Goal: Task Accomplishment & Management: Complete application form

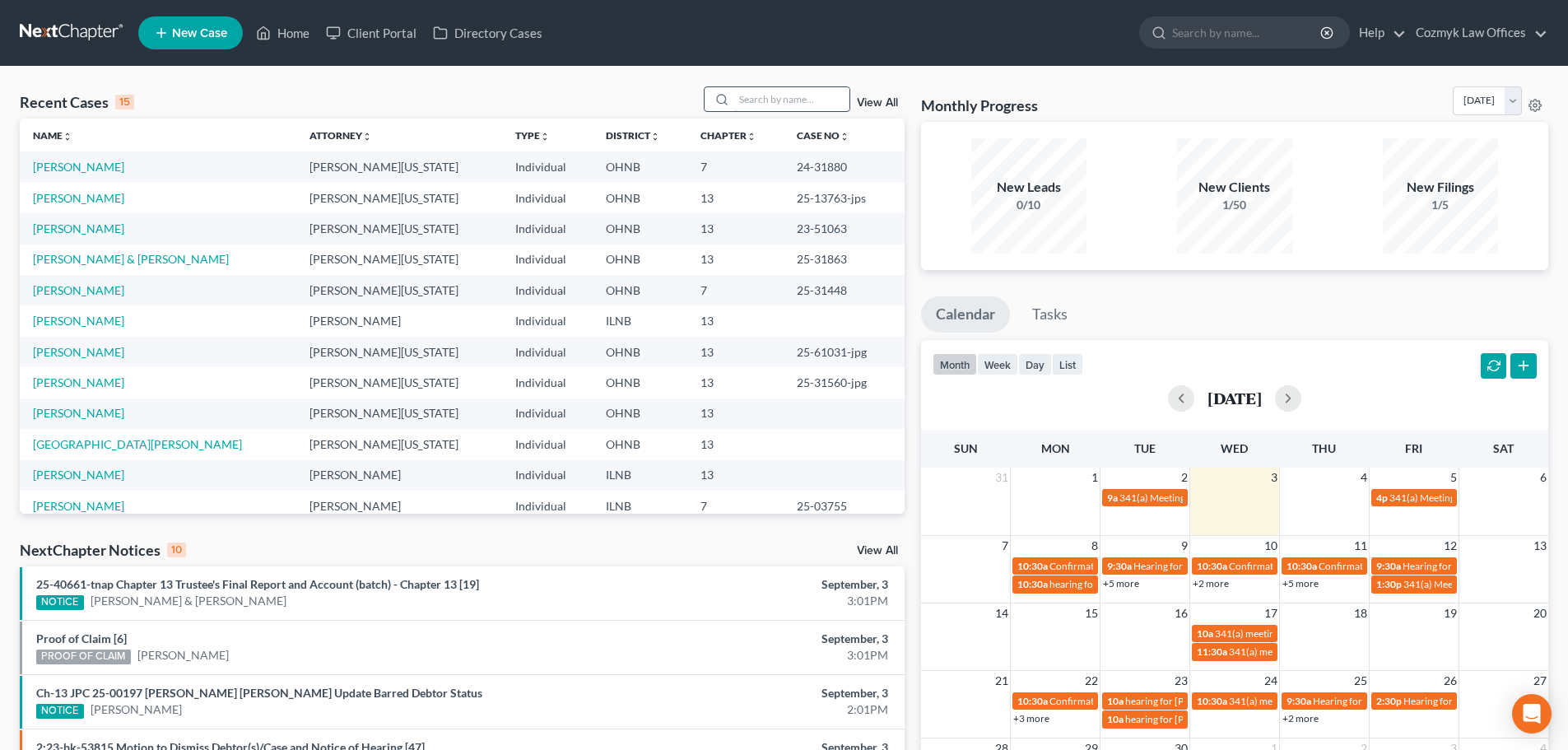
click at [790, 97] on input "search" at bounding box center [792, 99] width 116 height 24
type input "[PERSON_NAME]"
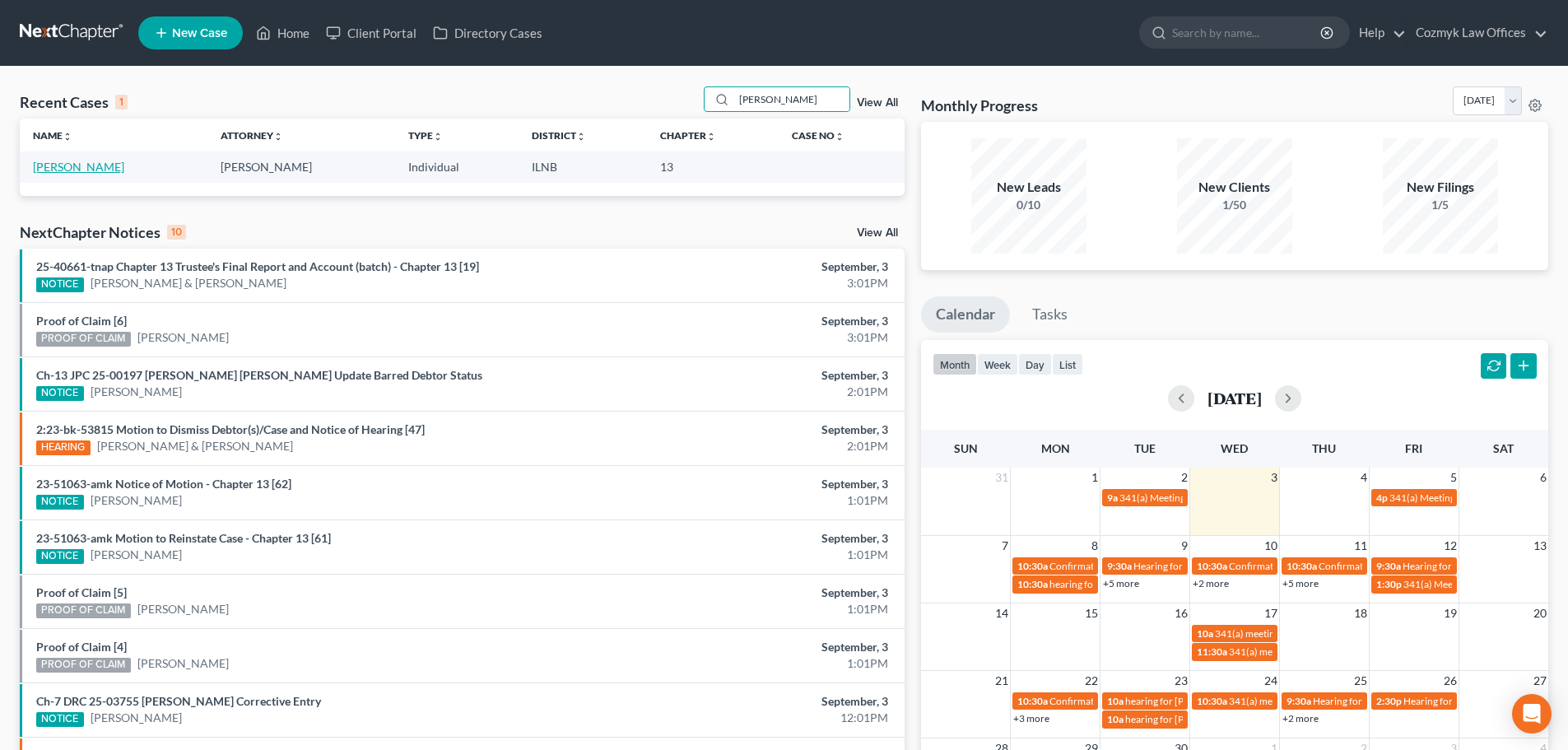
click at [35, 167] on link "[PERSON_NAME]" at bounding box center [78, 167] width 91 height 14
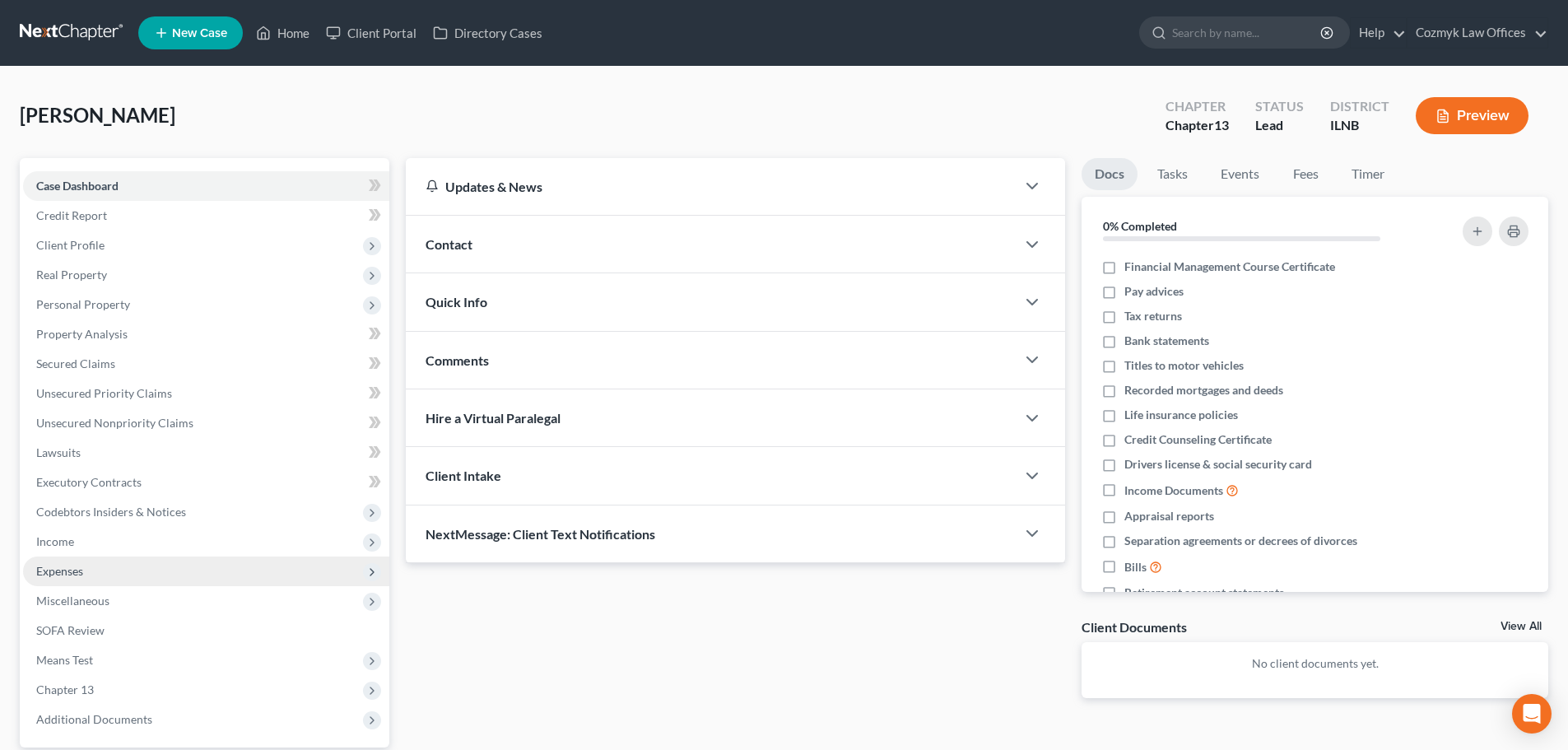
click at [93, 557] on span "Expenses" at bounding box center [206, 571] width 367 height 29
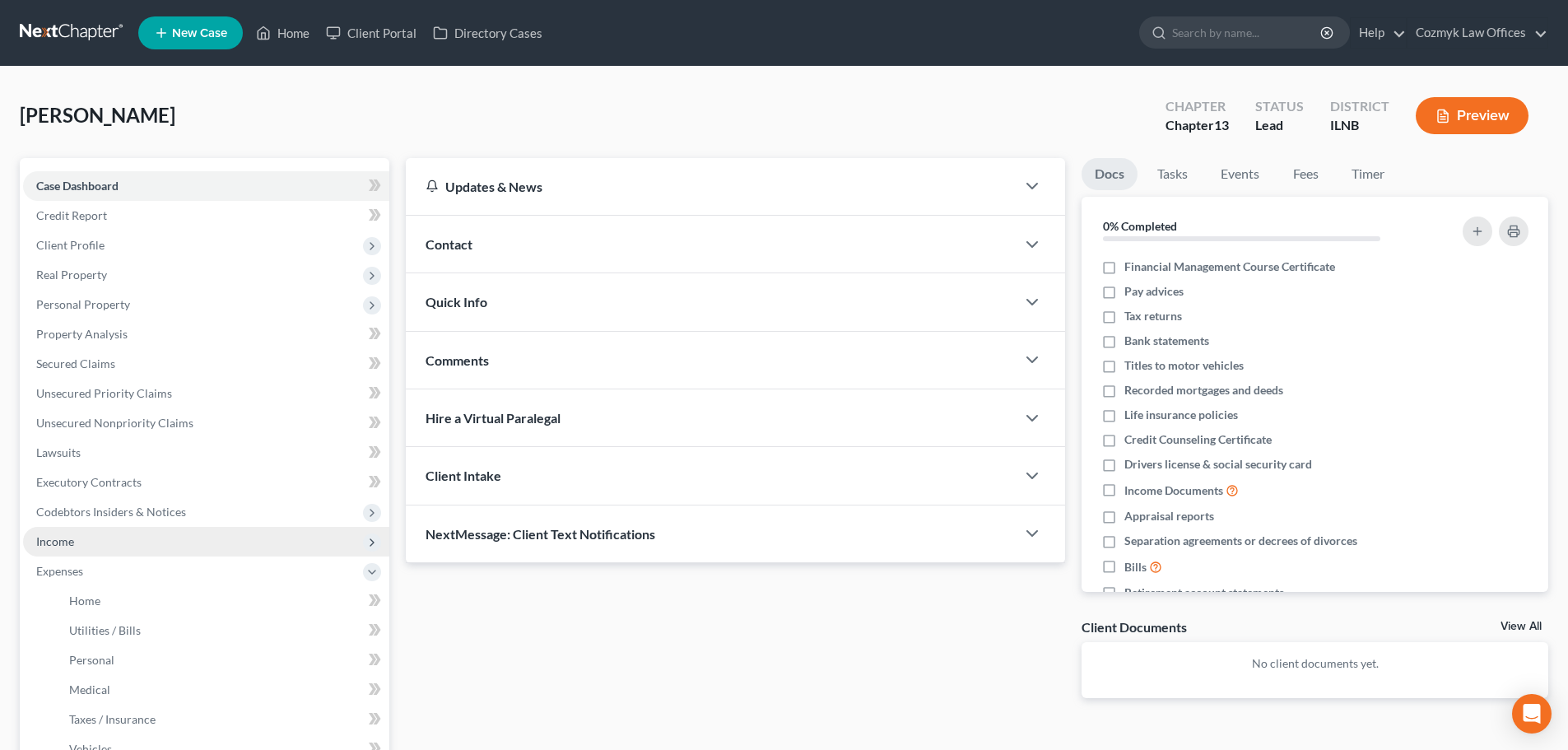
click at [92, 547] on span "Income" at bounding box center [206, 542] width 367 height 29
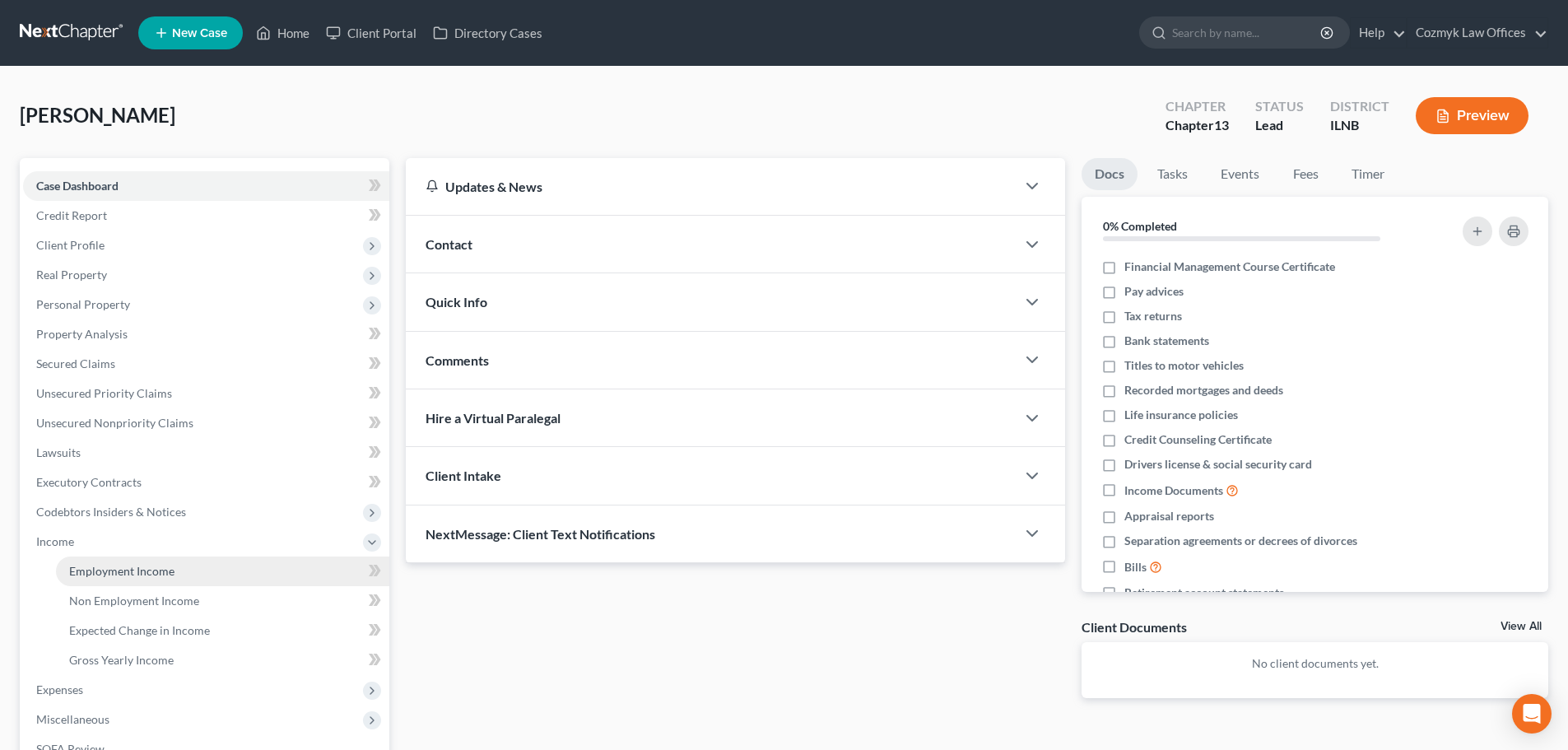
click at [100, 571] on span "Employment Income" at bounding box center [122, 571] width 105 height 14
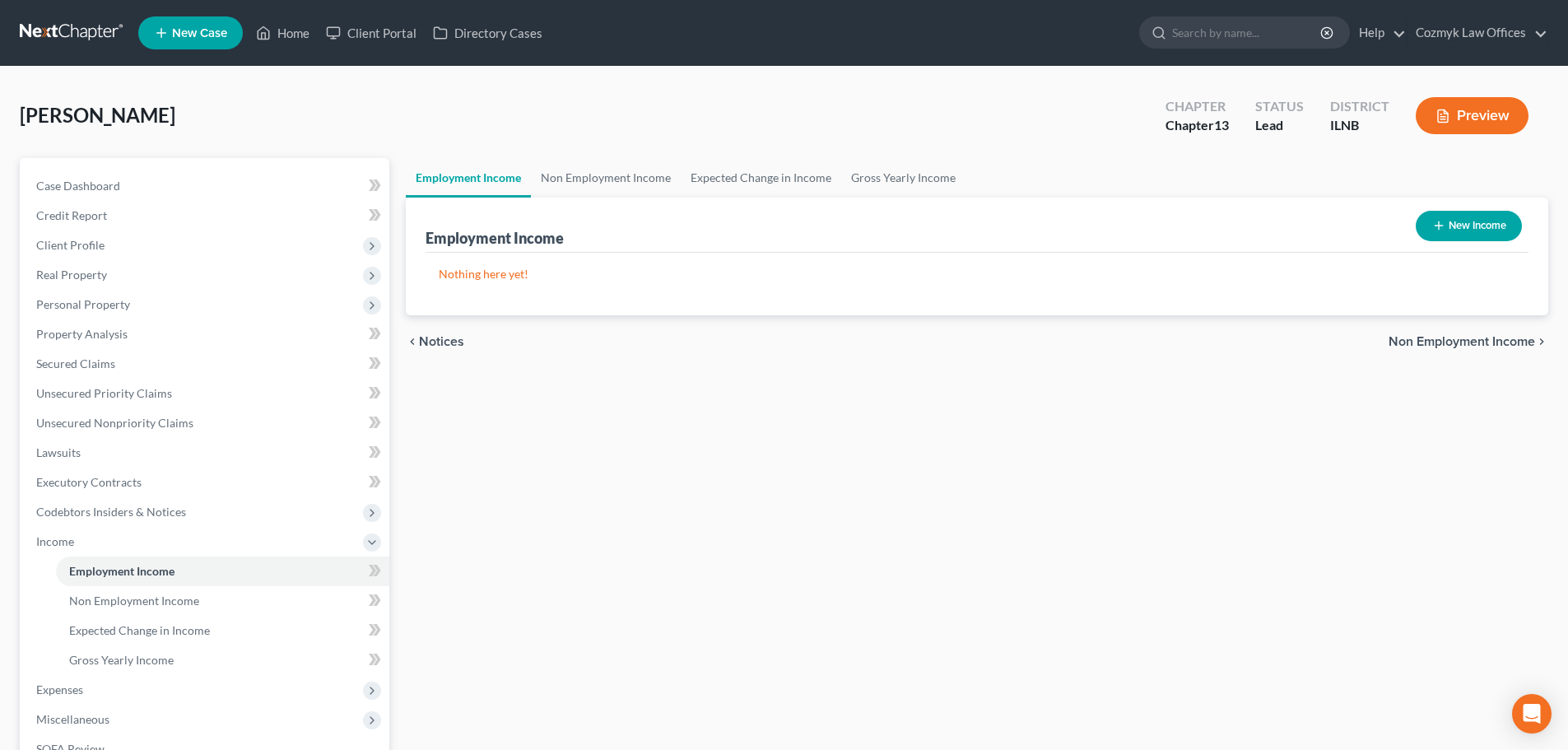
click at [1486, 225] on button "New Income" at bounding box center [1468, 225] width 106 height 30
select select "0"
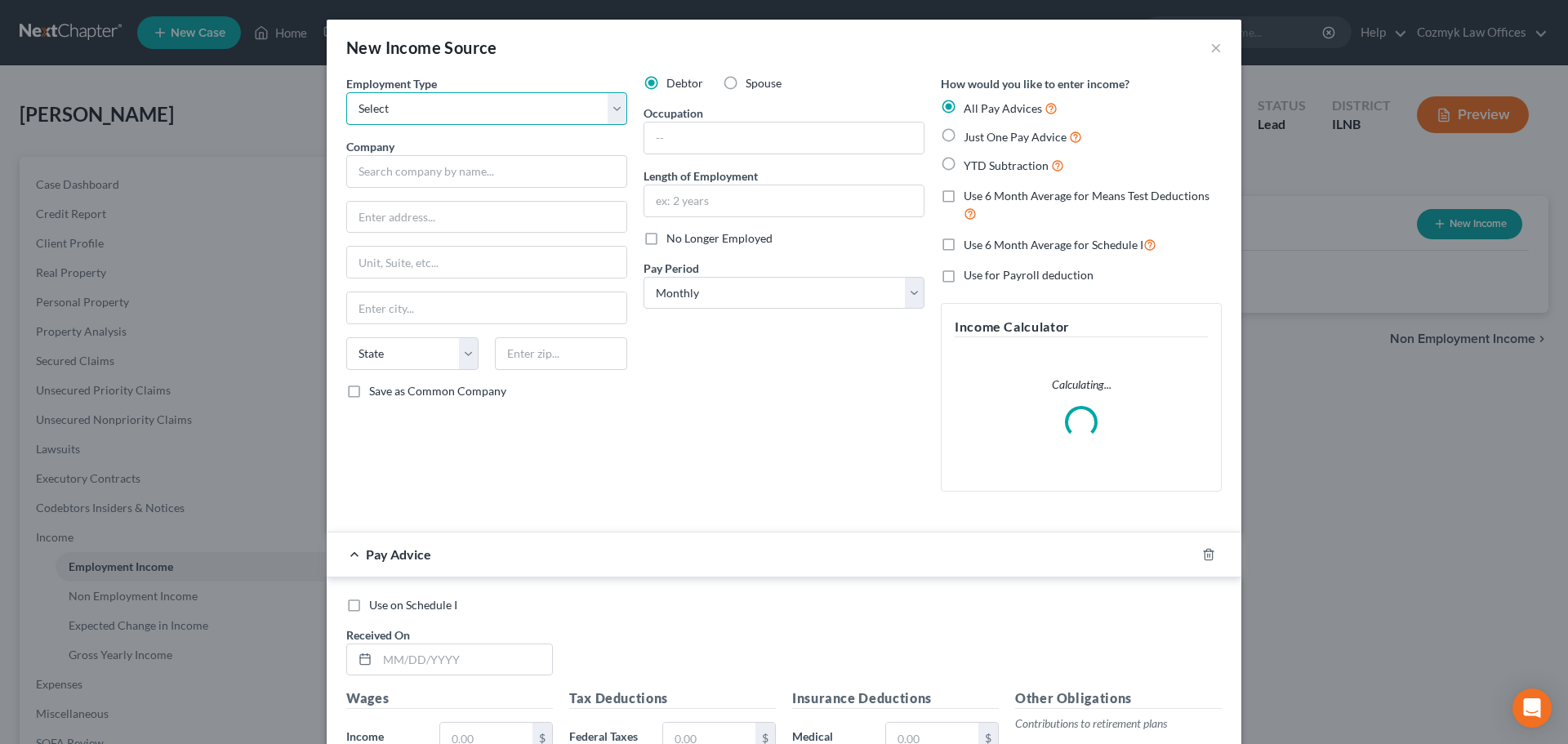
click at [445, 98] on select "Select Full or [DEMOGRAPHIC_DATA] Employment Self Employment" at bounding box center [487, 109] width 281 height 33
select select "0"
click at [347, 92] on select "Select Full or [DEMOGRAPHIC_DATA] Employment Self Employment" at bounding box center [487, 109] width 281 height 33
click at [420, 175] on input "text" at bounding box center [487, 171] width 281 height 33
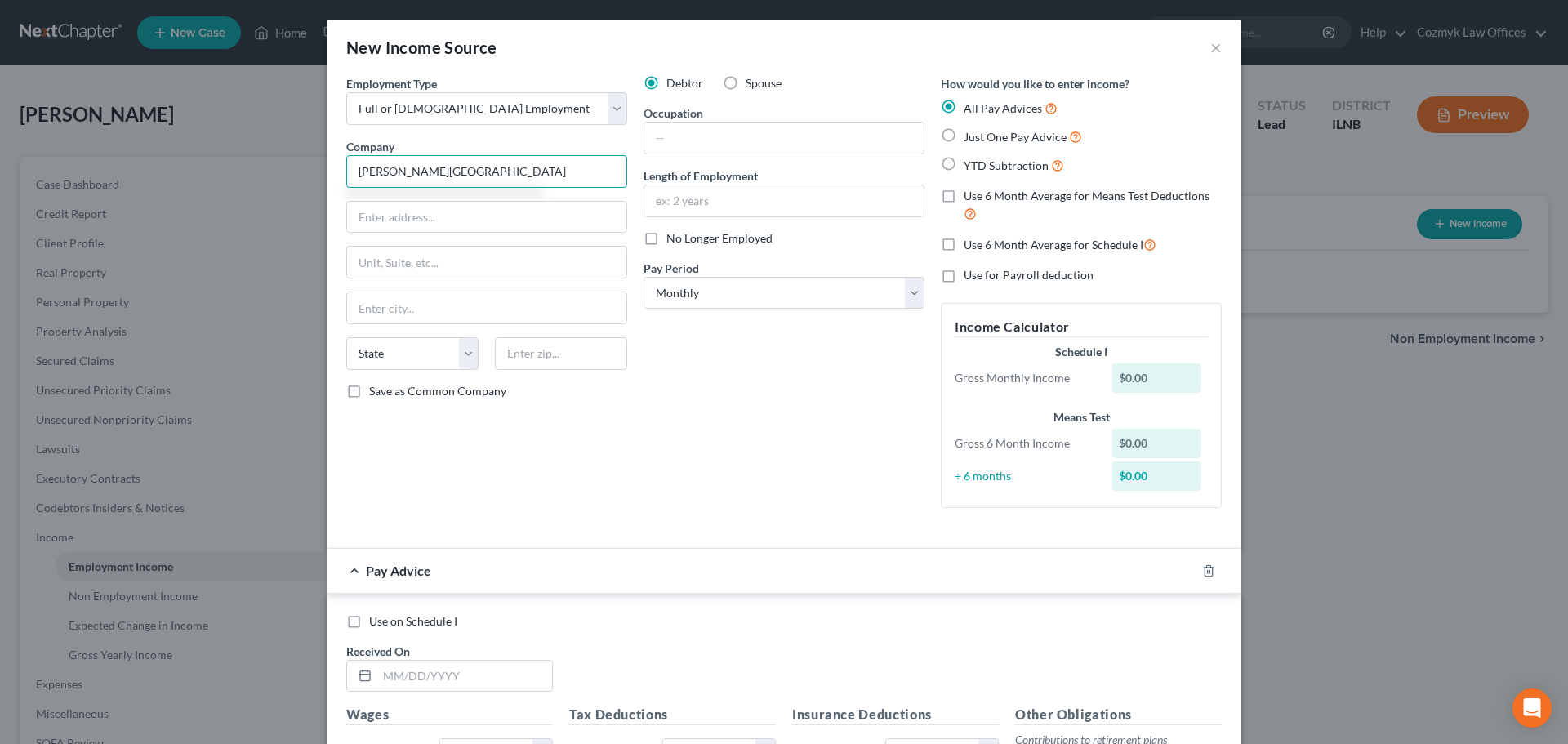
type input "[PERSON_NAME][GEOGRAPHIC_DATA]"
type input "[STREET_ADDRESS]"
type input "60555"
type input "[GEOGRAPHIC_DATA]"
select select "14"
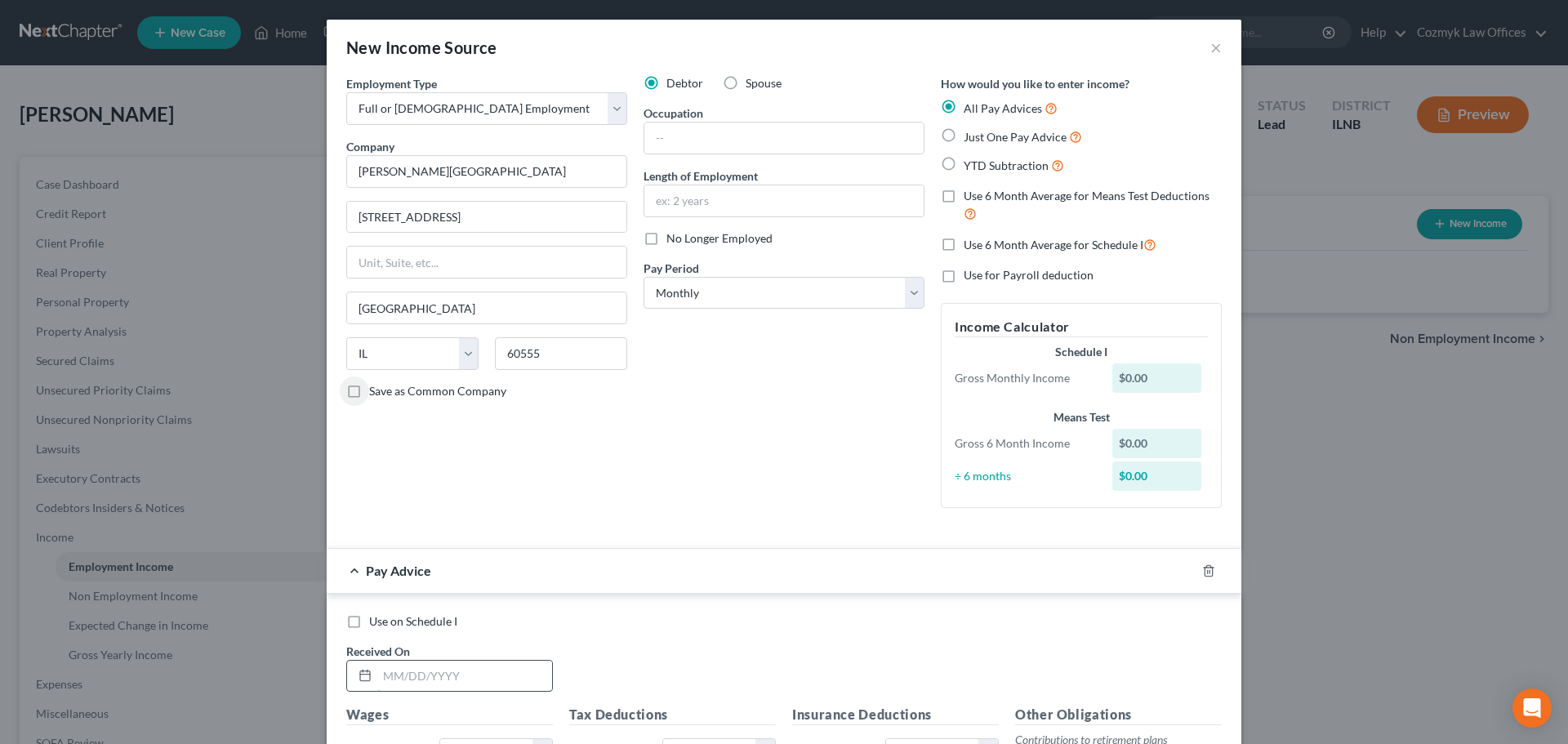
click at [417, 677] on input "text" at bounding box center [465, 676] width 175 height 31
type input "[DATE]"
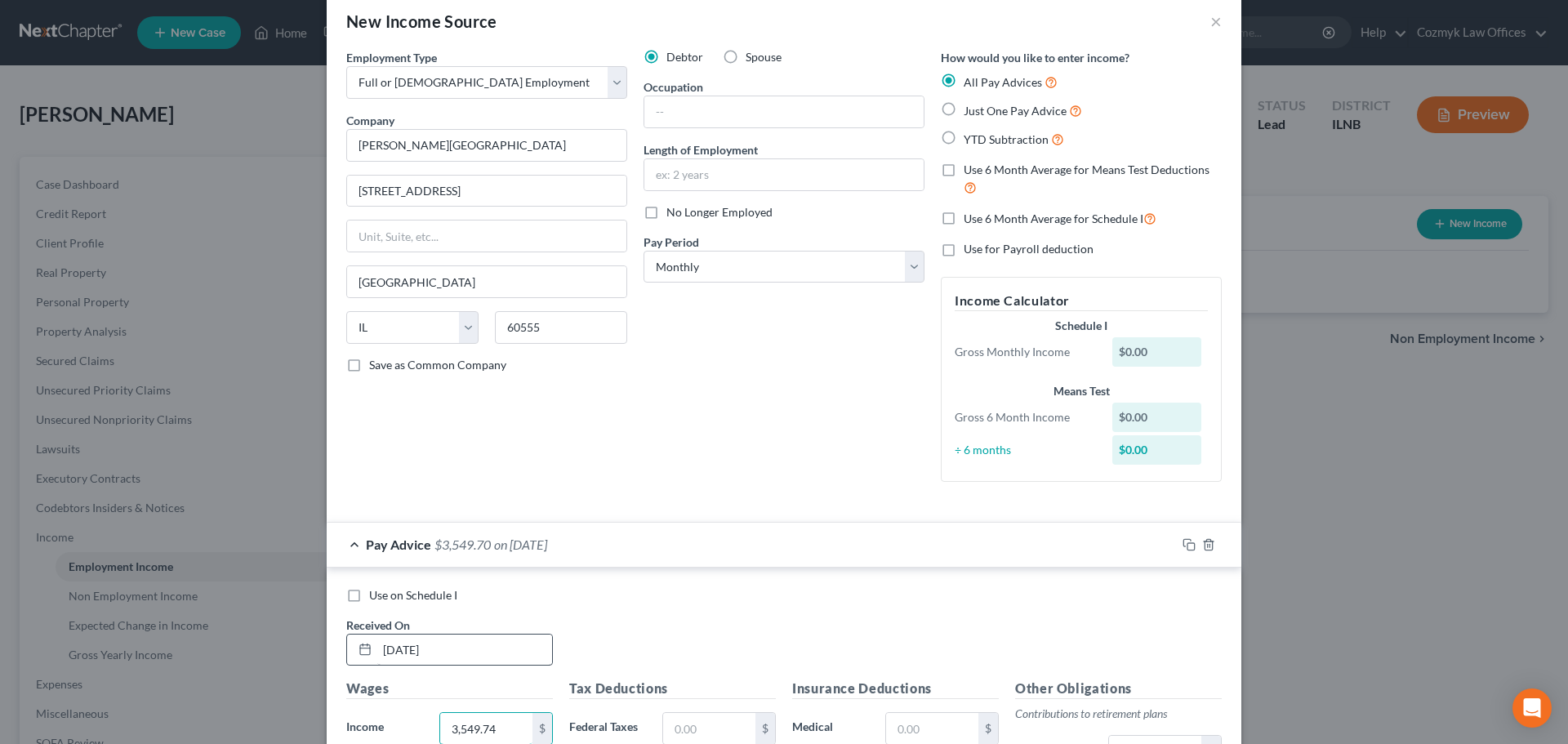
type input "3,549.74"
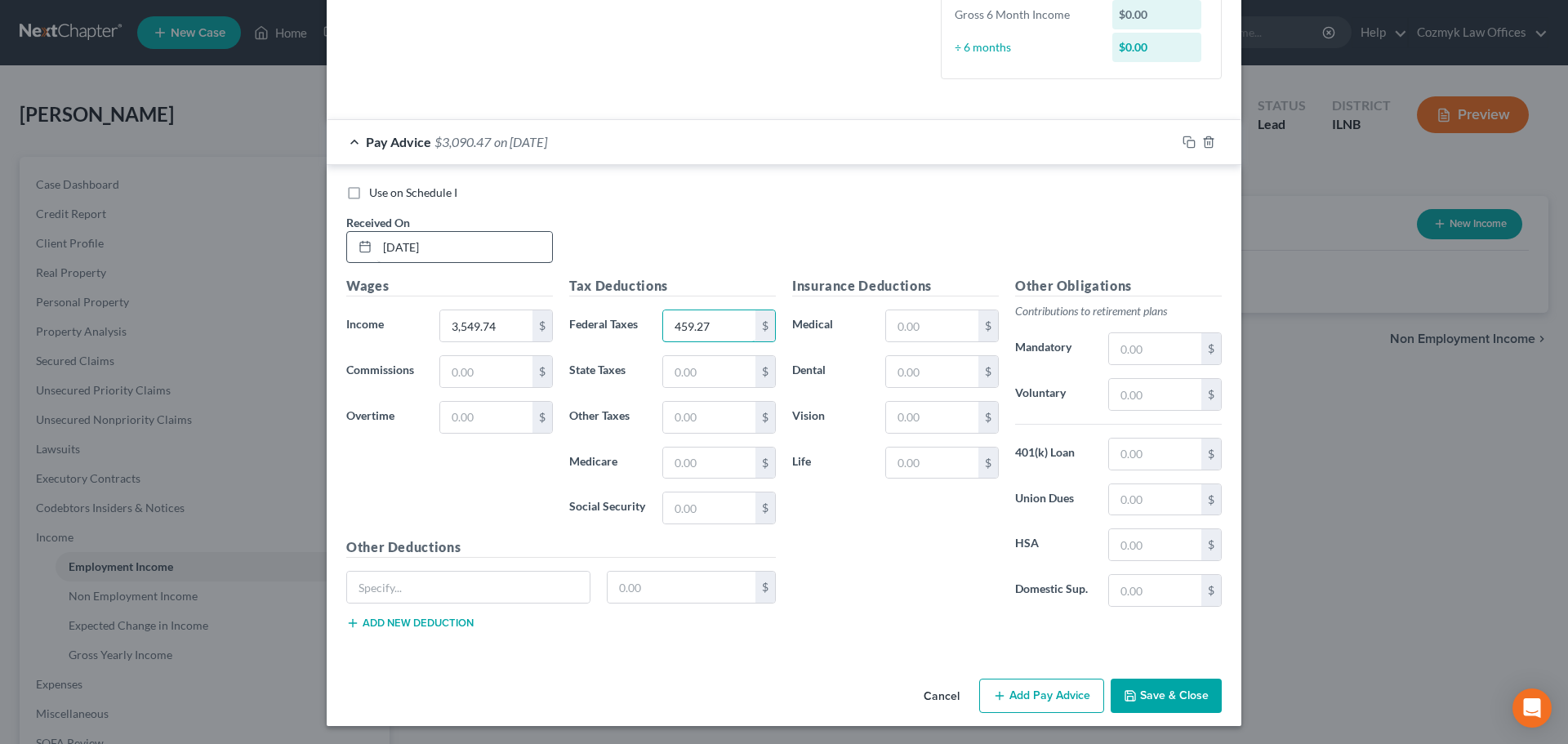
type input "459.27"
type input "170.48"
type input "51.52"
type input "220.32"
click at [1183, 142] on icon "button" at bounding box center [1189, 141] width 13 height 13
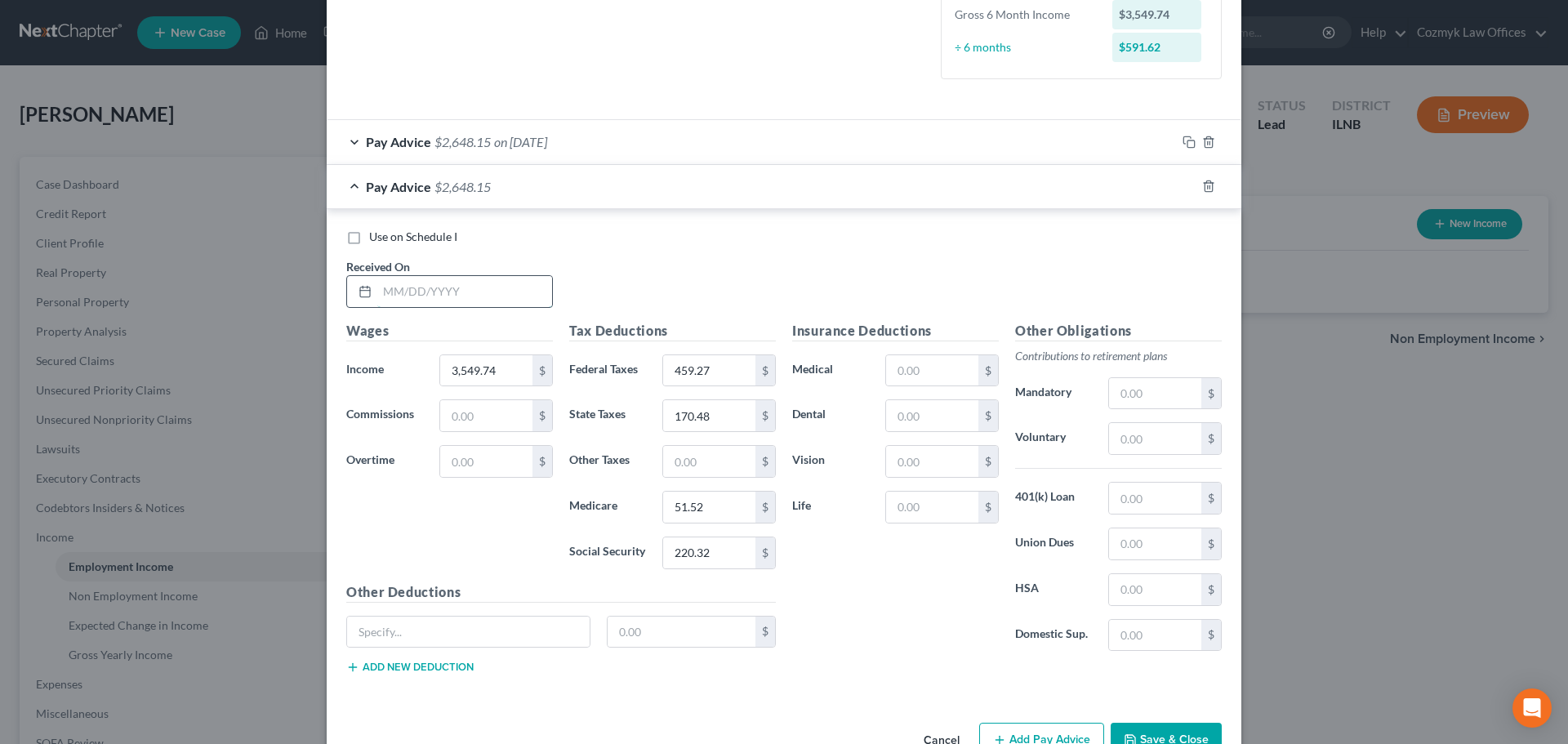
click at [509, 292] on input "text" at bounding box center [465, 292] width 175 height 31
type input "[DATE]"
type input "3,738.33"
type input "2"
type input "0,500.76"
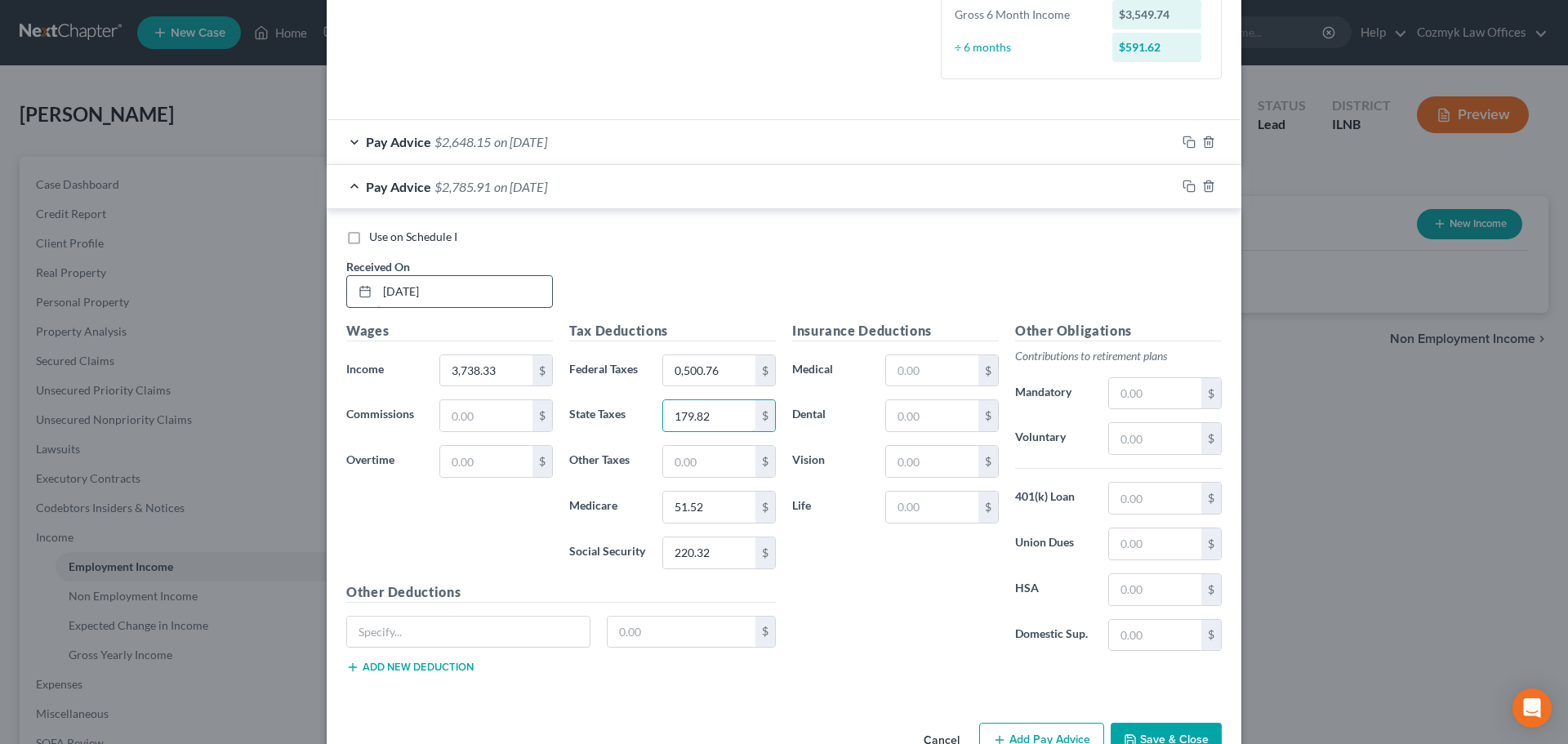
type input "179.82"
type input "54.27"
type input "232.02"
click at [1184, 184] on icon "button" at bounding box center [1189, 186] width 13 height 13
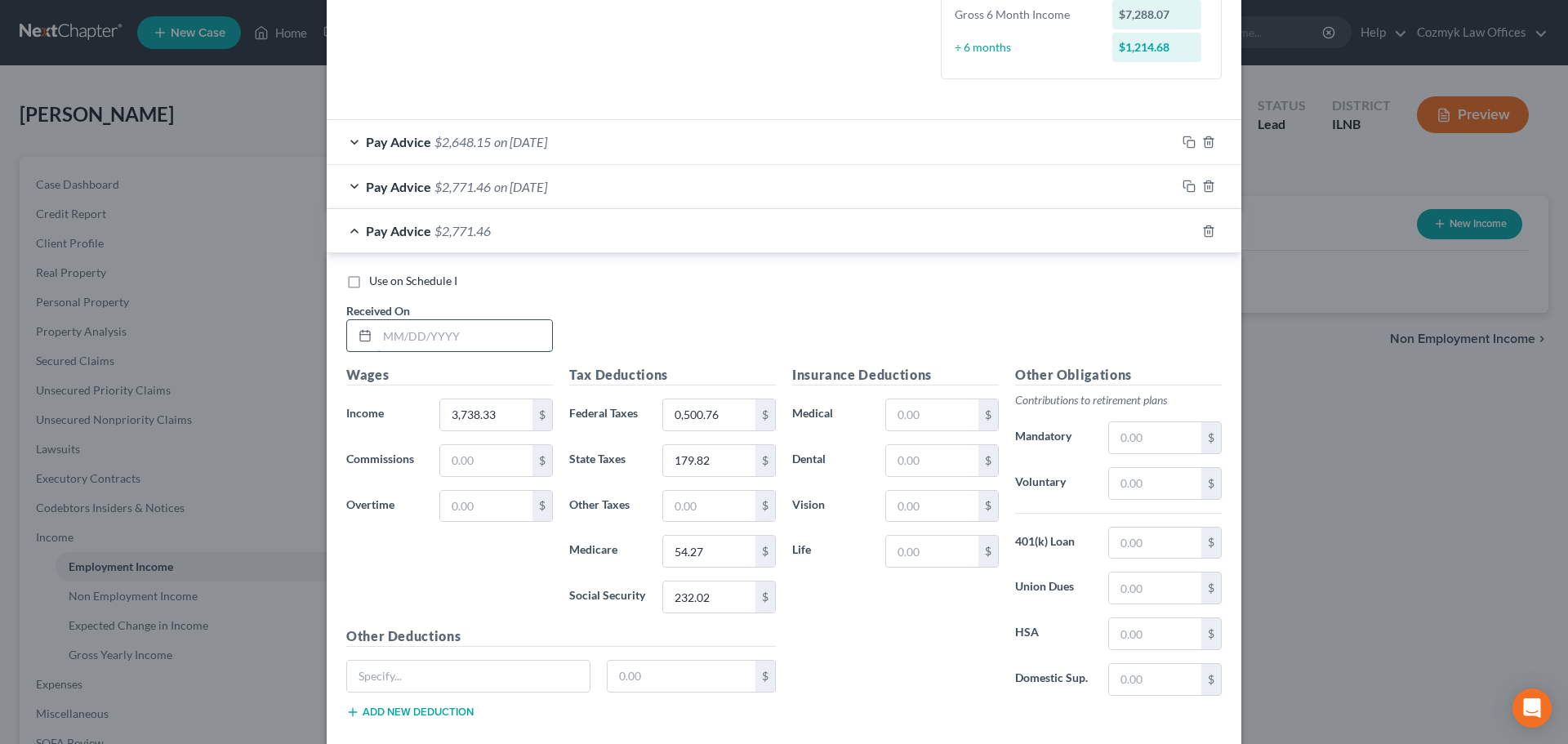
click at [455, 340] on input "text" at bounding box center [465, 336] width 175 height 31
type input "[DATE]"
type input "2,853.94"
type input "306.19"
type input "136.04"
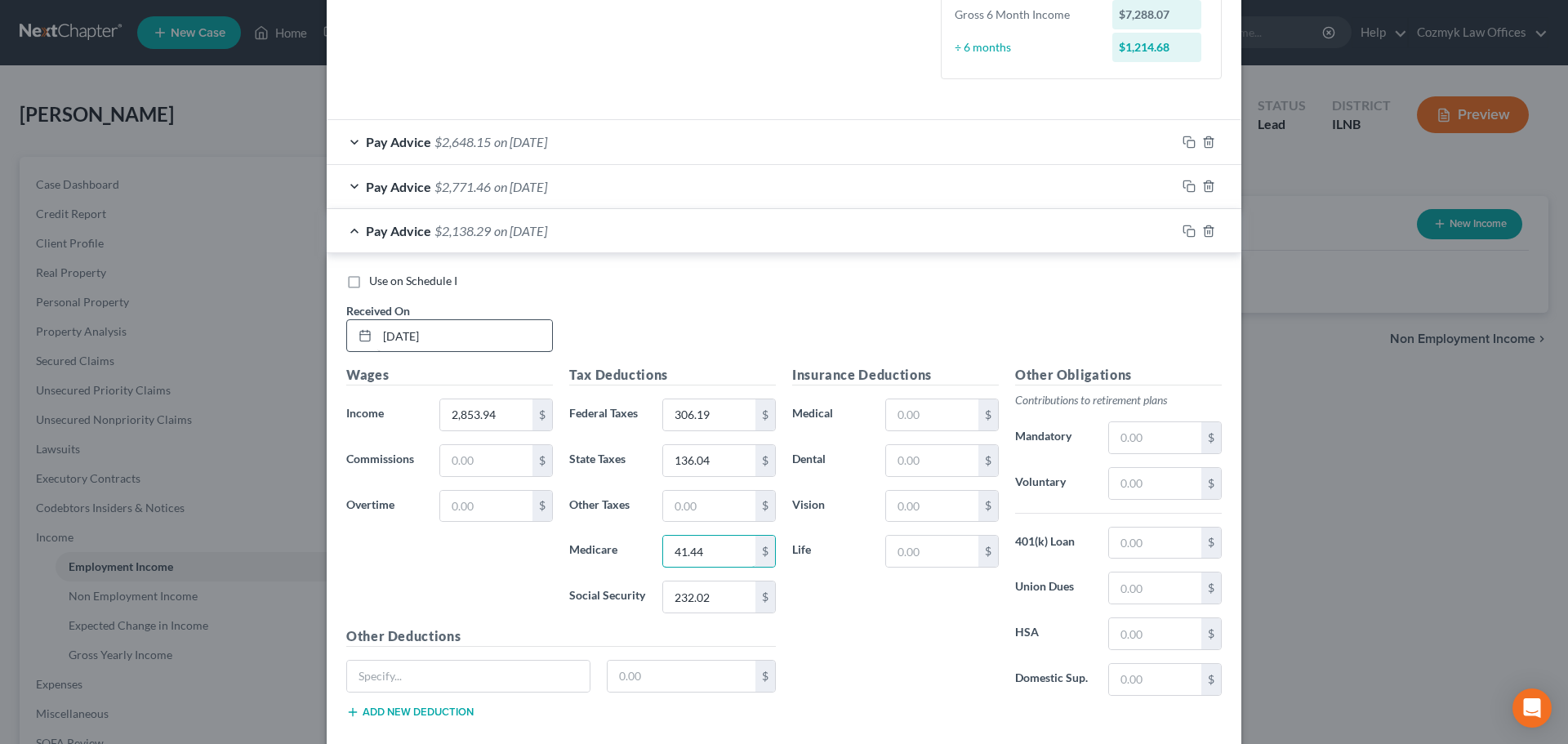
type input "41.44"
type input "177.19"
click at [1188, 229] on rect "button" at bounding box center [1191, 233] width 8 height 8
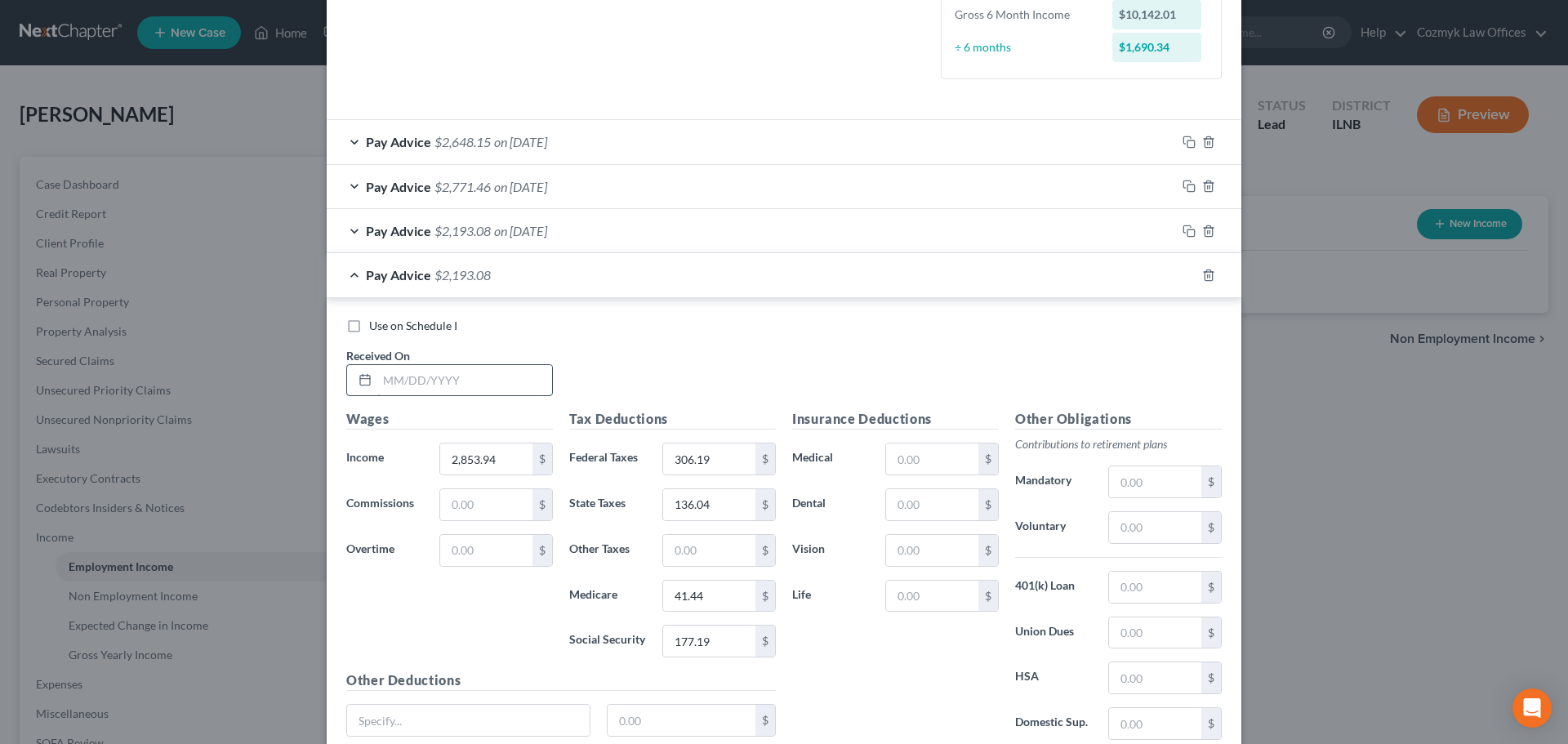
click at [433, 382] on input "text" at bounding box center [465, 381] width 175 height 31
type input "[DATE]"
type input "3,777.53"
type input "509.38"
type input "181.76"
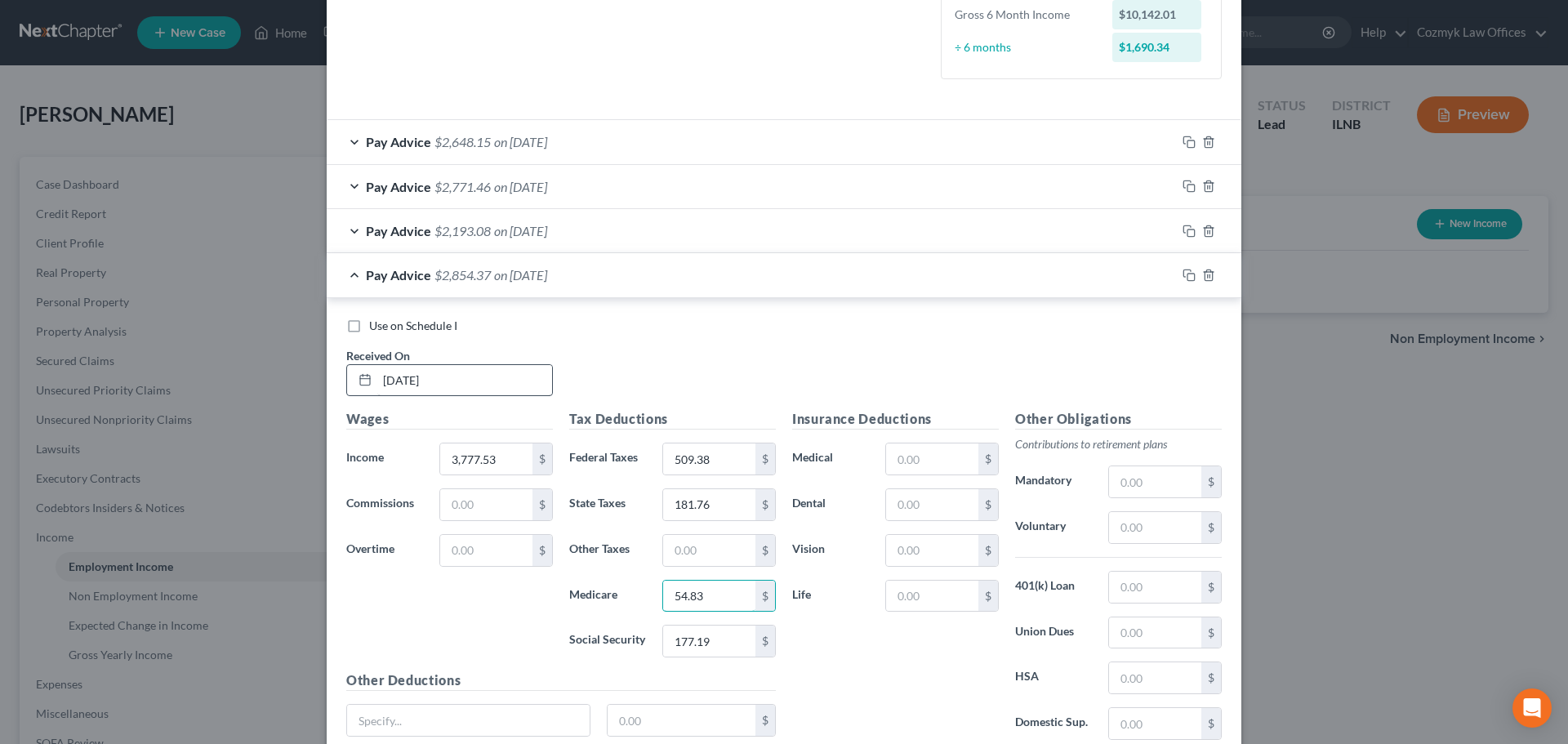
type input "54.83"
type input "234.45"
click at [1185, 278] on icon "button" at bounding box center [1189, 275] width 13 height 13
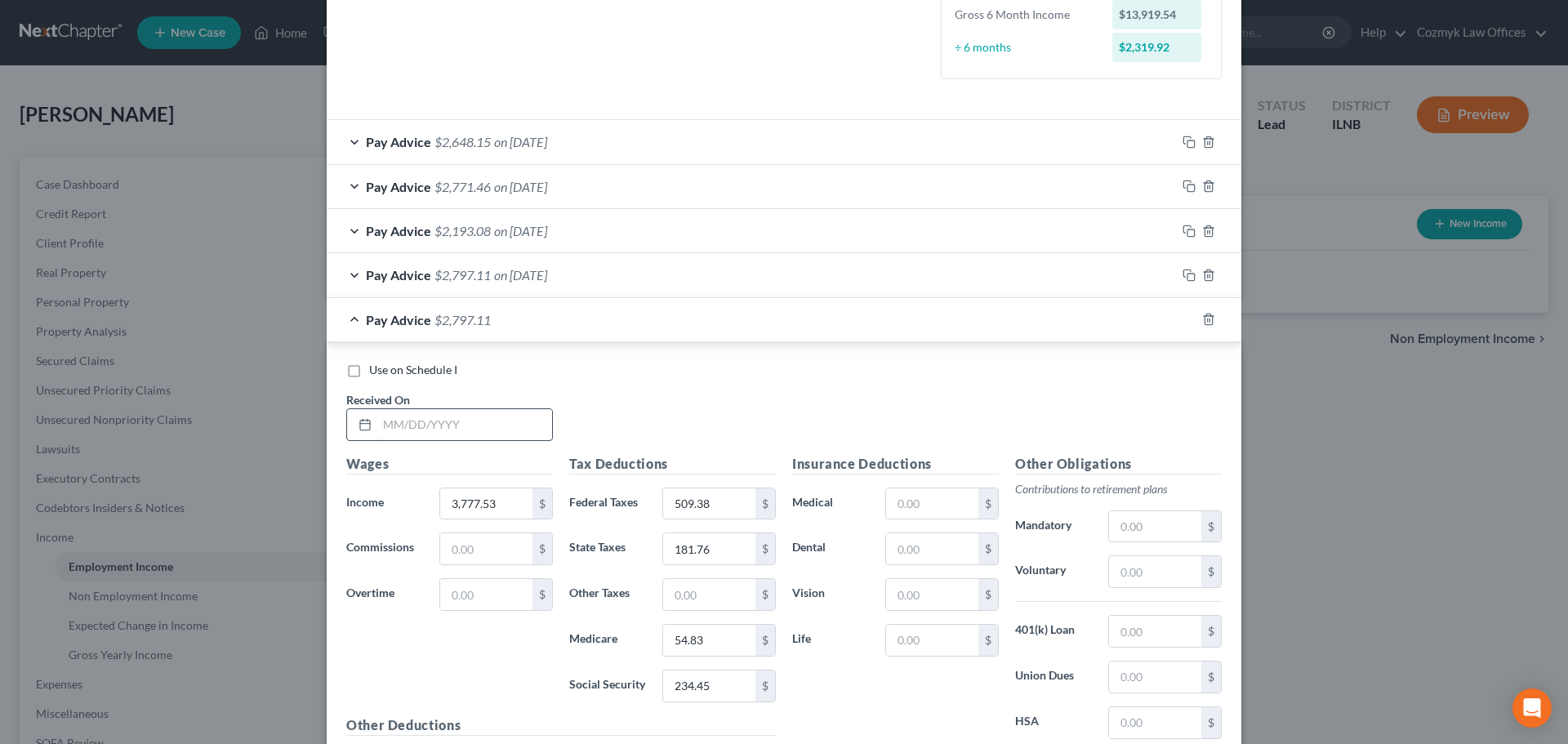
click at [445, 423] on input "text" at bounding box center [465, 425] width 175 height 31
type input "[DATE]"
type input "7,304.74"
type input "1,285.37"
type input "356.35"
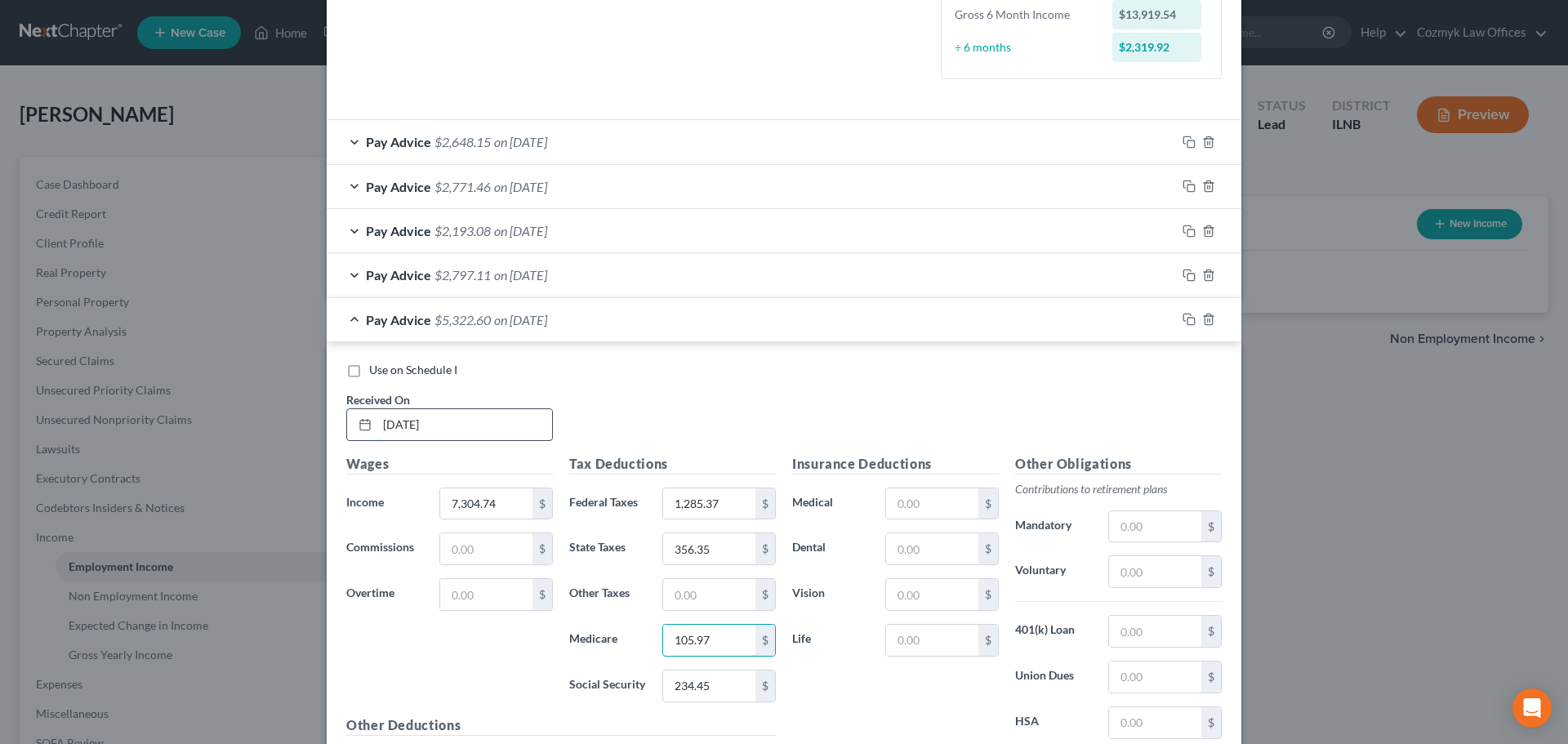
type input "105.97"
type input "453.14"
click at [1183, 315] on icon "button" at bounding box center [1189, 318] width 13 height 13
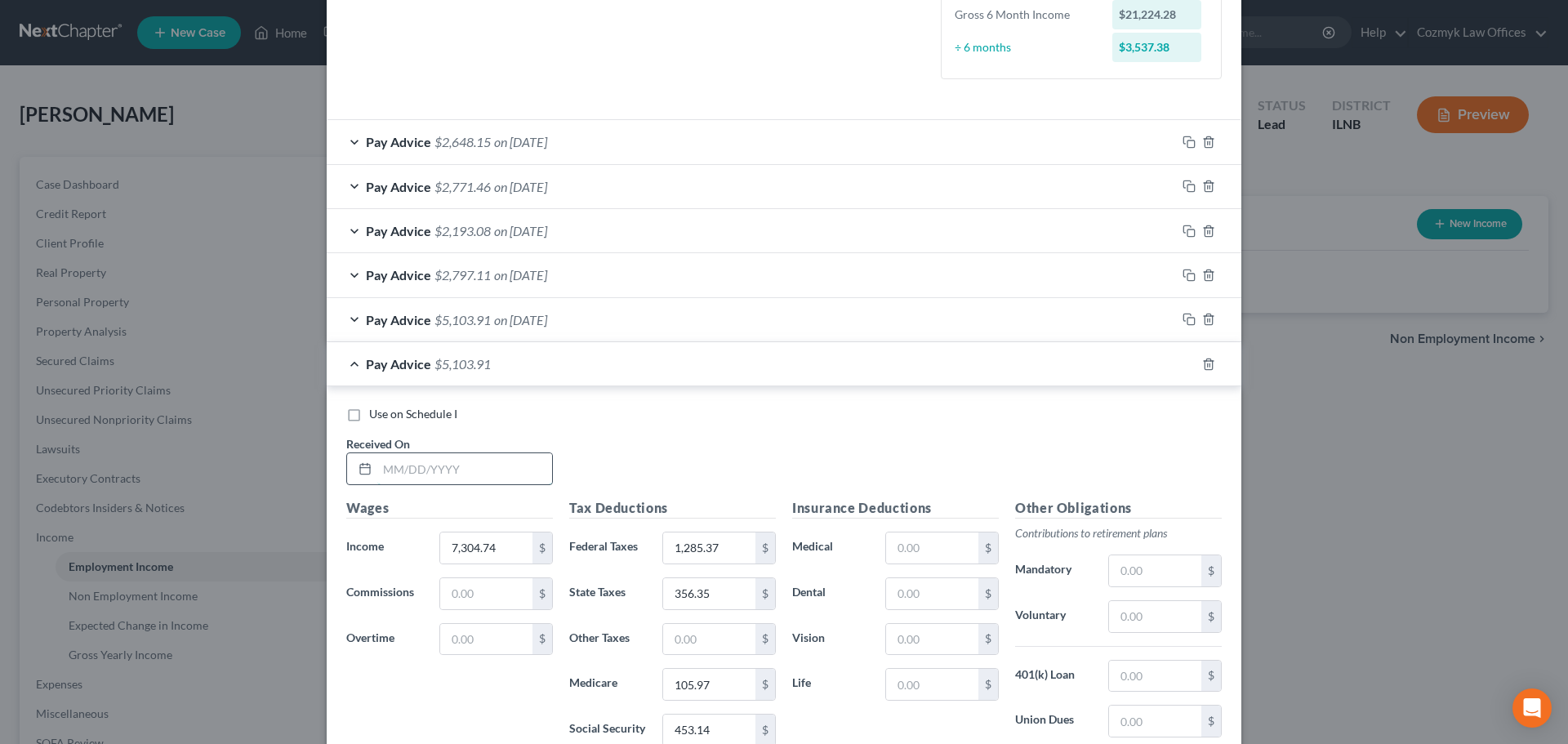
click at [450, 479] on input "text" at bounding box center [465, 469] width 175 height 31
type input "[DATE]"
type input "3,567.12"
type input "463.09"
type input "171.34"
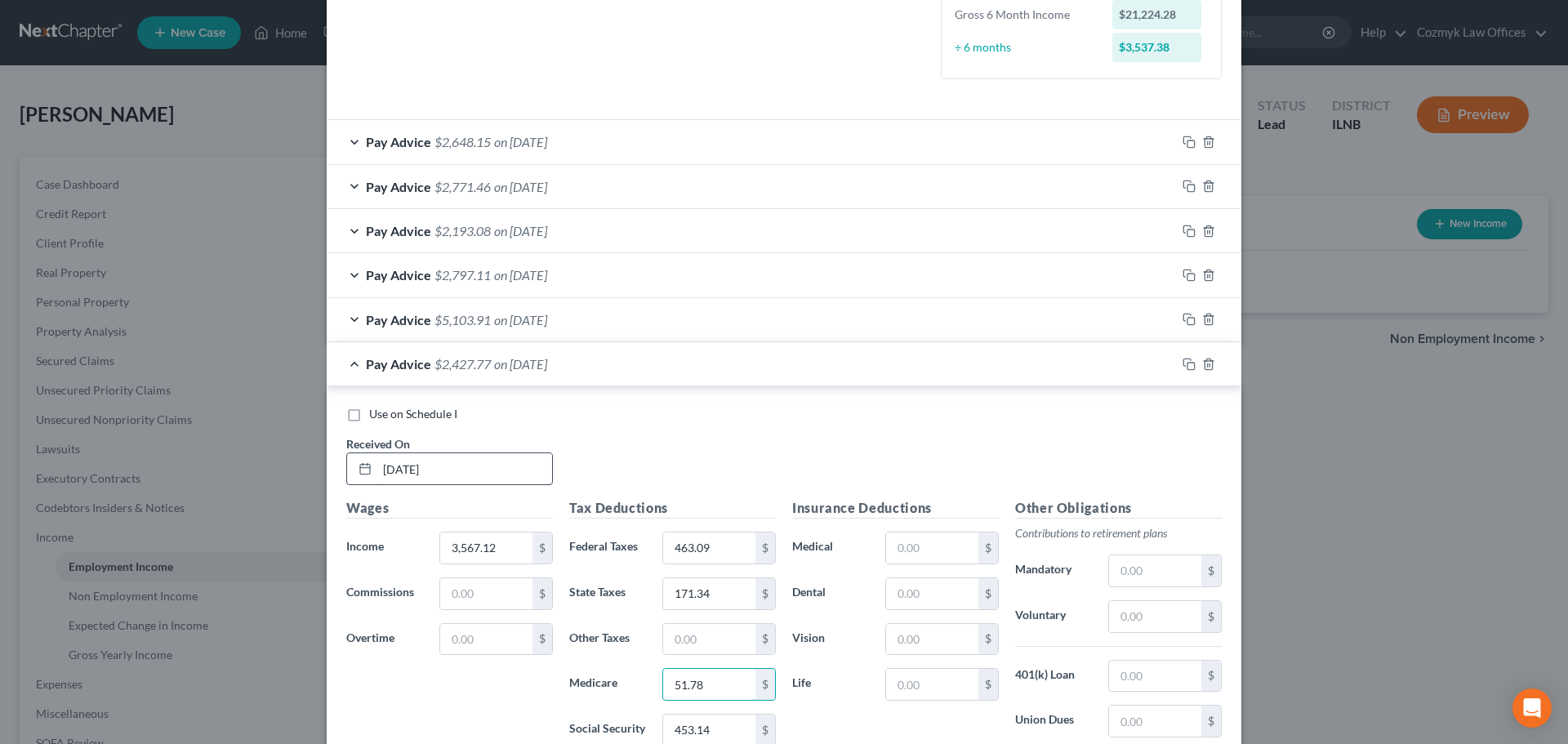
type input "51.78"
type input "221.41"
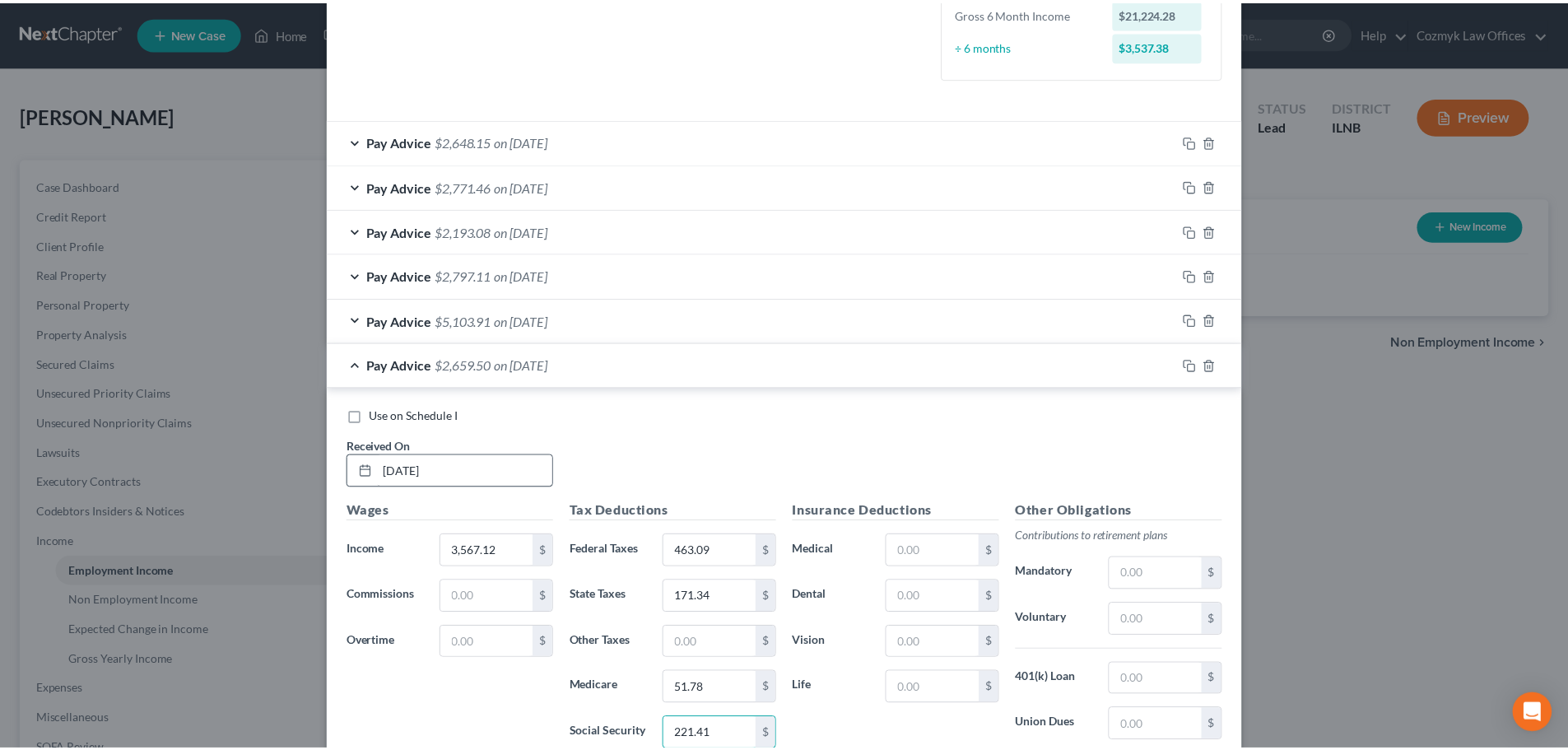
scroll to position [658, 0]
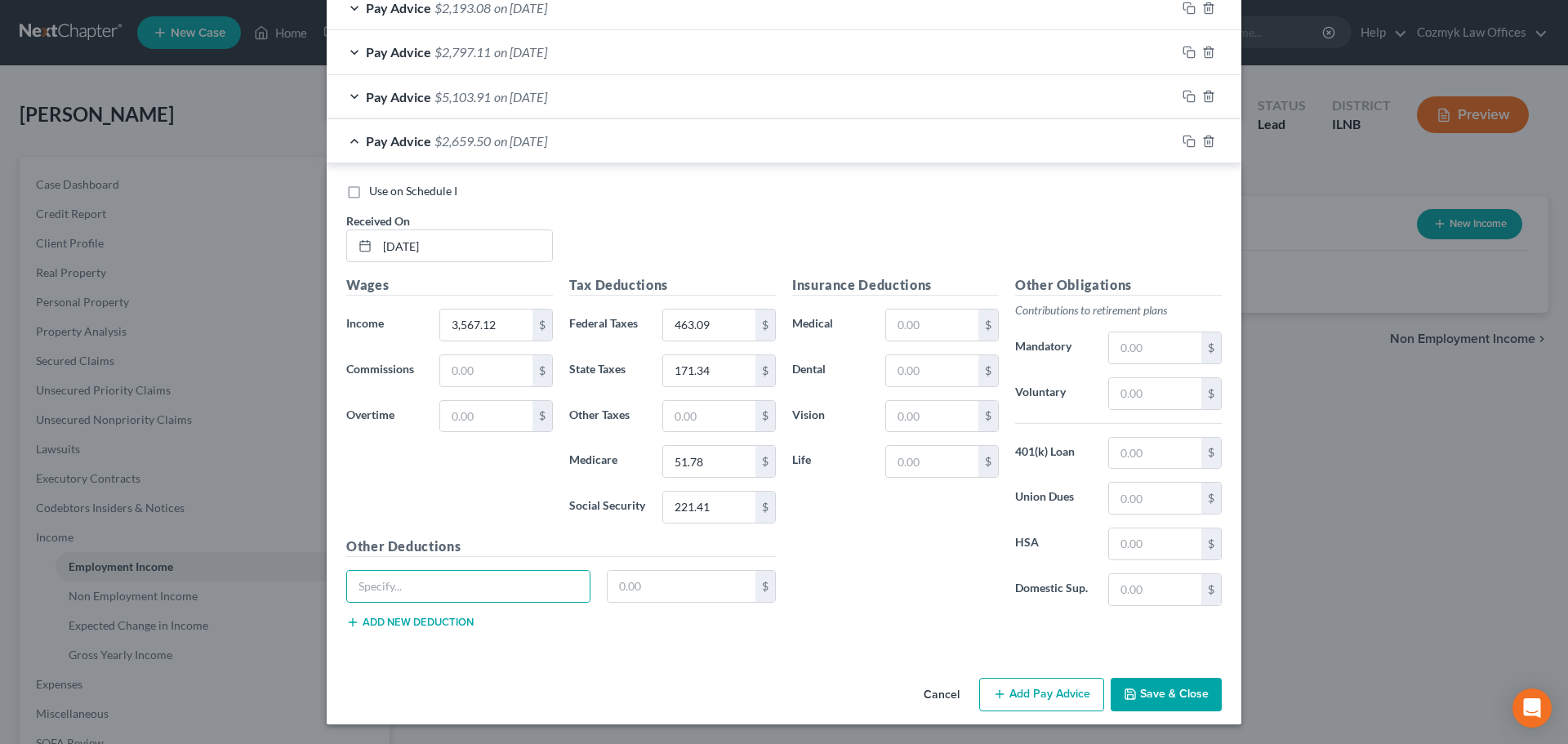
click at [1188, 691] on button "Save & Close" at bounding box center [1167, 695] width 111 height 34
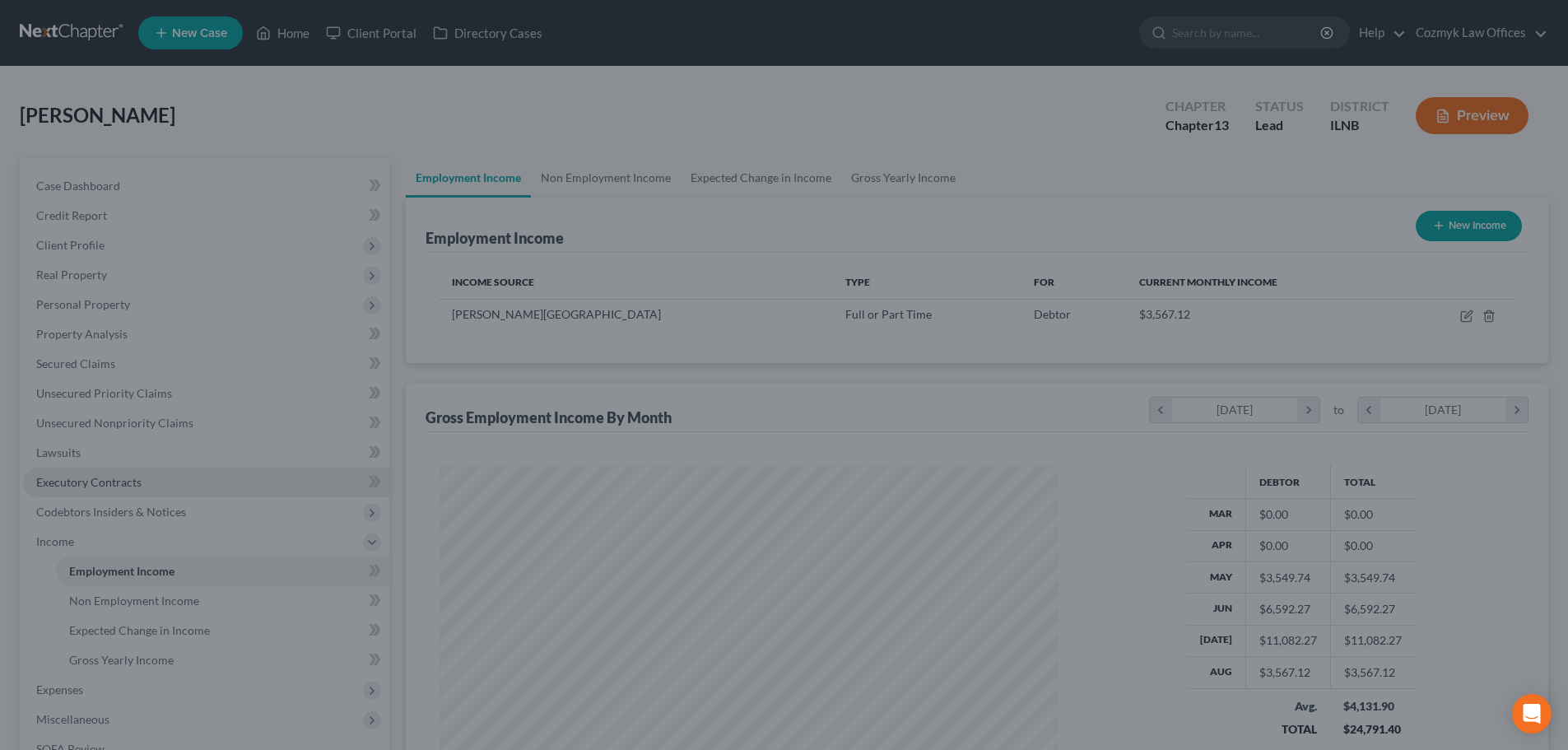
scroll to position [823308, 822420]
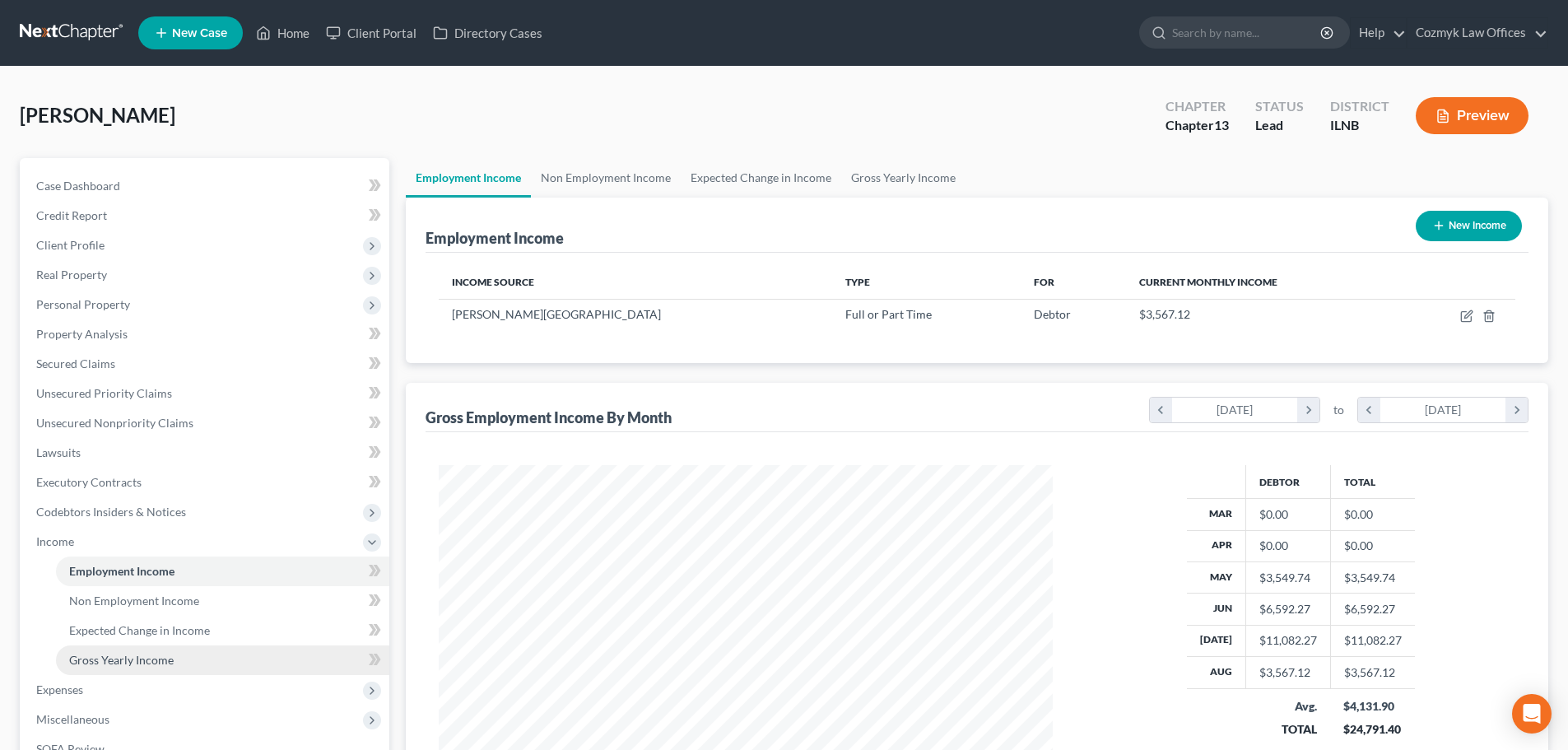
click at [120, 667] on link "Gross Yearly Income" at bounding box center [223, 660] width 333 height 29
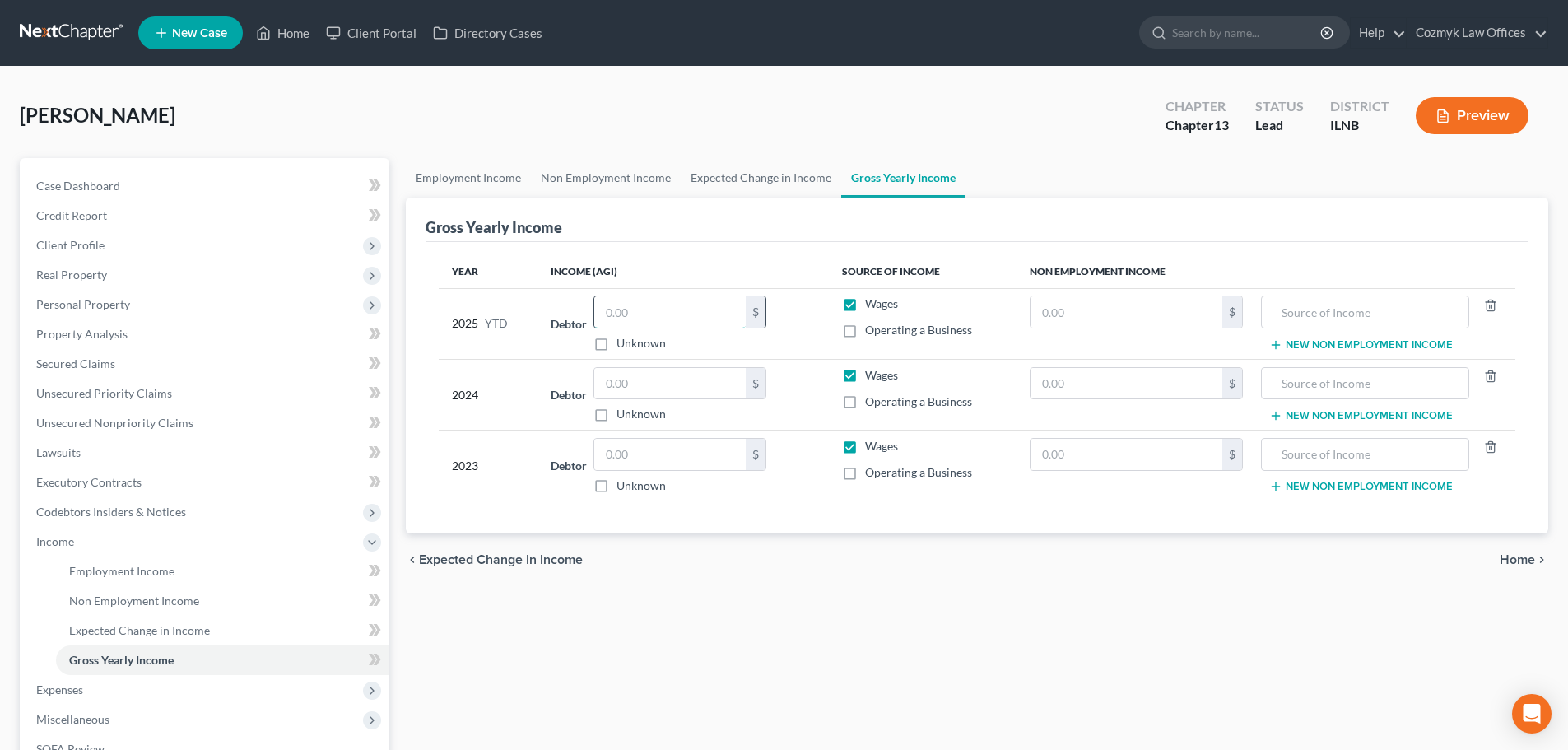
click at [694, 318] on input "text" at bounding box center [670, 312] width 152 height 31
type input "58,640.83"
click at [651, 394] on input "text" at bounding box center [670, 384] width 152 height 31
type input "47,214"
click at [619, 445] on input "text" at bounding box center [670, 455] width 152 height 31
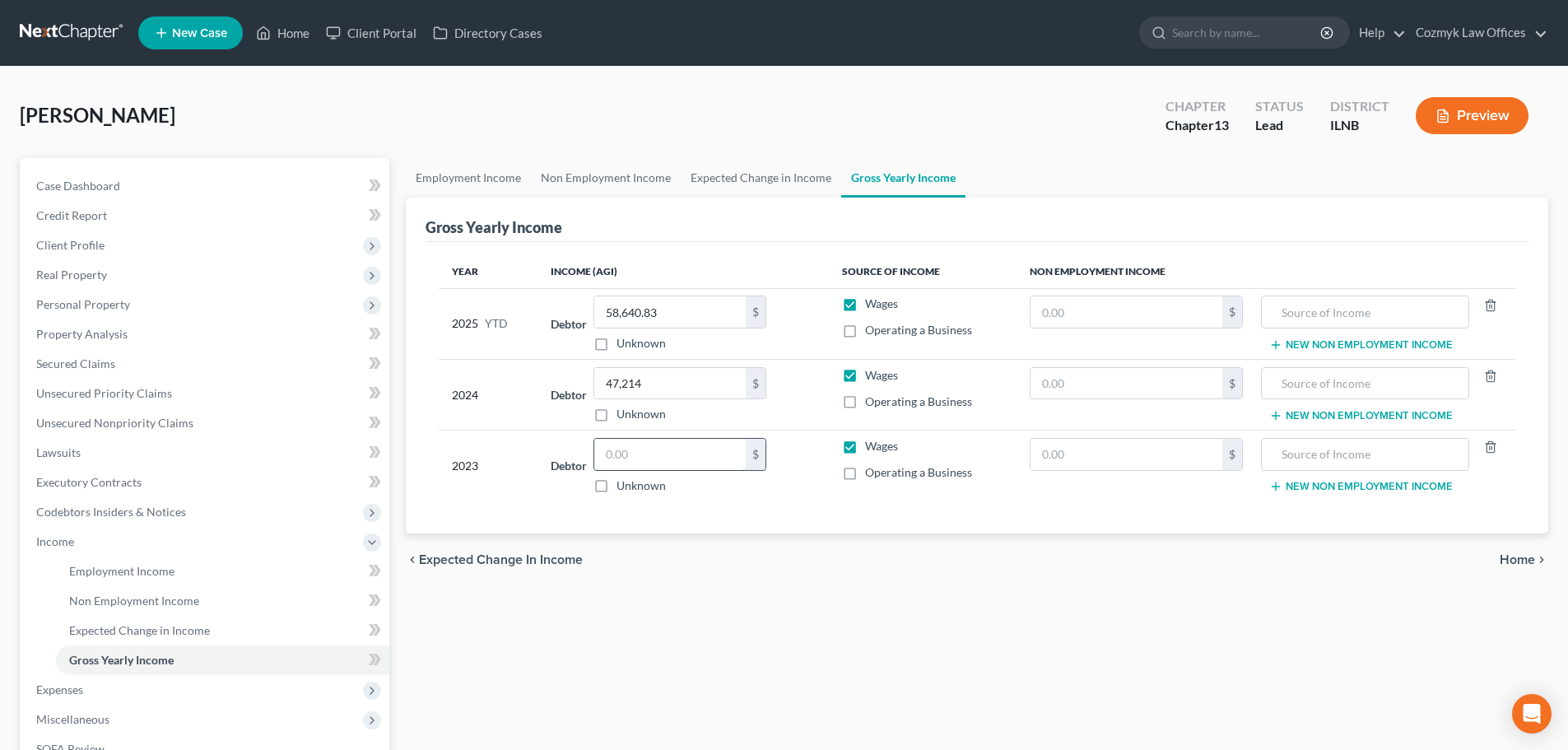
click at [637, 451] on input "text" at bounding box center [670, 455] width 152 height 31
type input "62,486.00"
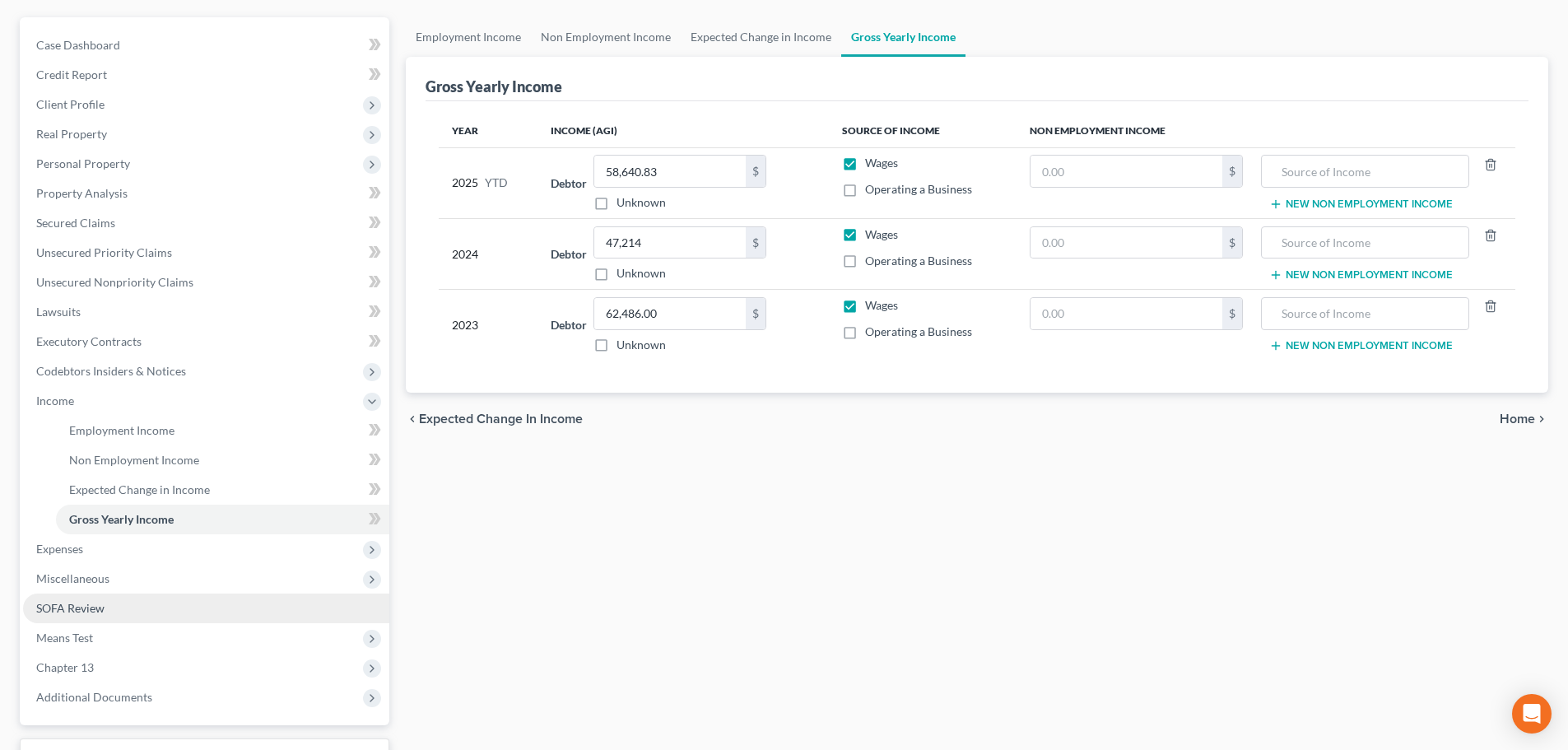
scroll to position [165, 0]
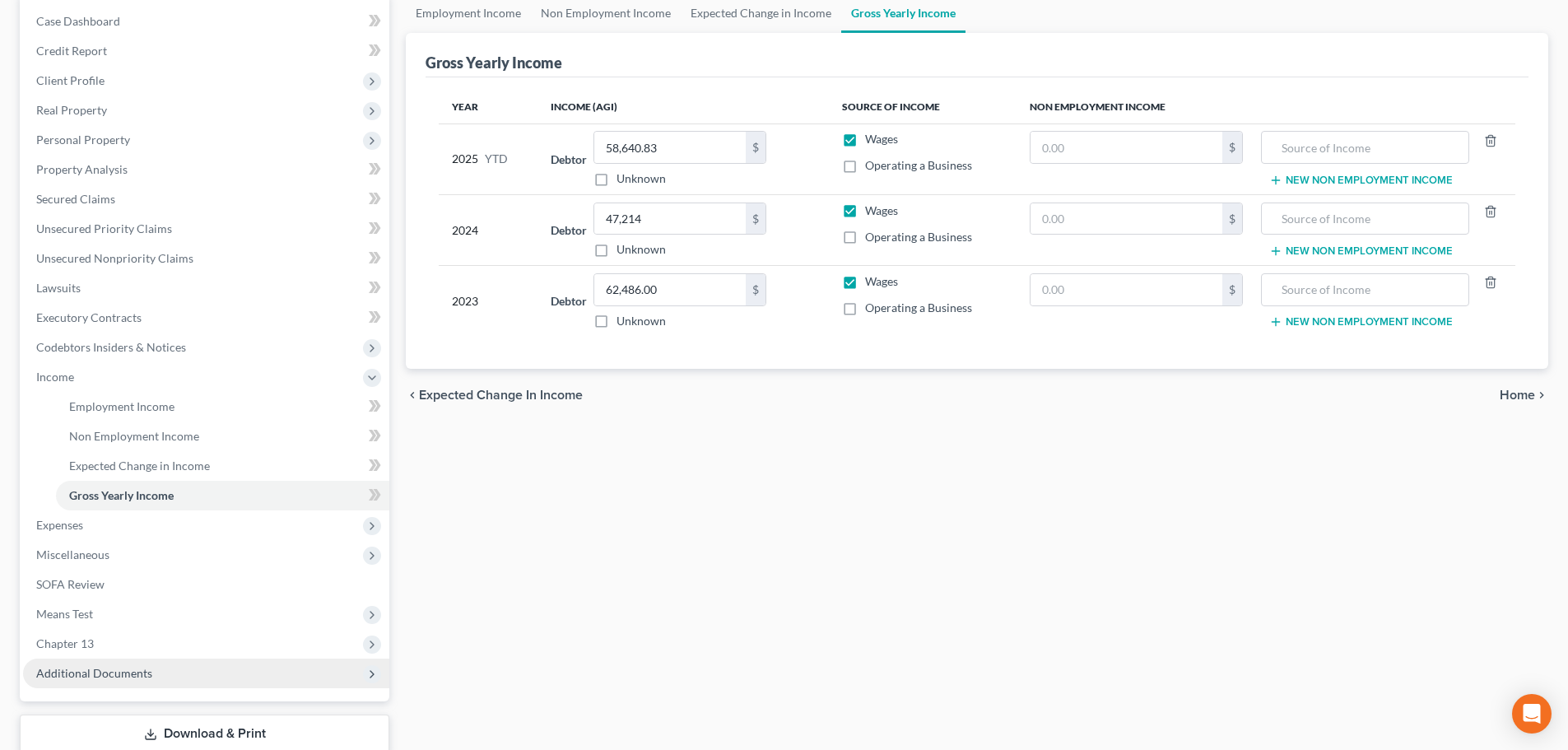
click at [219, 675] on span "Additional Documents" at bounding box center [206, 673] width 367 height 29
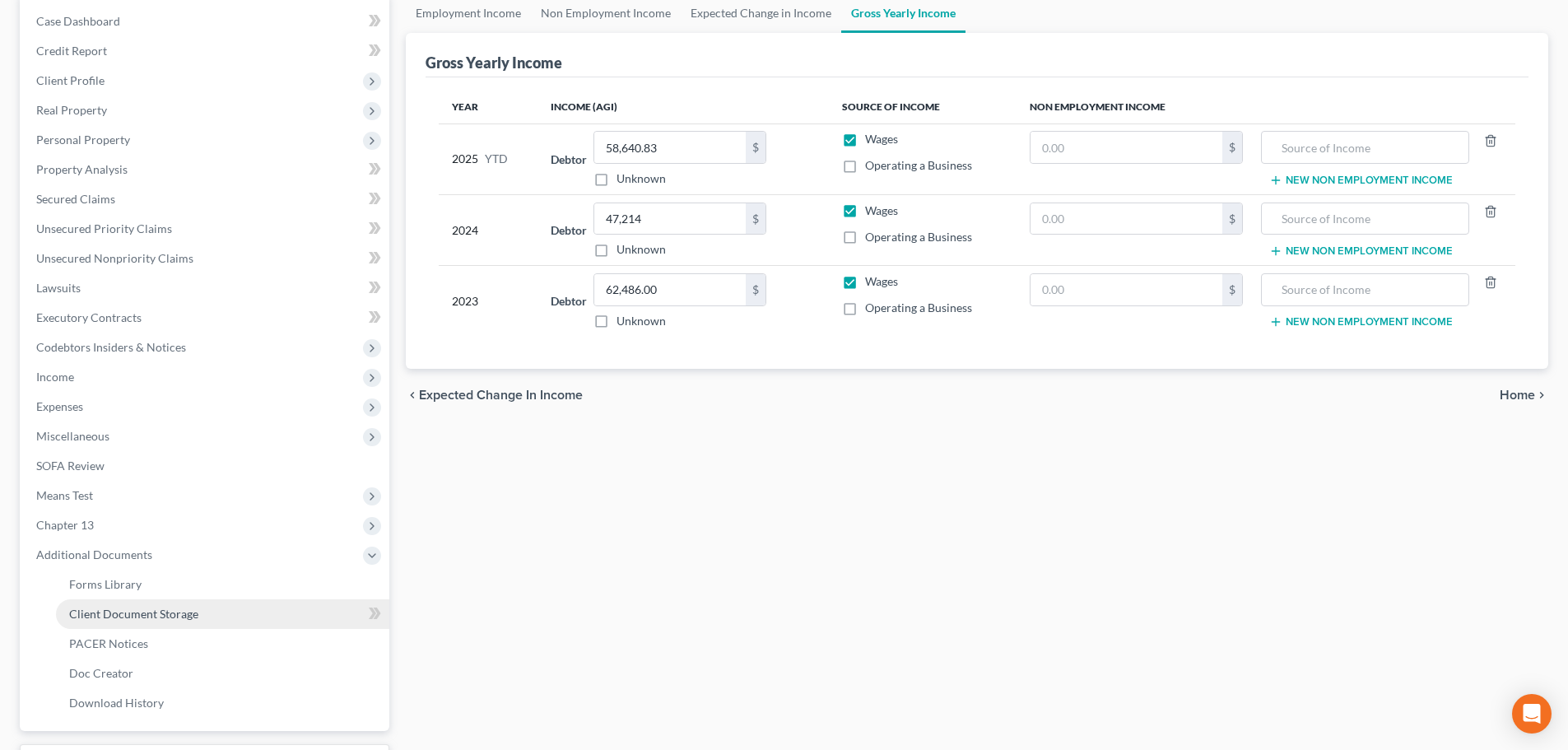
click at [181, 610] on span "Client Document Storage" at bounding box center [134, 614] width 129 height 14
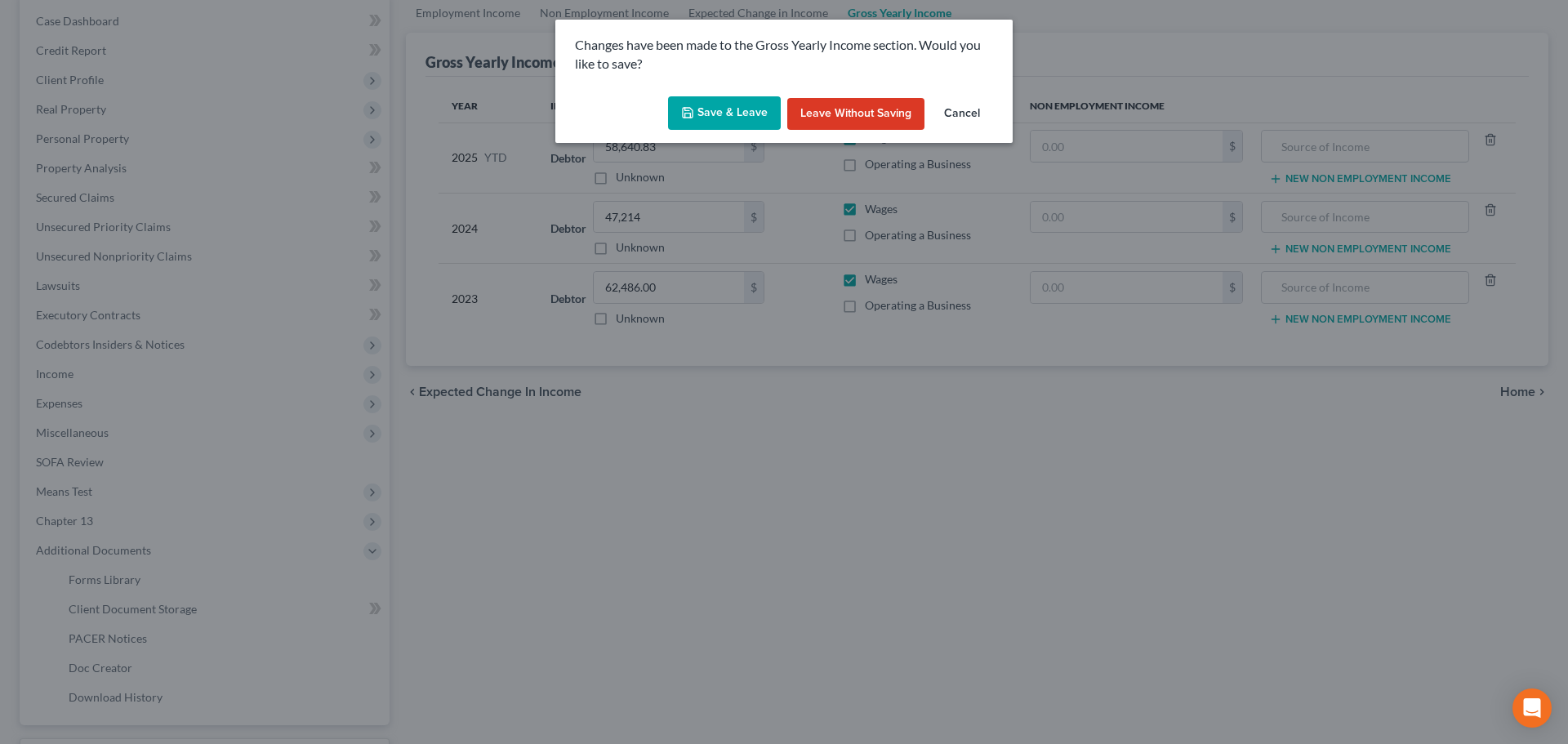
click at [728, 118] on button "Save & Leave" at bounding box center [725, 114] width 113 height 34
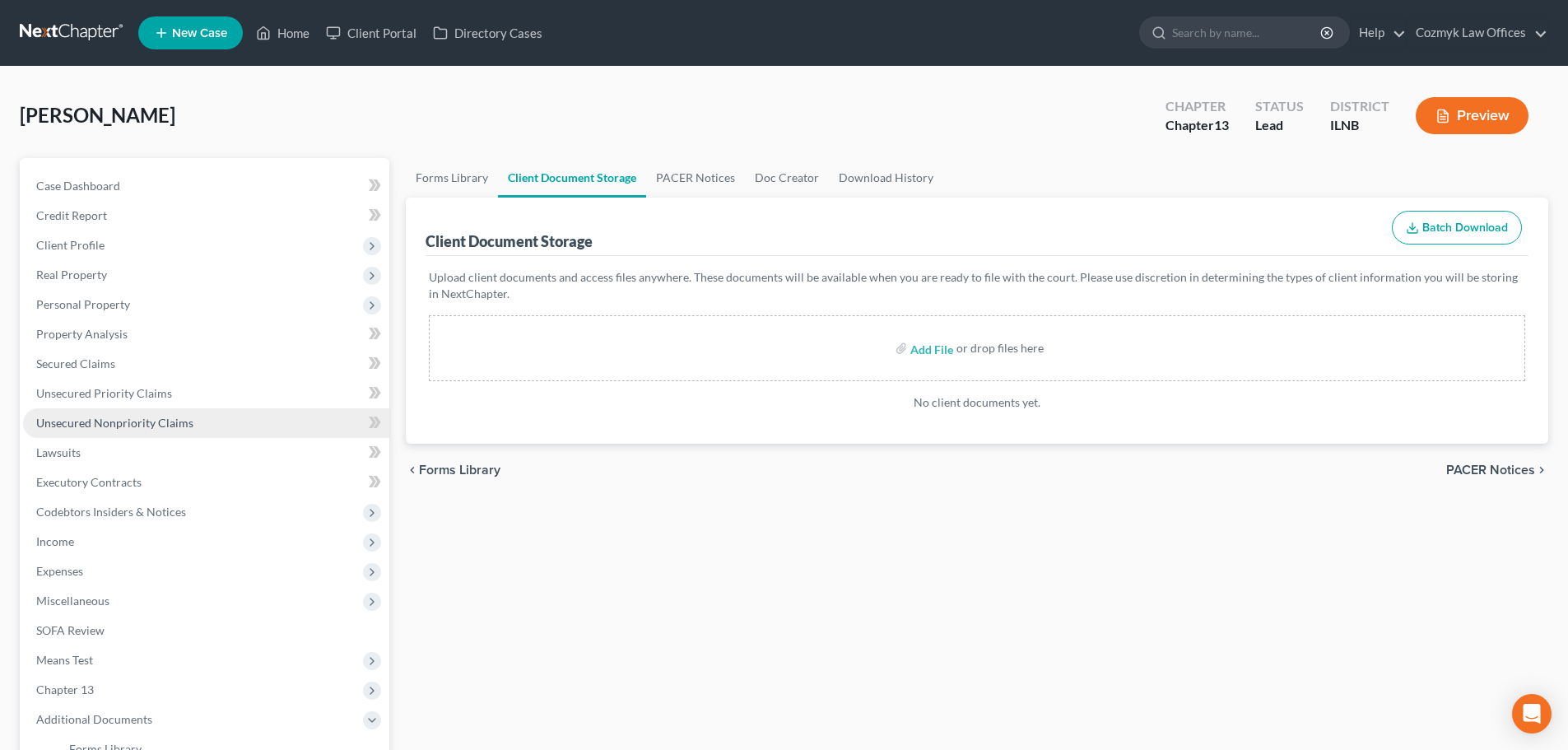
click at [173, 408] on link "Unsecured Nonpriority Claims" at bounding box center [206, 423] width 367 height 29
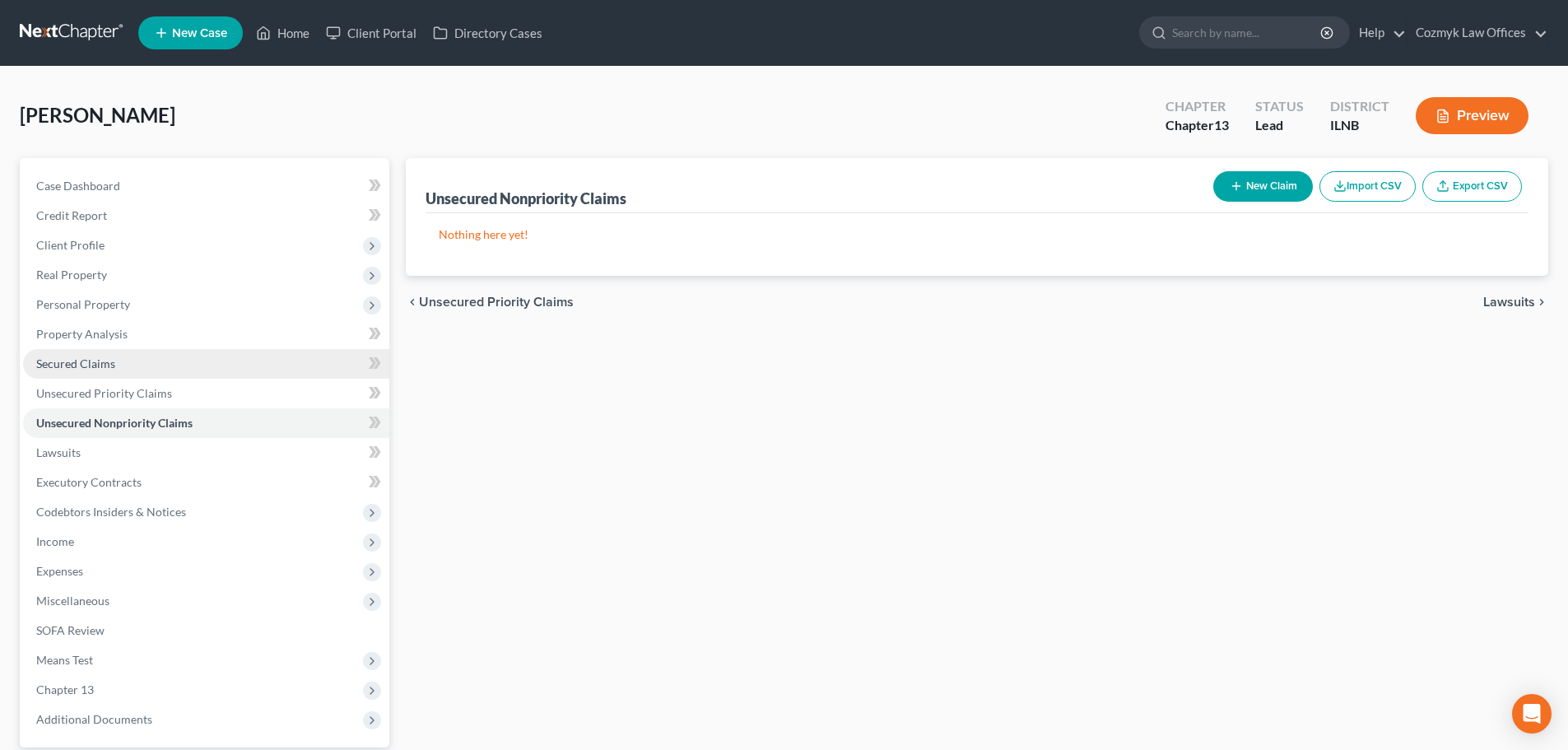
click at [137, 371] on link "Secured Claims" at bounding box center [206, 364] width 367 height 29
click at [148, 424] on span "Unsecured Nonpriority Claims" at bounding box center [115, 423] width 157 height 14
click at [114, 373] on link "Secured Claims" at bounding box center [206, 364] width 367 height 29
click at [1269, 182] on button "New Claim" at bounding box center [1263, 186] width 99 height 30
select select "0"
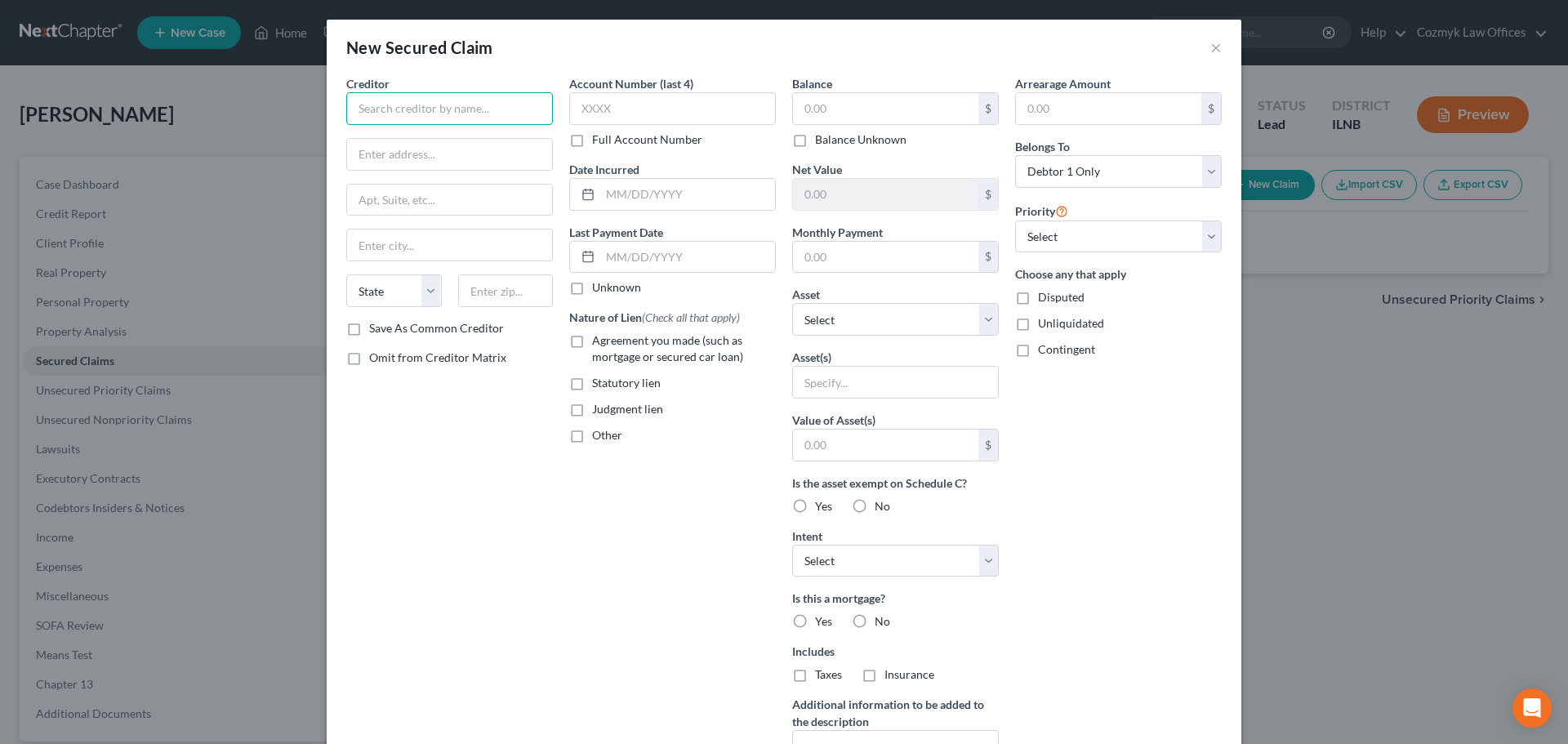
click at [411, 94] on input "text" at bounding box center [449, 109] width 206 height 33
type input "Capital One Auto Finance"
type input "Attn: Bankruptcy"
type input "[STREET_ADDRESS]"
type input "Plano"
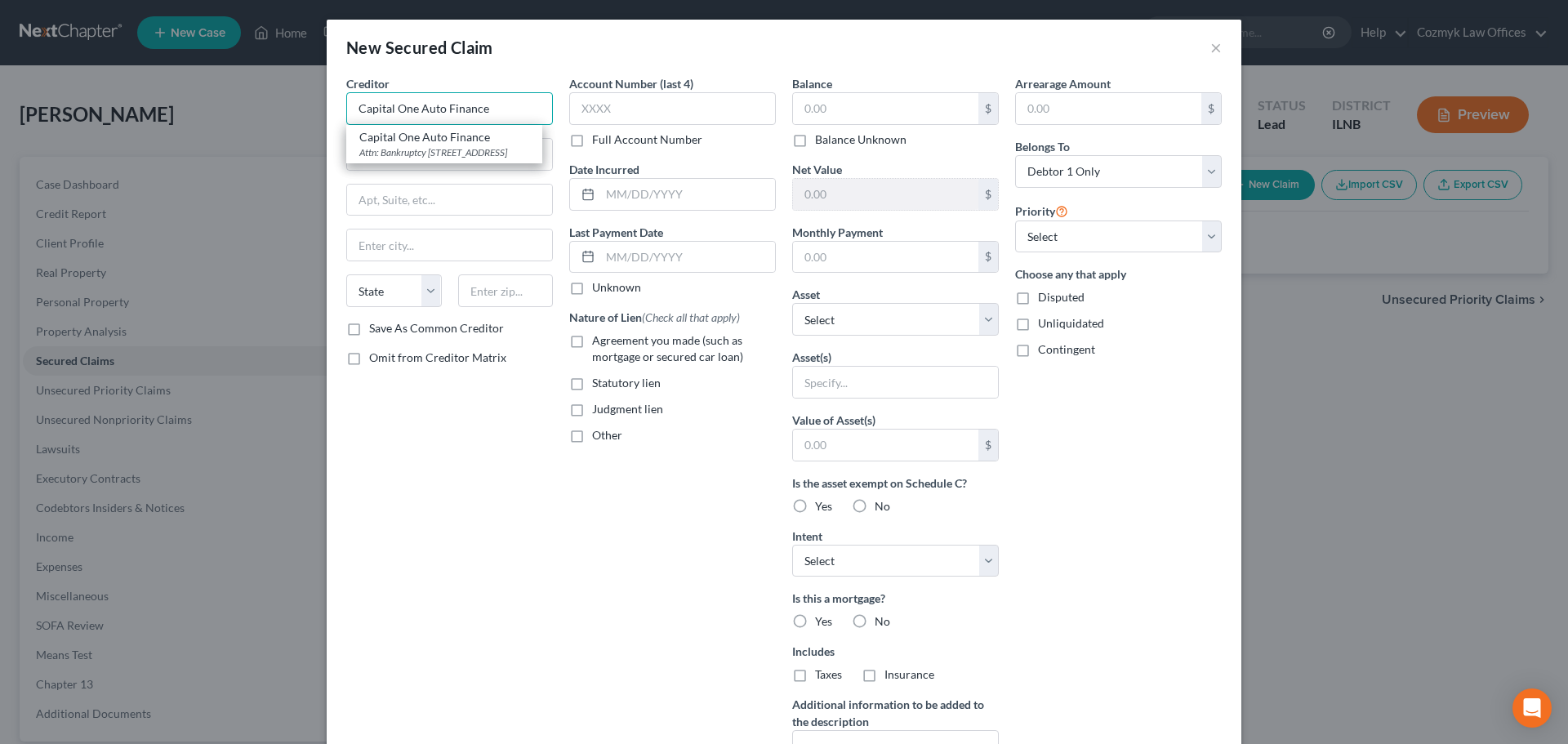
select select "45"
type input "75024"
type input "Capital One Auto Finance"
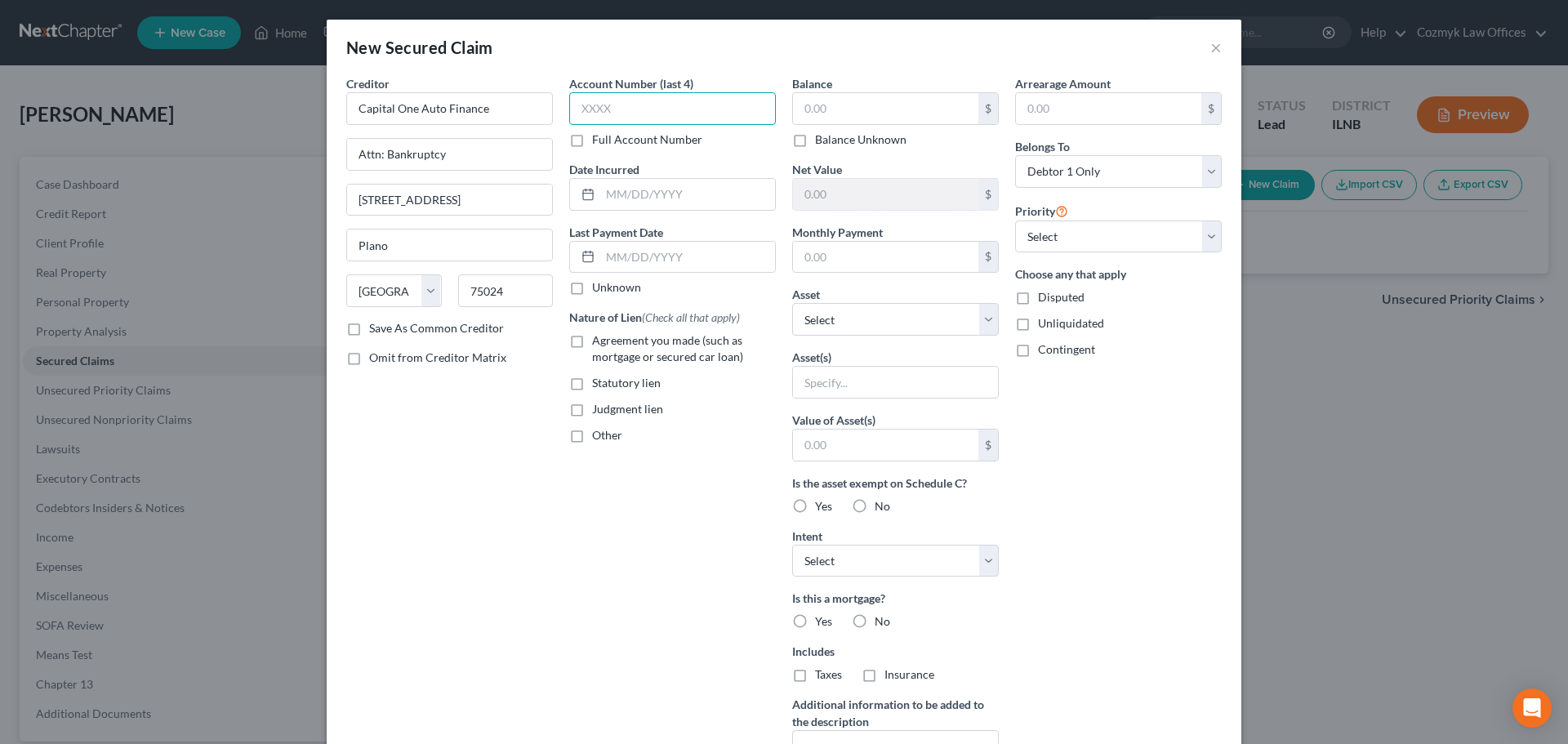
click at [593, 112] on input "text" at bounding box center [672, 109] width 206 height 33
type input "1001"
type input "2022"
click at [650, 342] on span "Agreement you made (such as mortgage or secured car loan)" at bounding box center [668, 348] width 151 height 30
click at [609, 342] on input "Agreement you made (such as mortgage or secured car loan)" at bounding box center [603, 337] width 10 height 10
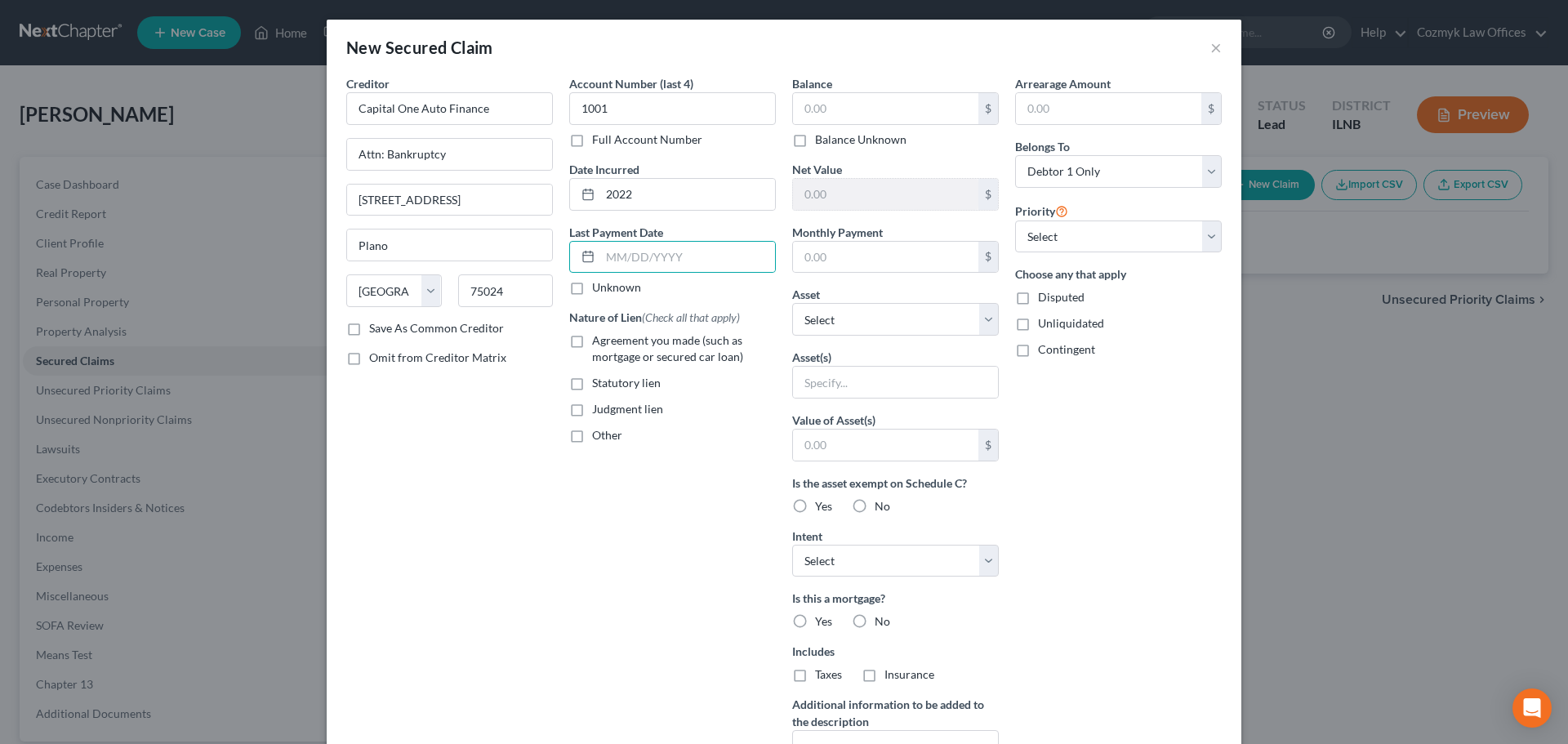
checkbox input "true"
click at [895, 96] on input "text" at bounding box center [886, 109] width 186 height 31
type input "26,643"
click at [855, 330] on select "Select Other Multiple Assets" at bounding box center [895, 319] width 206 height 33
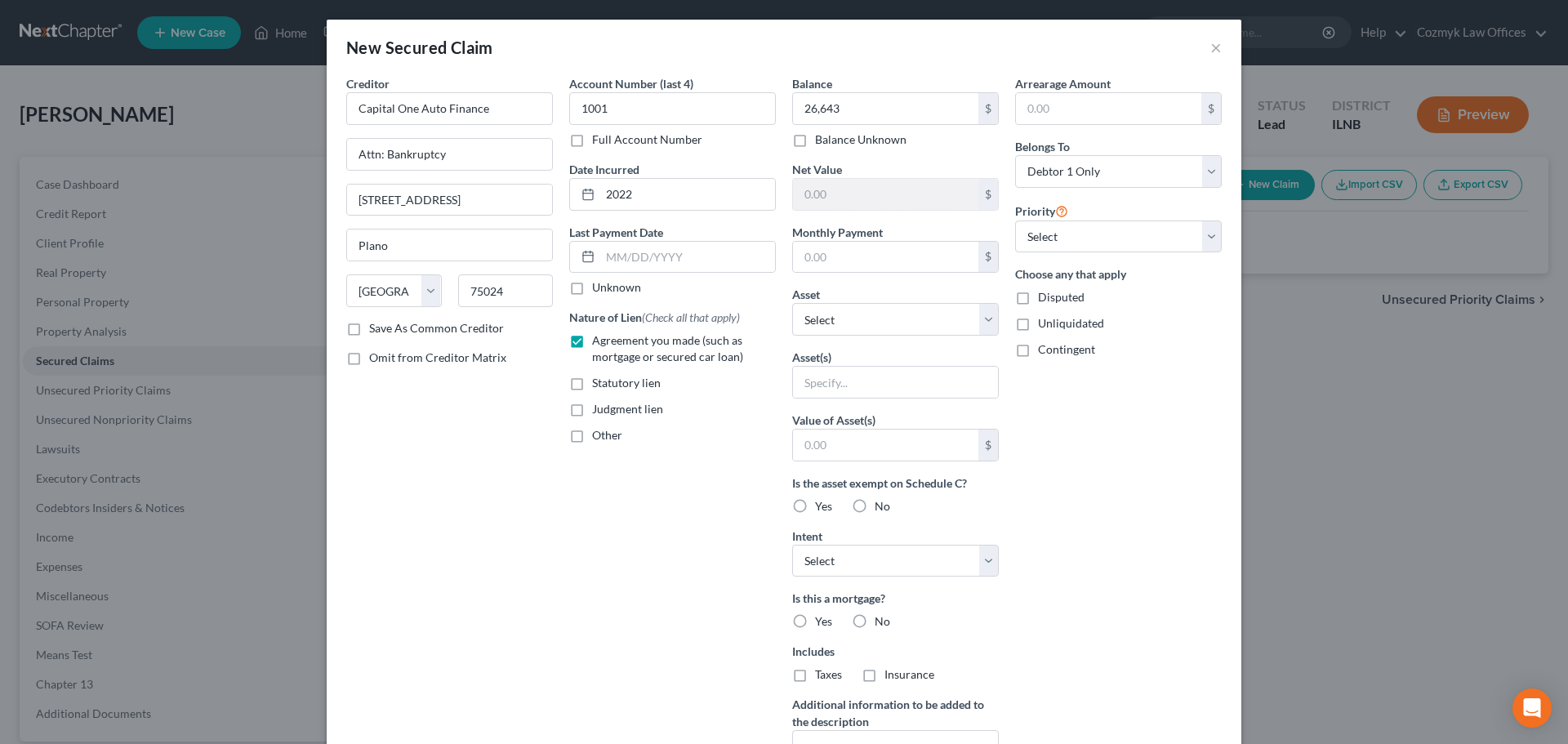
click at [815, 503] on label "Yes" at bounding box center [823, 506] width 17 height 16
click at [822, 503] on input "Yes" at bounding box center [827, 503] width 10 height 10
radio input "true"
click at [814, 550] on select "Select Surrender Redeem Reaffirm Avoid Other" at bounding box center [895, 562] width 206 height 33
select select "4"
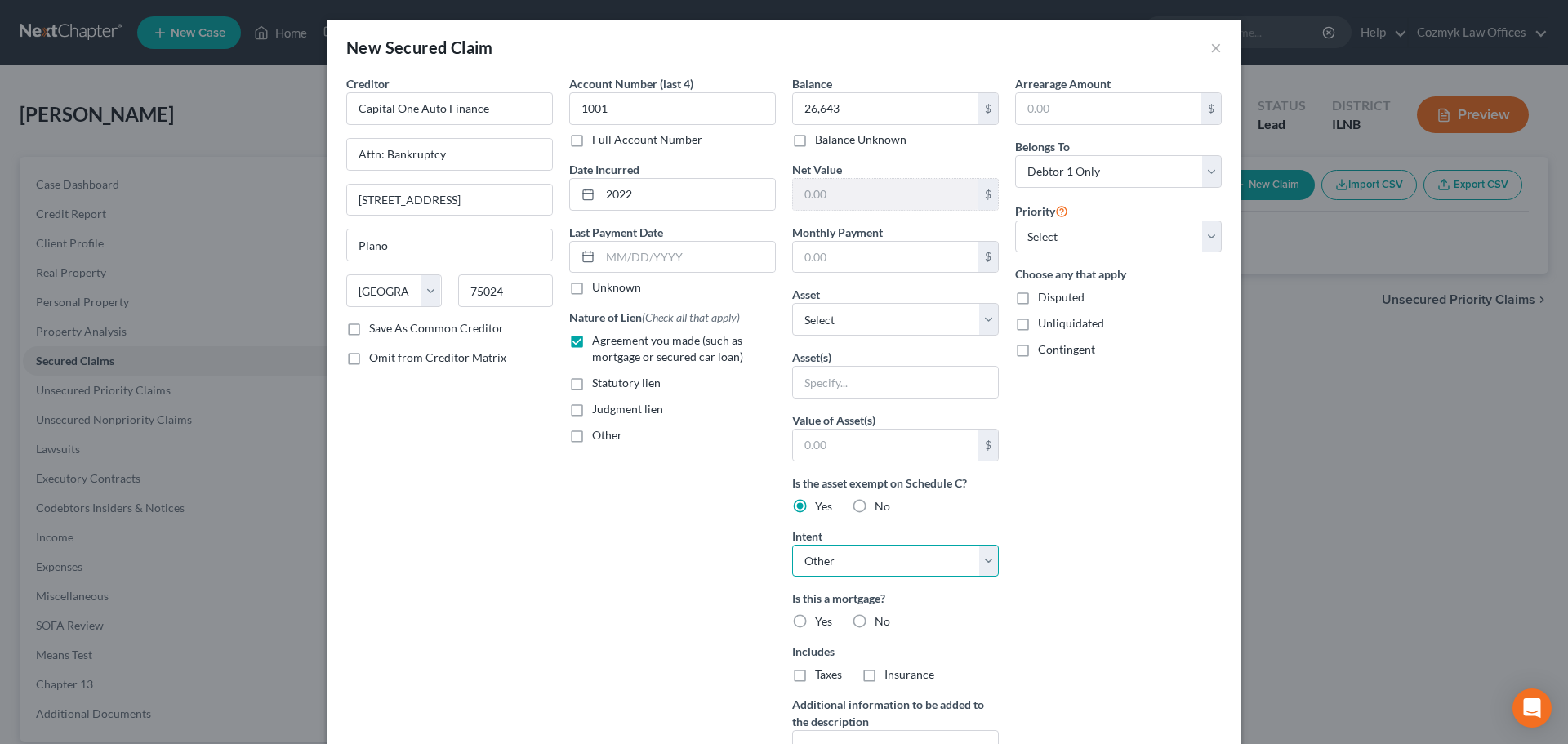
click at [793, 545] on select "Select Surrender Redeem Reaffirm Avoid Other" at bounding box center [895, 562] width 206 height 33
click at [1033, 237] on select "Select 1st 2nd 3rd 4th 5th 6th 7th 8th 9th 10th 11th 12th 13th 14th 15th 16th 1…" at bounding box center [1118, 237] width 206 height 33
select select "0"
click at [1015, 221] on select "Select 1st 2nd 3rd 4th 5th 6th 7th 8th 9th 10th 11th 12th 13th 14th 15th 16th 1…" at bounding box center [1118, 237] width 206 height 33
click at [1099, 476] on div "Arrearage Amount $ Belongs To * Select Debtor 1 Only Debtor 2 Only Debtor 1 And…" at bounding box center [1119, 471] width 223 height 792
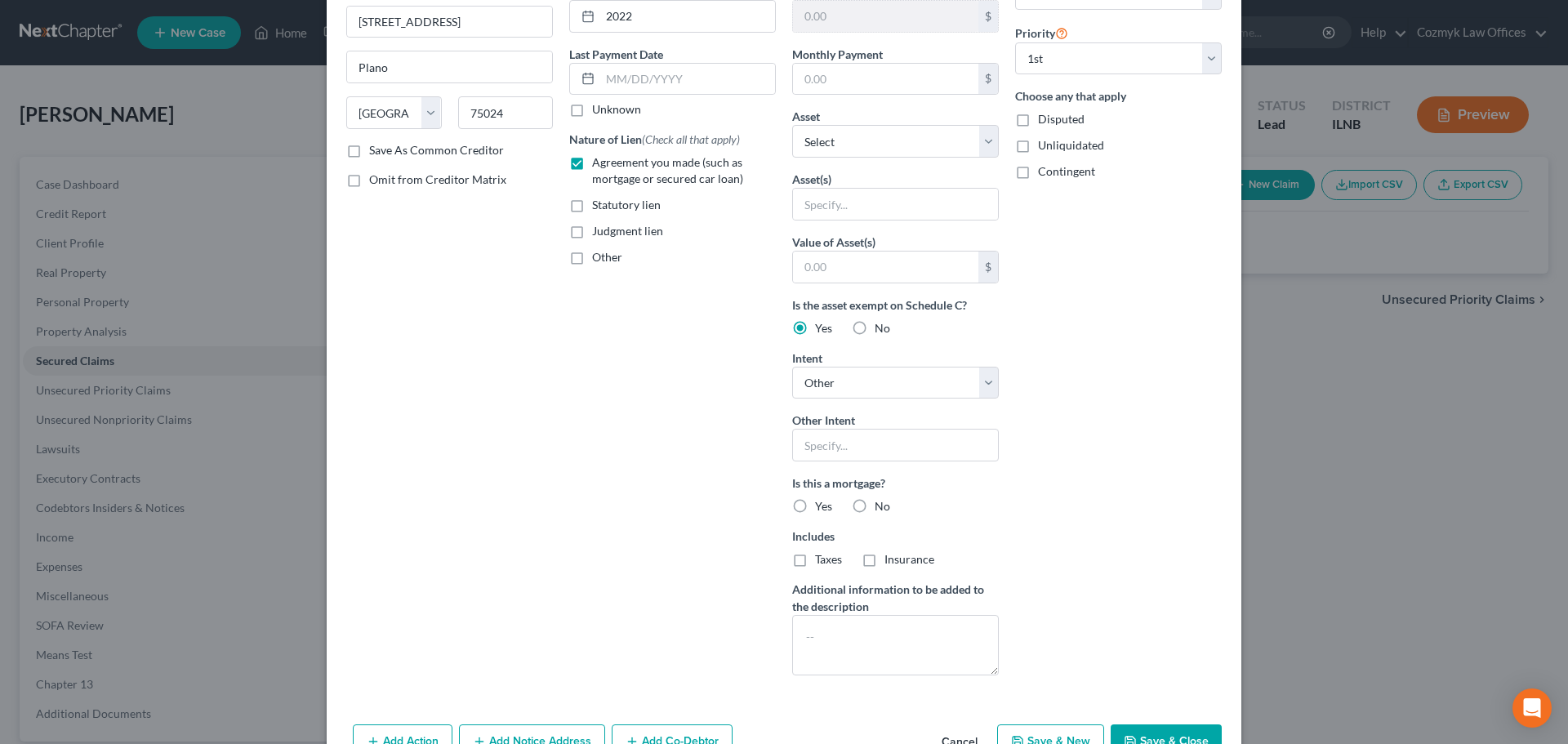
scroll to position [225, 0]
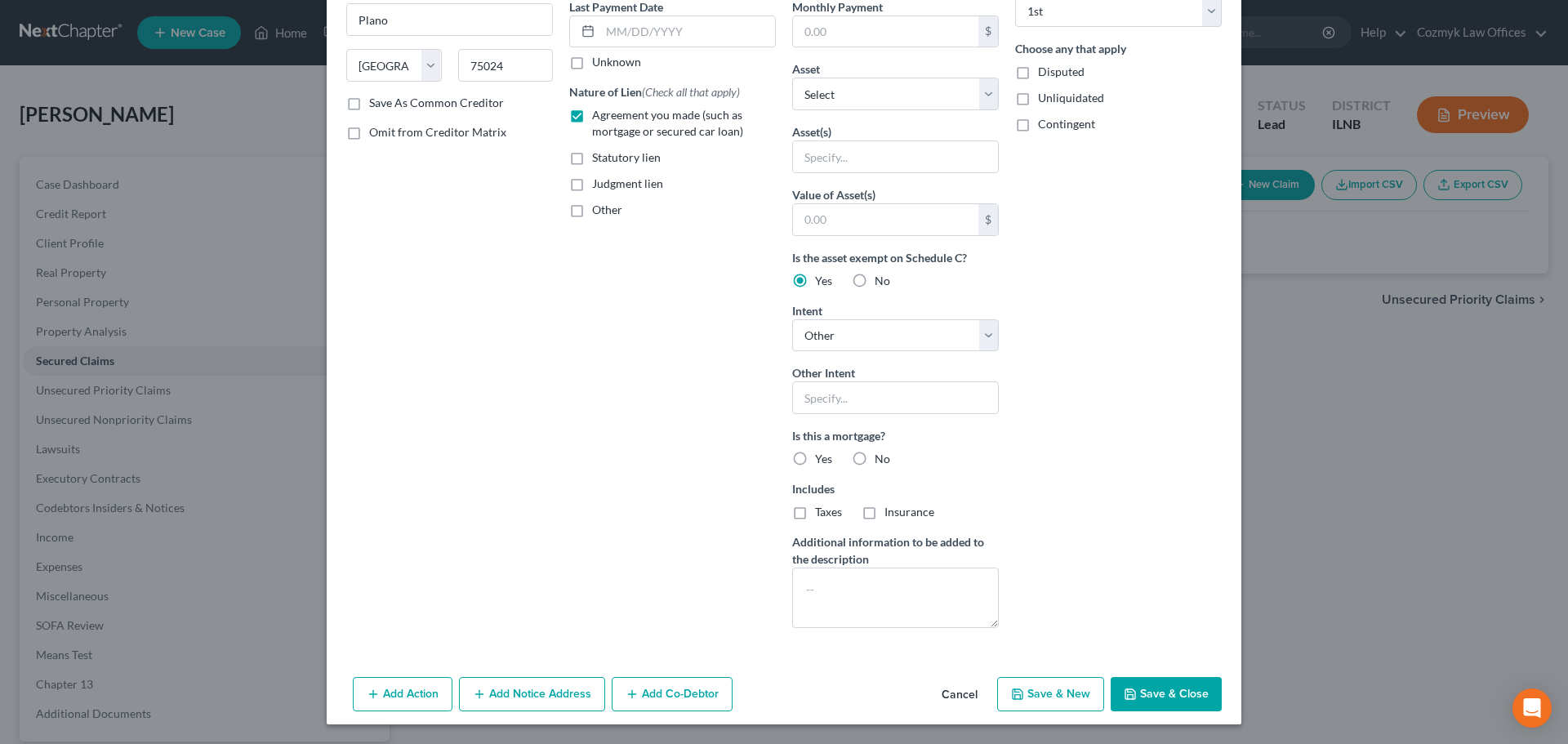
click at [875, 455] on label "No" at bounding box center [882, 459] width 15 height 16
click at [882, 455] on input "No" at bounding box center [887, 456] width 10 height 10
radio input "true"
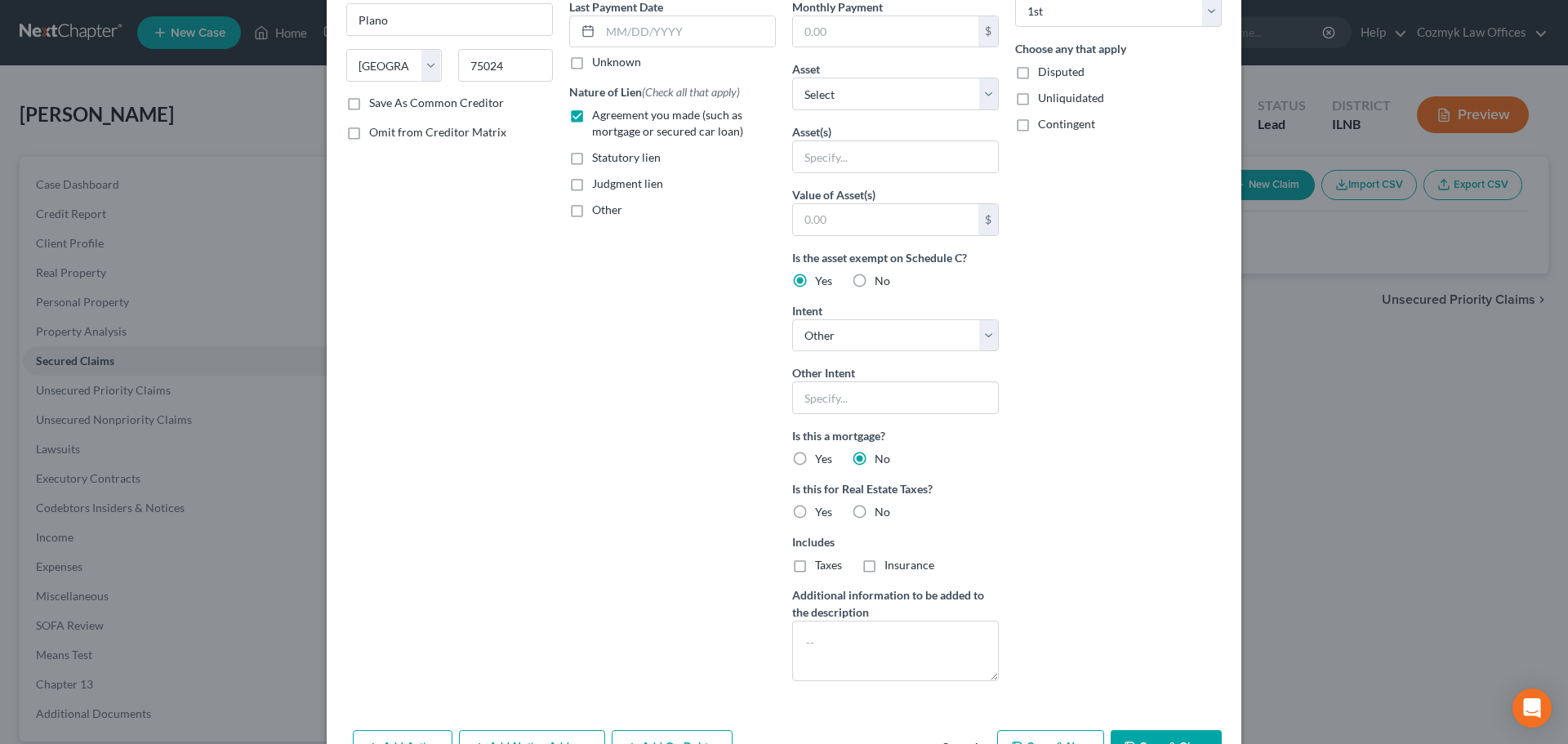
click at [875, 513] on label "No" at bounding box center [882, 512] width 15 height 16
click at [882, 513] on input "No" at bounding box center [887, 509] width 10 height 10
radio input "true"
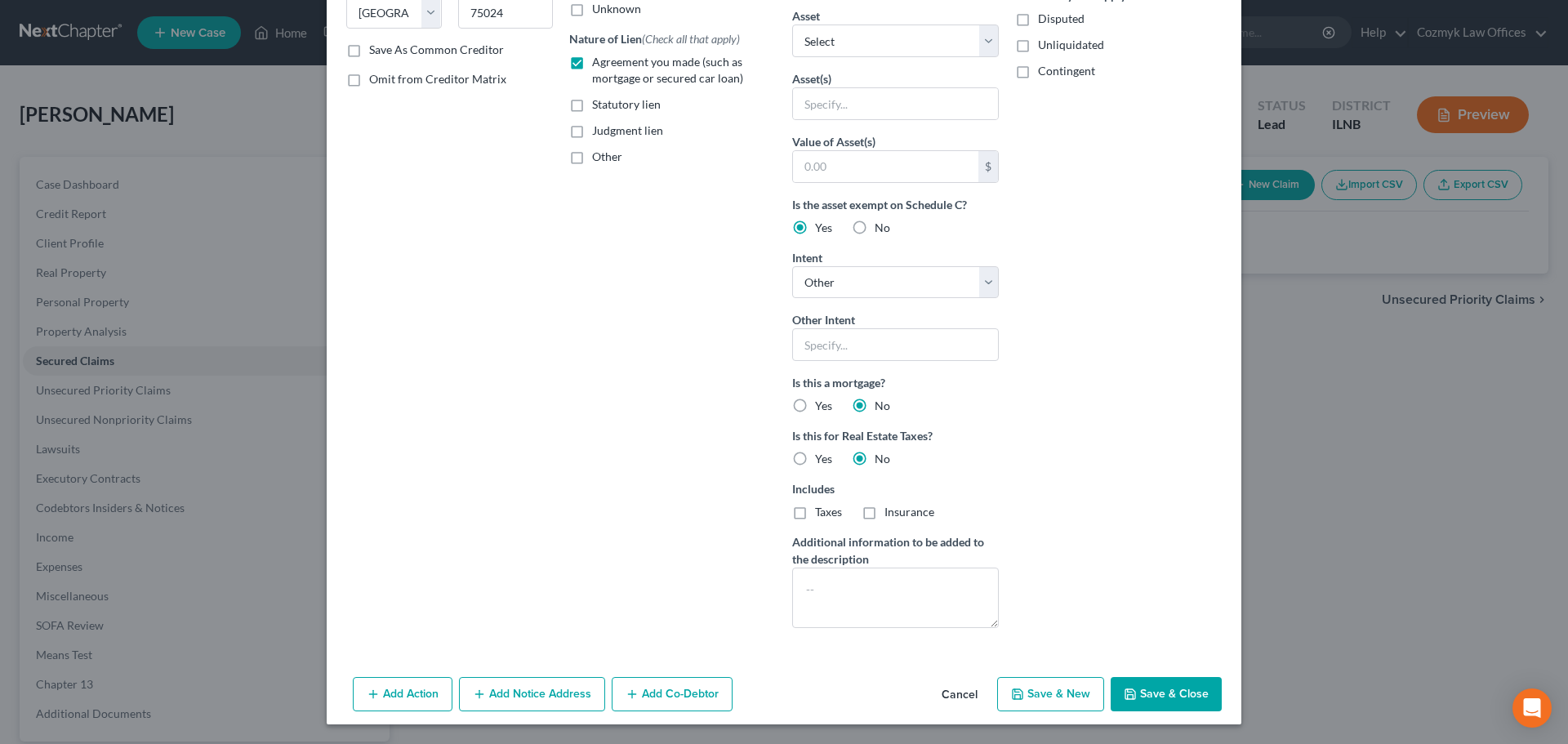
click at [1161, 682] on button "Save & Close" at bounding box center [1167, 694] width 111 height 34
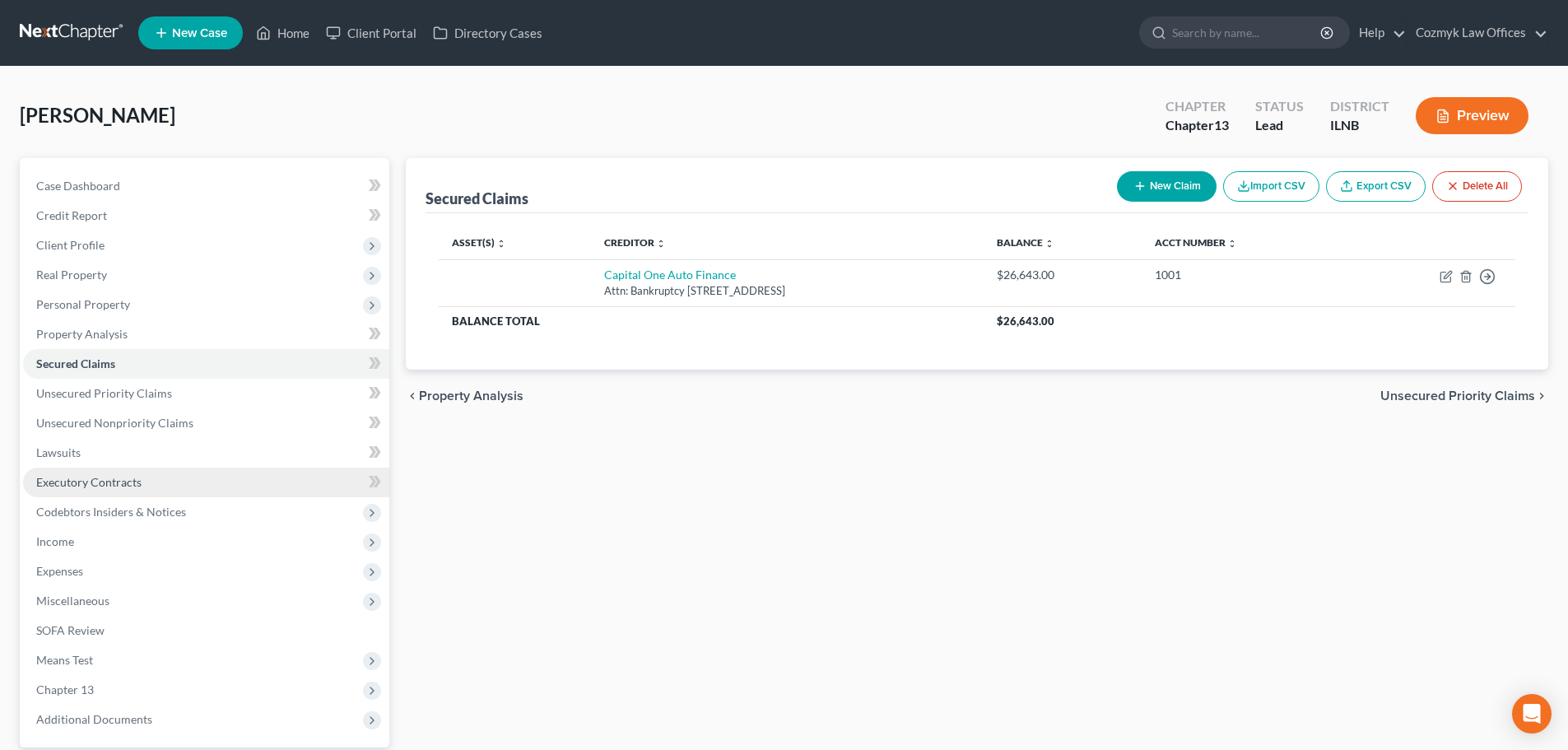
drag, startPoint x: 63, startPoint y: 483, endPoint x: 76, endPoint y: 483, distance: 13.0
click at [63, 483] on span "Executory Contracts" at bounding box center [89, 482] width 105 height 14
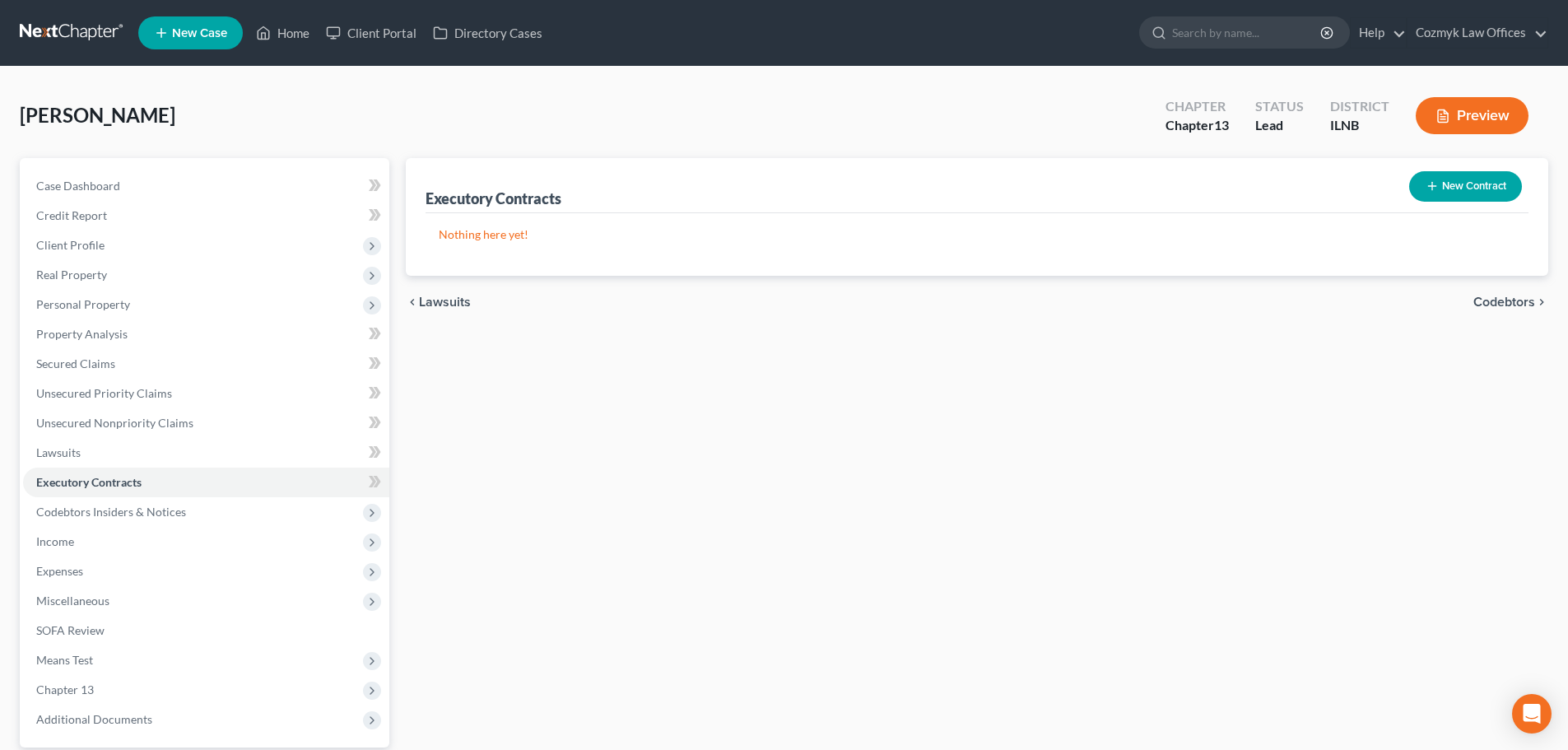
click at [1475, 184] on button "New Contract" at bounding box center [1465, 186] width 113 height 30
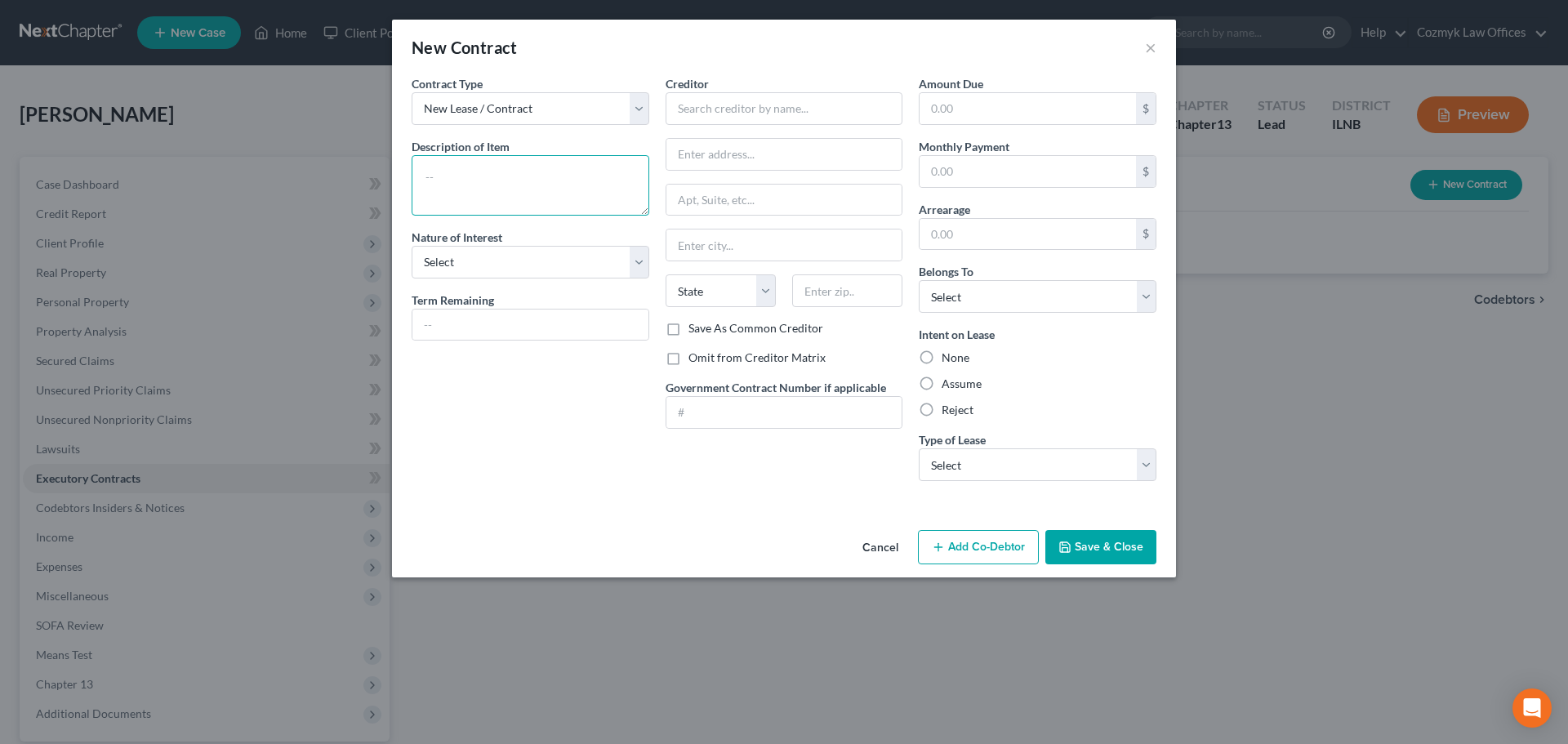
click at [494, 193] on textarea at bounding box center [531, 185] width 238 height 61
click at [762, 113] on input "text" at bounding box center [785, 109] width 238 height 33
click at [561, 195] on textarea at bounding box center [531, 185] width 238 height 61
type textarea "Vehicle"
click at [809, 108] on input "text" at bounding box center [785, 109] width 238 height 33
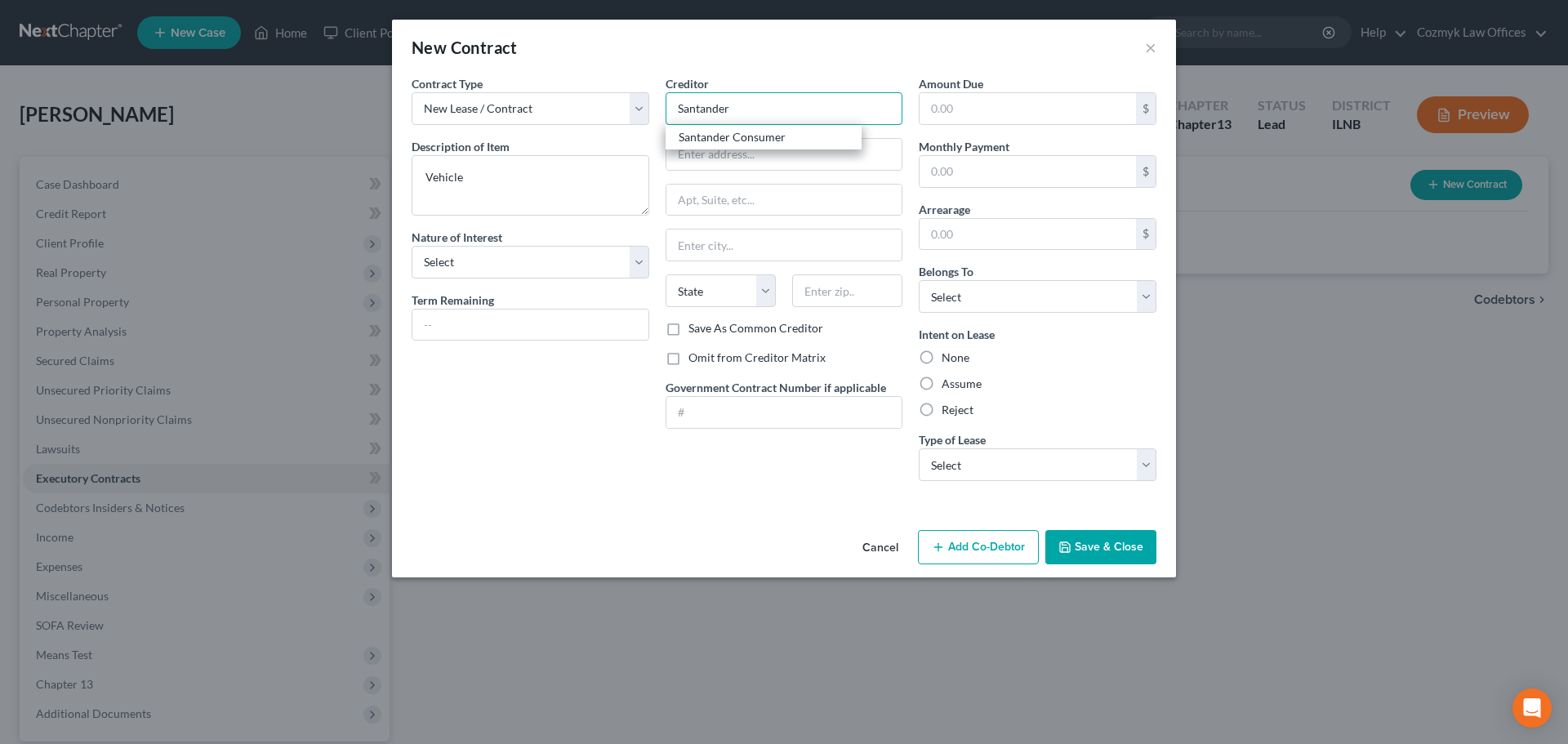
type input "Santander Consumer"
type input "Attn: Bankruptcy"
type input "PO Box 961211"
type input "[GEOGRAPHIC_DATA]"
select select "45"
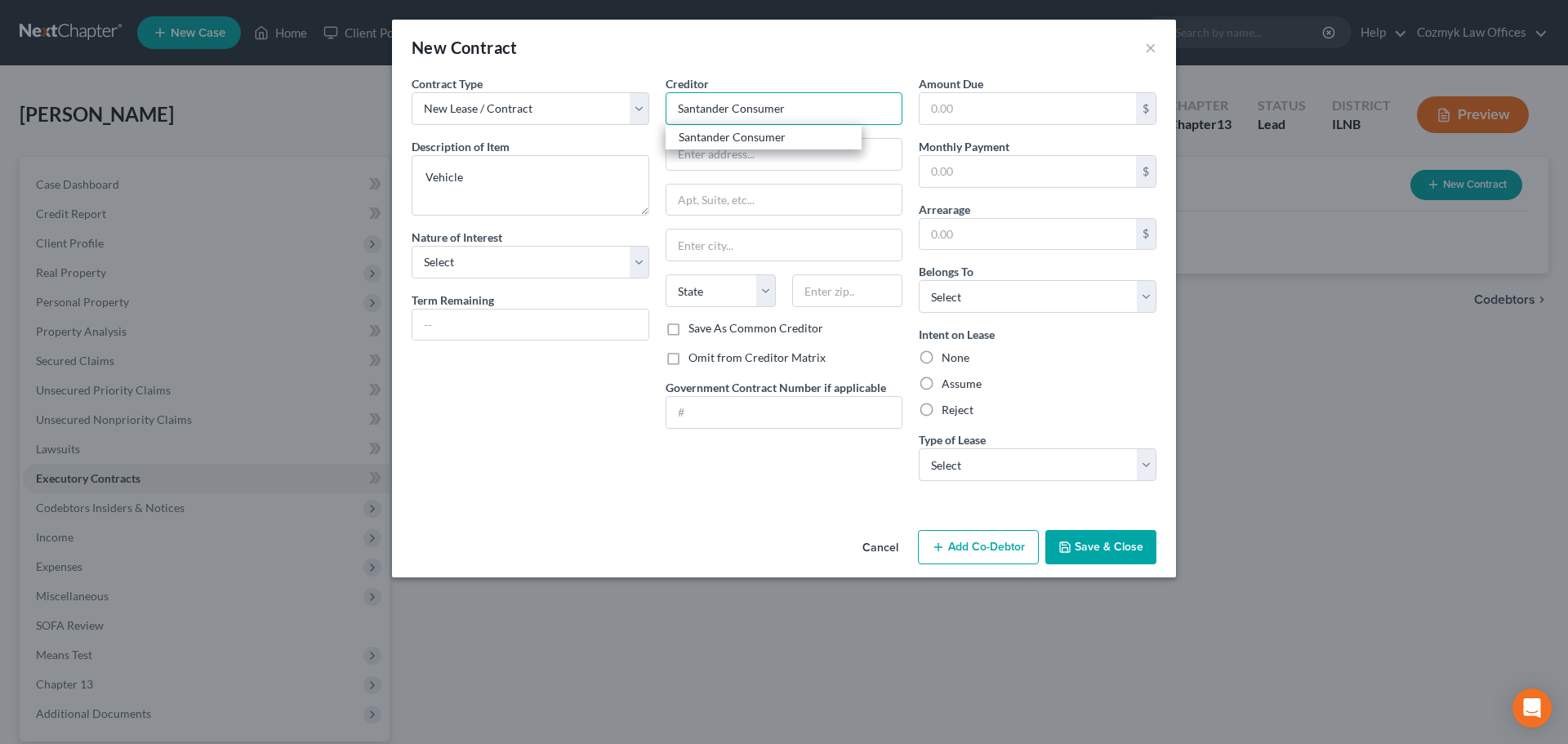
type input "76161"
type input "Santander Consumer"
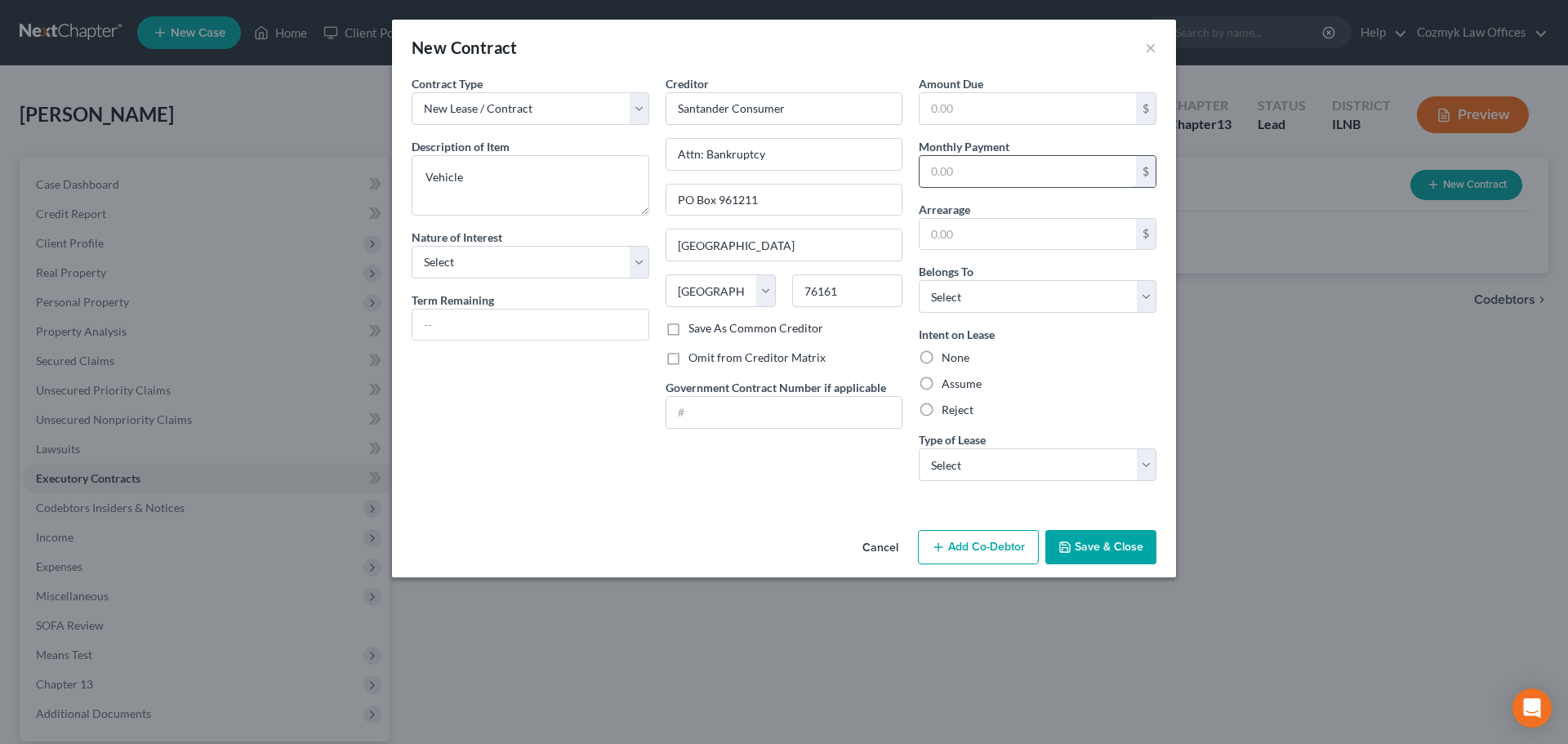
click at [987, 170] on input "text" at bounding box center [1028, 171] width 217 height 31
type input "509"
click at [985, 112] on input "text" at bounding box center [1028, 109] width 217 height 31
type input "10,811"
drag, startPoint x: 930, startPoint y: 380, endPoint x: 983, endPoint y: 426, distance: 70.2
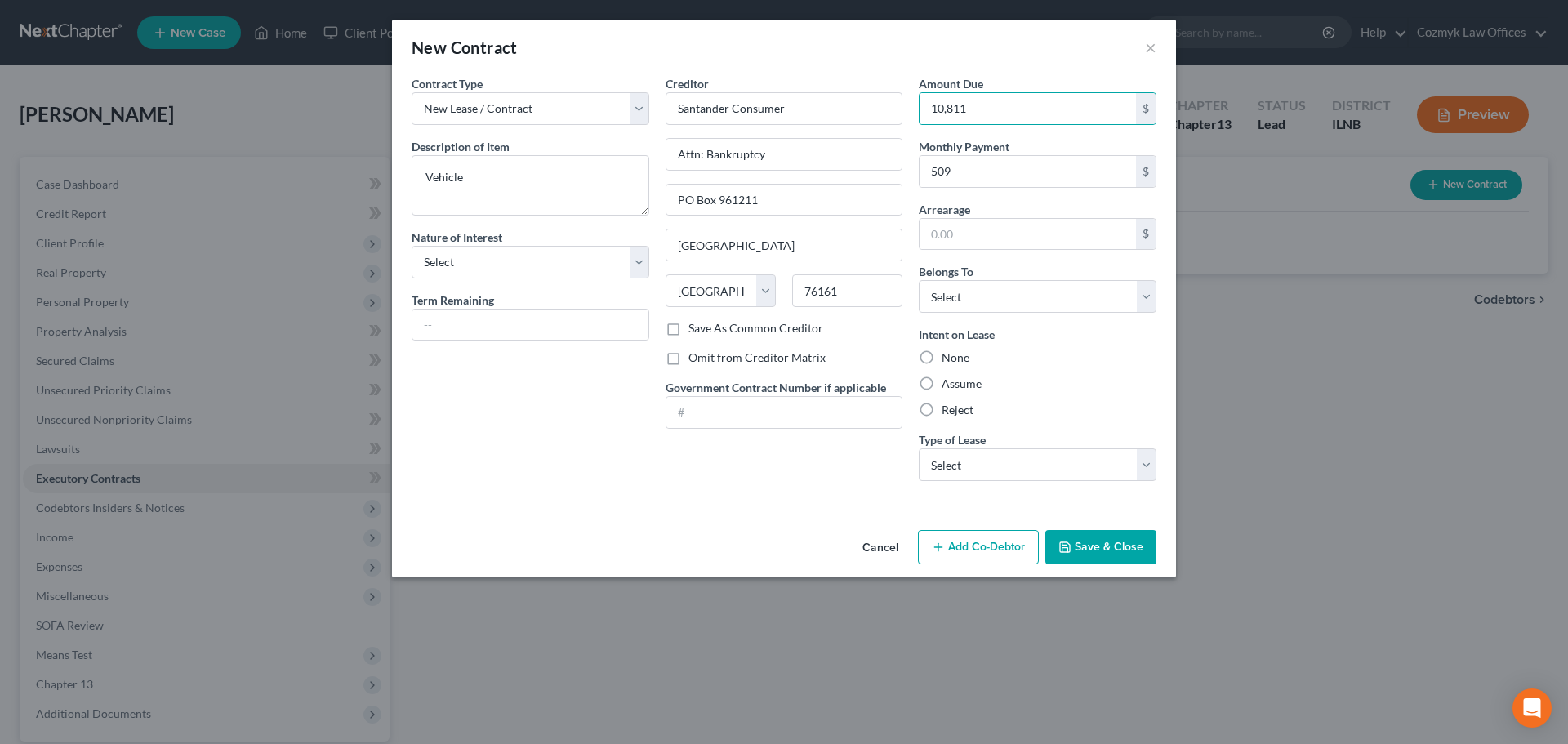
click at [941, 381] on label "Assume" at bounding box center [961, 384] width 40 height 16
click at [948, 381] on input "Assume" at bounding box center [953, 381] width 10 height 10
radio input "true"
click at [1088, 479] on select "Select Real Estate Car Other" at bounding box center [1038, 465] width 238 height 33
select select "1"
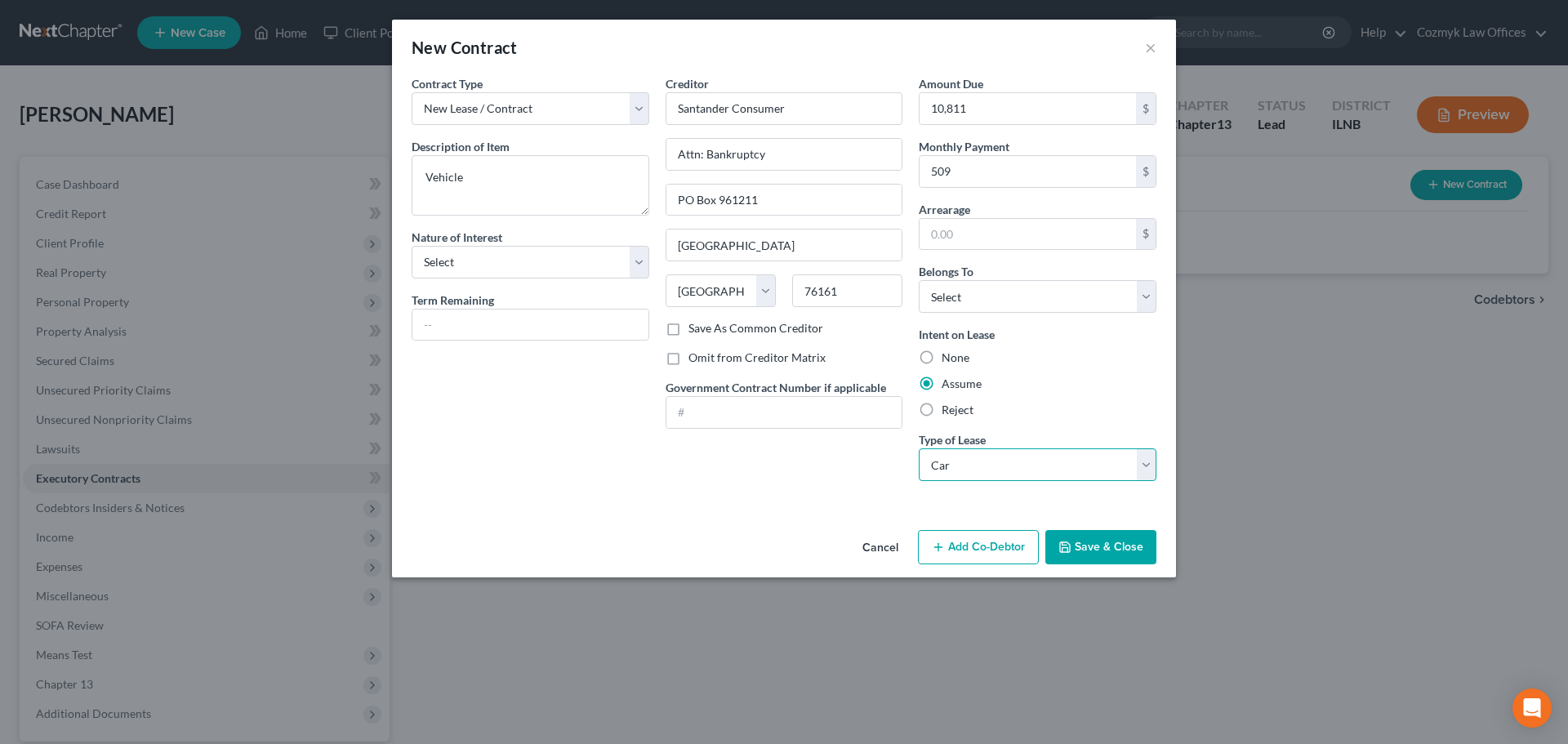
click at [919, 449] on select "Select Real Estate Car Other" at bounding box center [1038, 465] width 238 height 33
click at [1098, 542] on button "Save & Close" at bounding box center [1101, 547] width 111 height 34
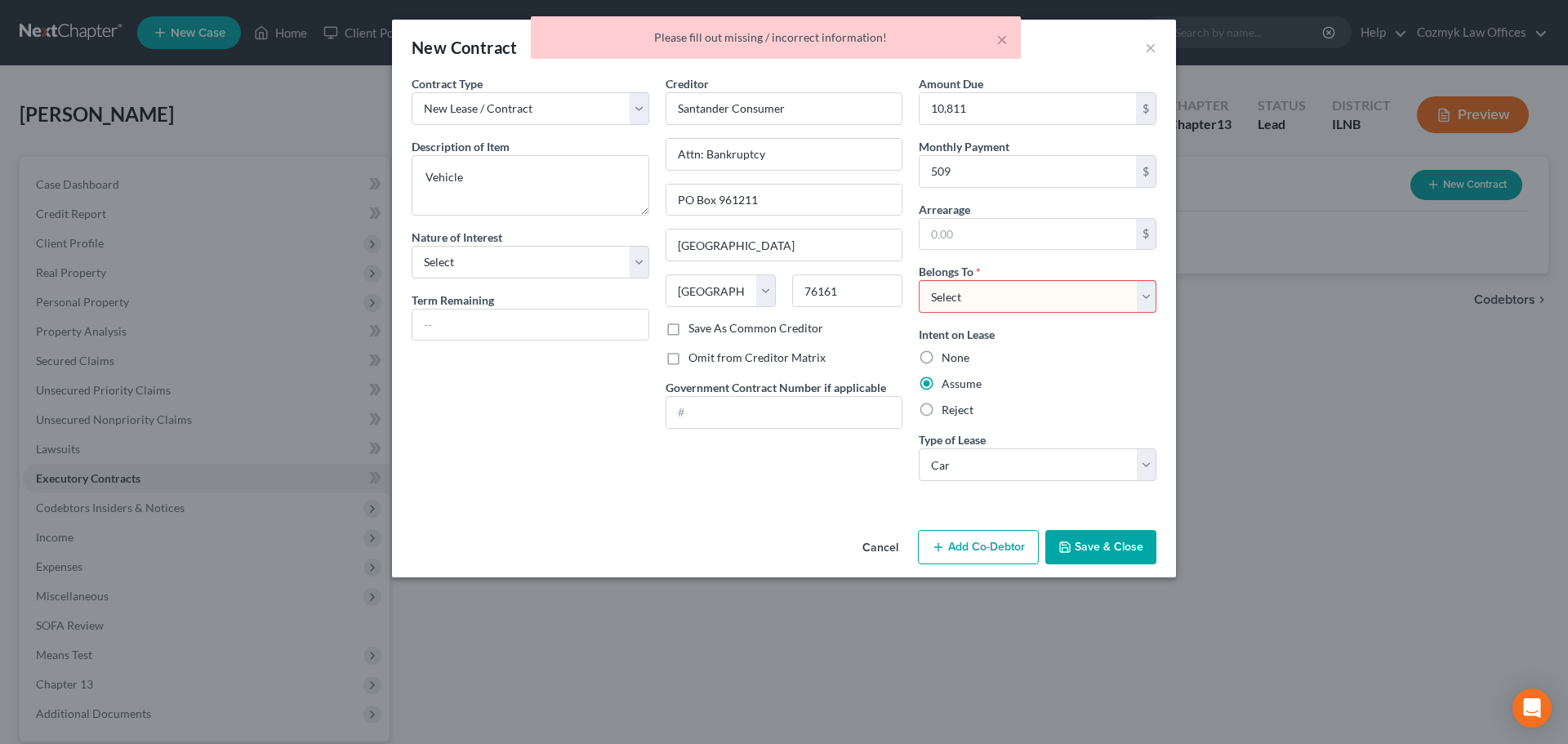
click at [977, 291] on select "Select Debtor 1 Only Debtor 2 Only Debtor 1 And Debtor 2 Only At Least One Of T…" at bounding box center [1038, 296] width 238 height 33
select select "0"
click at [919, 280] on select "Select Debtor 1 Only Debtor 2 Only Debtor 1 And Debtor 2 Only At Least One Of T…" at bounding box center [1038, 296] width 238 height 33
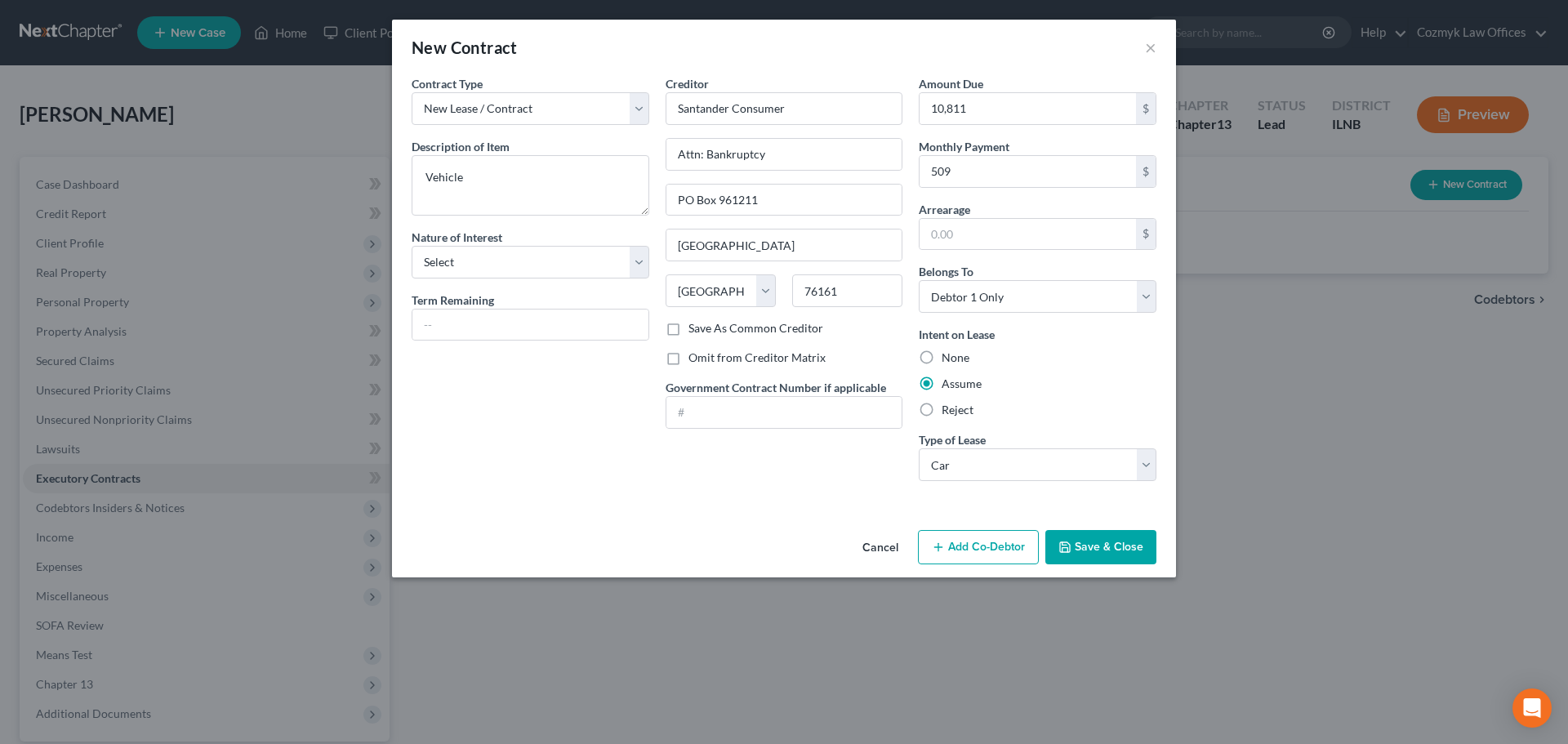
click at [1080, 551] on button "Save & Close" at bounding box center [1101, 547] width 111 height 34
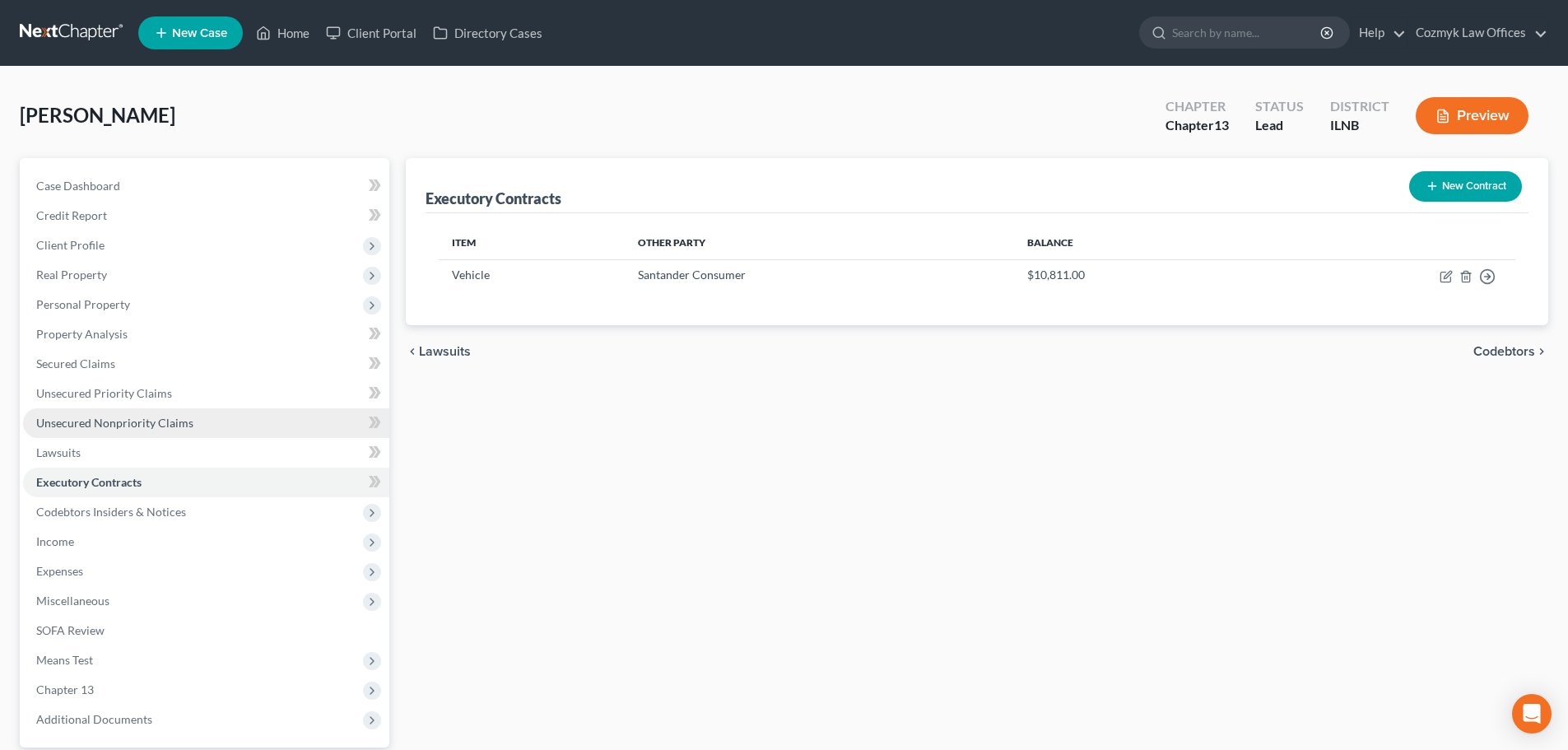
click at [205, 421] on link "Unsecured Nonpriority Claims" at bounding box center [206, 423] width 367 height 29
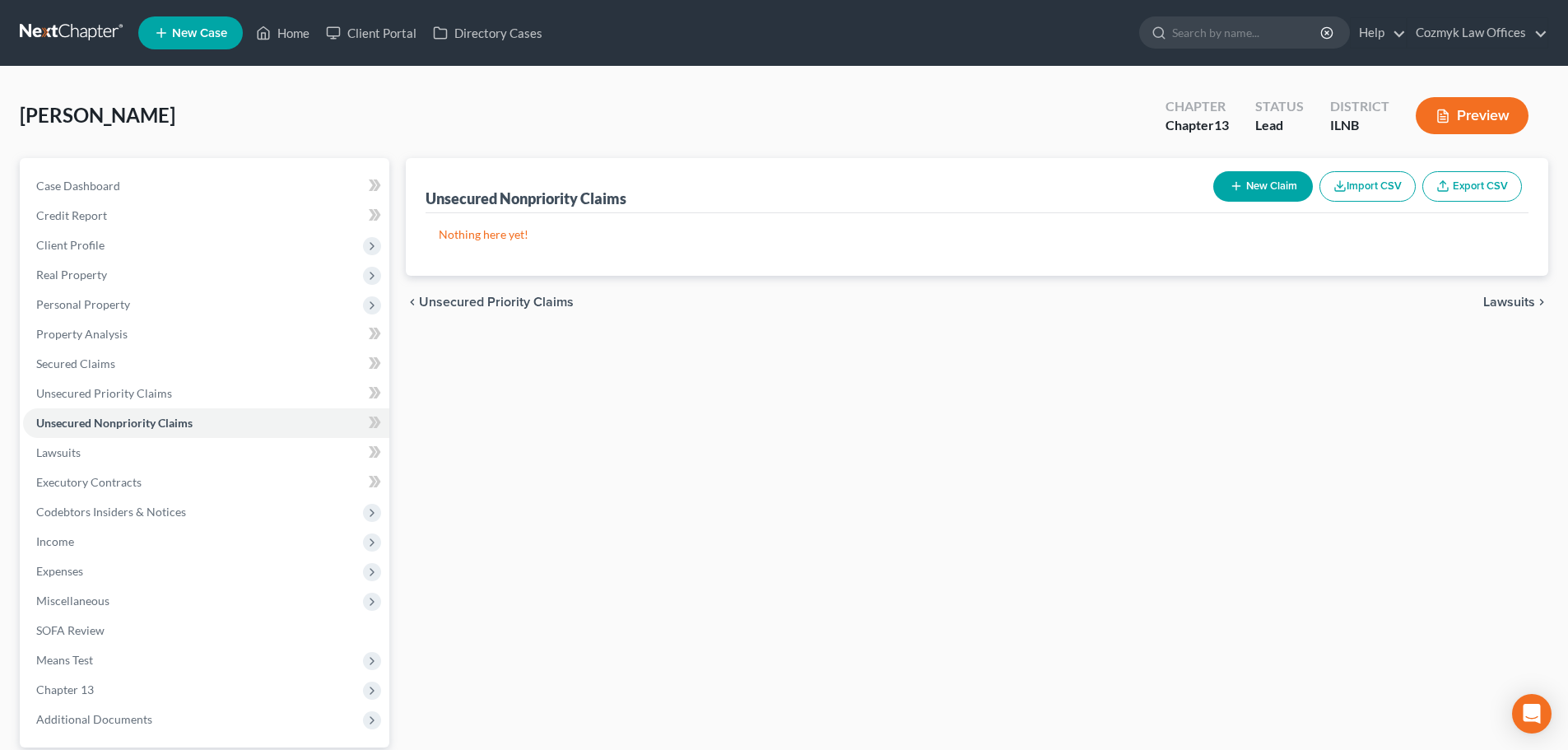
click at [1282, 194] on button "New Claim" at bounding box center [1263, 186] width 99 height 30
select select "0"
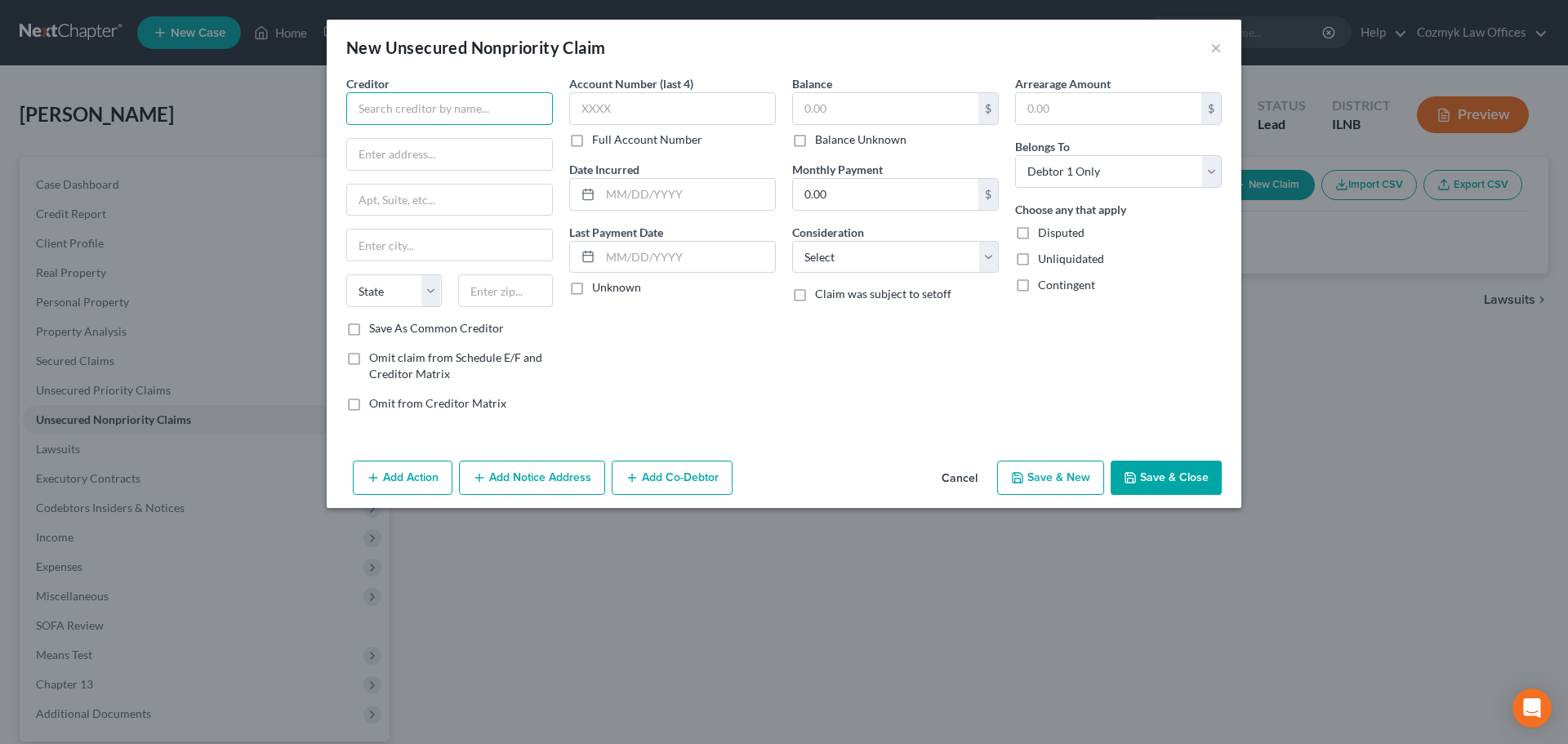
click at [422, 107] on input "text" at bounding box center [449, 109] width 206 height 33
type input "OneMain Financial"
type input "Attn: Bankruptcy"
type input "PO Box 3251"
type input "[GEOGRAPHIC_DATA]"
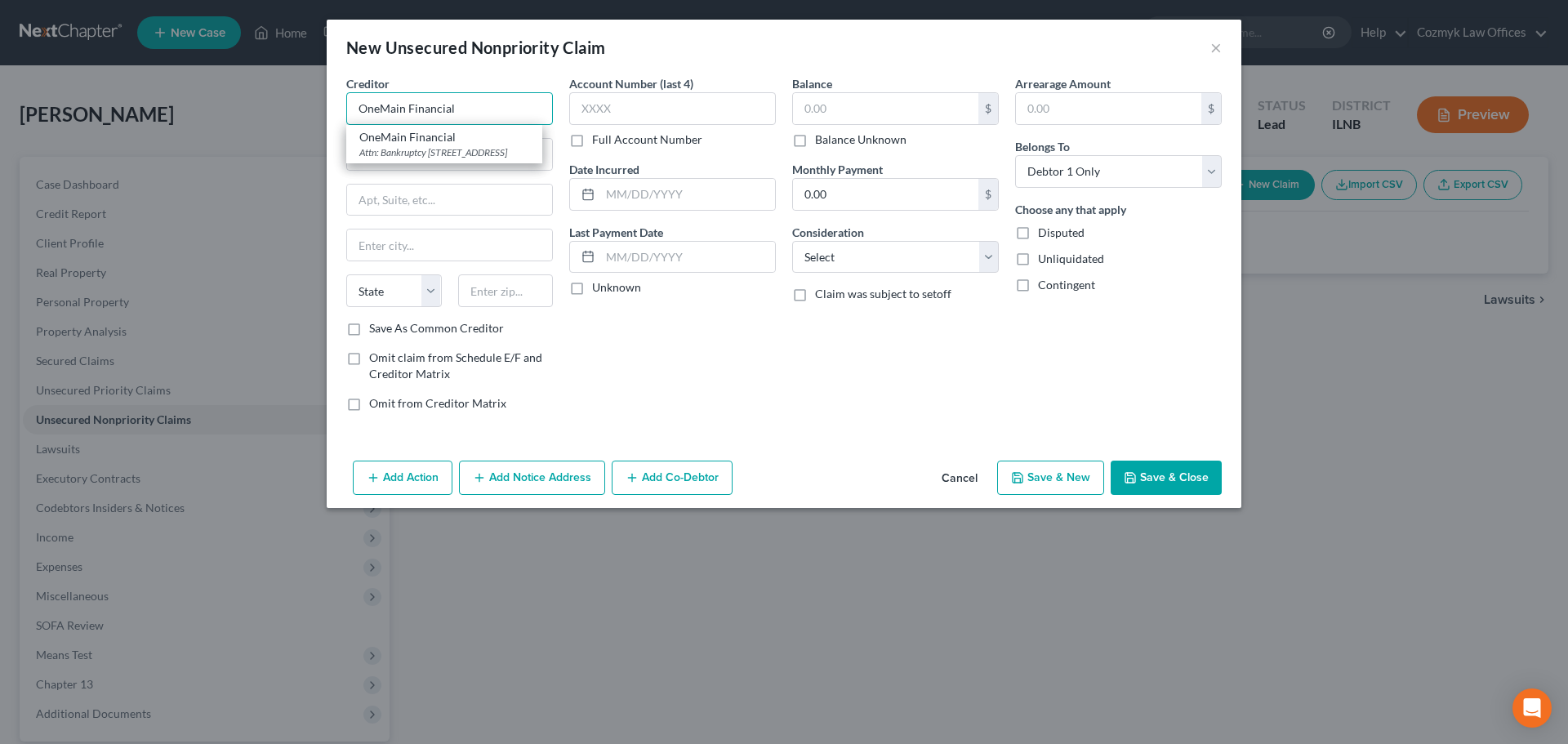
select select "15"
type input "47731"
type input "OneMain Financial"
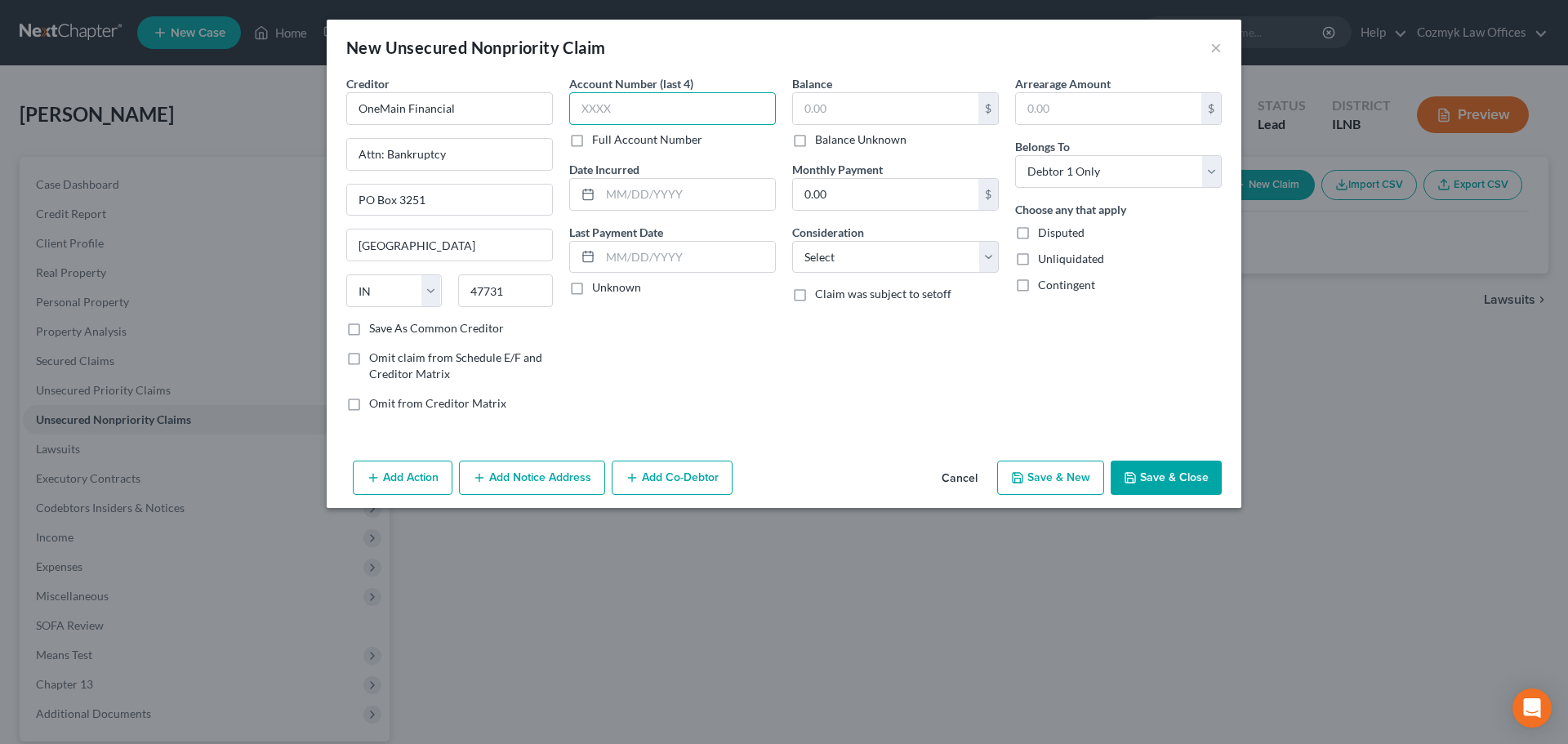
click at [644, 116] on input "text" at bounding box center [672, 109] width 206 height 33
type input "3698"
type input "2024"
type input "7,432"
select select "10"
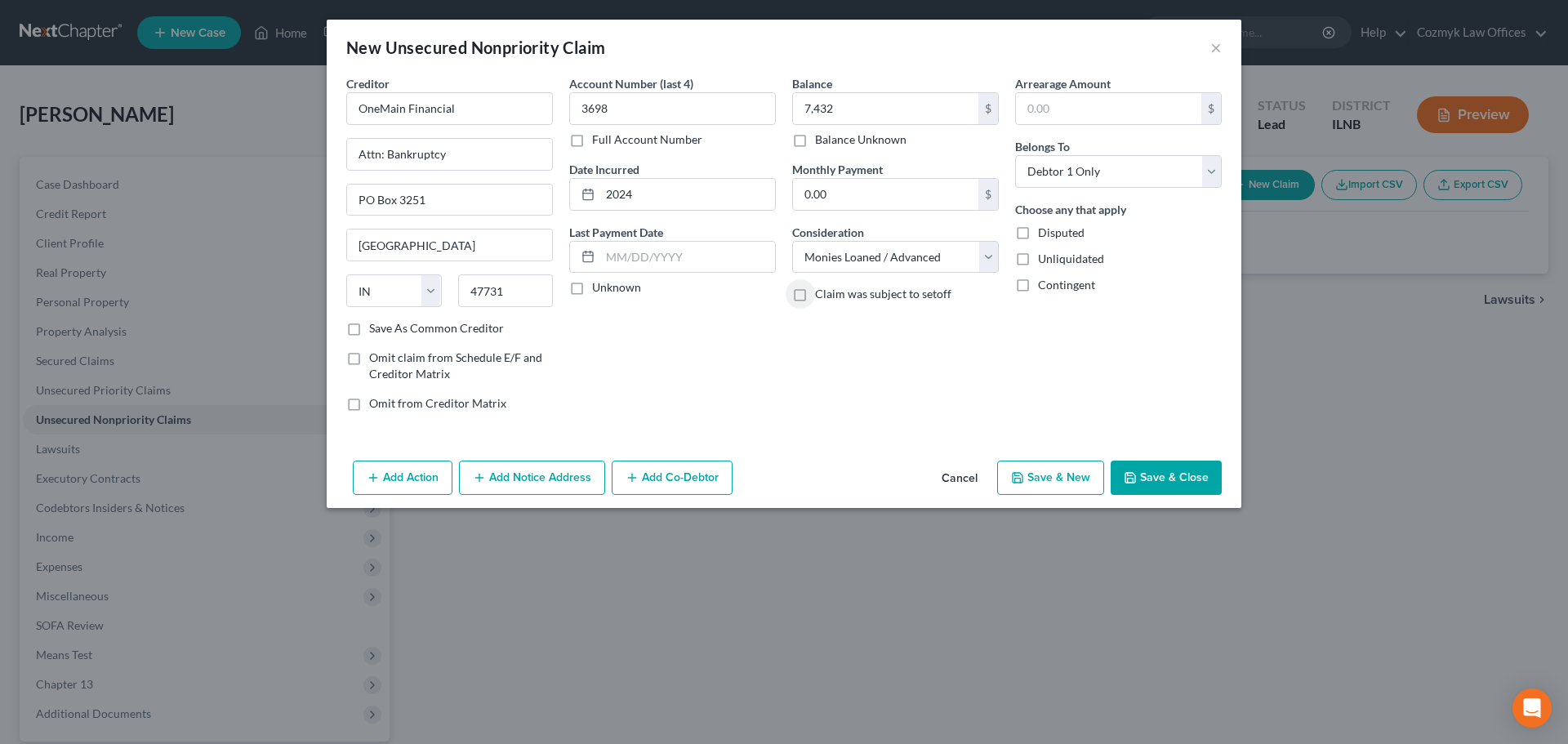
click at [1037, 490] on button "Save & New" at bounding box center [1050, 478] width 107 height 34
select select "0"
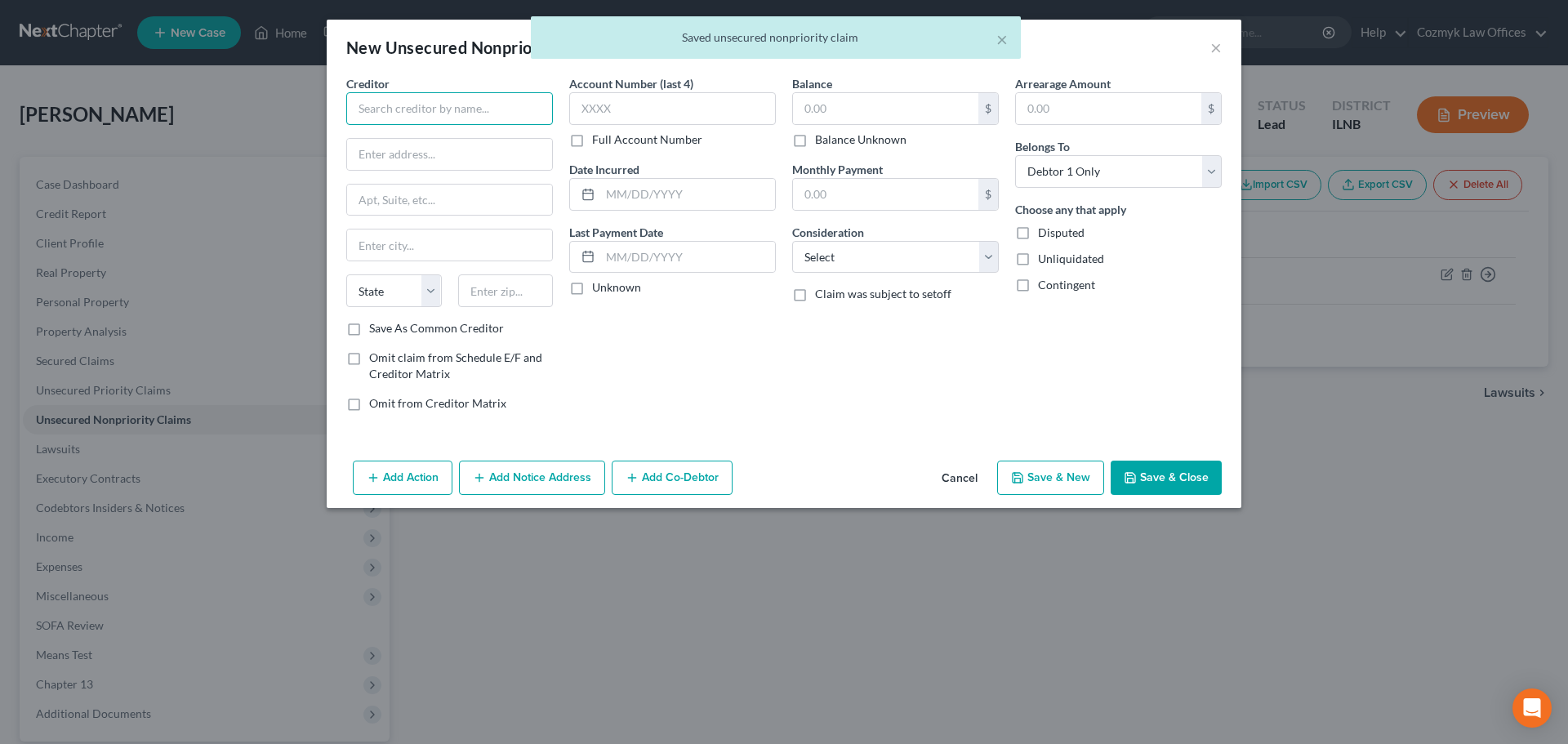
click at [460, 101] on input "text" at bounding box center [449, 109] width 206 height 33
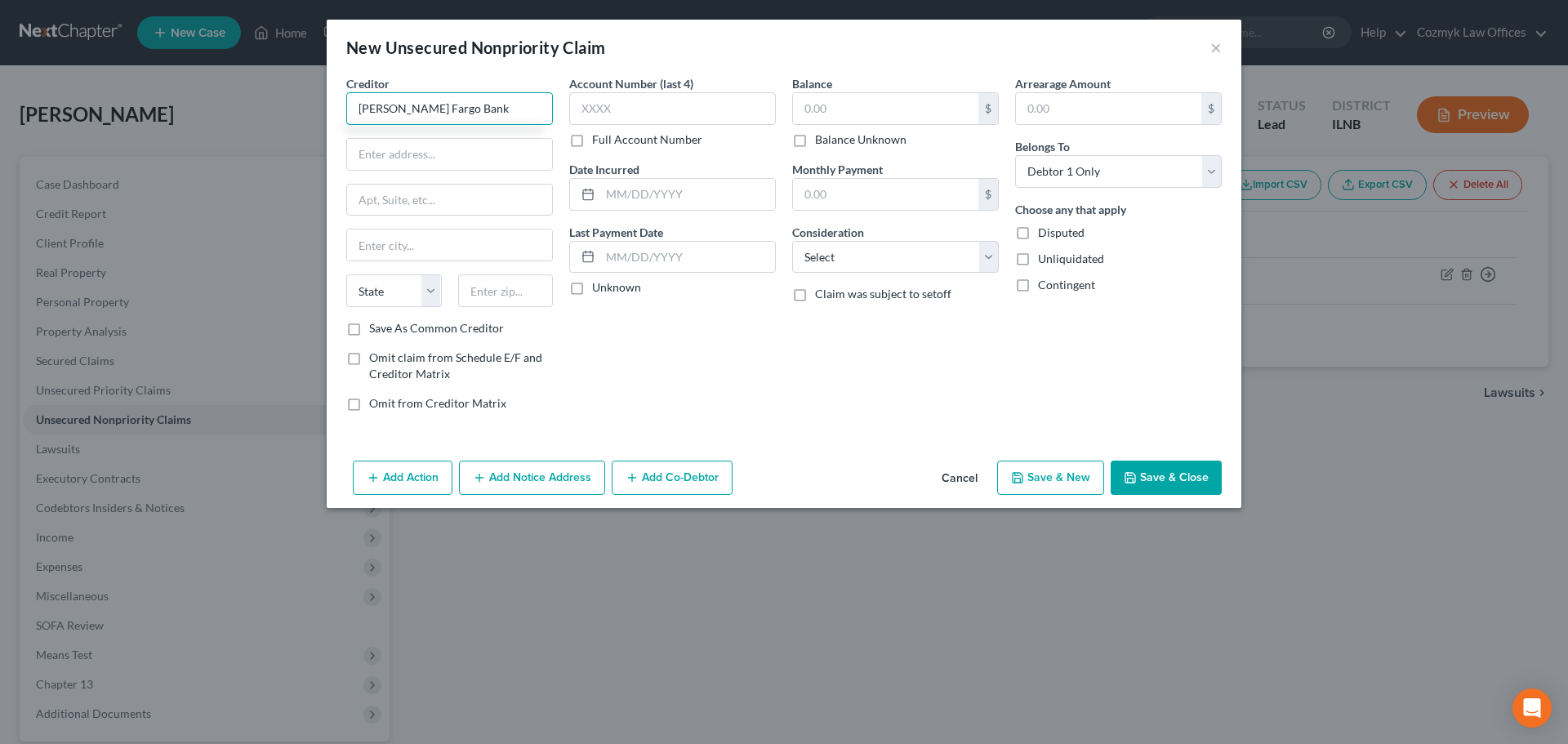
type input "[PERSON_NAME] Fargo Bank"
type input "Attn: Bankruptcy"
type input "PO Box 393"
type input "55480"
type input "[GEOGRAPHIC_DATA]"
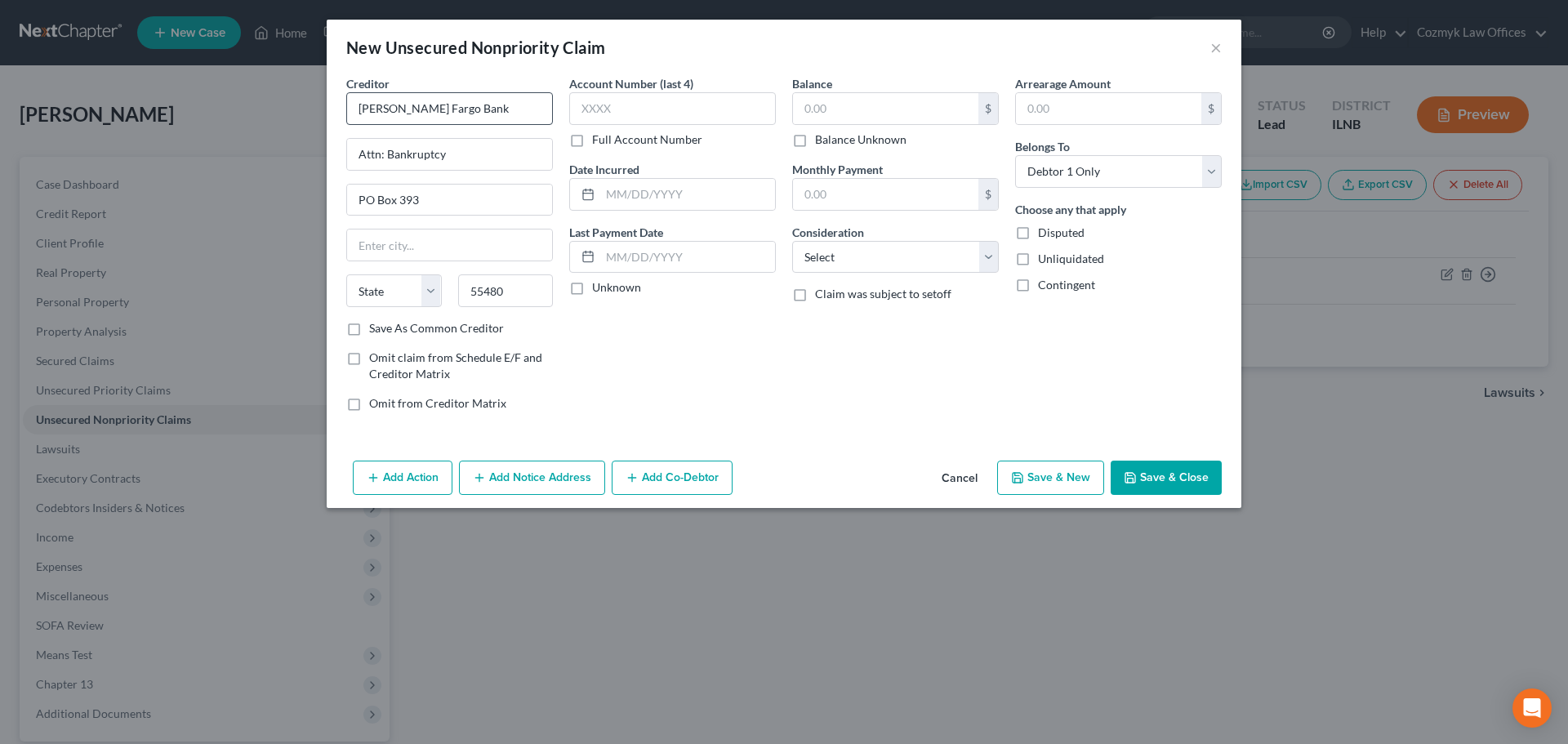
select select "24"
click at [448, 336] on div "Creditor * [PERSON_NAME] Fargo Bank Attn: Bankruptcy PO Box 393 [GEOGRAPHIC_DAT…" at bounding box center [449, 250] width 223 height 349
click at [408, 330] on label "Save As Common Creditor" at bounding box center [436, 328] width 134 height 16
click at [386, 330] on input "Save As Common Creditor" at bounding box center [381, 325] width 10 height 10
checkbox input "true"
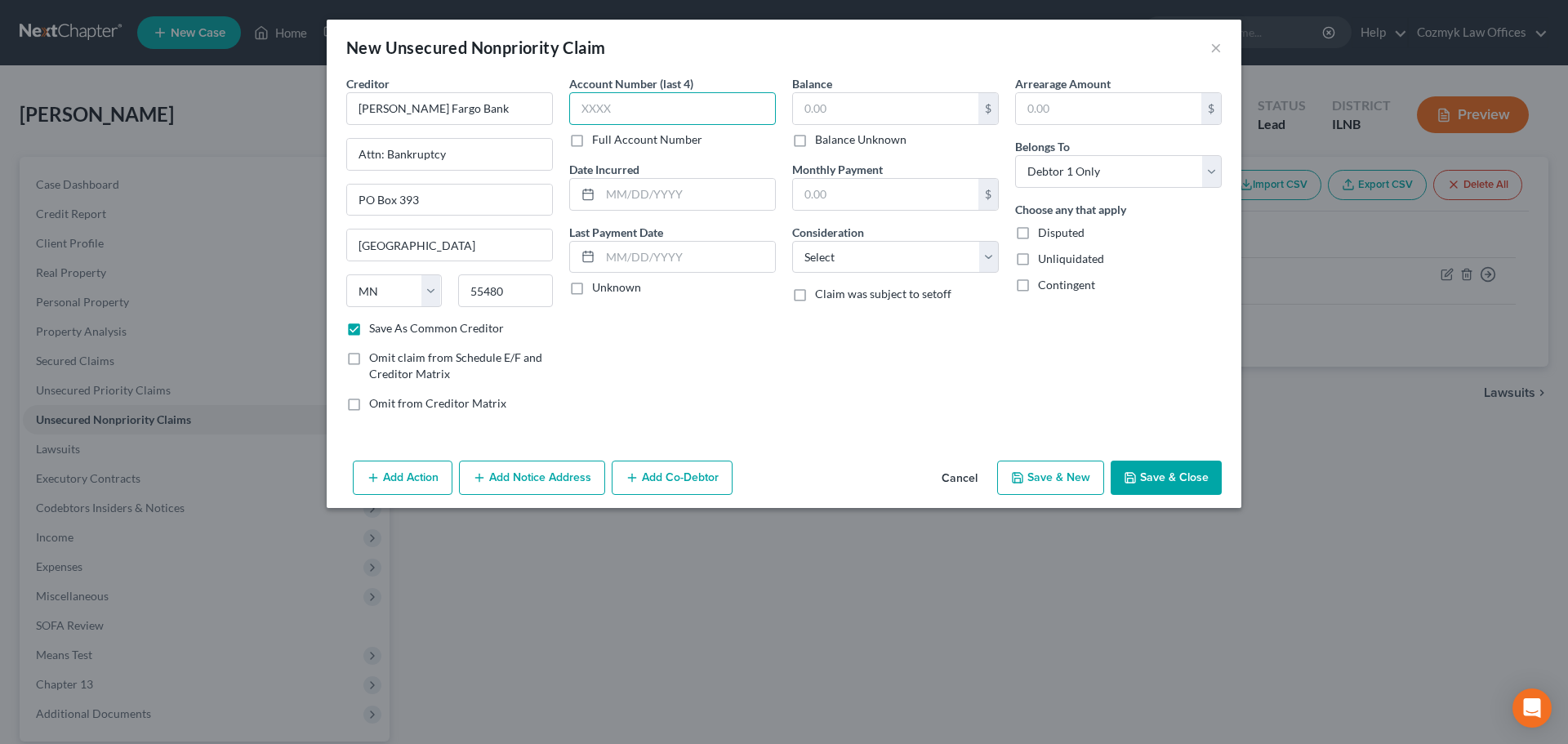
click at [619, 113] on input "text" at bounding box center [672, 109] width 206 height 33
type input "0921"
type input "2023"
type input "6,884"
select select "2"
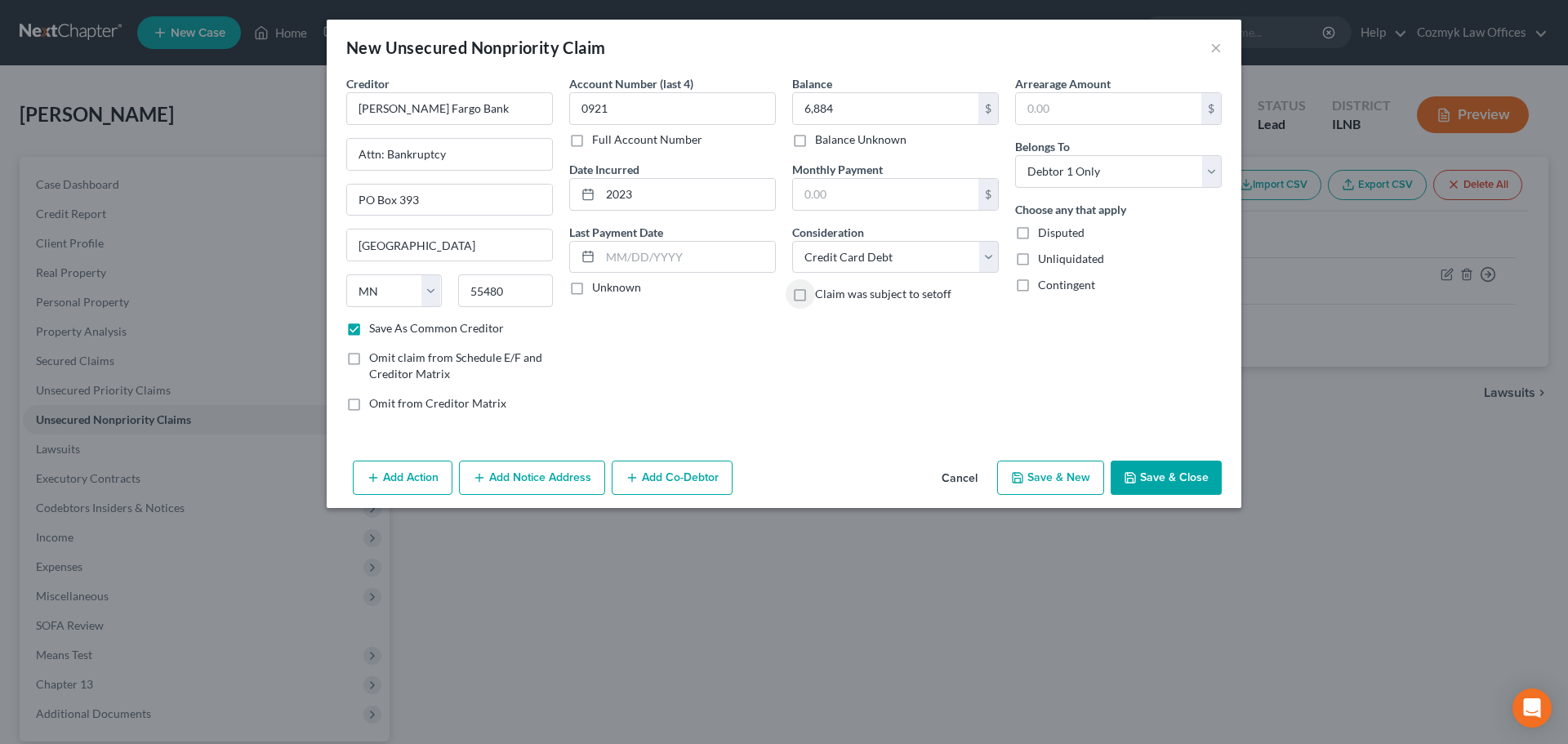
click at [1055, 484] on button "Save & New" at bounding box center [1050, 478] width 107 height 34
select select "0"
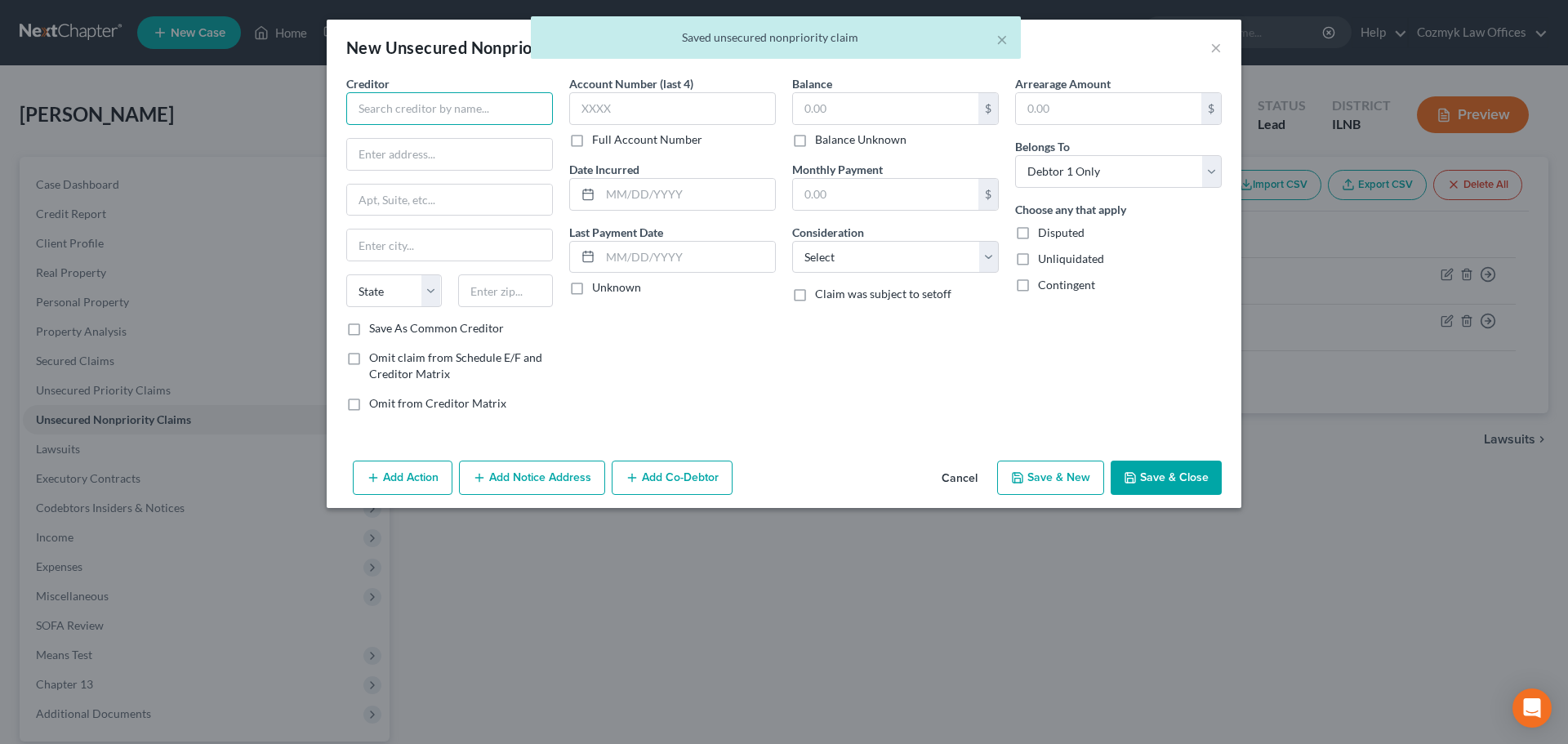
click at [386, 107] on input "text" at bounding box center [449, 109] width 206 height 33
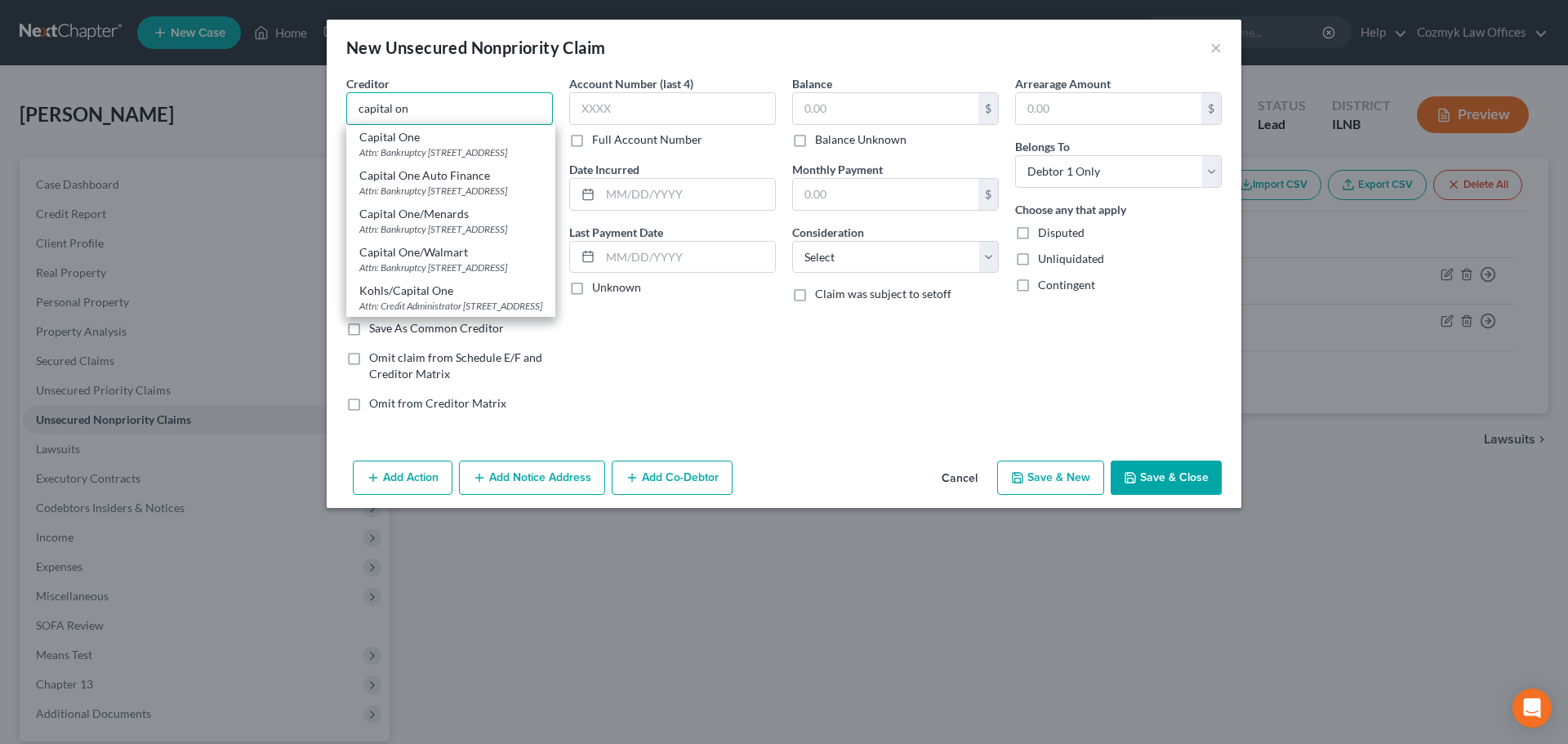
type input "Capital One"
type input "Attn: Bankruptcy"
type input "PO Box 30285"
type input "[GEOGRAPHIC_DATA]"
select select "46"
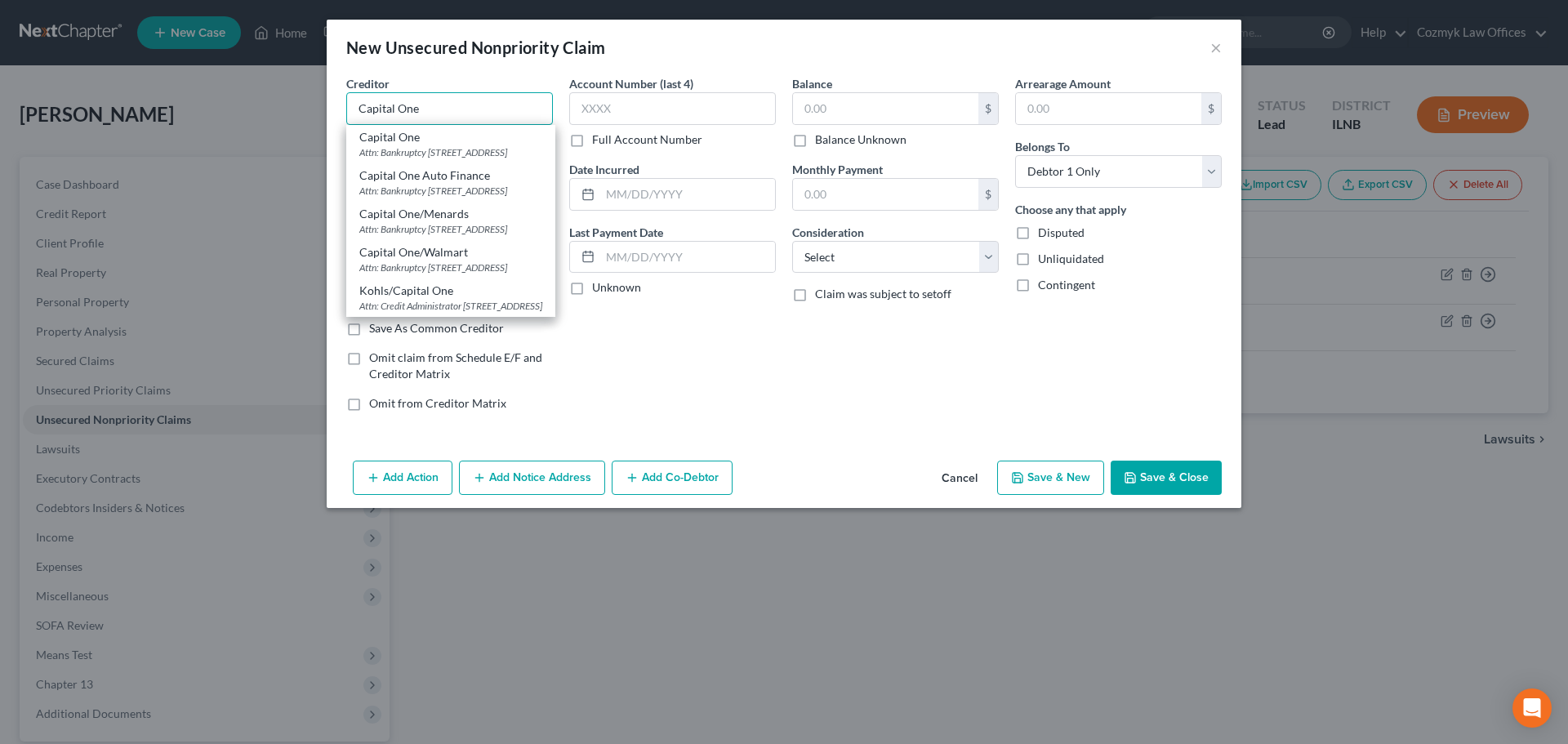
type input "84130"
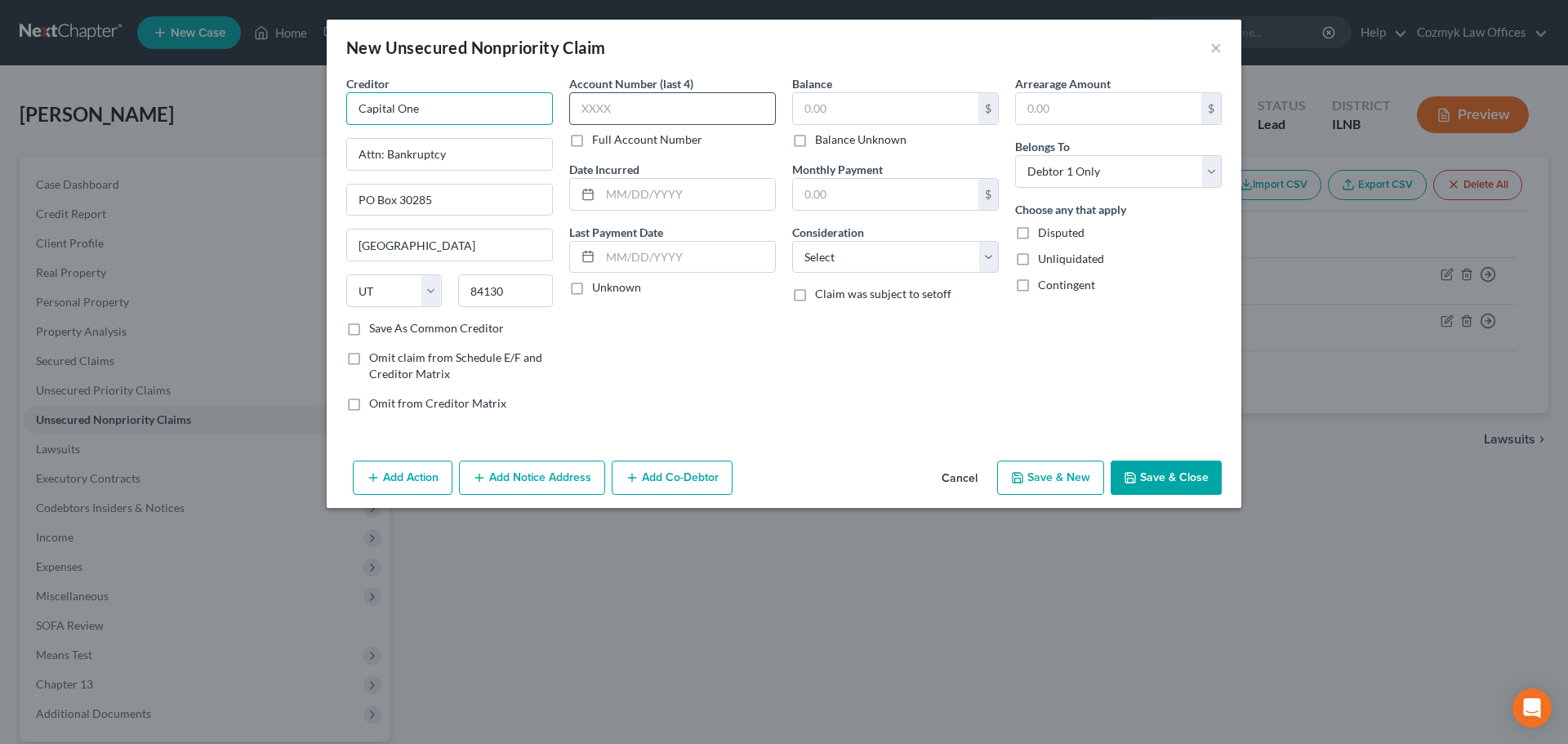
type input "Capital One"
click at [679, 119] on input "text" at bounding box center [672, 109] width 206 height 33
type input "5218"
type input "2021"
type input "4,568"
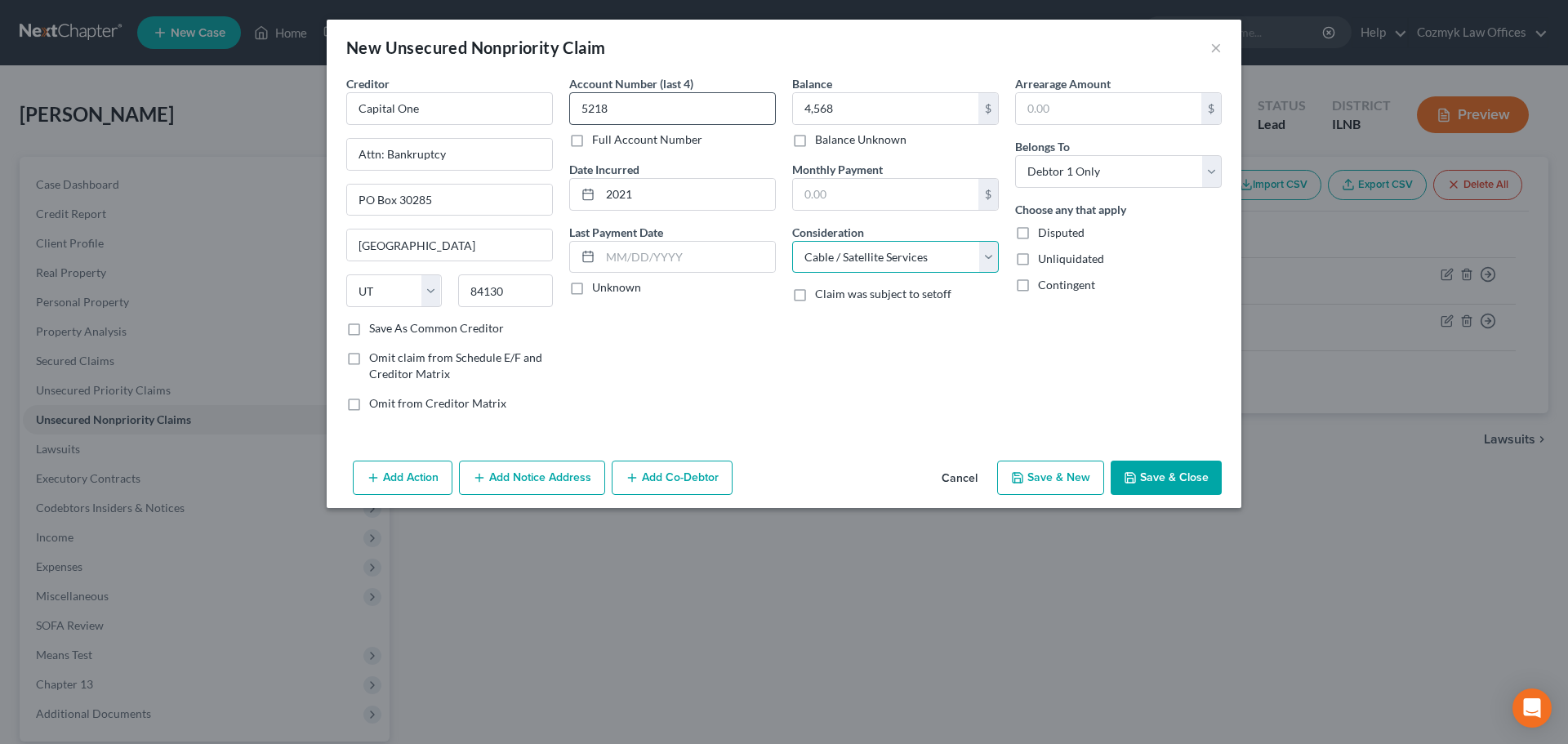
select select "2"
click at [1060, 456] on div "Add Action Add Notice Address Add Co-Debtor Cancel Save & New Save & Close" at bounding box center [784, 481] width 915 height 54
click at [1064, 473] on button "Save & New" at bounding box center [1050, 478] width 107 height 34
select select "0"
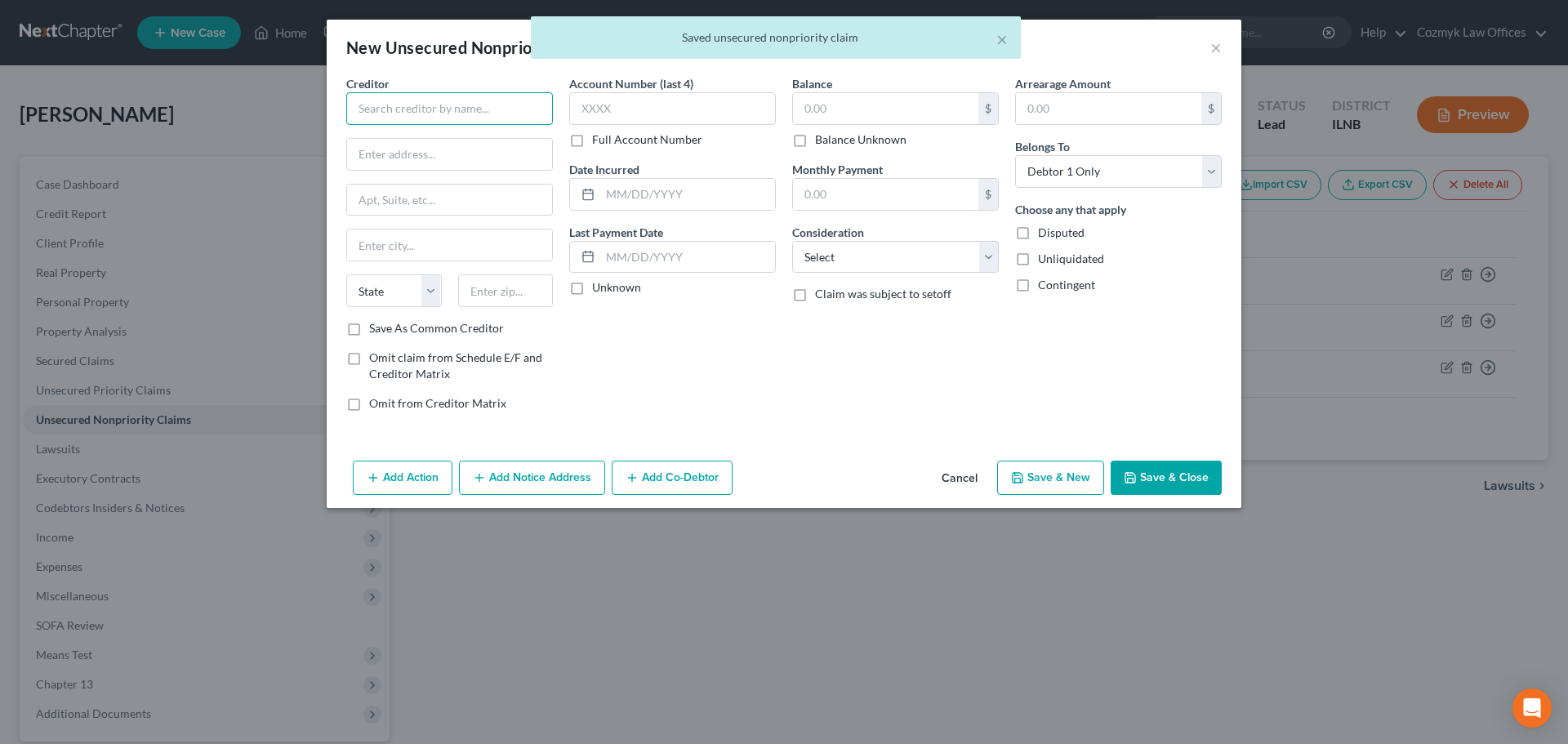
click at [404, 114] on input "text" at bounding box center [449, 109] width 206 height 33
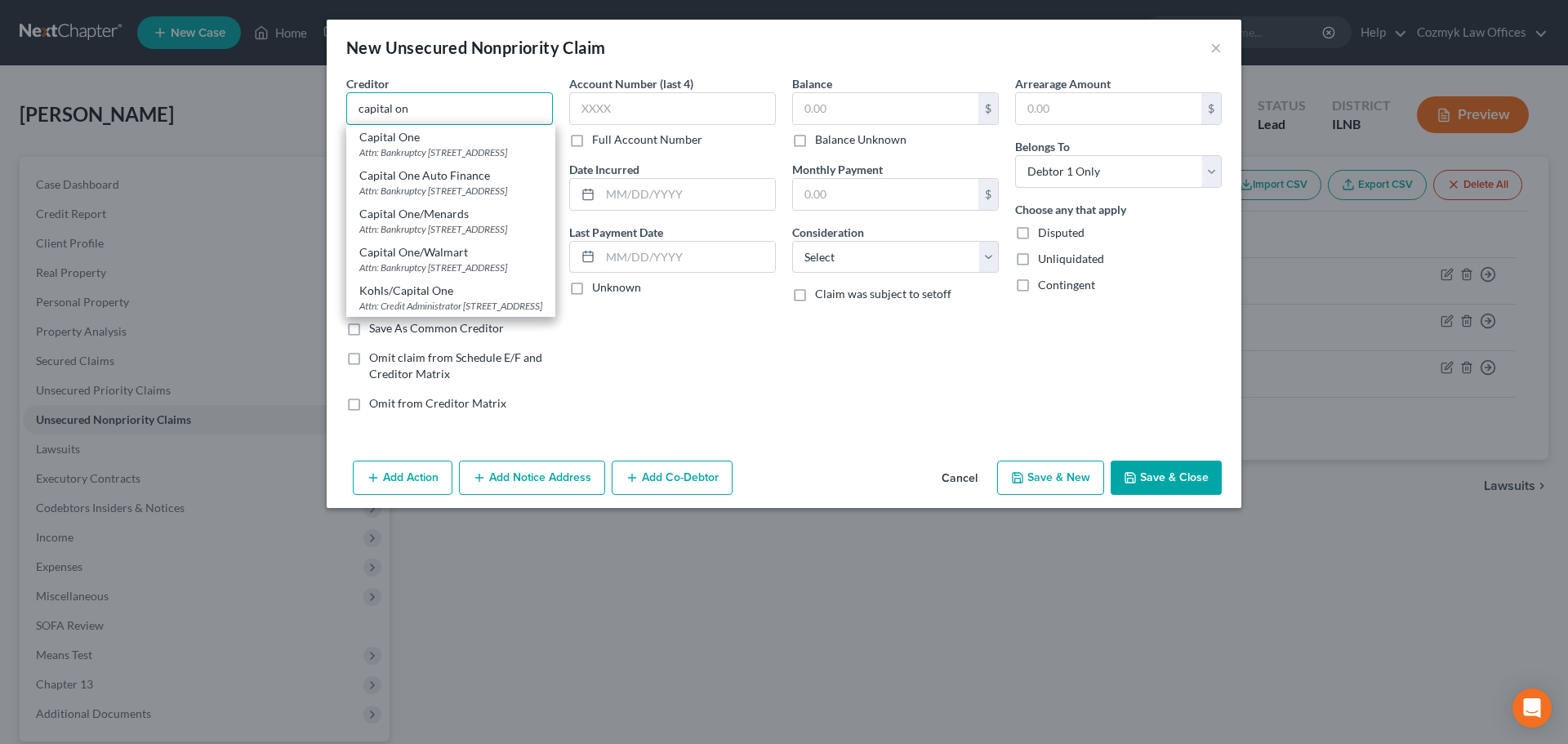
type input "Capital One"
type input "Attn: Bankruptcy"
type input "PO Box 30285"
type input "[GEOGRAPHIC_DATA]"
select select "46"
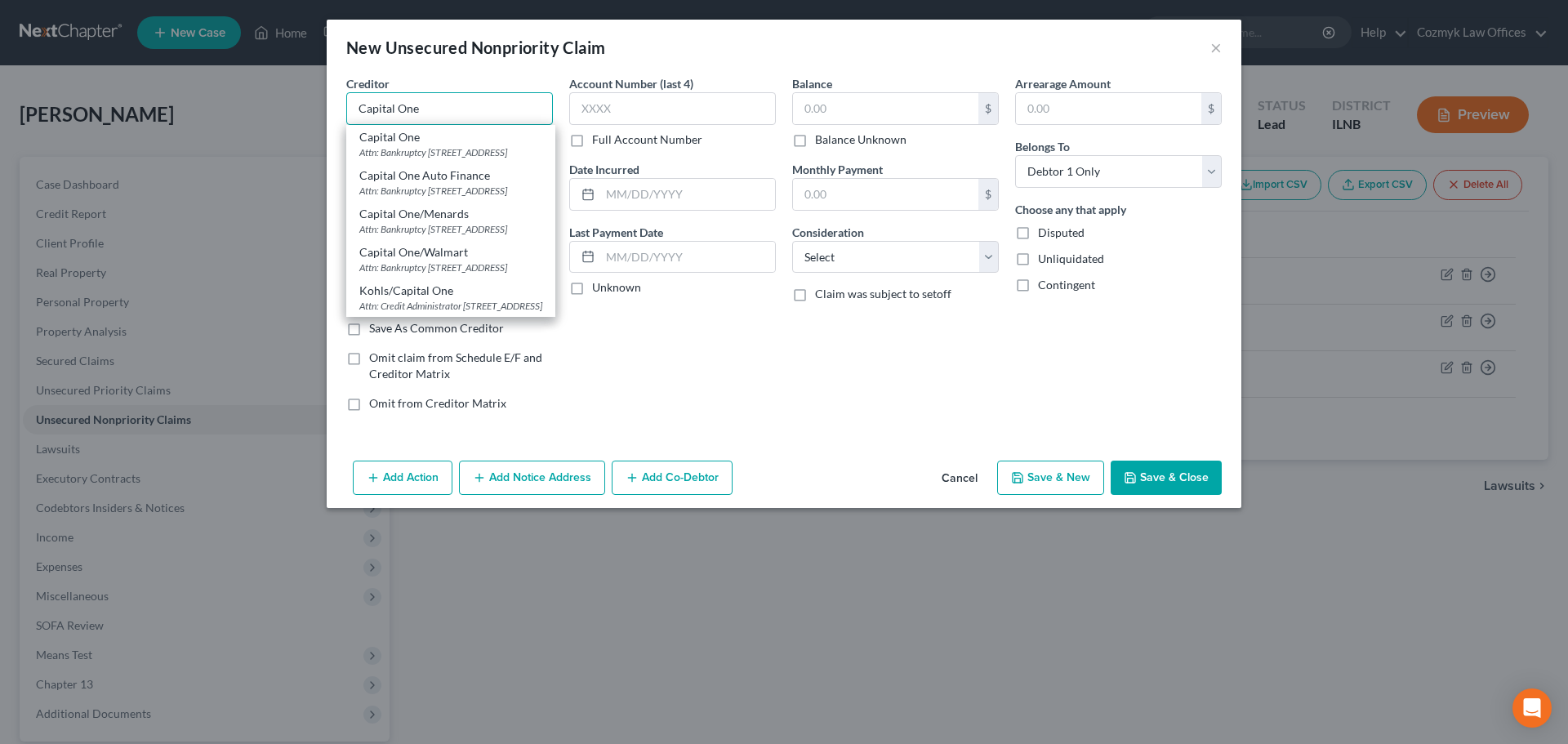
type input "84130"
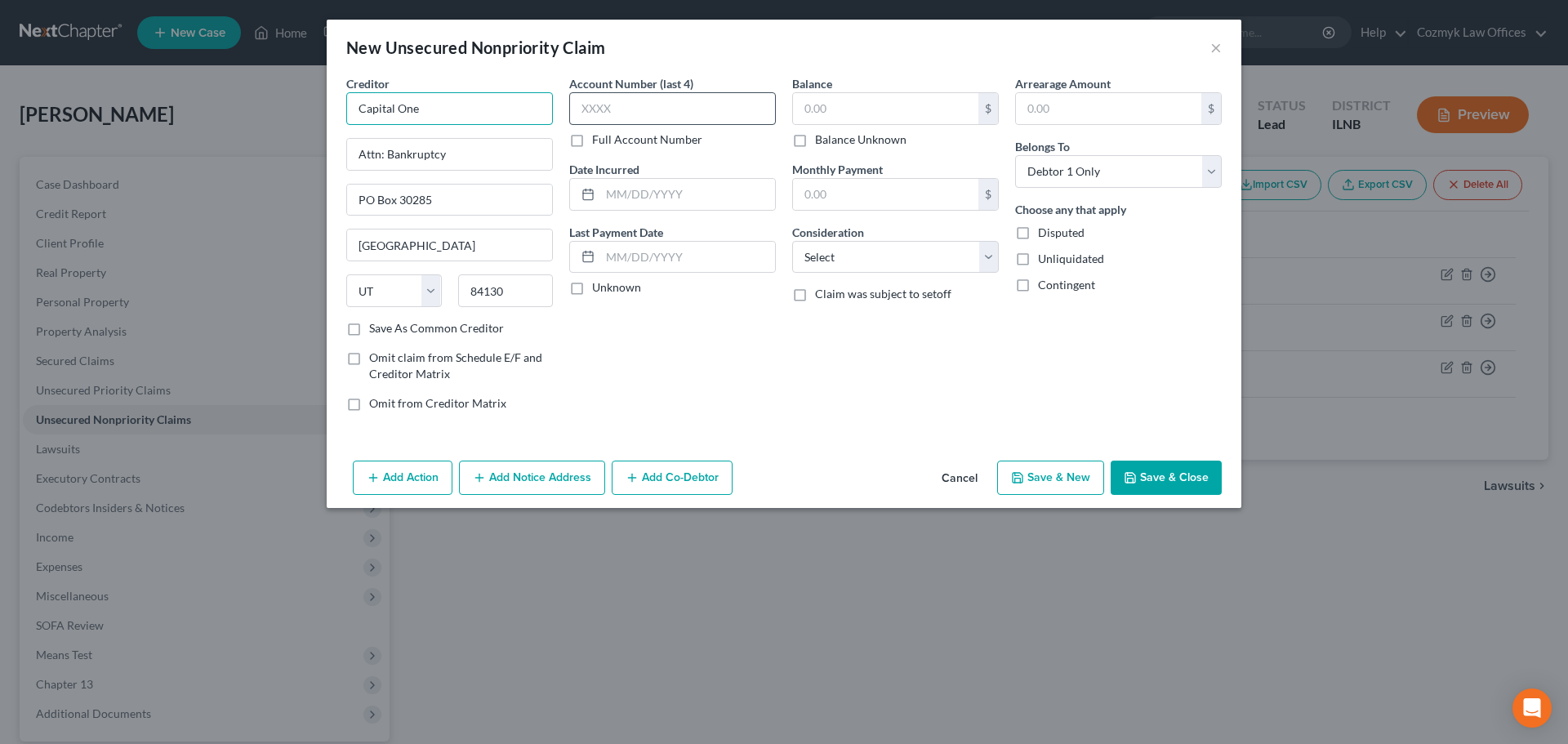
type input "Capital One"
click at [695, 113] on input "text" at bounding box center [672, 109] width 206 height 33
type input "2"
type input "6931"
type input "2021"
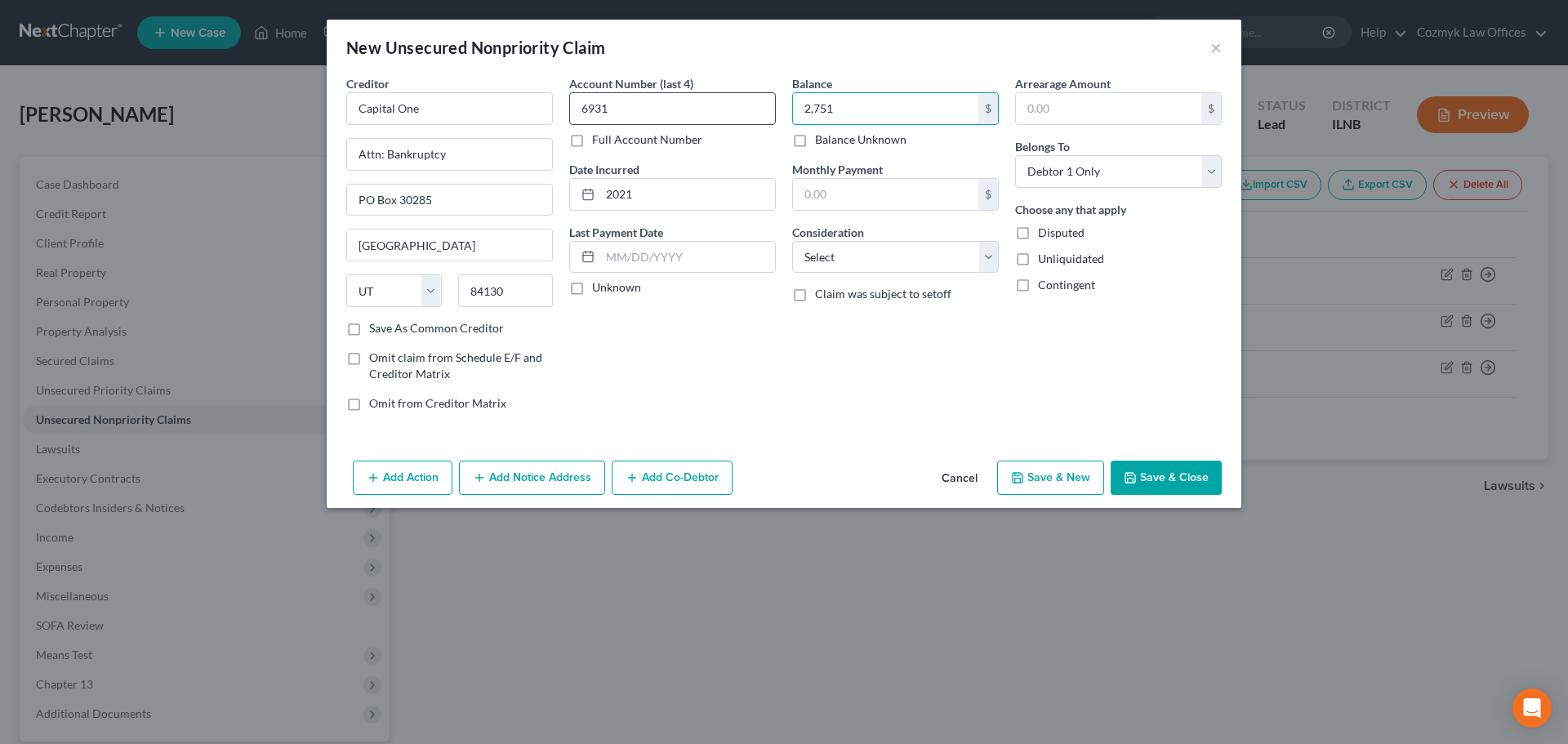
type input "2,751"
select select "2"
click at [1035, 482] on button "Save & New" at bounding box center [1050, 478] width 107 height 34
select select "0"
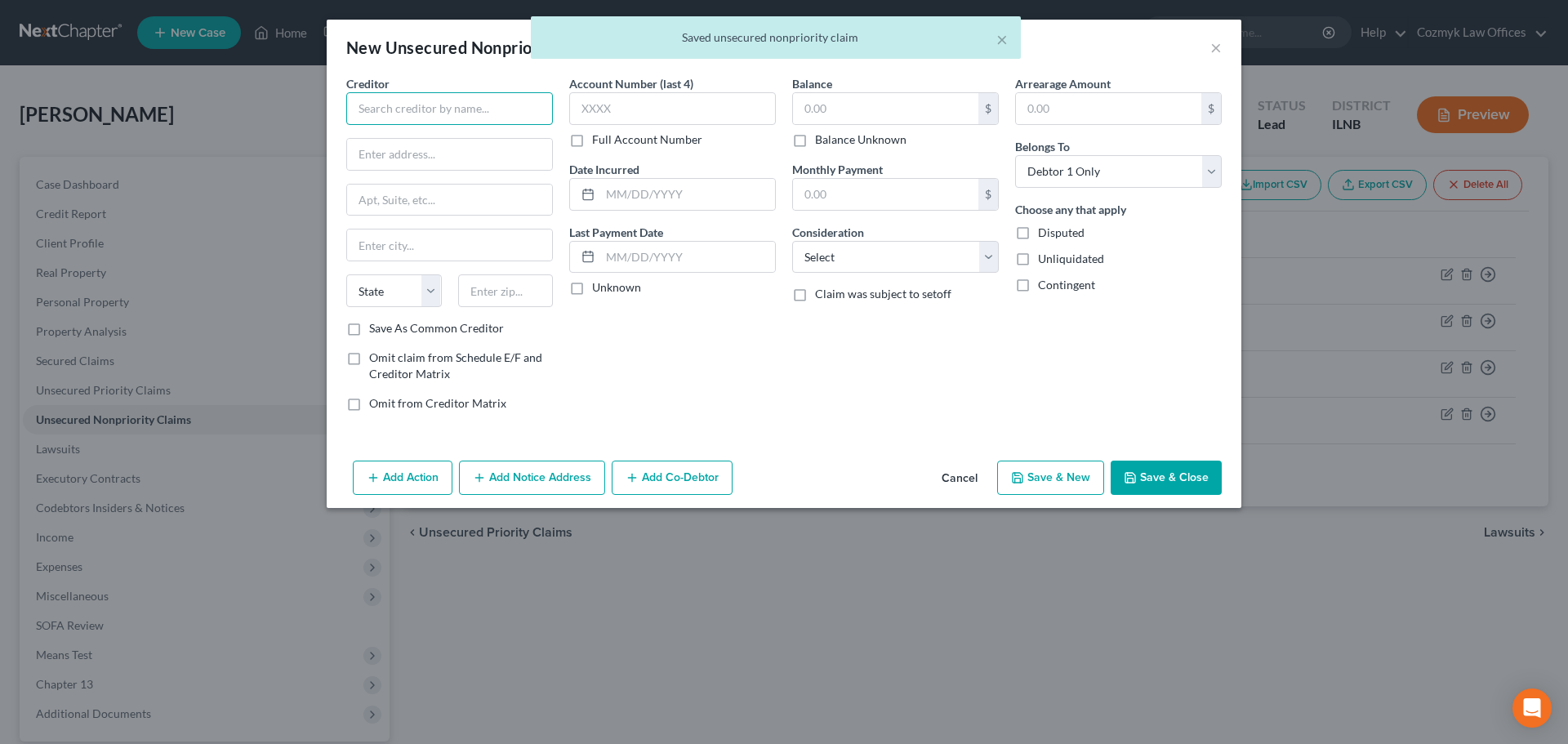
click at [393, 112] on input "text" at bounding box center [449, 109] width 206 height 33
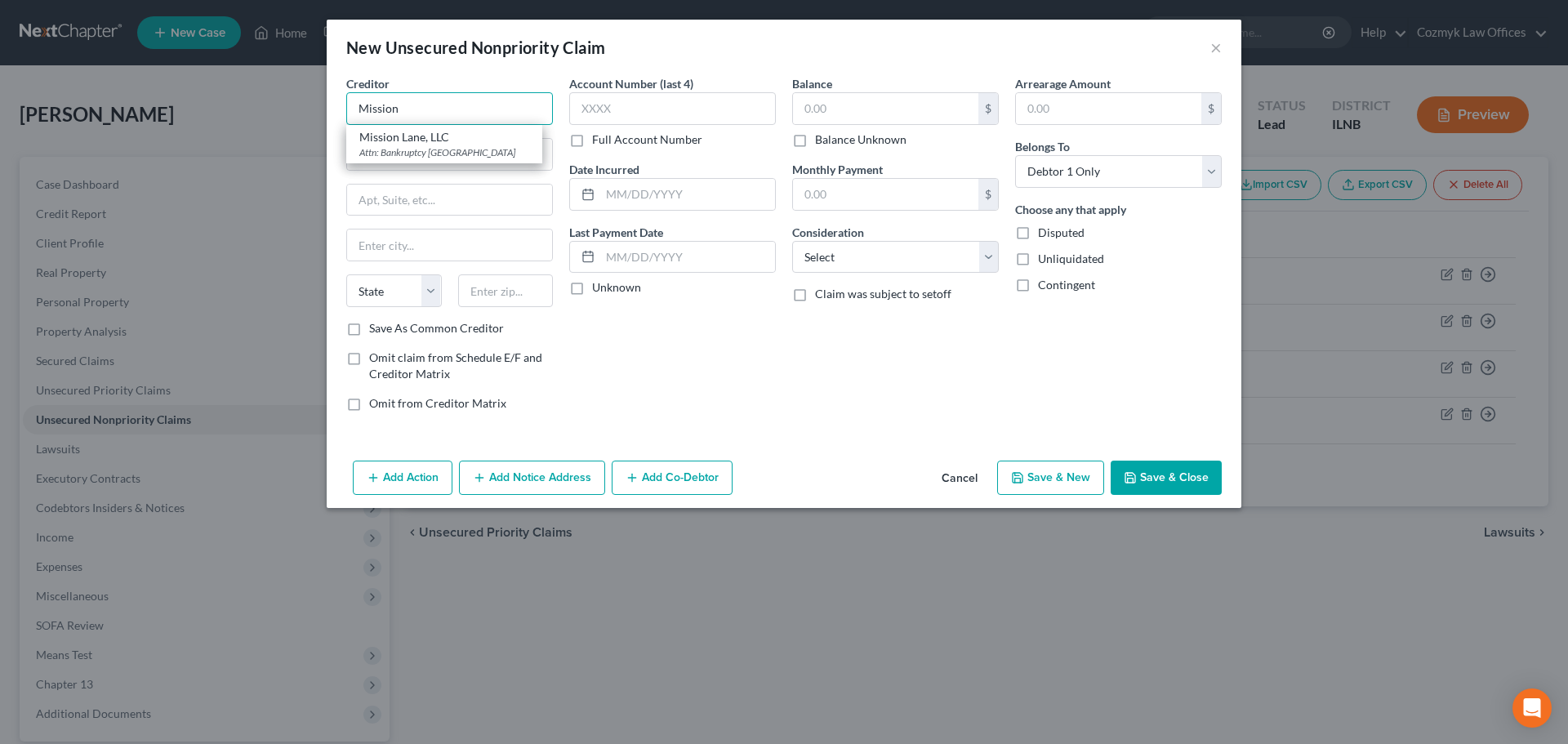
type input "Mission Lane, LLC"
type input "Attn: Bankruptcy"
type input "PO Box 105286"
type input "[GEOGRAPHIC_DATA]"
select select "10"
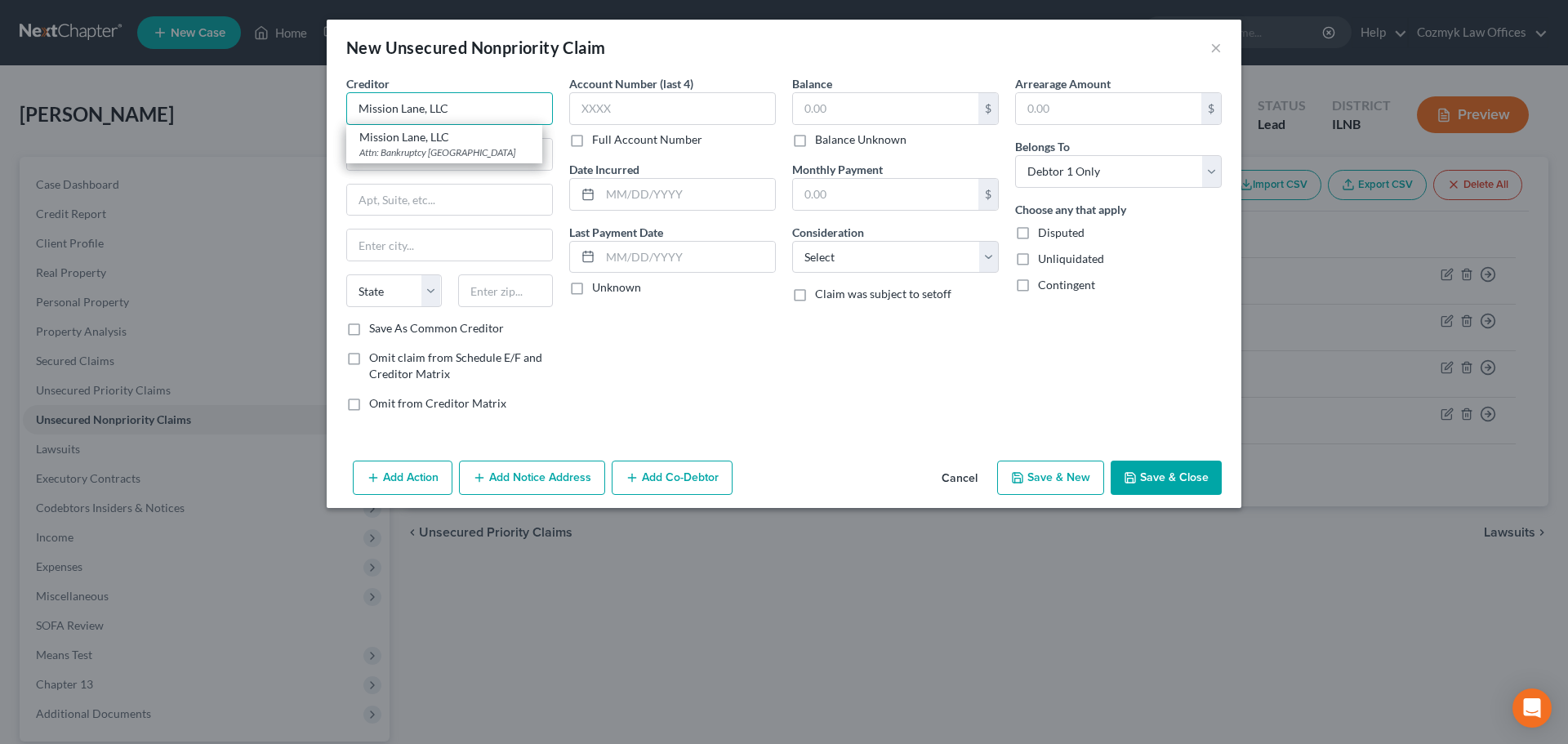
type input "30348"
type input "Mission Lane, LLC"
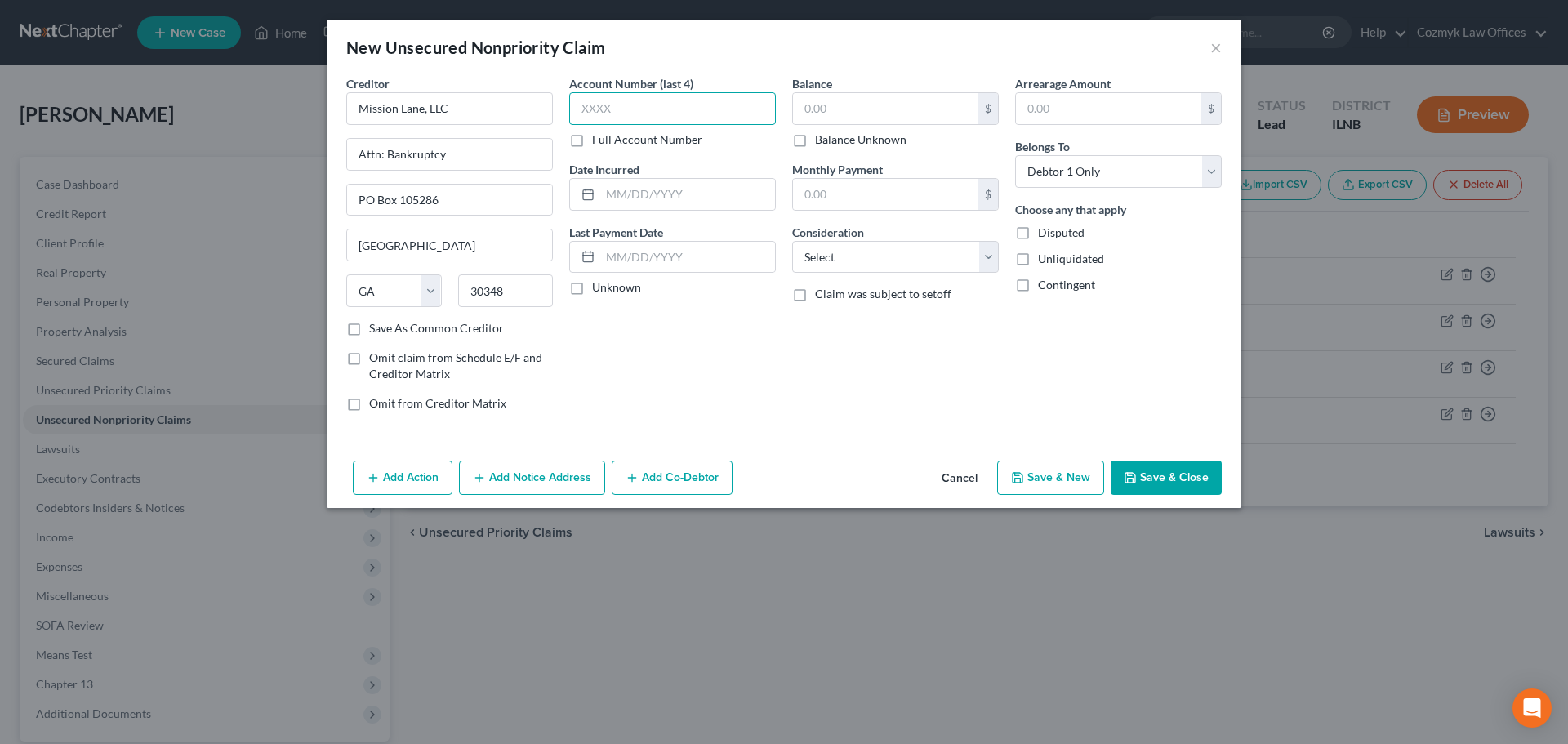
click at [644, 110] on input "text" at bounding box center [672, 109] width 206 height 33
type input "0337"
type input "2022"
type input "2,213"
select select "2"
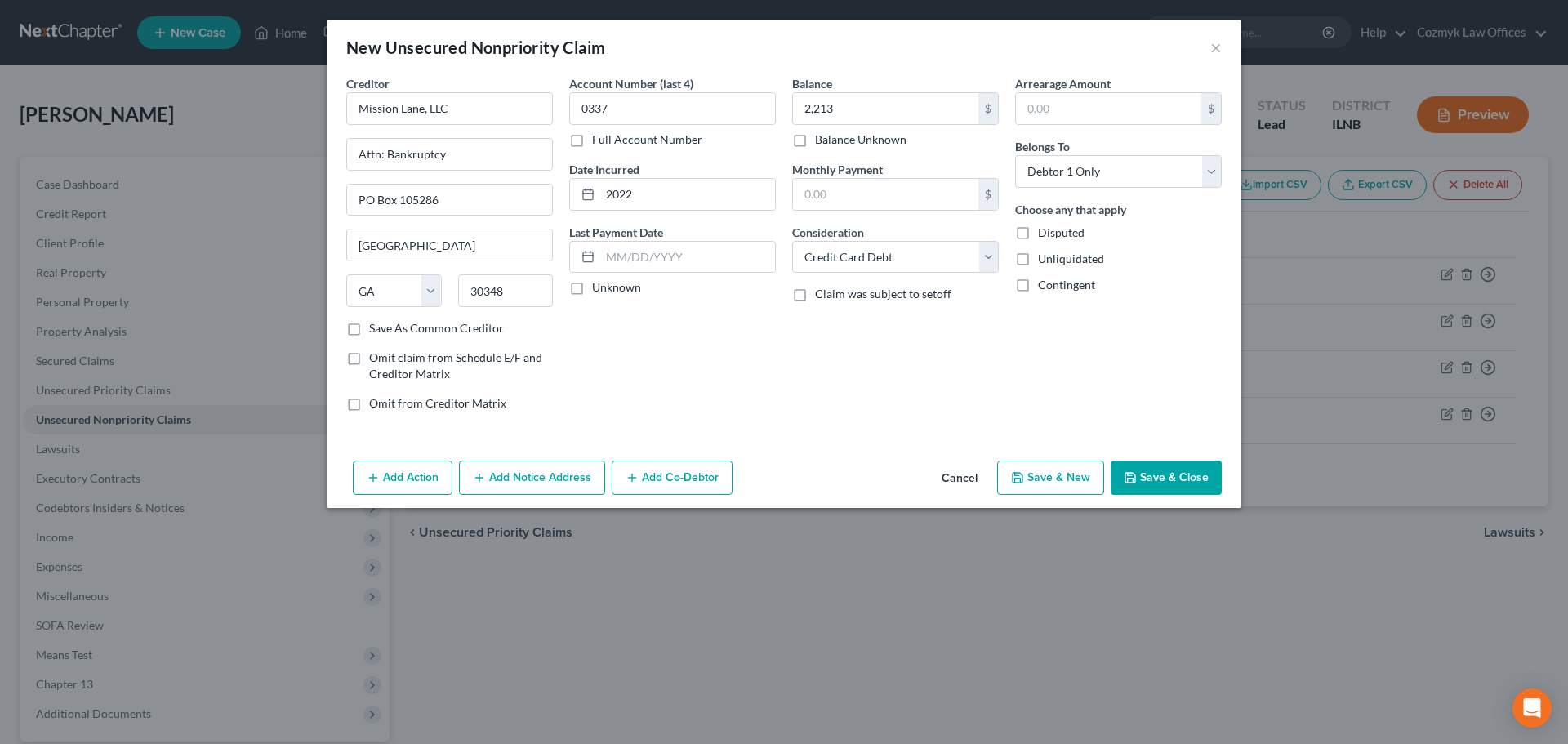
click at [1027, 479] on button "Save & New" at bounding box center [1050, 478] width 107 height 34
select select "0"
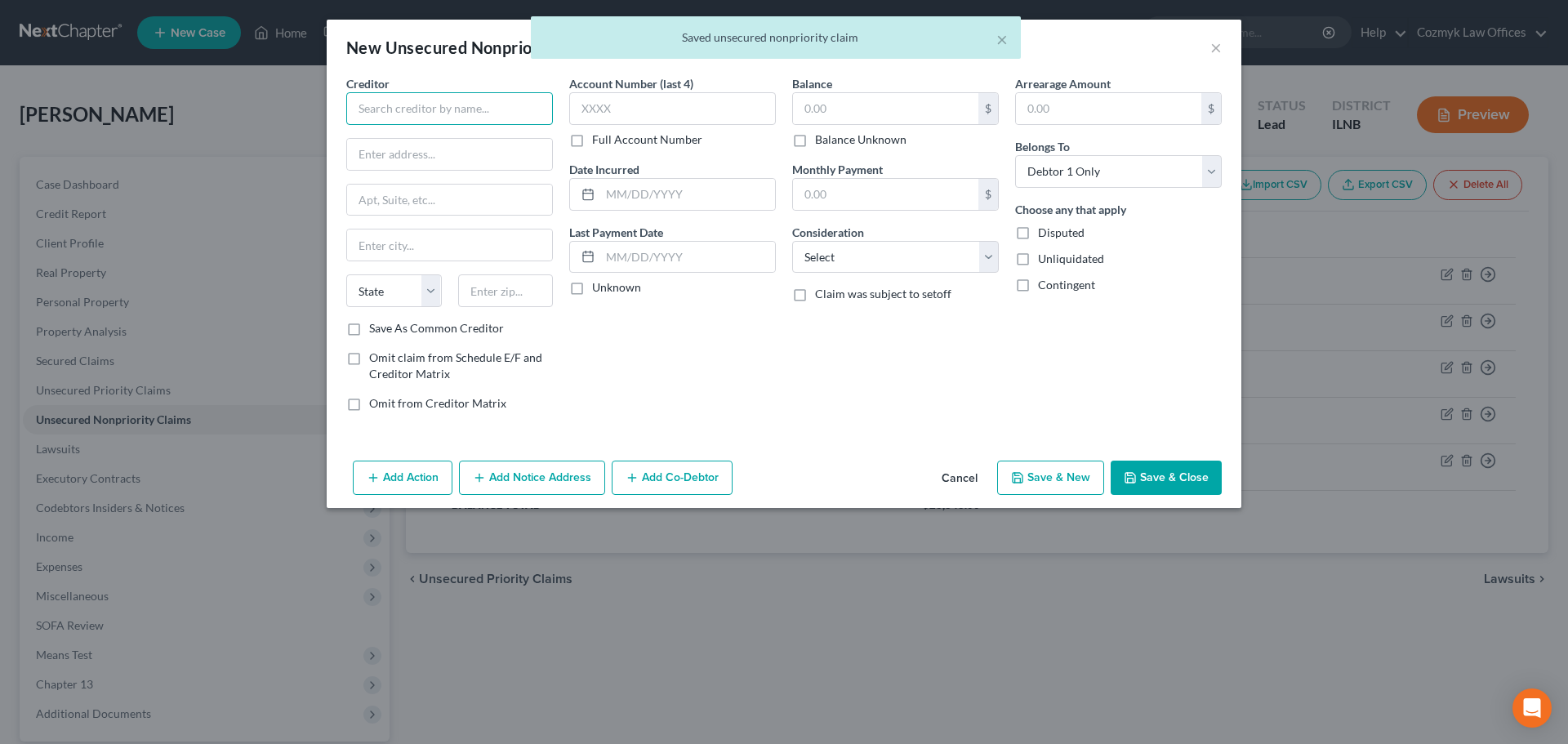
click at [466, 110] on input "text" at bounding box center [449, 109] width 206 height 33
type input "[PERSON_NAME] Bank"
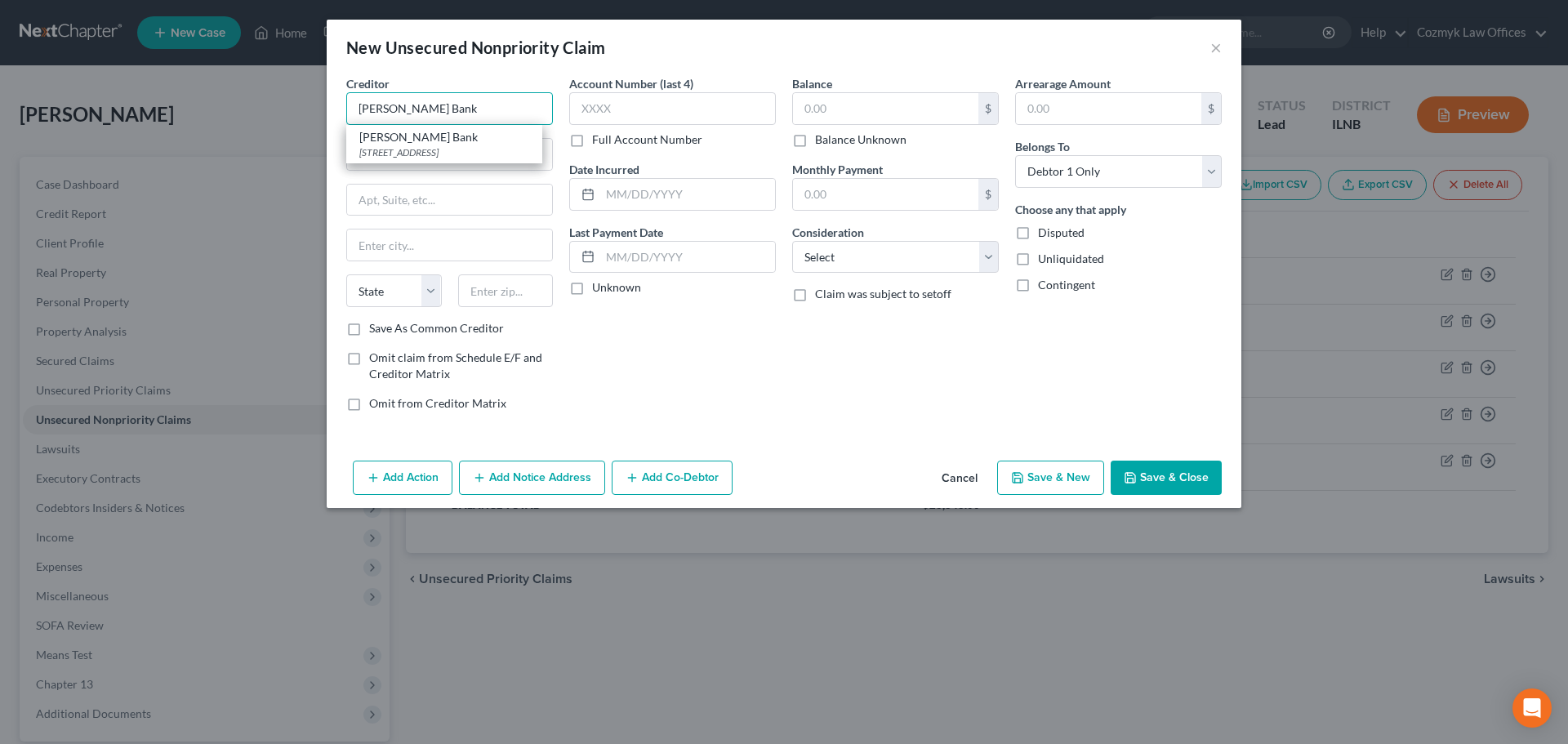
type input "PO Box 9201"
type input "Old Bethpage"
select select "35"
type input "11804"
type input "[PERSON_NAME] Bank"
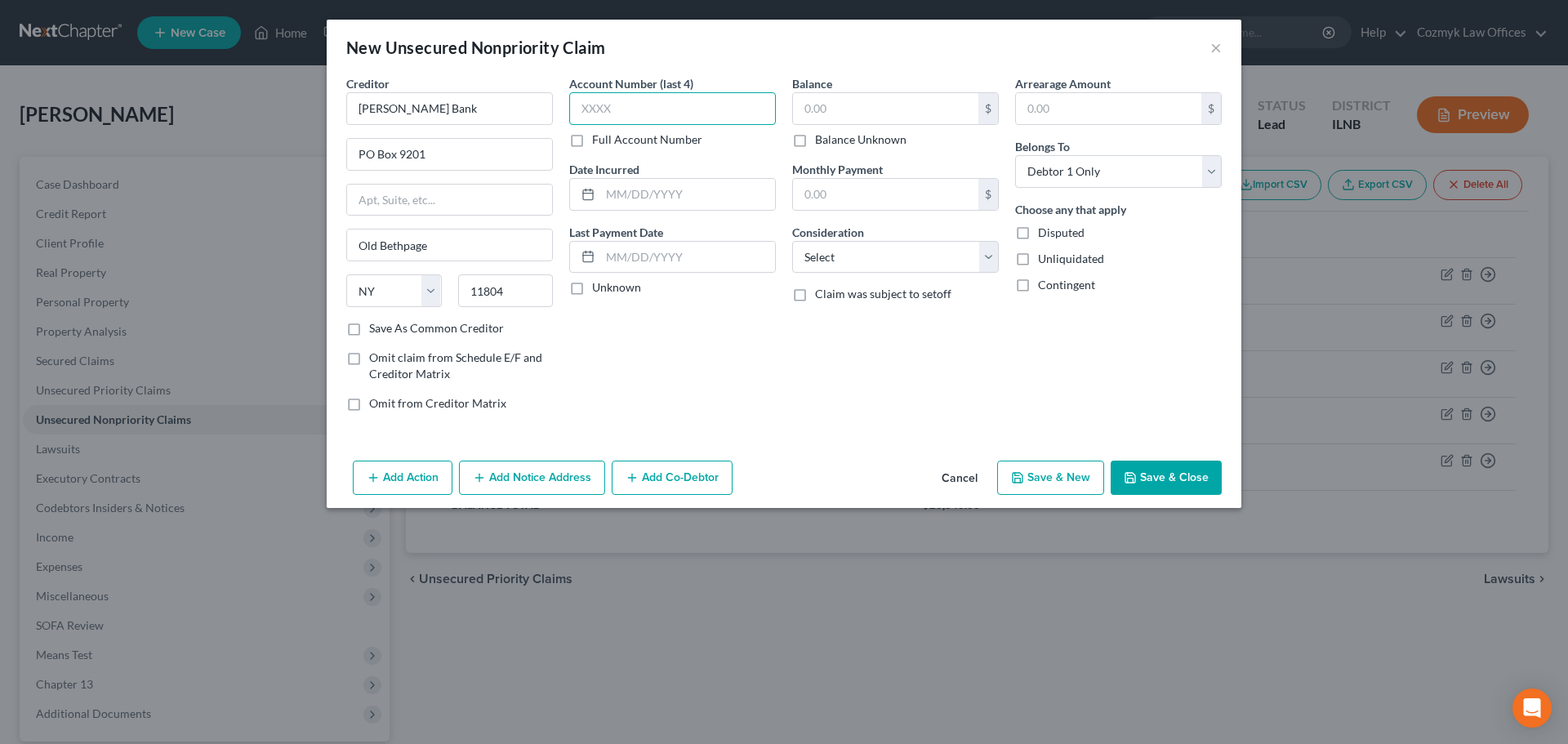
click at [650, 116] on input "text" at bounding box center [672, 109] width 206 height 33
type input "0376"
type input "20223"
type input "2,095"
select select "2"
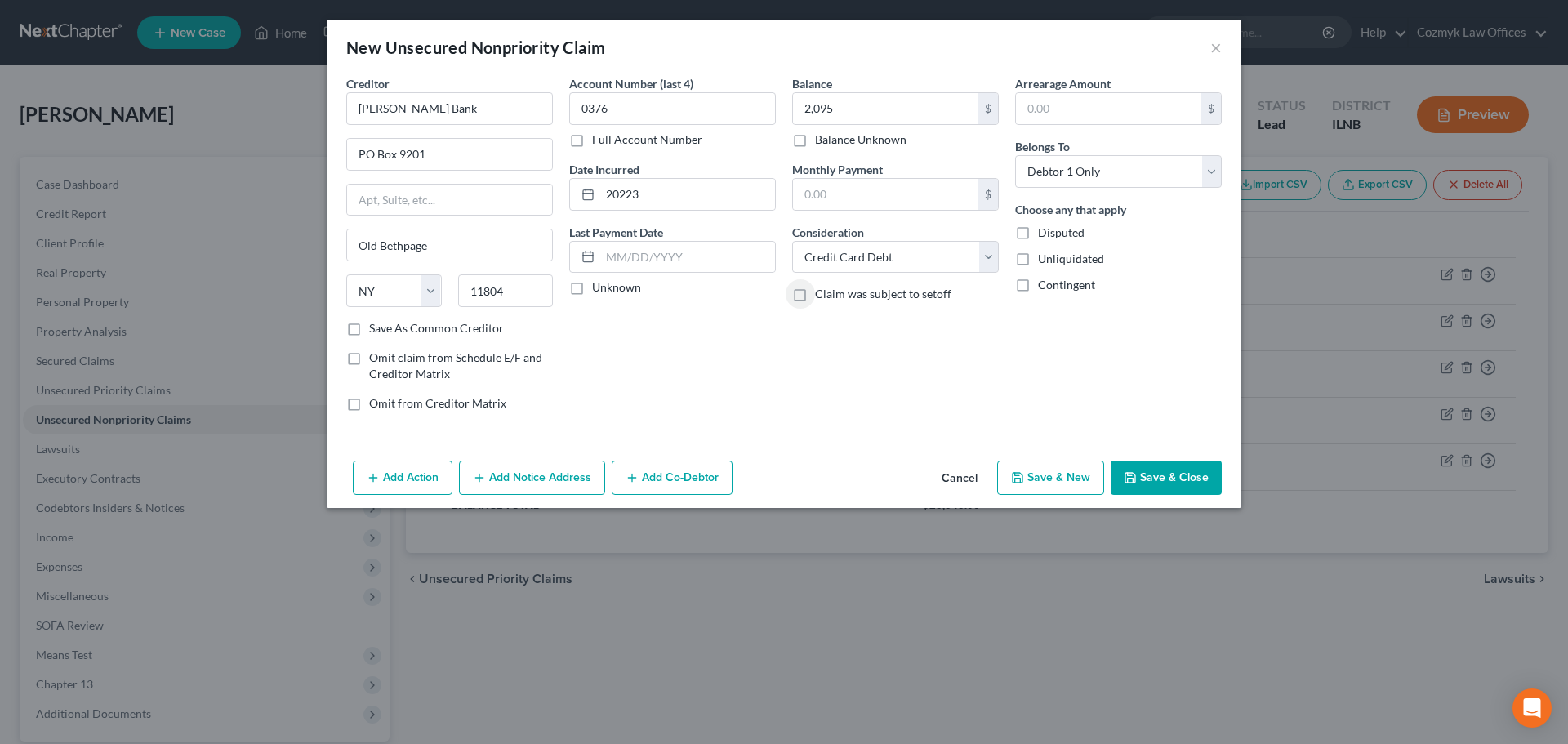
click at [1066, 479] on button "Save & New" at bounding box center [1050, 478] width 107 height 34
select select "0"
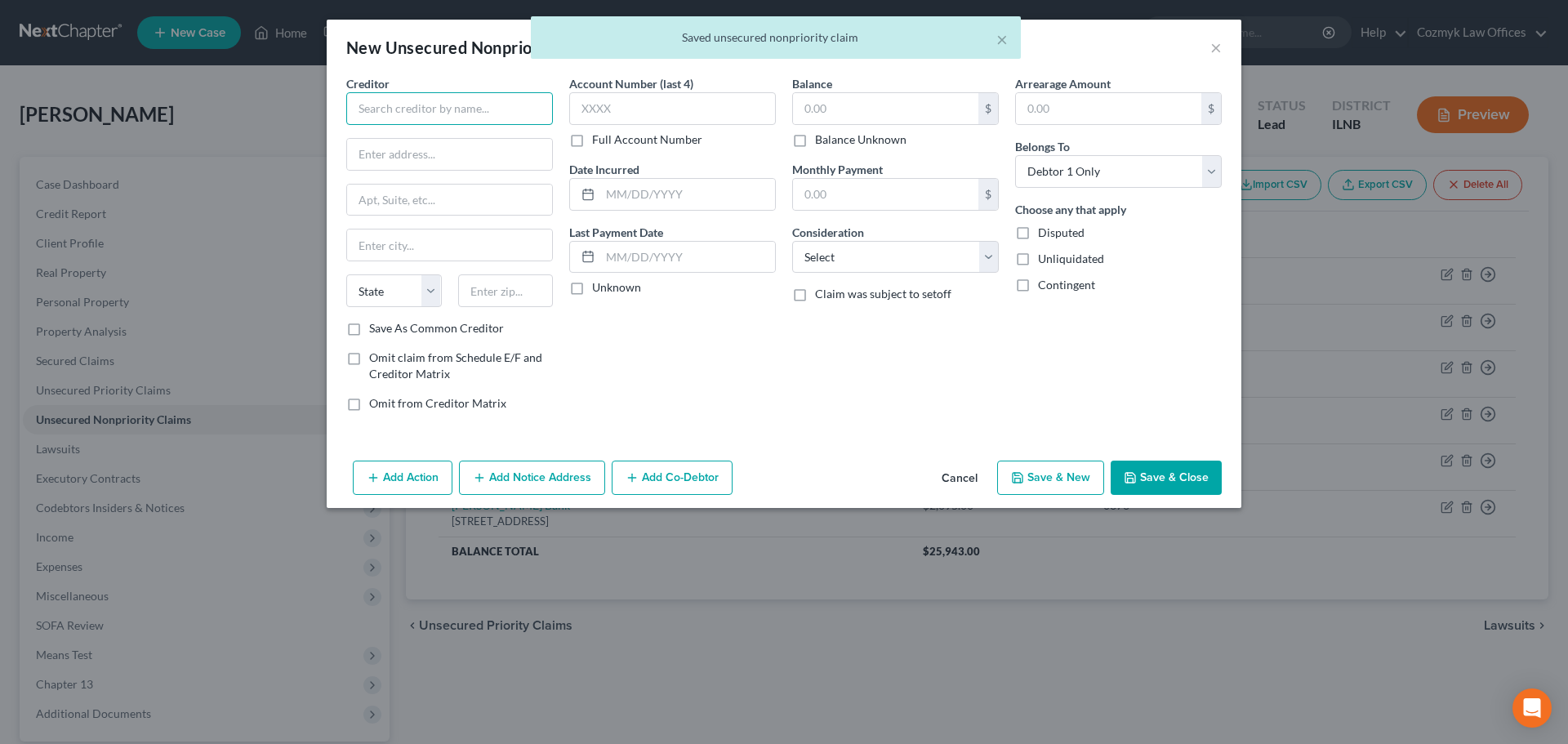
click at [467, 105] on input "text" at bounding box center [449, 109] width 206 height 33
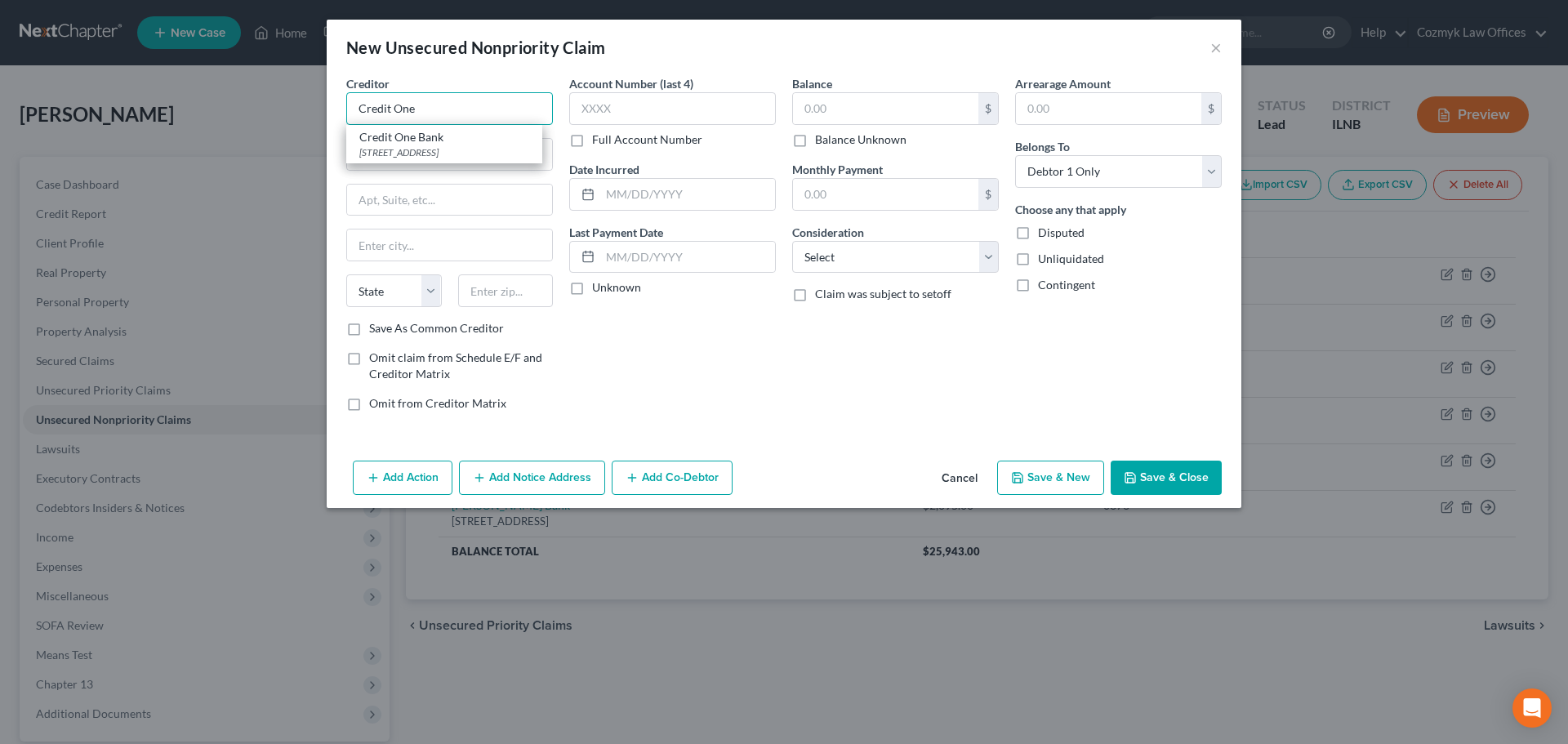
type input "Credit One Bank"
type input "[STREET_ADDRESS]"
type input "[GEOGRAPHIC_DATA]"
select select "31"
type input "89113"
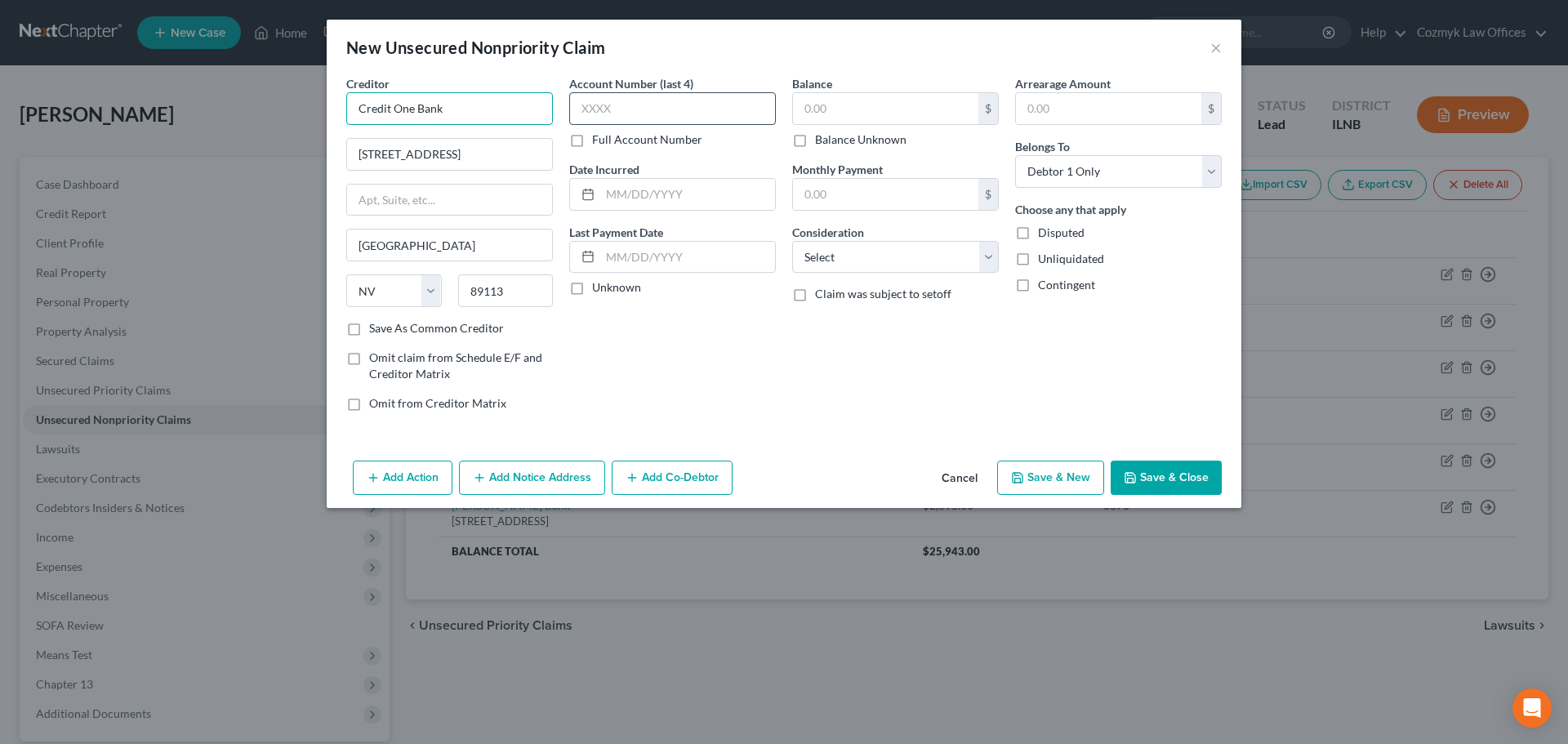
type input "Credit One Bank"
click at [672, 111] on input "text" at bounding box center [672, 109] width 206 height 33
type input "2778"
type input "2022"
type input "2,038"
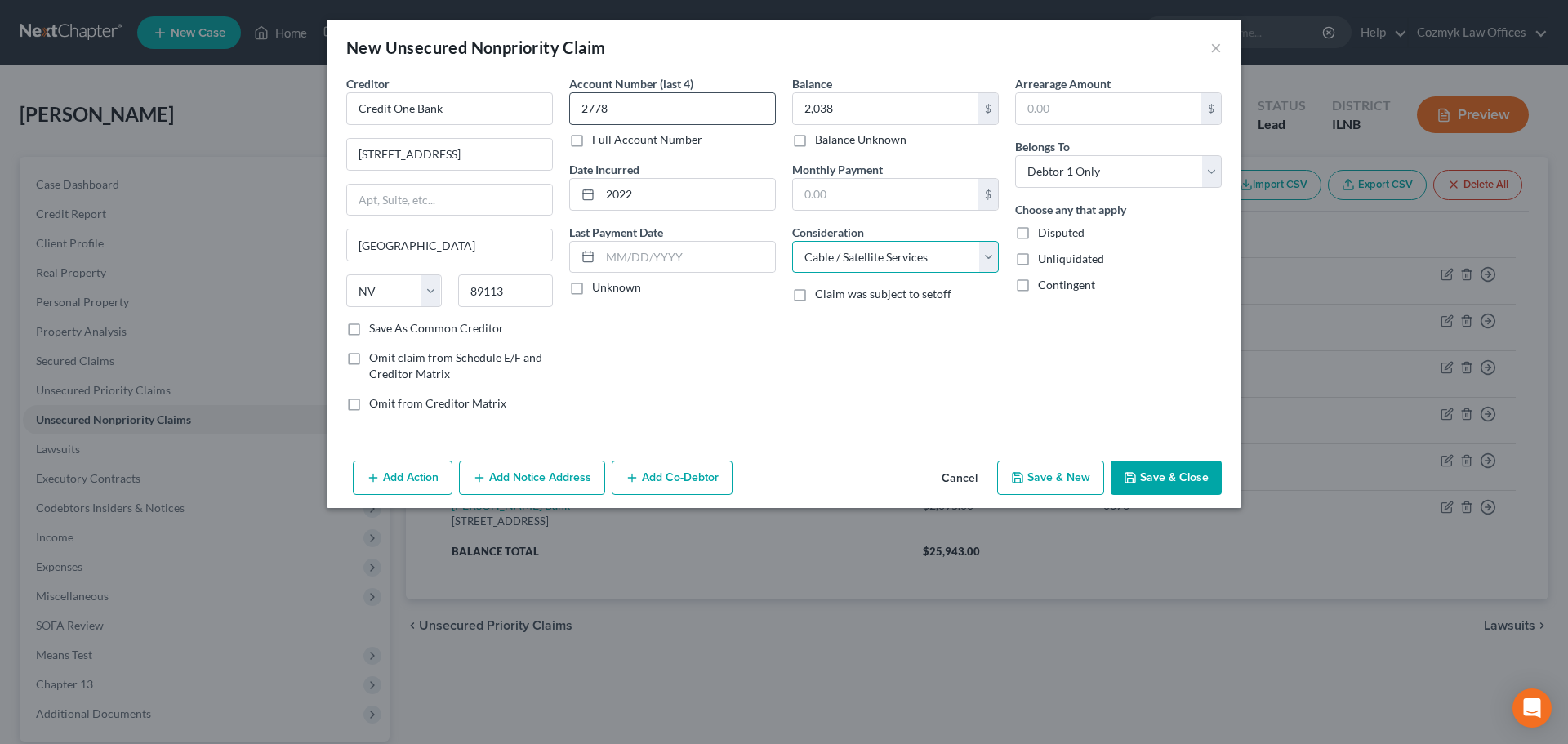
select select "2"
click at [1090, 482] on button "Save & New" at bounding box center [1050, 478] width 107 height 34
select select "0"
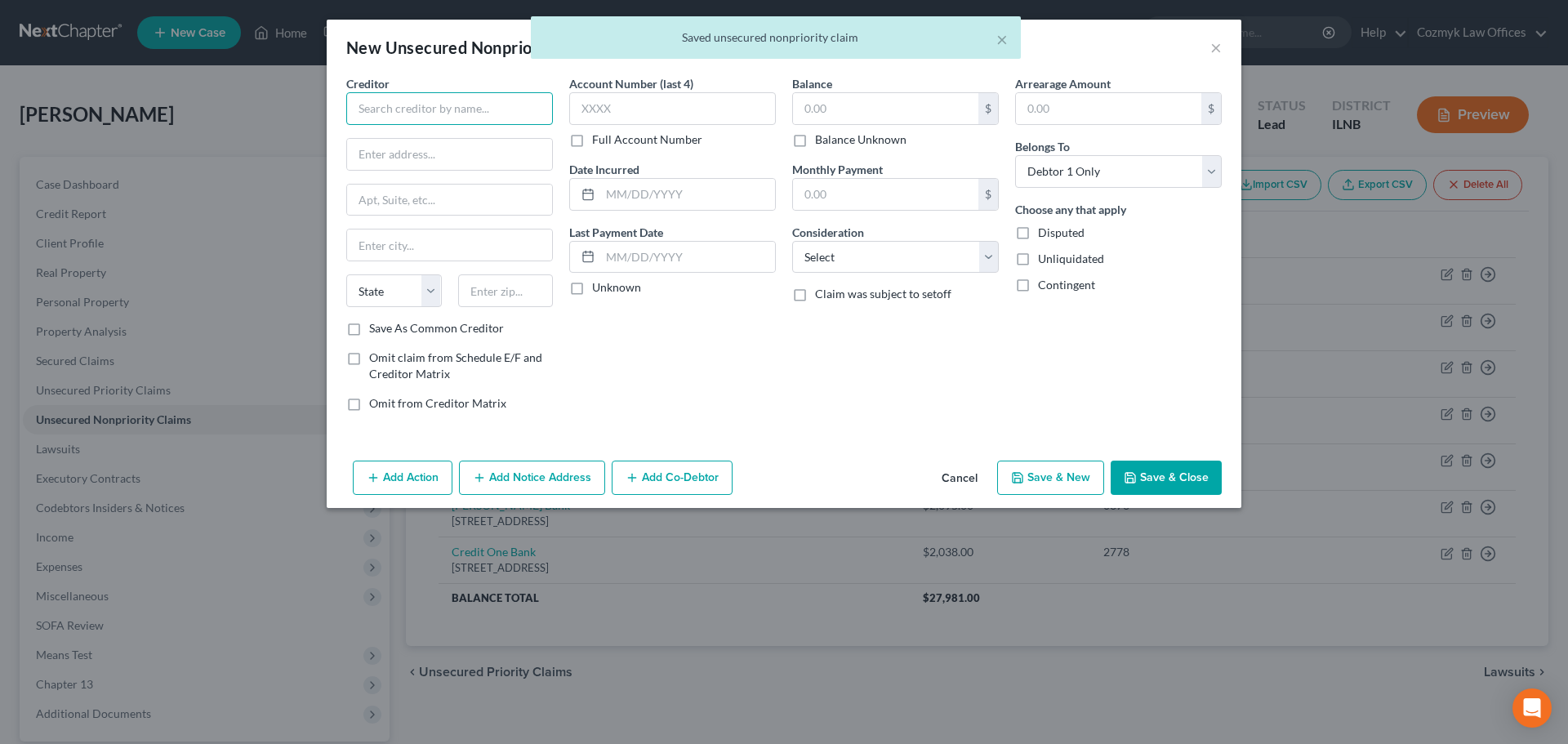
click at [402, 119] on input "text" at bounding box center [449, 109] width 206 height 33
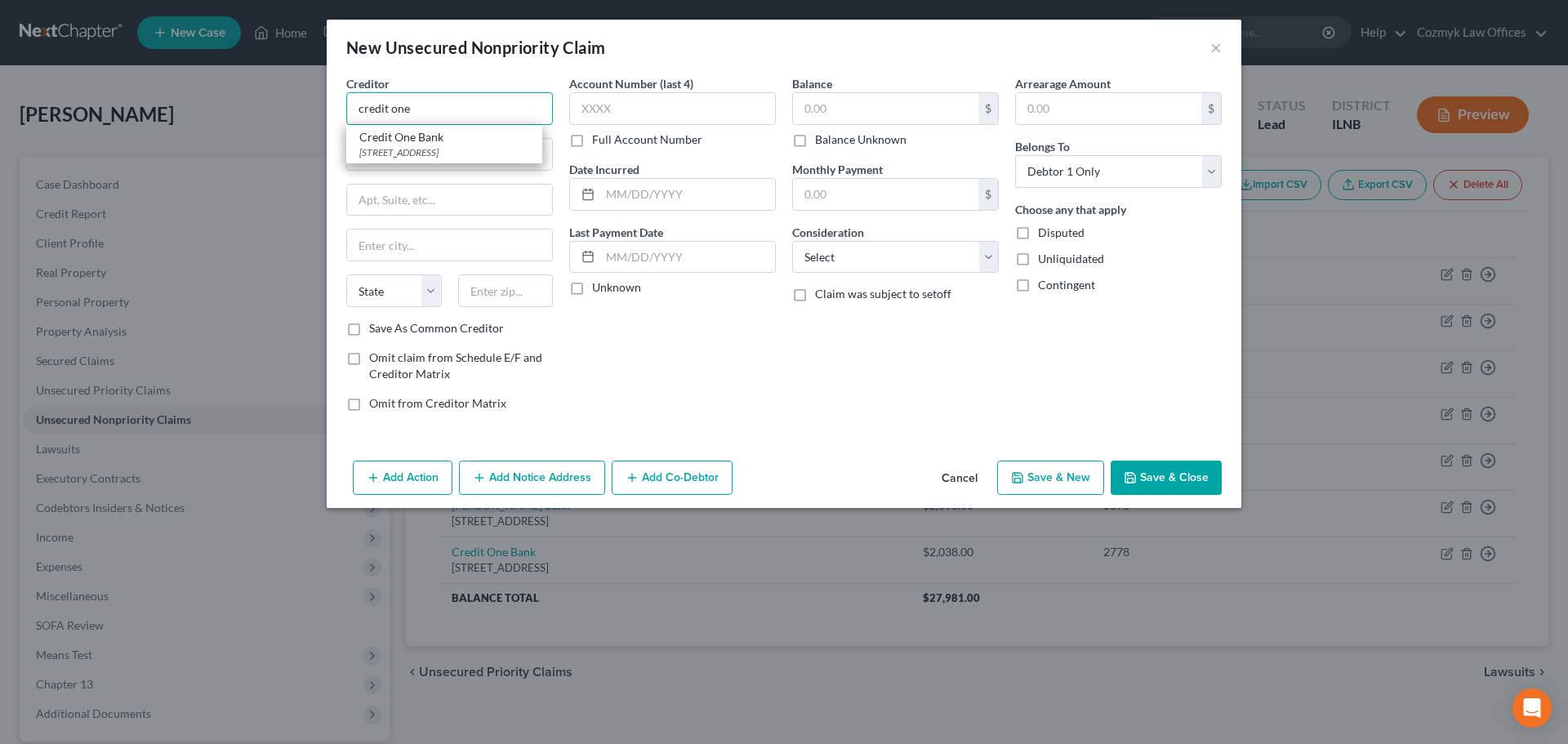
type input "Credit One Bank"
type input "[STREET_ADDRESS]"
type input "[GEOGRAPHIC_DATA]"
select select "31"
type input "89113"
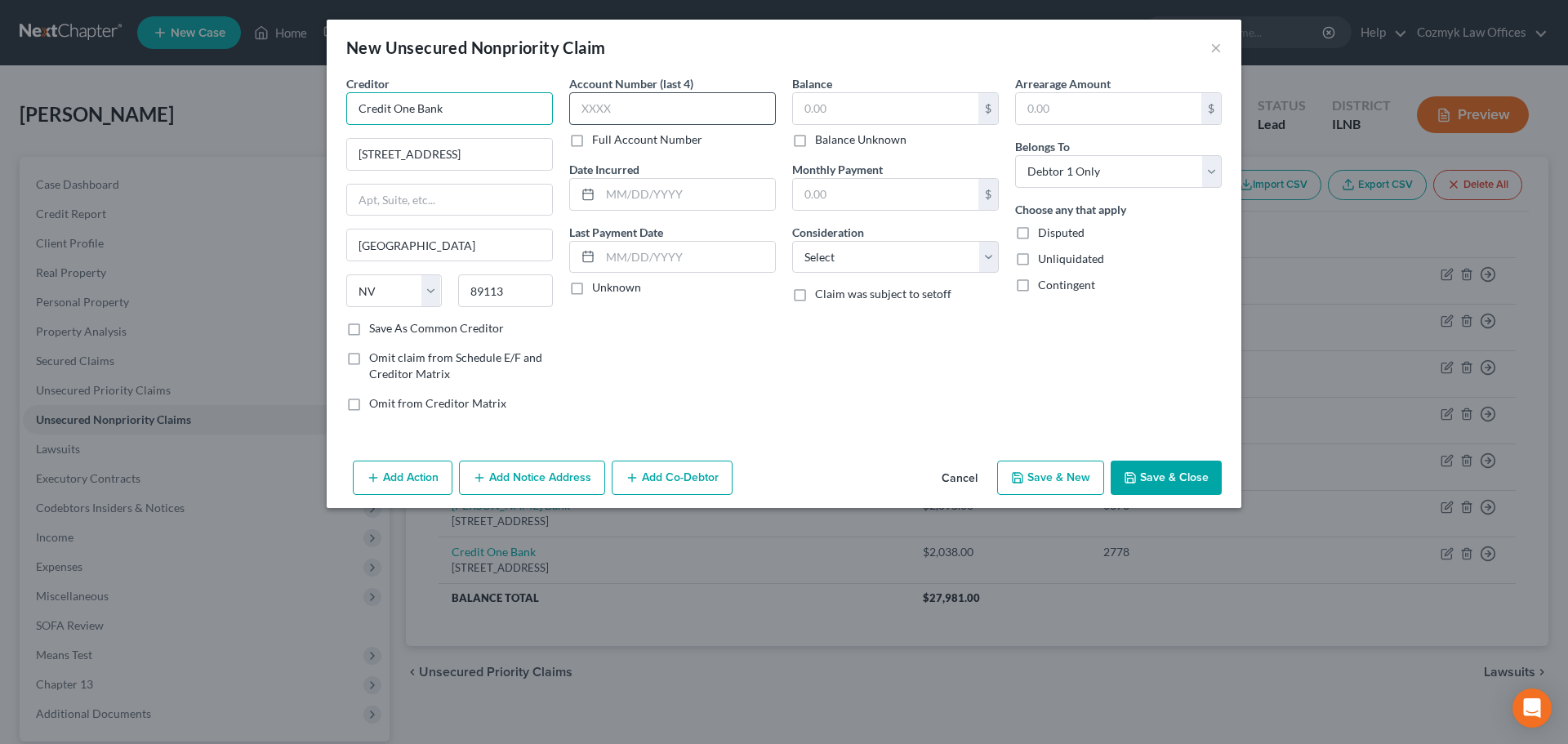
type input "Credit One Bank"
click at [603, 101] on input "text" at bounding box center [672, 109] width 206 height 33
type input "8434"
type input "2023"
type input "1,735"
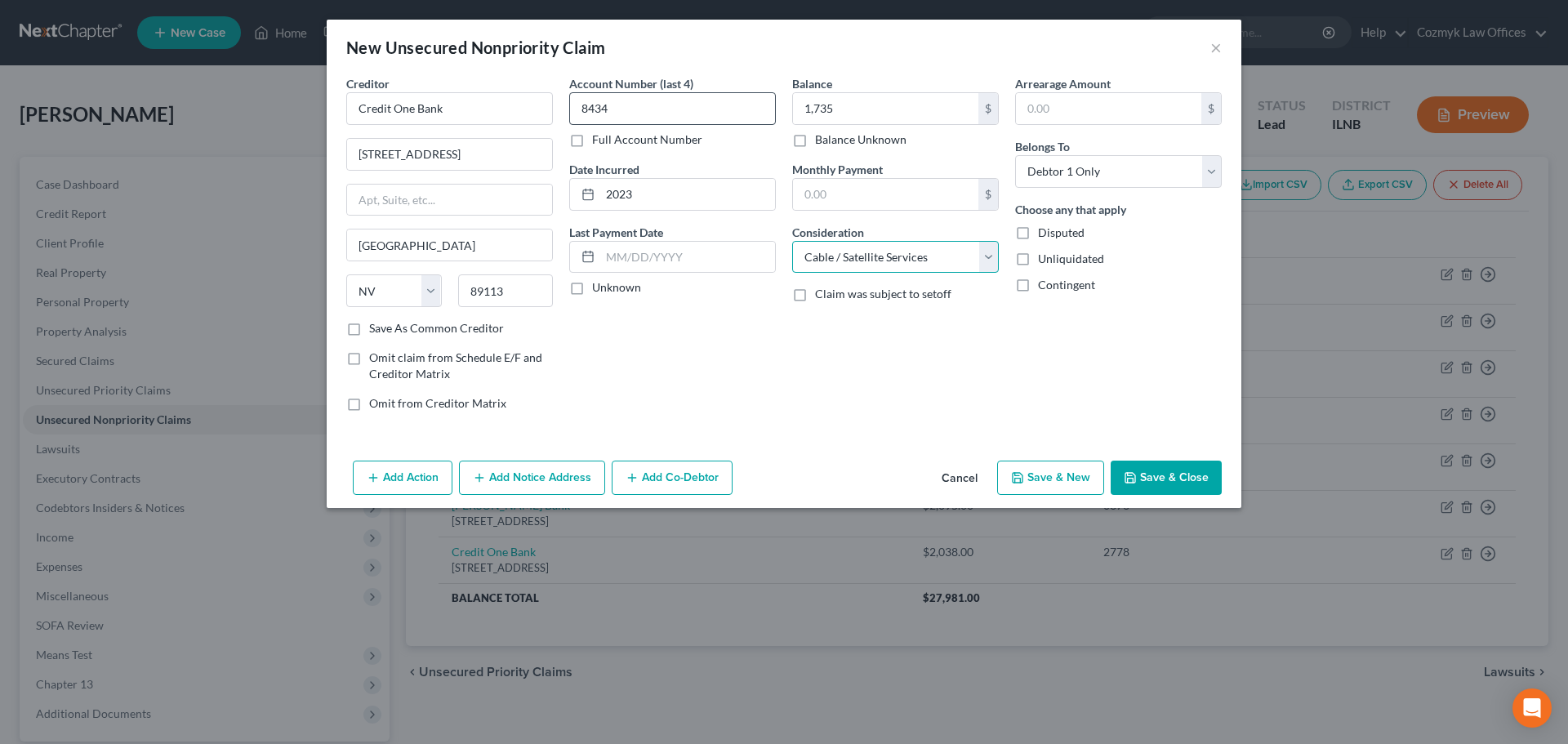
select select "2"
click at [1087, 481] on button "Save & New" at bounding box center [1050, 478] width 107 height 34
select select "0"
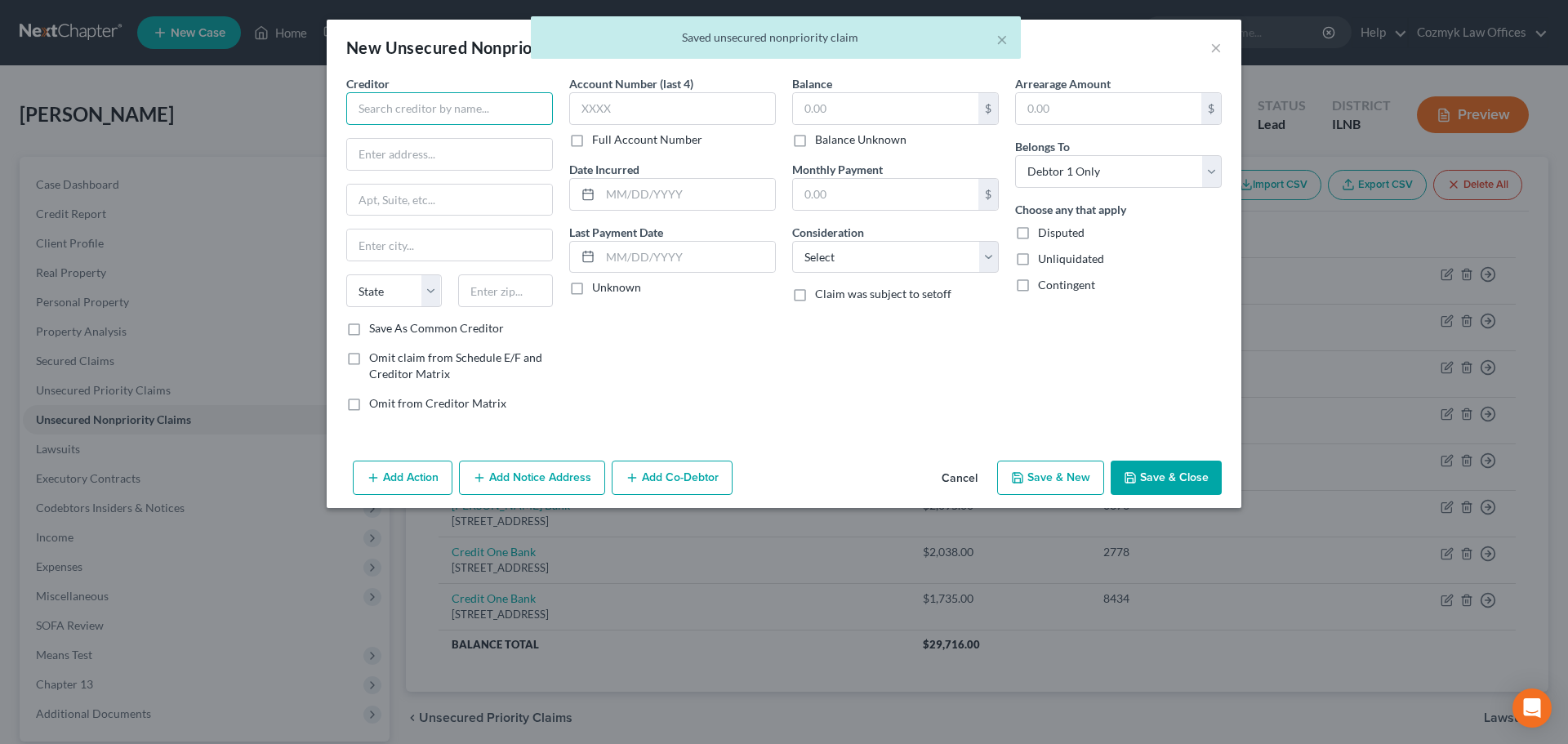
click at [423, 98] on input "text" at bounding box center [449, 109] width 206 height 33
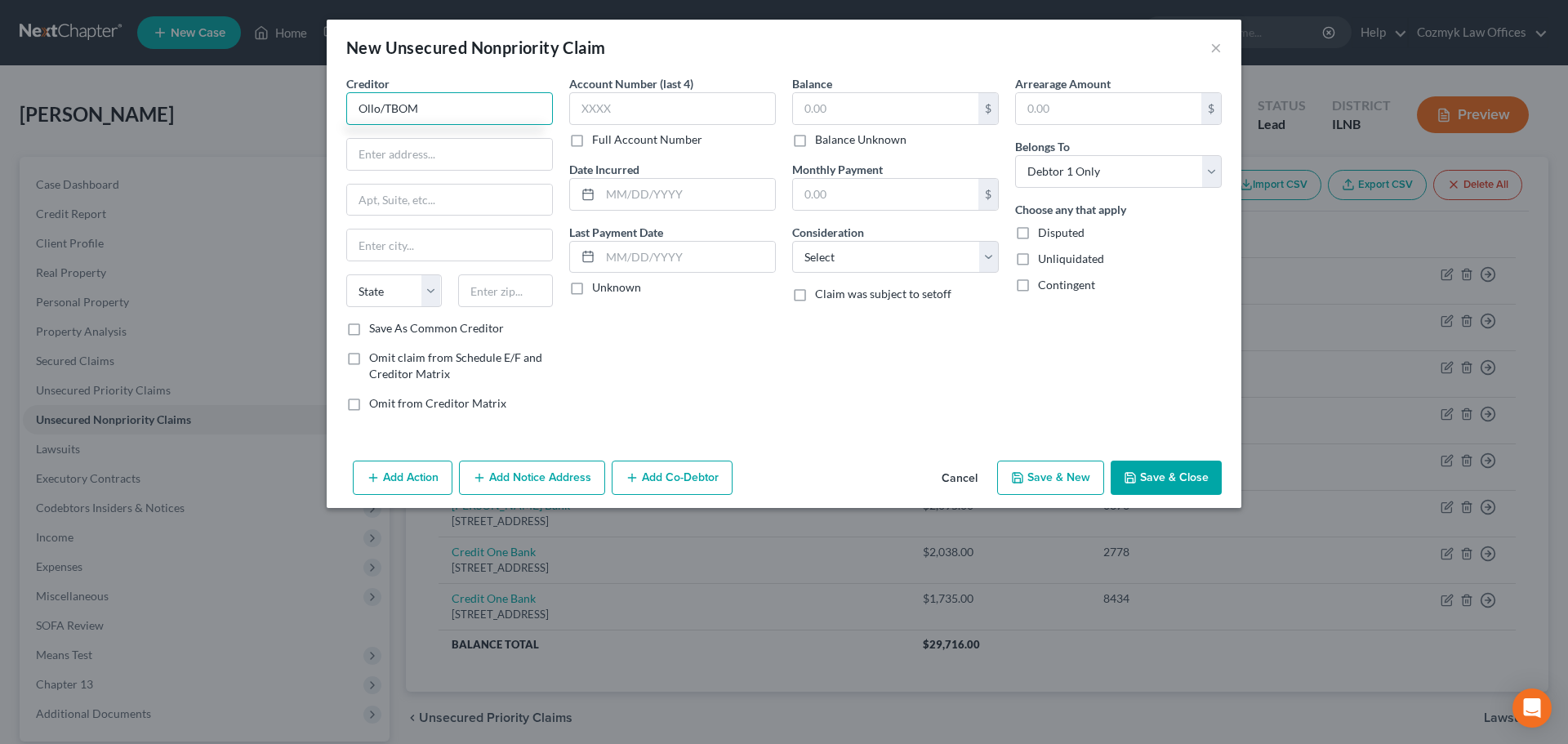
type input "Ollo/TBOM"
type input "PO Box 9222"
type input "11804"
type input "Old Bethpage"
select select "35"
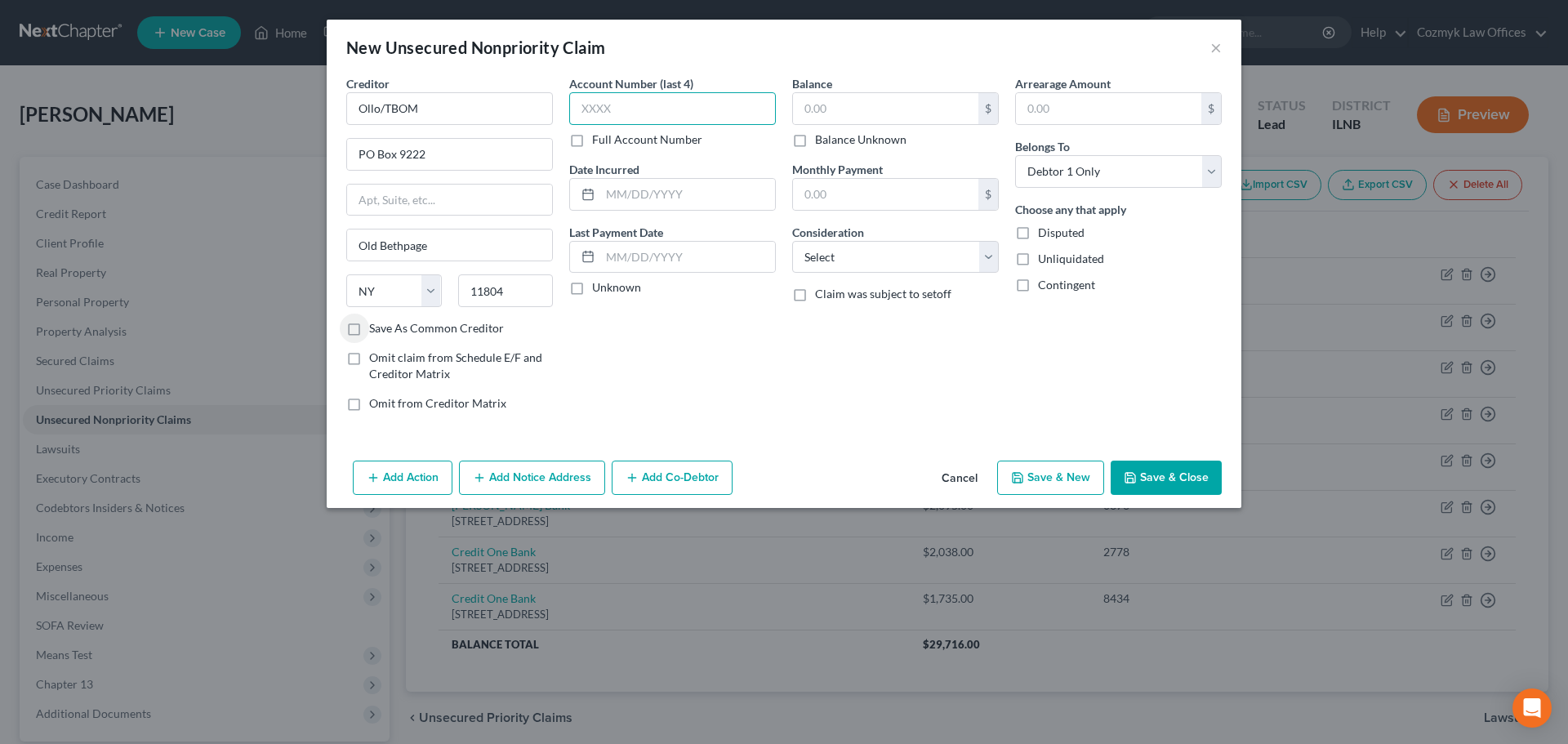
click at [603, 96] on input "text" at bounding box center [672, 109] width 206 height 33
type input "5728"
type input "2022"
type input "1,627"
select select "2"
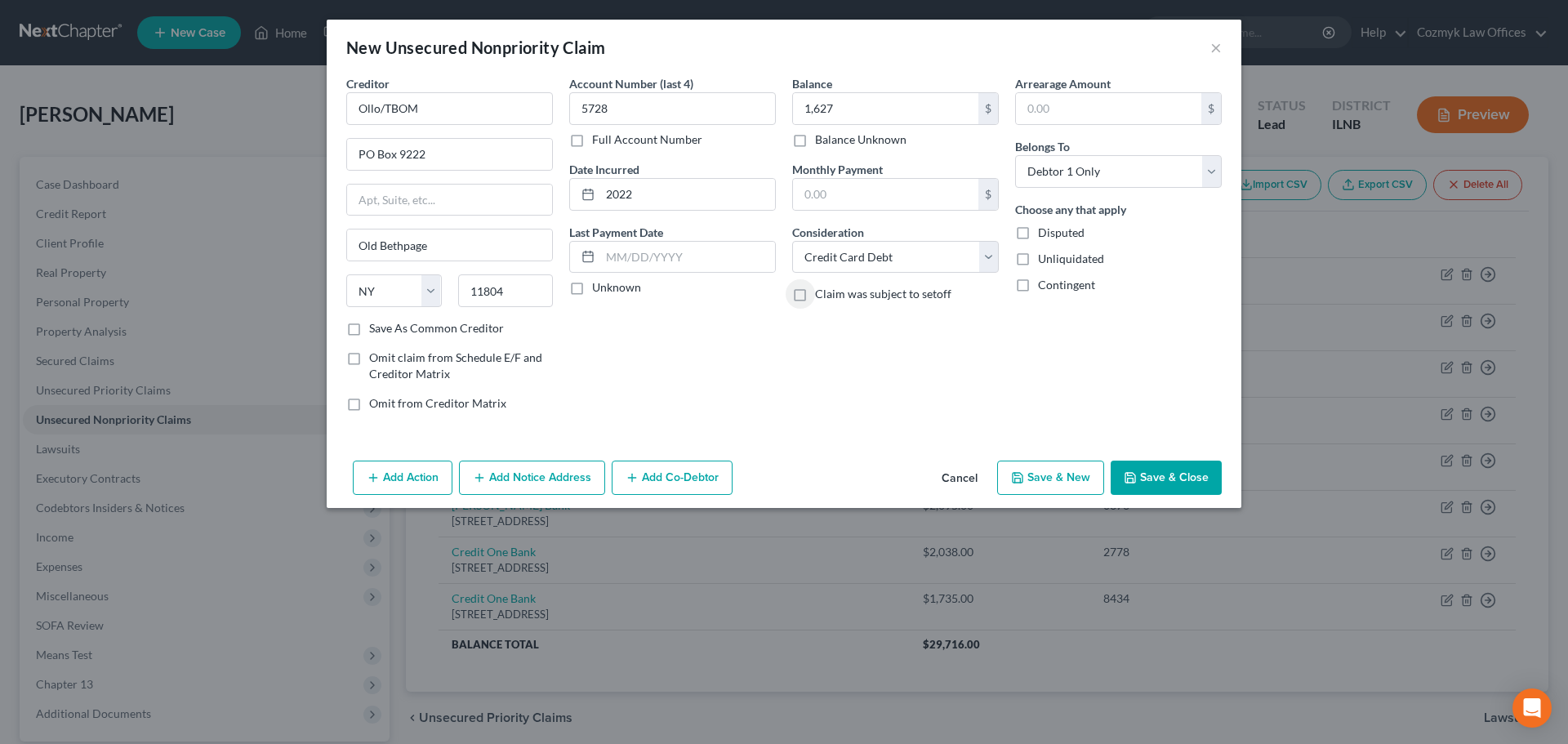
click at [1035, 475] on button "Save & New" at bounding box center [1050, 478] width 107 height 34
select select "0"
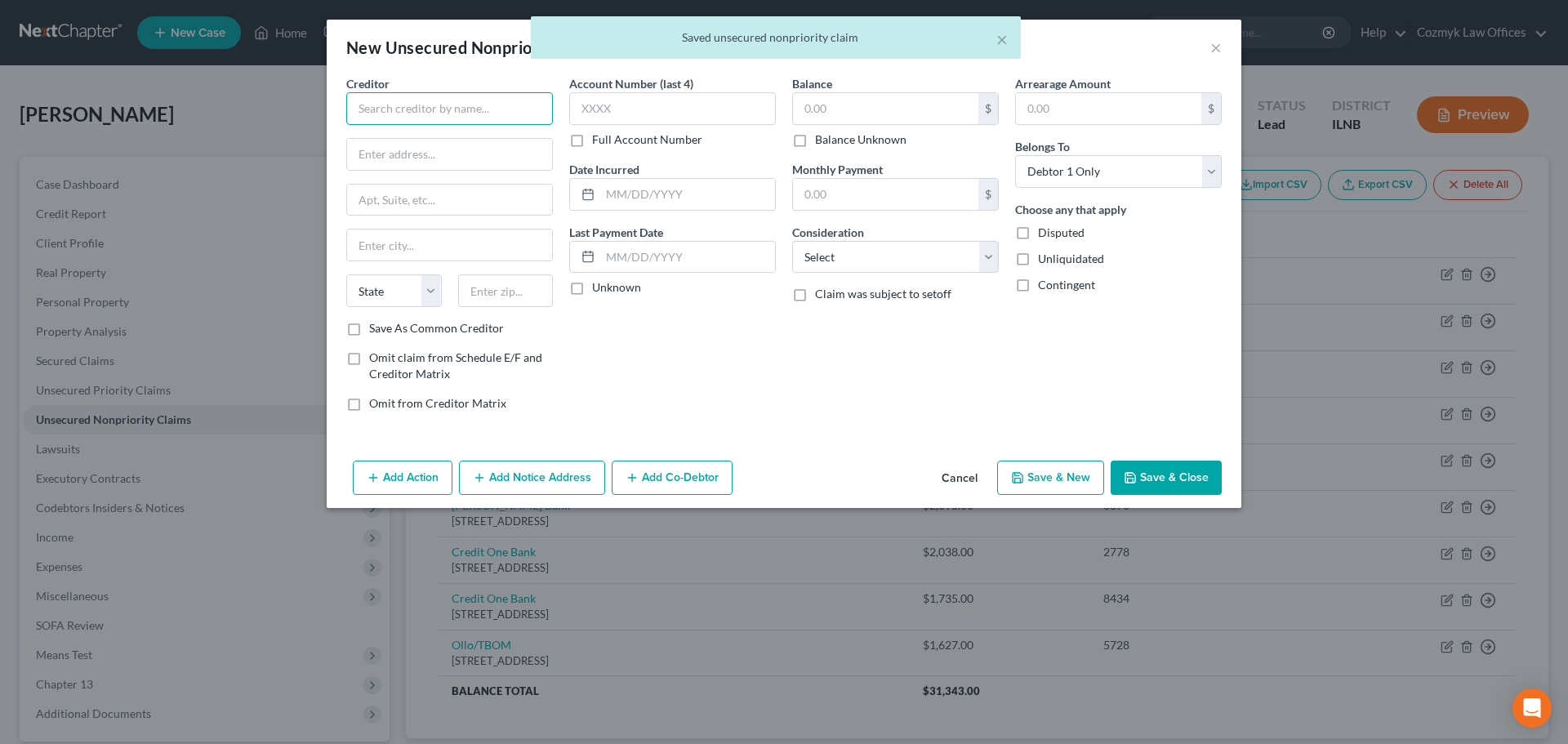
click at [455, 114] on input "text" at bounding box center [449, 109] width 206 height 33
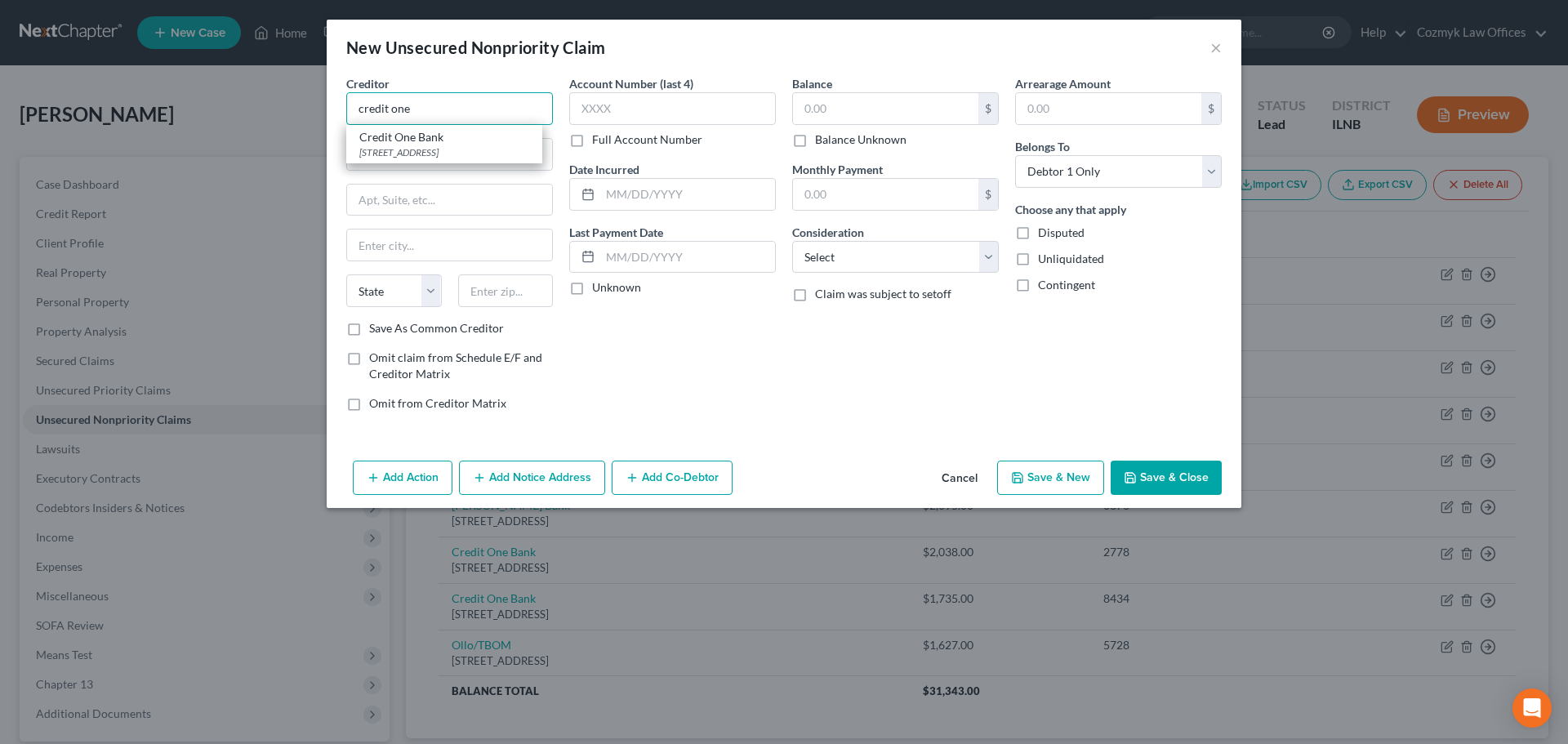
type input "Credit One Bank"
type input "[STREET_ADDRESS]"
type input "[GEOGRAPHIC_DATA]"
select select "31"
type input "89113"
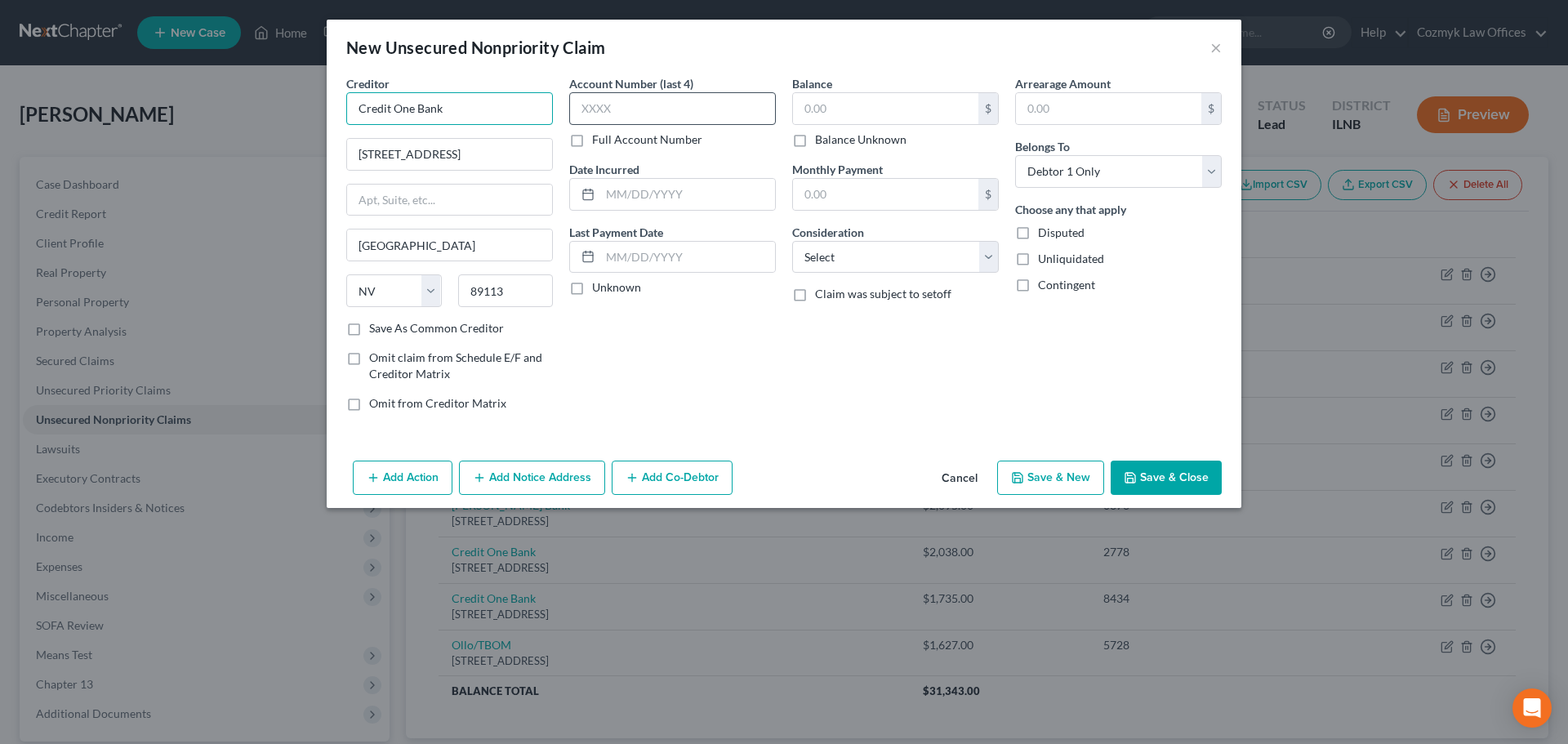
type input "Credit One Bank"
click at [625, 105] on input "text" at bounding box center [672, 109] width 206 height 33
type input "8839"
type input "2021"
type input "1,387"
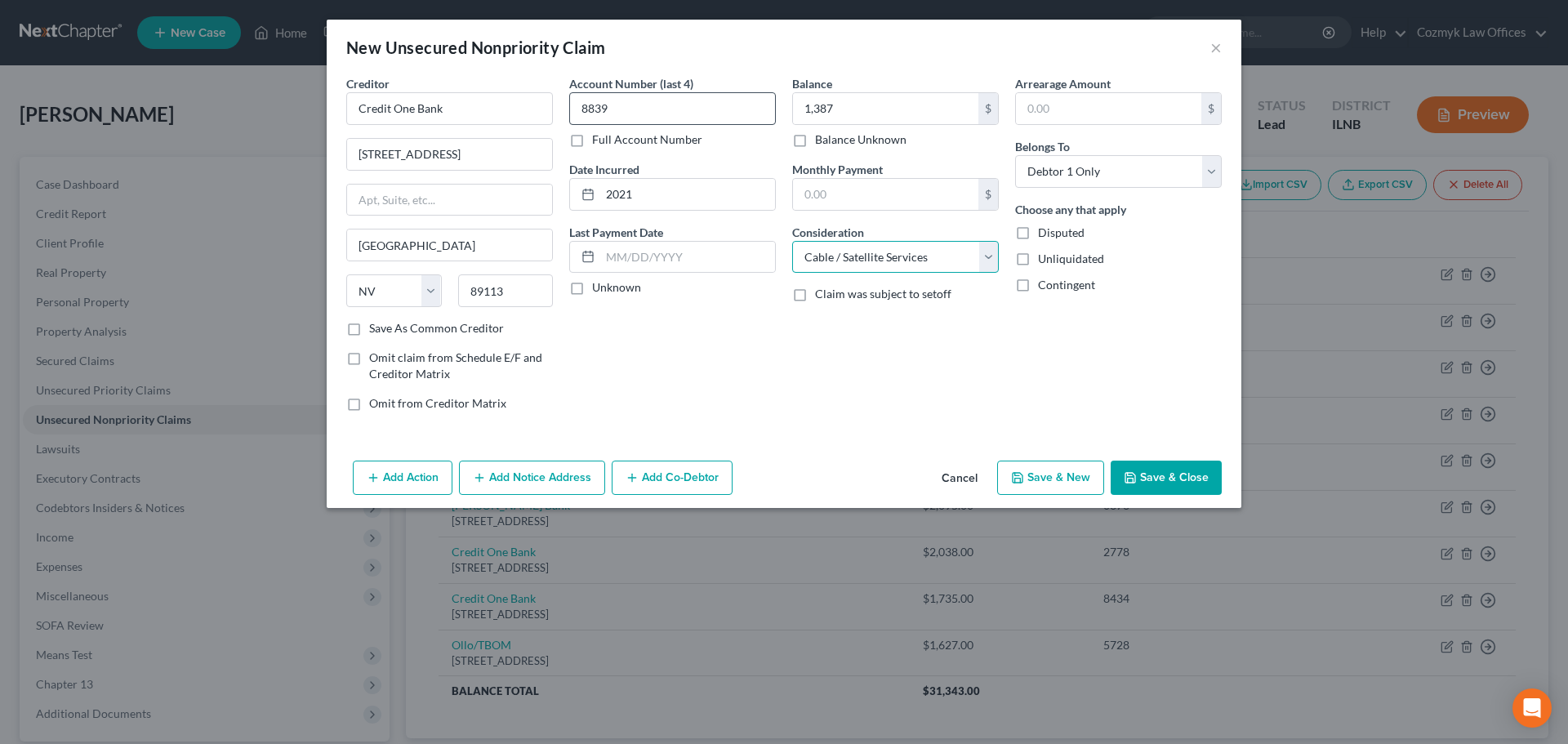
select select "2"
click at [1100, 494] on button "Save & New" at bounding box center [1050, 478] width 107 height 34
select select "0"
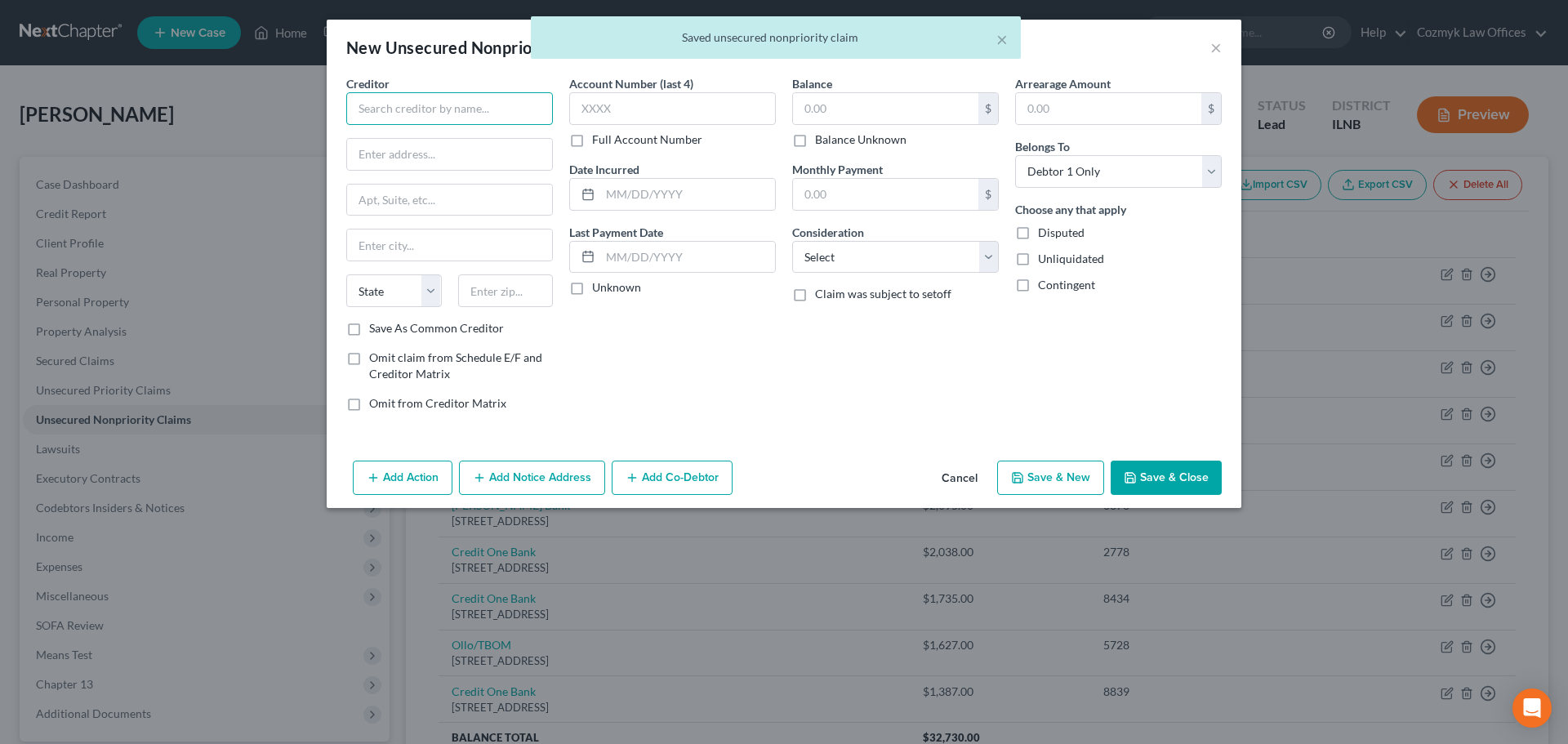
click at [387, 106] on input "text" at bounding box center [449, 109] width 206 height 33
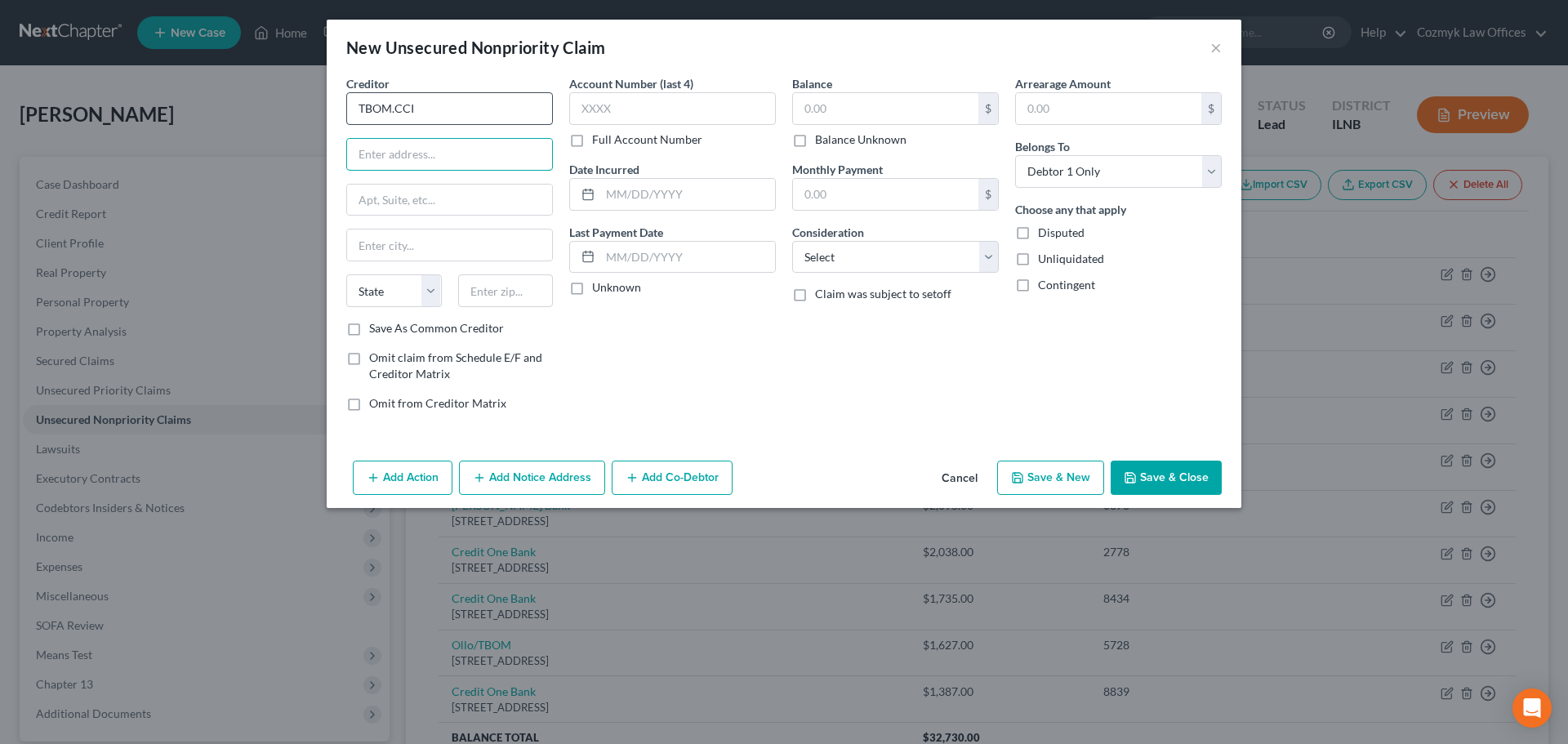
type input "TBOM.CCI"
type input "[GEOGRAPHIC_DATA]"
type input "97006"
type input "Beaverton"
select select "38"
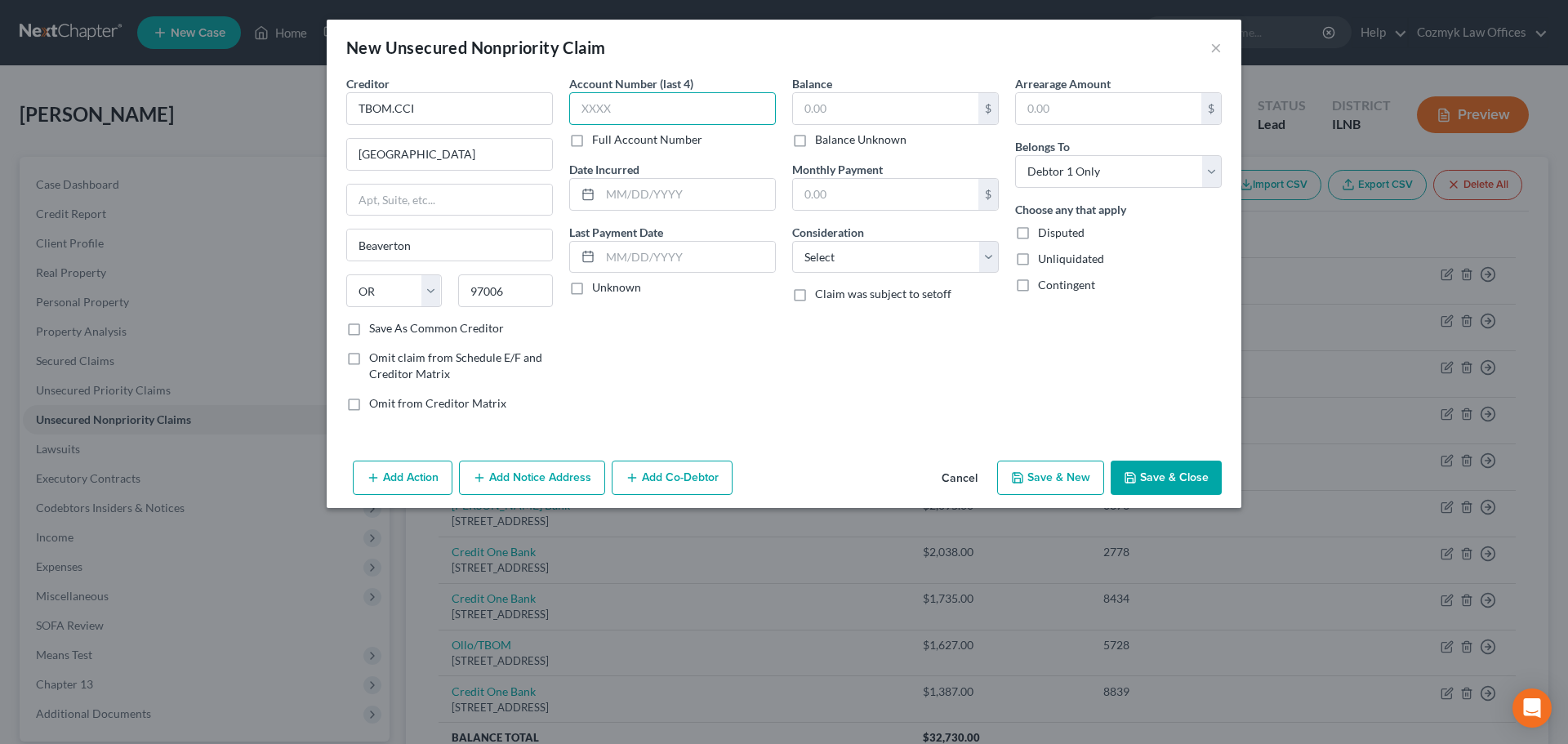
click at [642, 114] on input "text" at bounding box center [672, 109] width 206 height 33
type input "1599"
click at [1032, 476] on button "Save & New" at bounding box center [1050, 478] width 107 height 34
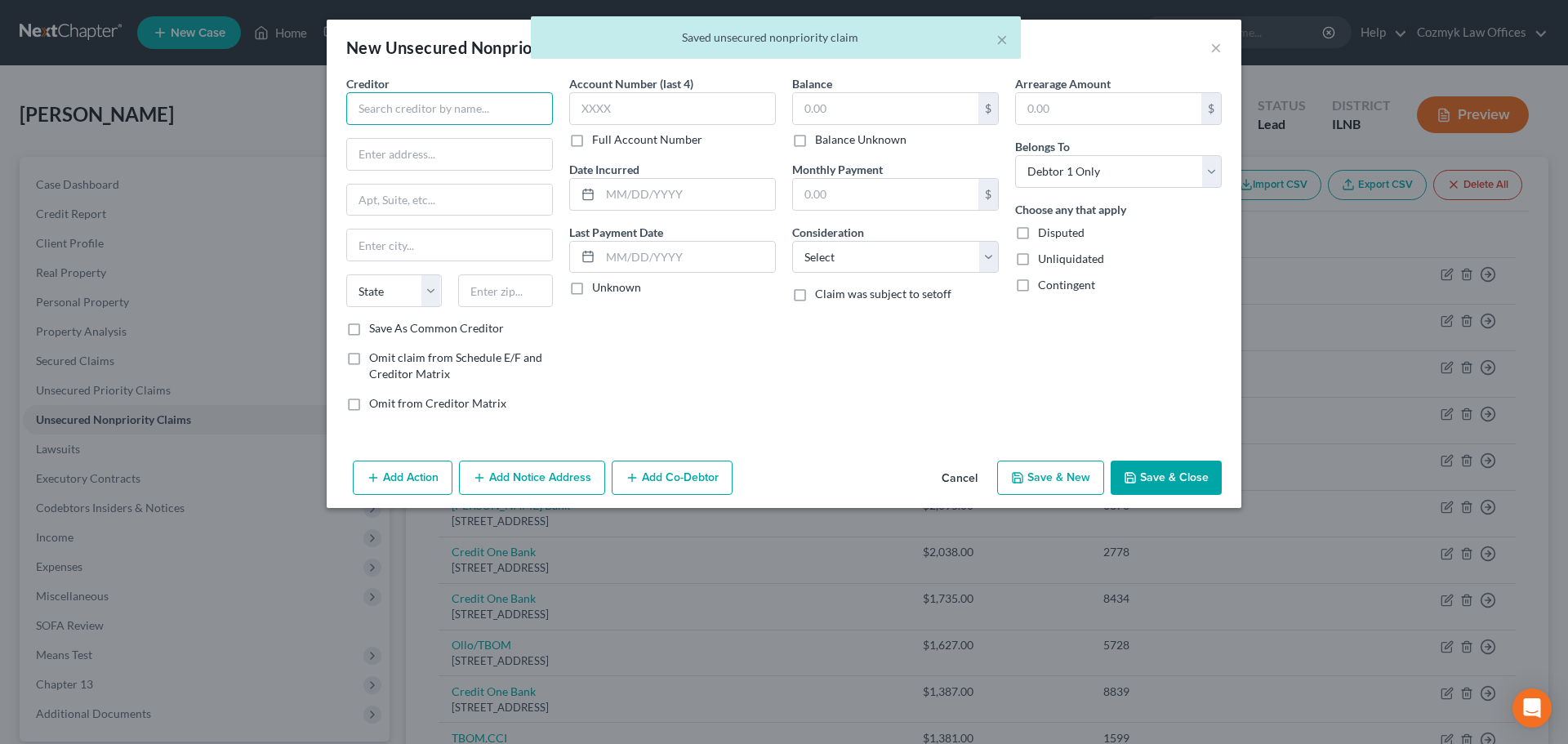
click at [398, 114] on input "text" at bounding box center [449, 109] width 206 height 33
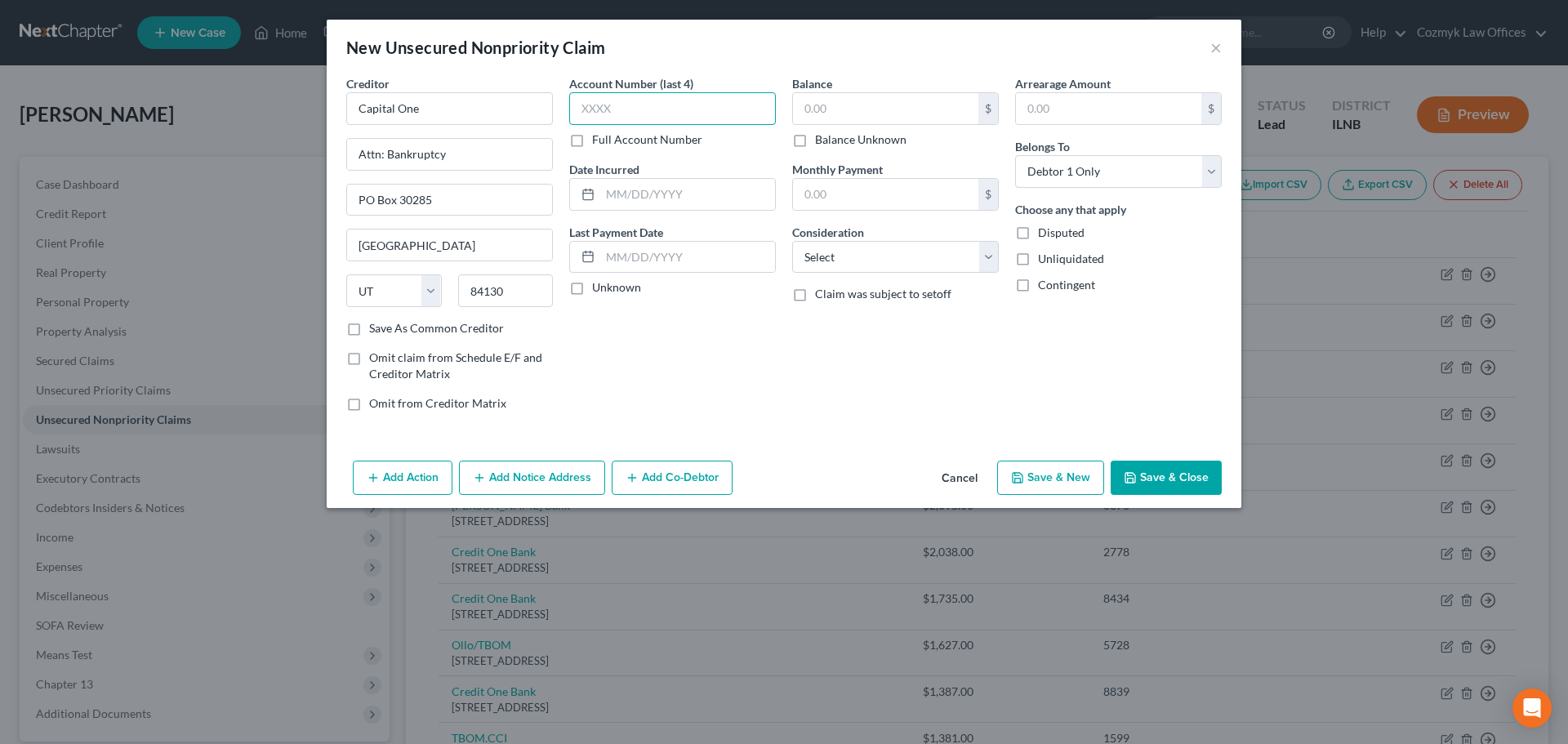
click at [720, 117] on input "text" at bounding box center [672, 109] width 206 height 33
click at [1025, 473] on icon "button" at bounding box center [1017, 478] width 13 height 13
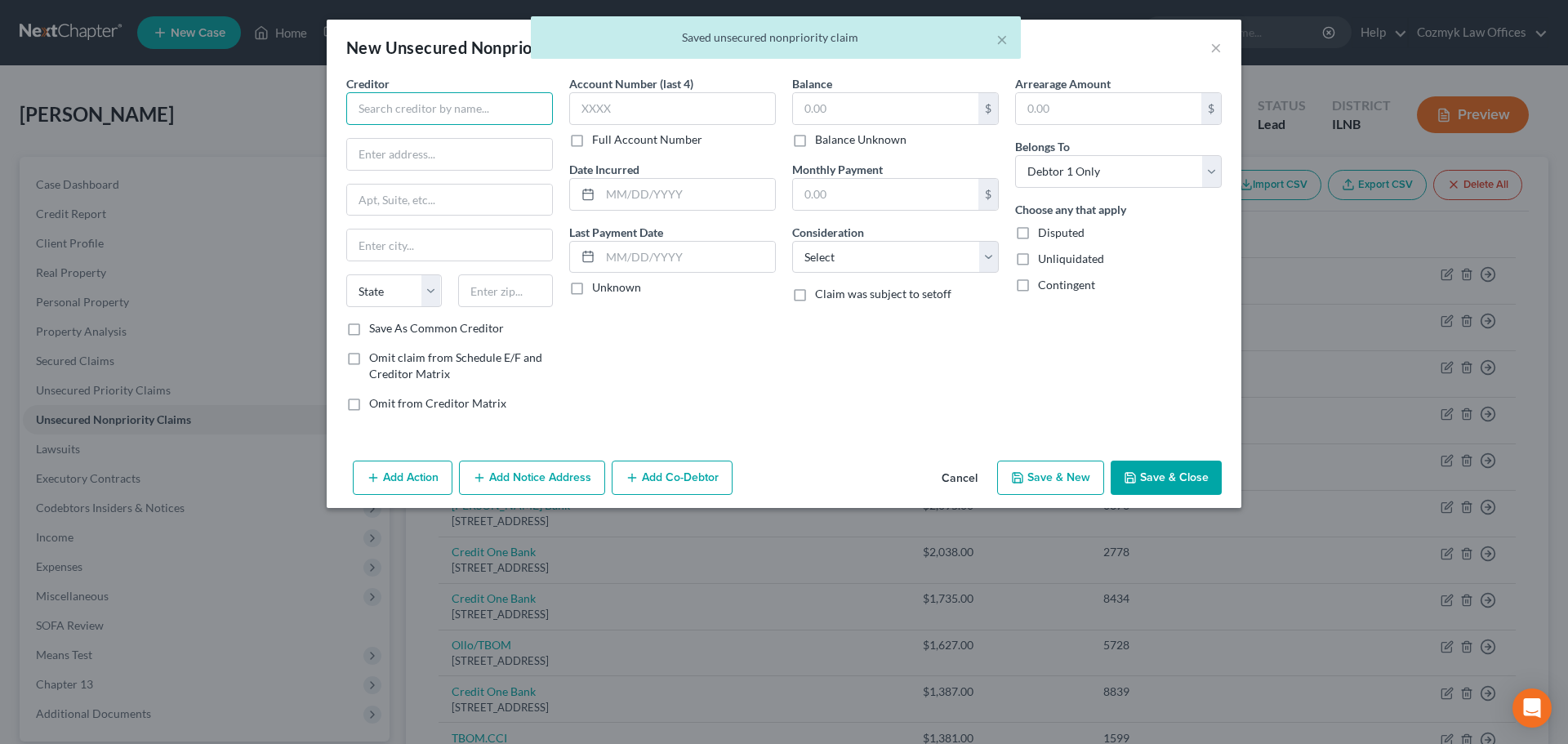
click at [468, 120] on input "text" at bounding box center [449, 109] width 206 height 33
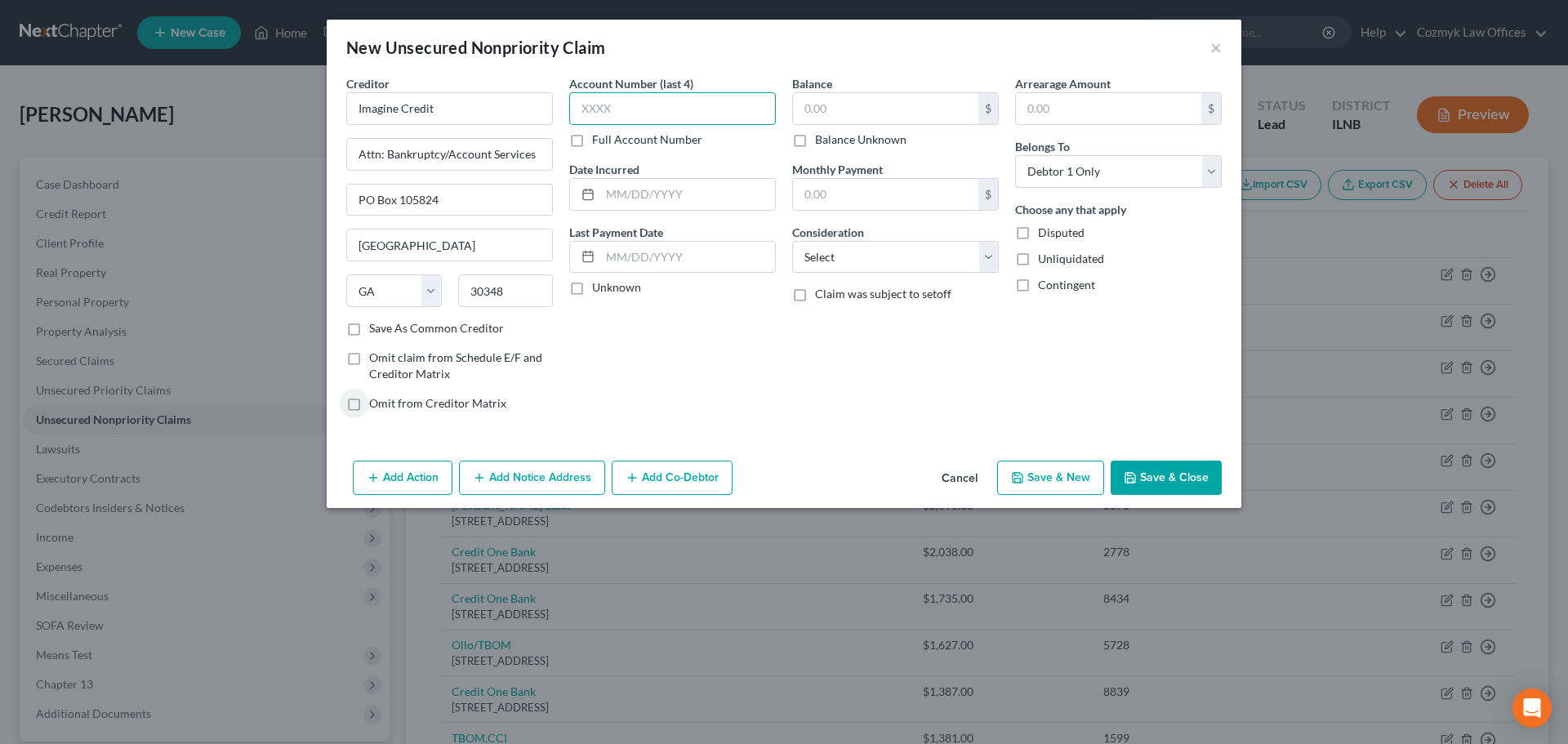
click at [585, 120] on input "text" at bounding box center [672, 109] width 206 height 33
click at [1058, 479] on button "Save & New" at bounding box center [1050, 478] width 107 height 34
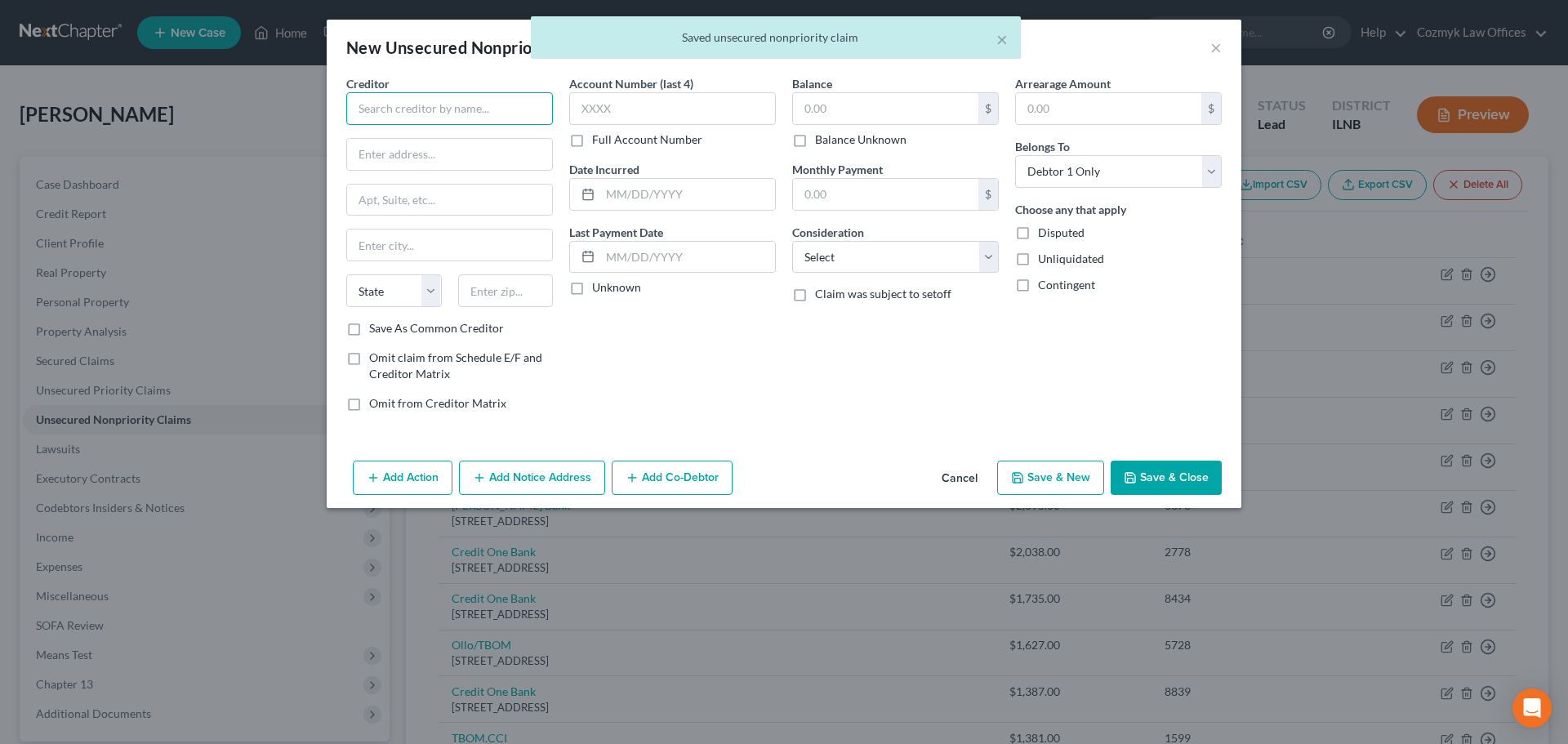
click at [516, 98] on input "text" at bounding box center [449, 109] width 206 height 33
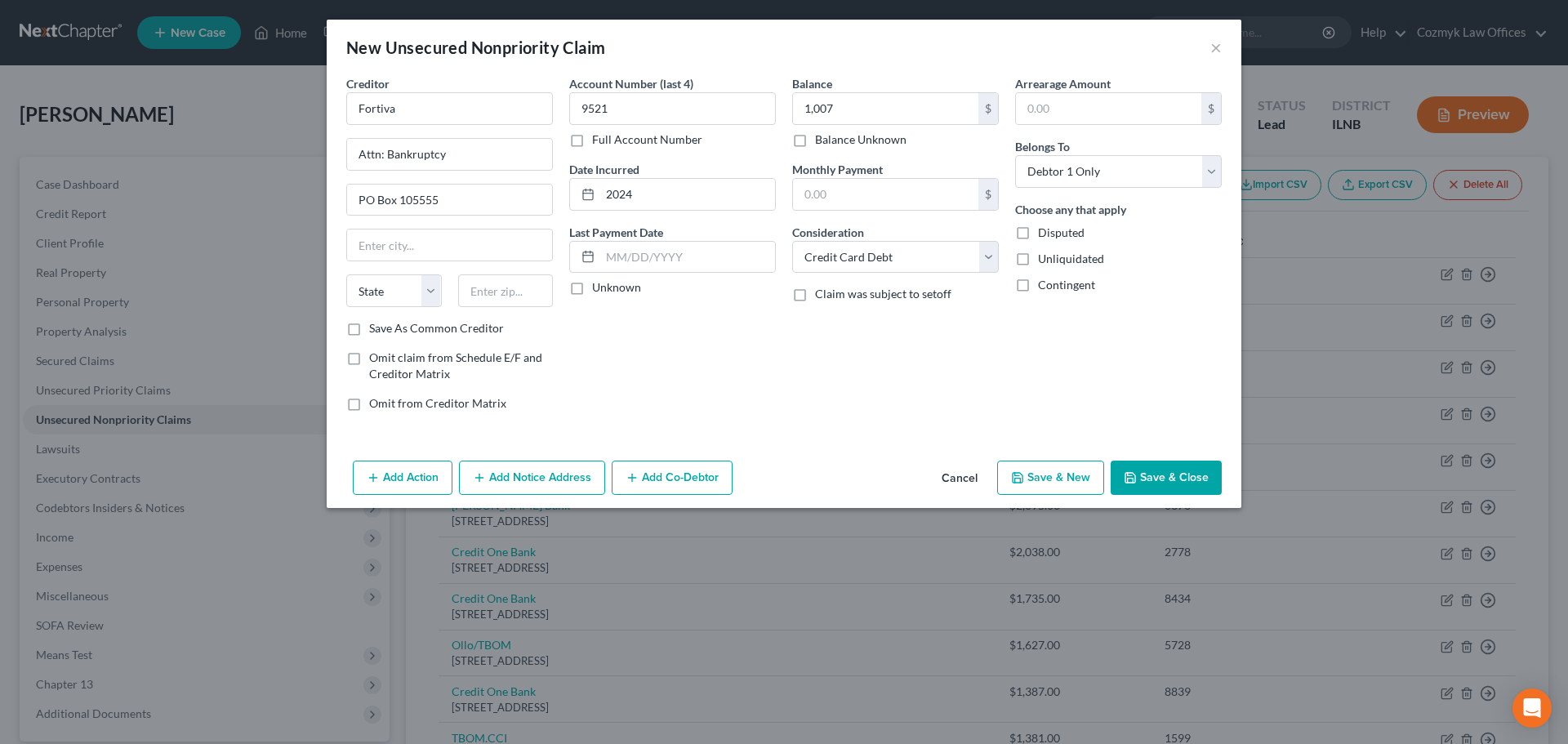
click at [1057, 485] on button "Save & New" at bounding box center [1050, 478] width 107 height 34
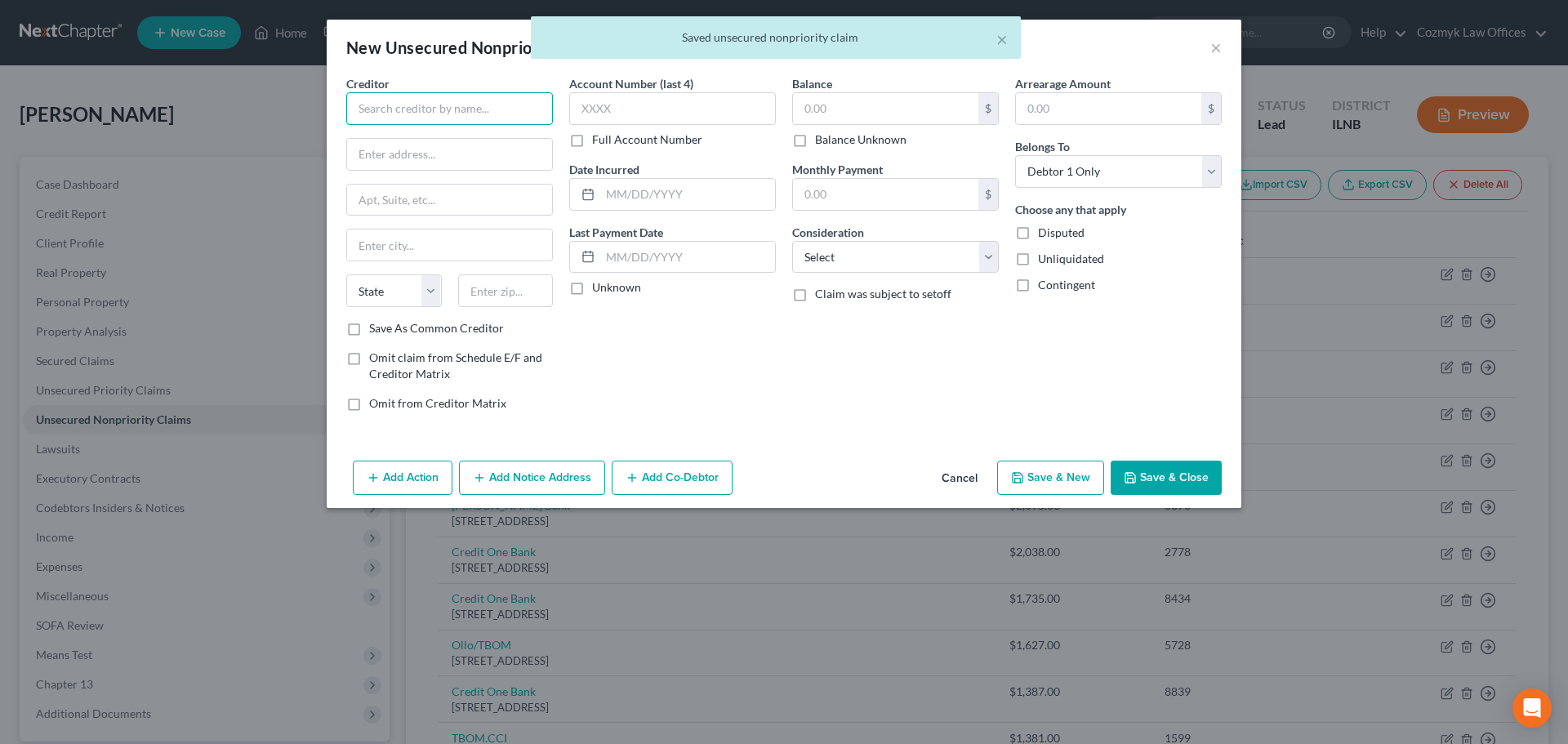
click at [428, 110] on input "text" at bounding box center [449, 109] width 206 height 33
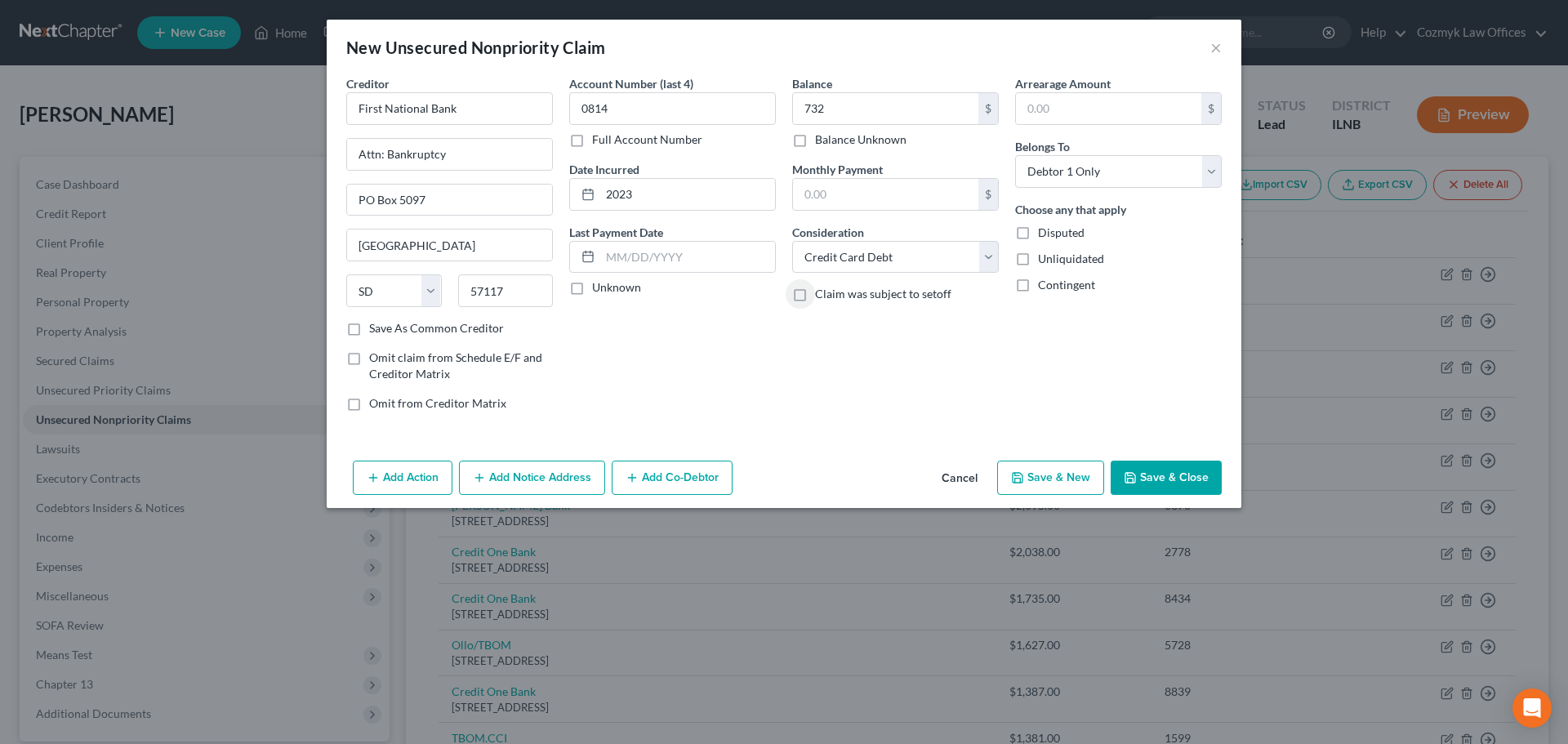
click at [1052, 485] on button "Save & New" at bounding box center [1050, 478] width 107 height 34
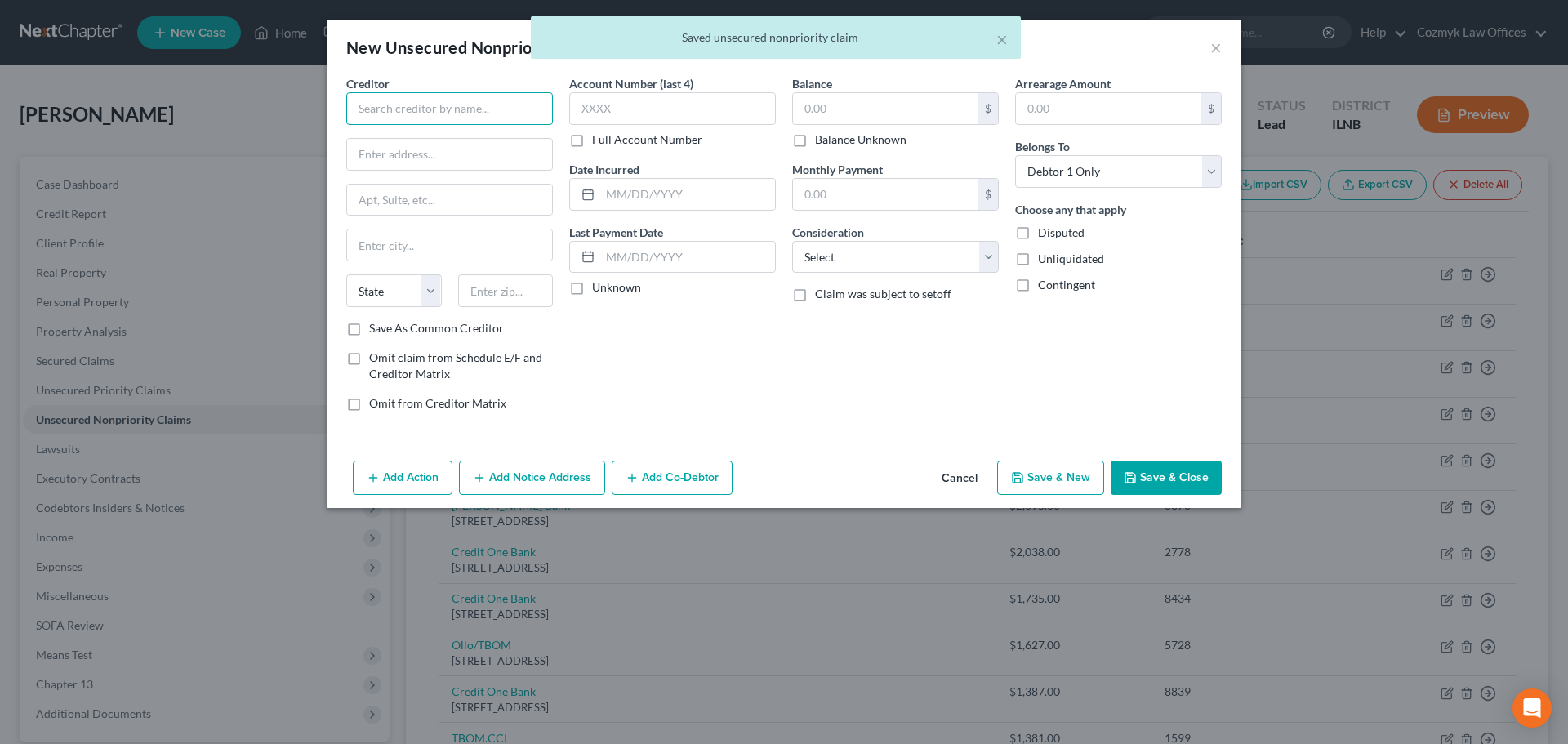
click at [494, 122] on input "text" at bounding box center [449, 109] width 206 height 33
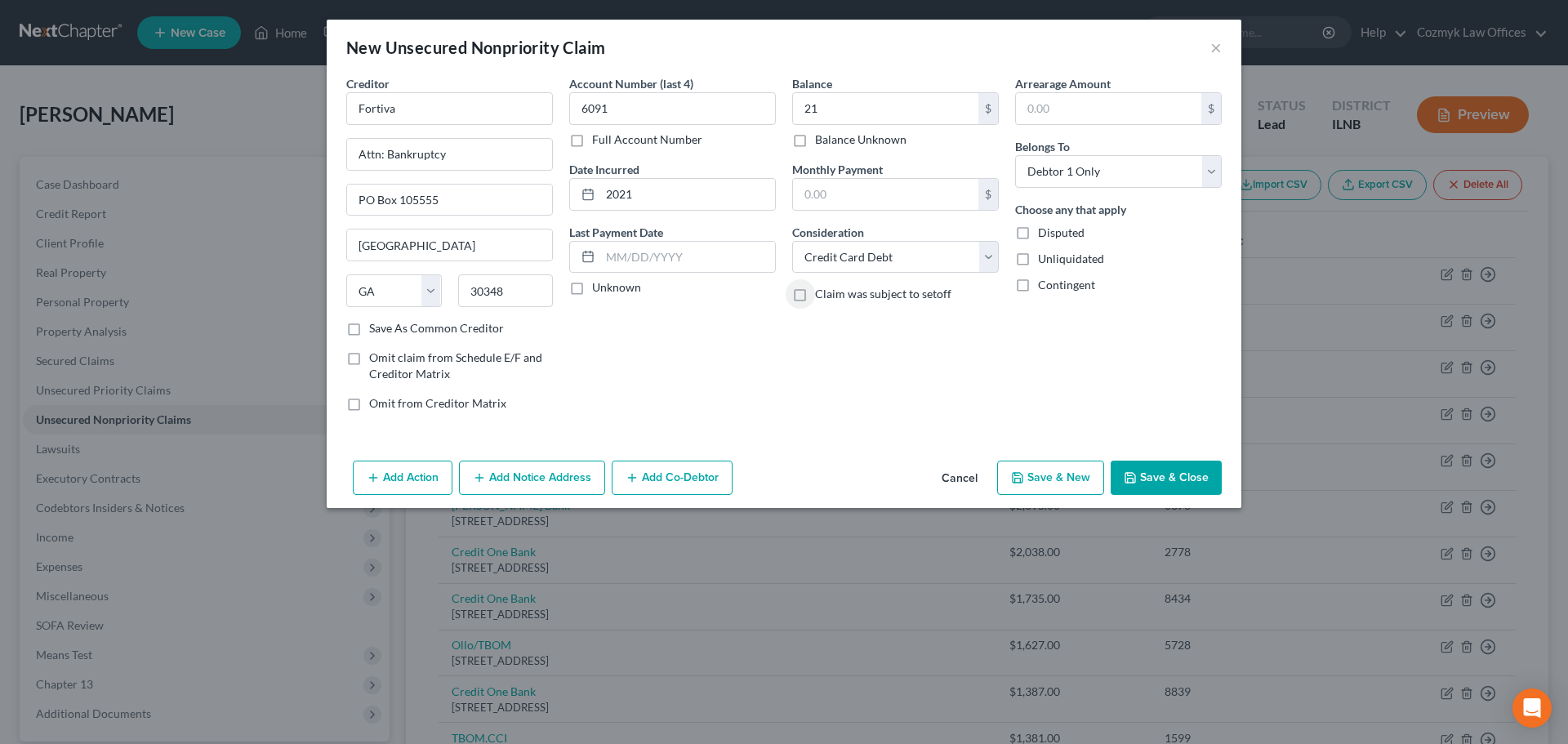
click at [1150, 478] on button "Save & Close" at bounding box center [1167, 478] width 111 height 34
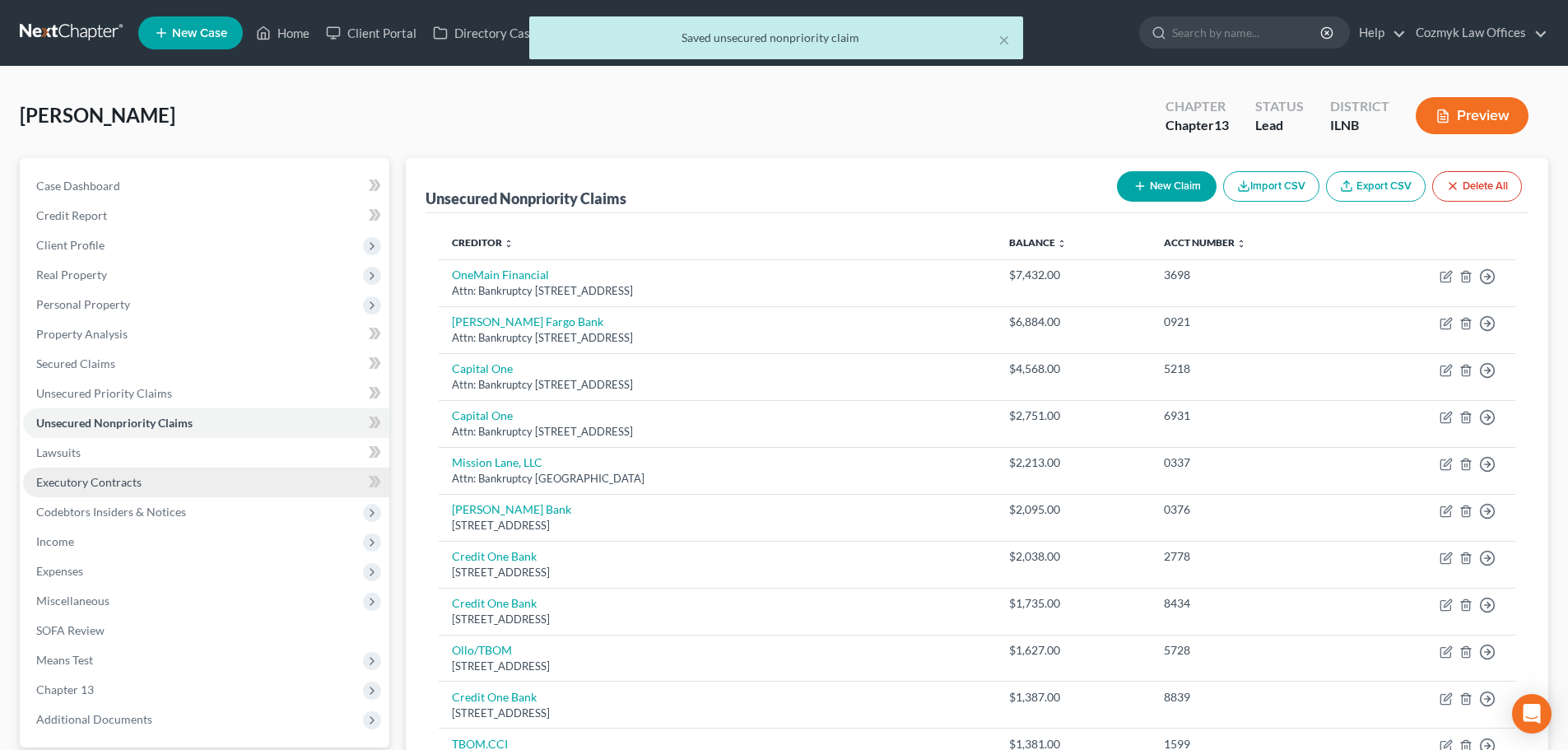
click at [108, 487] on span "Executory Contracts" at bounding box center [89, 482] width 105 height 14
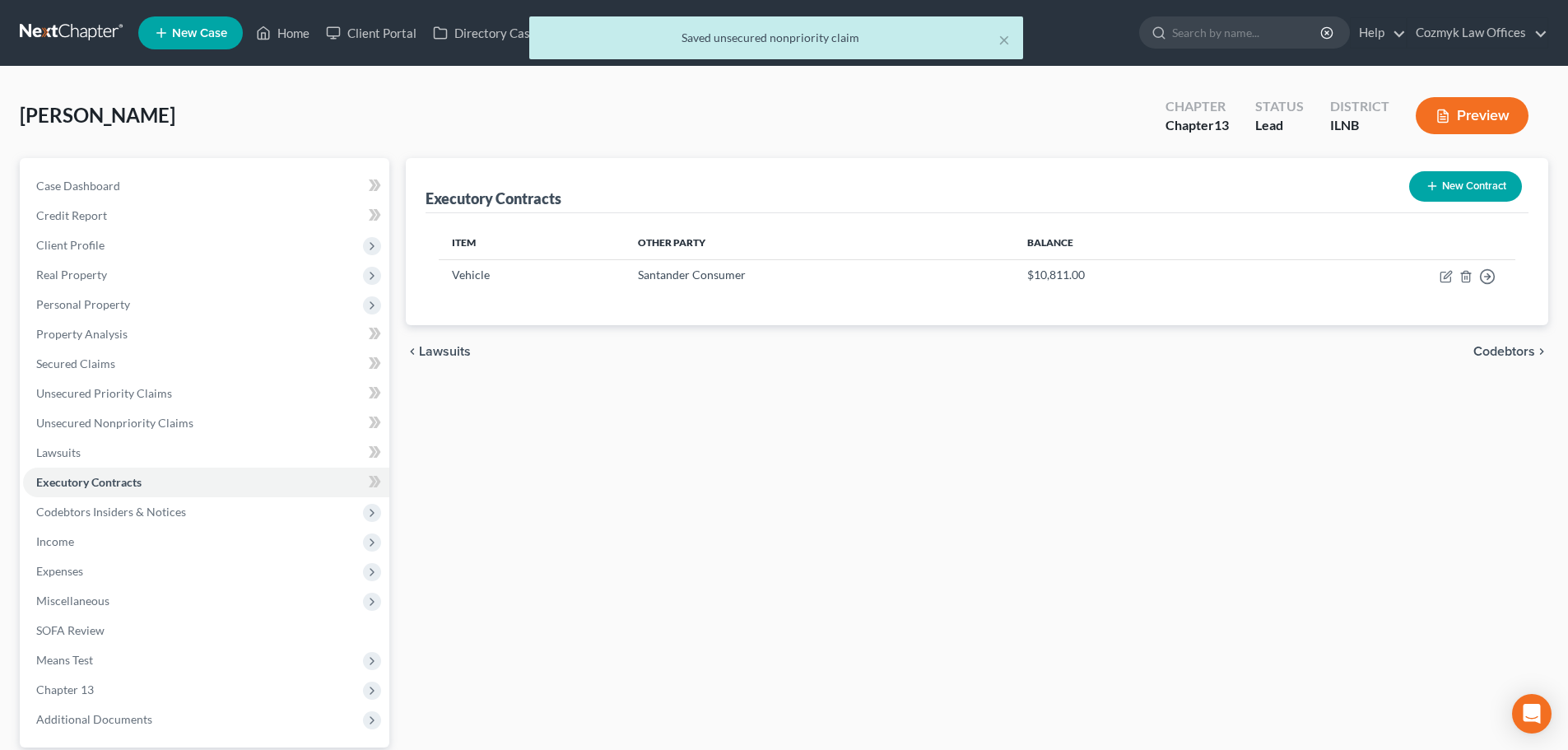
click at [1485, 187] on button "New Contract" at bounding box center [1465, 186] width 113 height 30
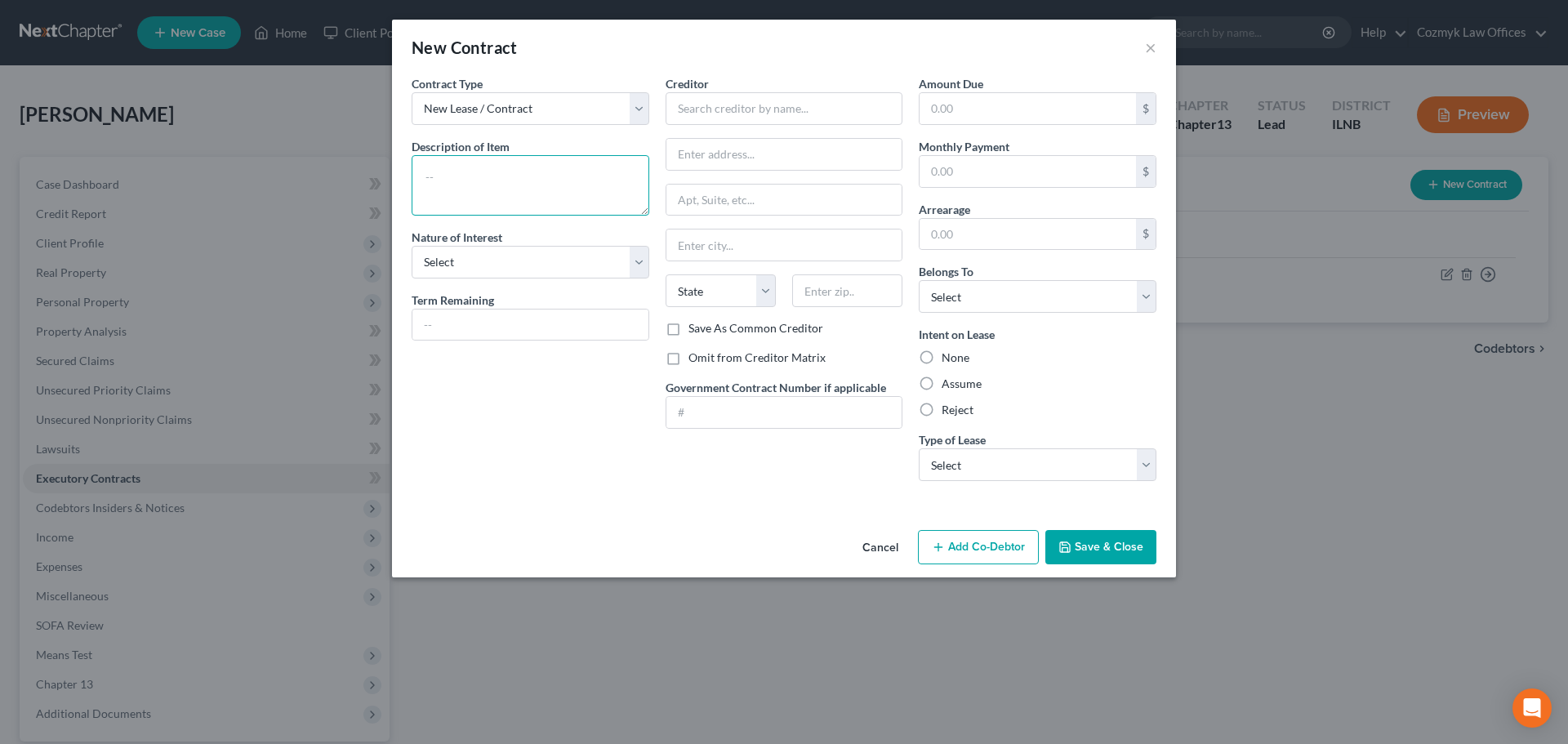
click at [421, 190] on textarea at bounding box center [531, 185] width 238 height 61
click at [753, 110] on input "text" at bounding box center [785, 109] width 238 height 33
click at [955, 107] on input "text" at bounding box center [1028, 109] width 217 height 31
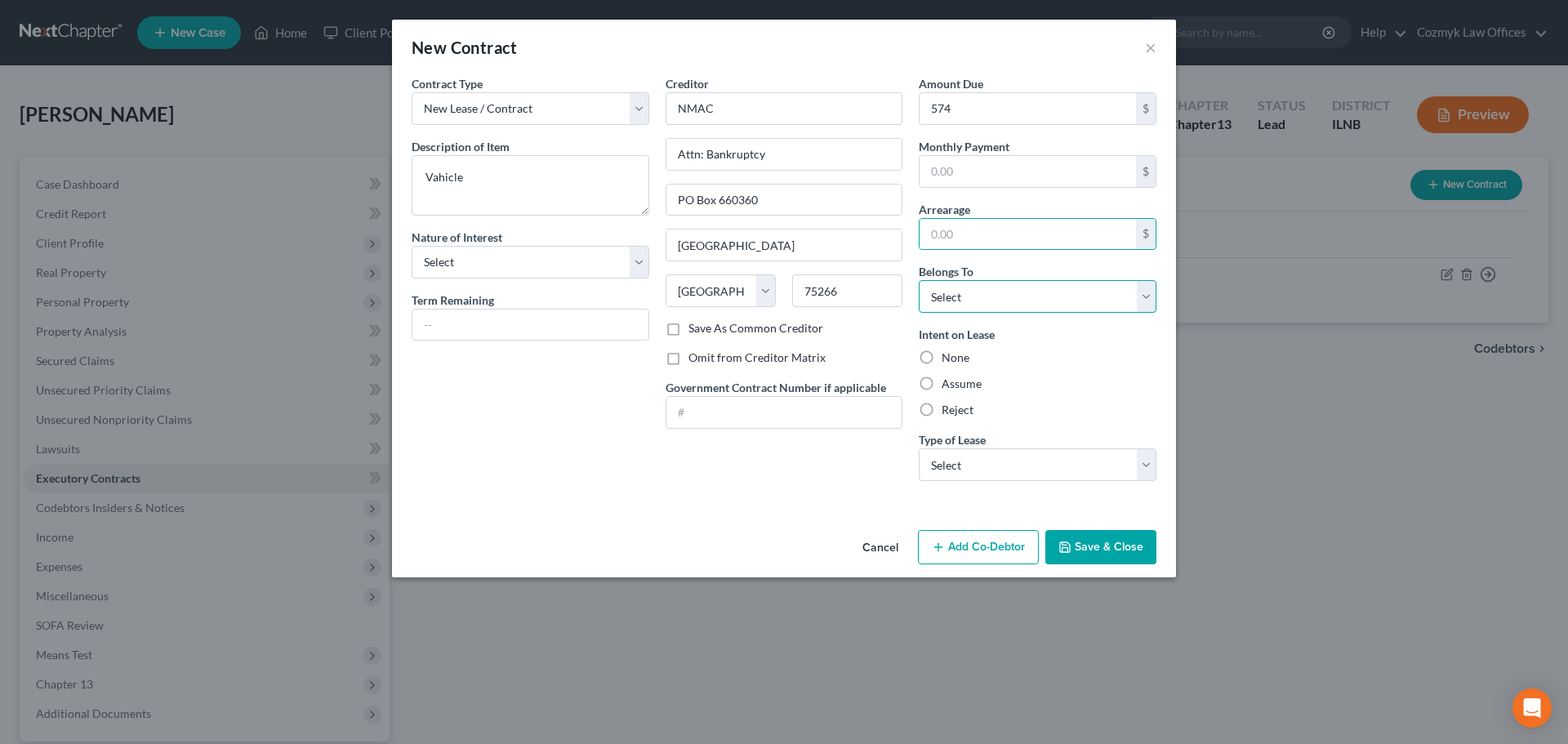
click at [997, 289] on select "Select Debtor 1 Only Debtor 2 Only Debtor 1 And Debtor 2 Only At Least One Of T…" at bounding box center [1038, 296] width 238 height 33
click at [919, 280] on select "Select Debtor 1 Only Debtor 2 Only Debtor 1 And Debtor 2 Only At Least One Of T…" at bounding box center [1038, 296] width 238 height 33
click at [973, 378] on label "Assume" at bounding box center [961, 384] width 40 height 16
click at [959, 378] on input "Assume" at bounding box center [953, 381] width 10 height 10
click at [978, 461] on select "Select Real Estate Car Other" at bounding box center [1038, 465] width 238 height 33
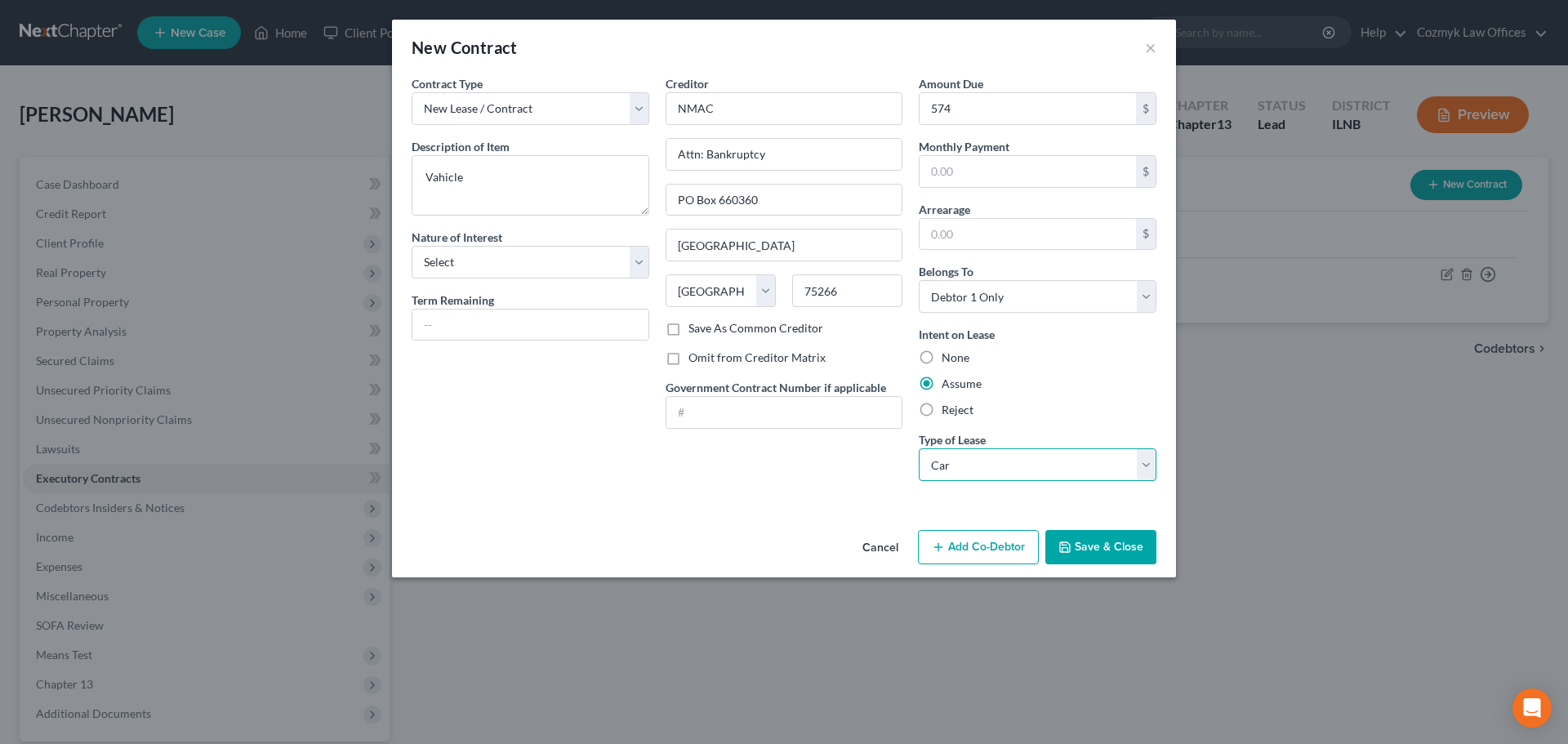
click at [919, 449] on select "Select Real Estate Car Other" at bounding box center [1038, 465] width 238 height 33
drag, startPoint x: 1110, startPoint y: 545, endPoint x: 1099, endPoint y: 545, distance: 11.0
click at [1108, 545] on button "Save & Close" at bounding box center [1101, 547] width 111 height 34
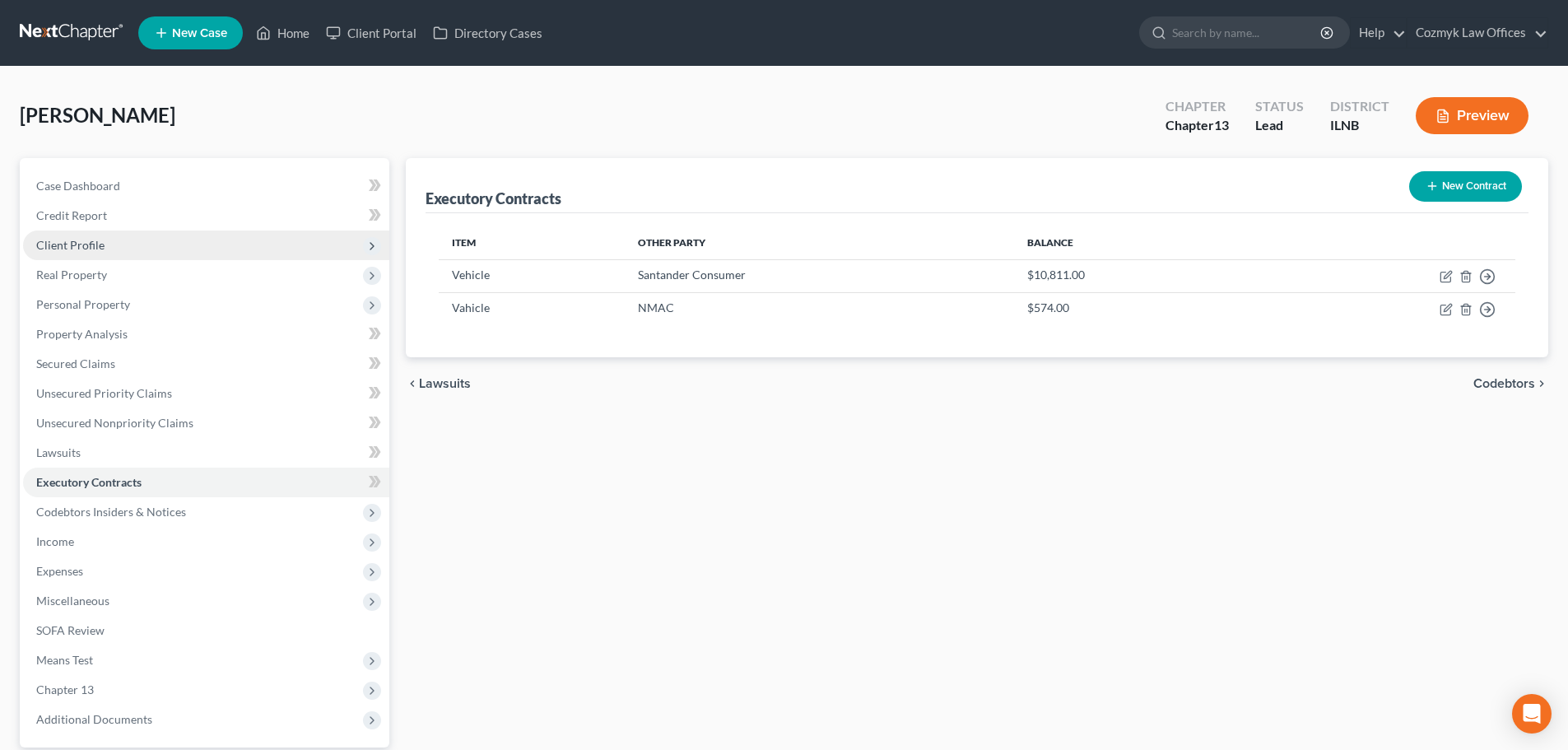
click at [116, 239] on span "Client Profile" at bounding box center [206, 245] width 367 height 29
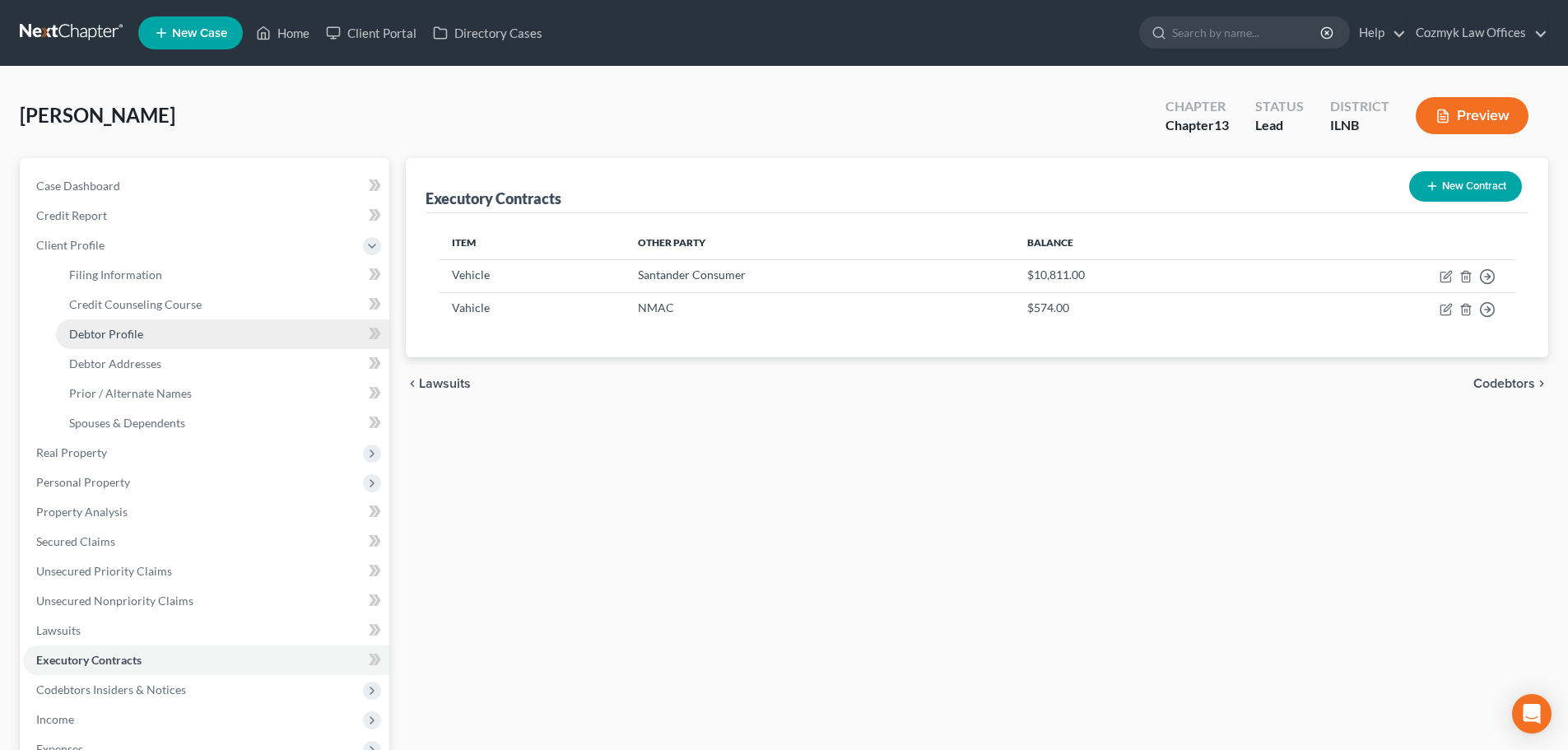
click at [116, 327] on span "Debtor Profile" at bounding box center [106, 334] width 74 height 14
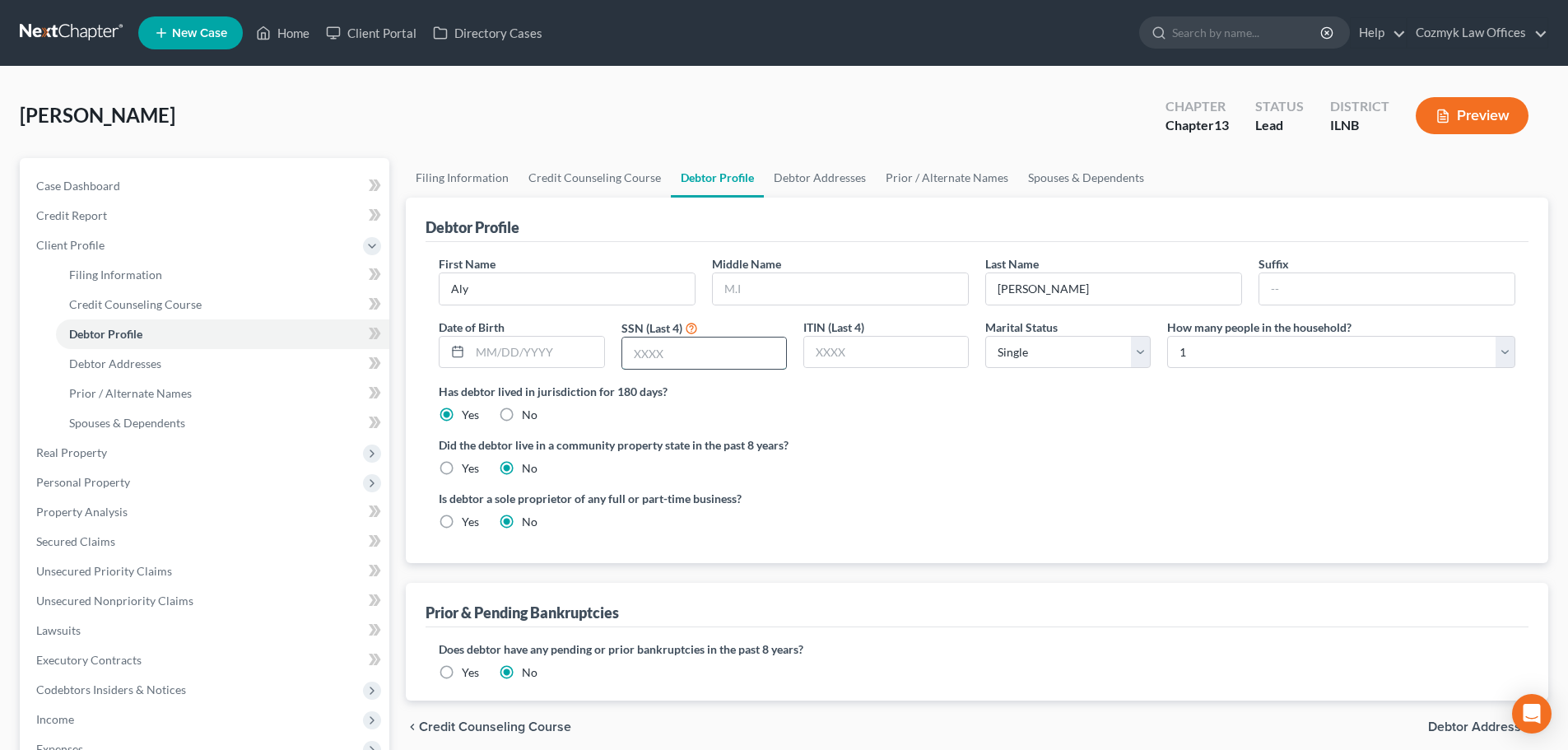
click at [720, 346] on input "text" at bounding box center [704, 353] width 164 height 31
click at [242, 358] on link "Debtor Addresses" at bounding box center [223, 364] width 333 height 29
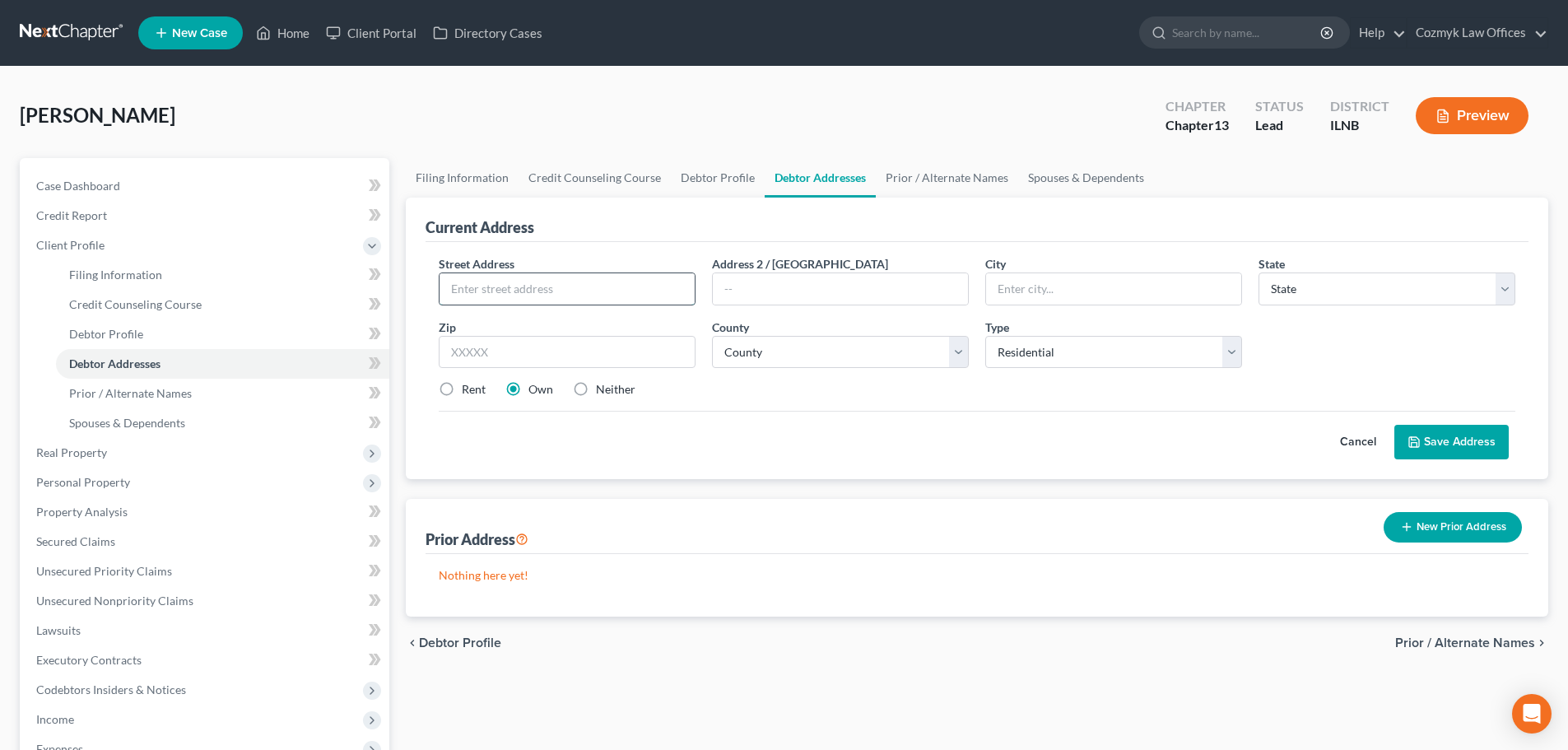
click at [538, 293] on input "text" at bounding box center [568, 289] width 255 height 31
click at [500, 343] on input "60404" at bounding box center [568, 352] width 257 height 33
click at [508, 349] on input "60404" at bounding box center [568, 352] width 257 height 33
click at [1022, 284] on input "text" at bounding box center [1113, 289] width 255 height 31
click at [1428, 442] on button "Save Address" at bounding box center [1452, 442] width 115 height 35
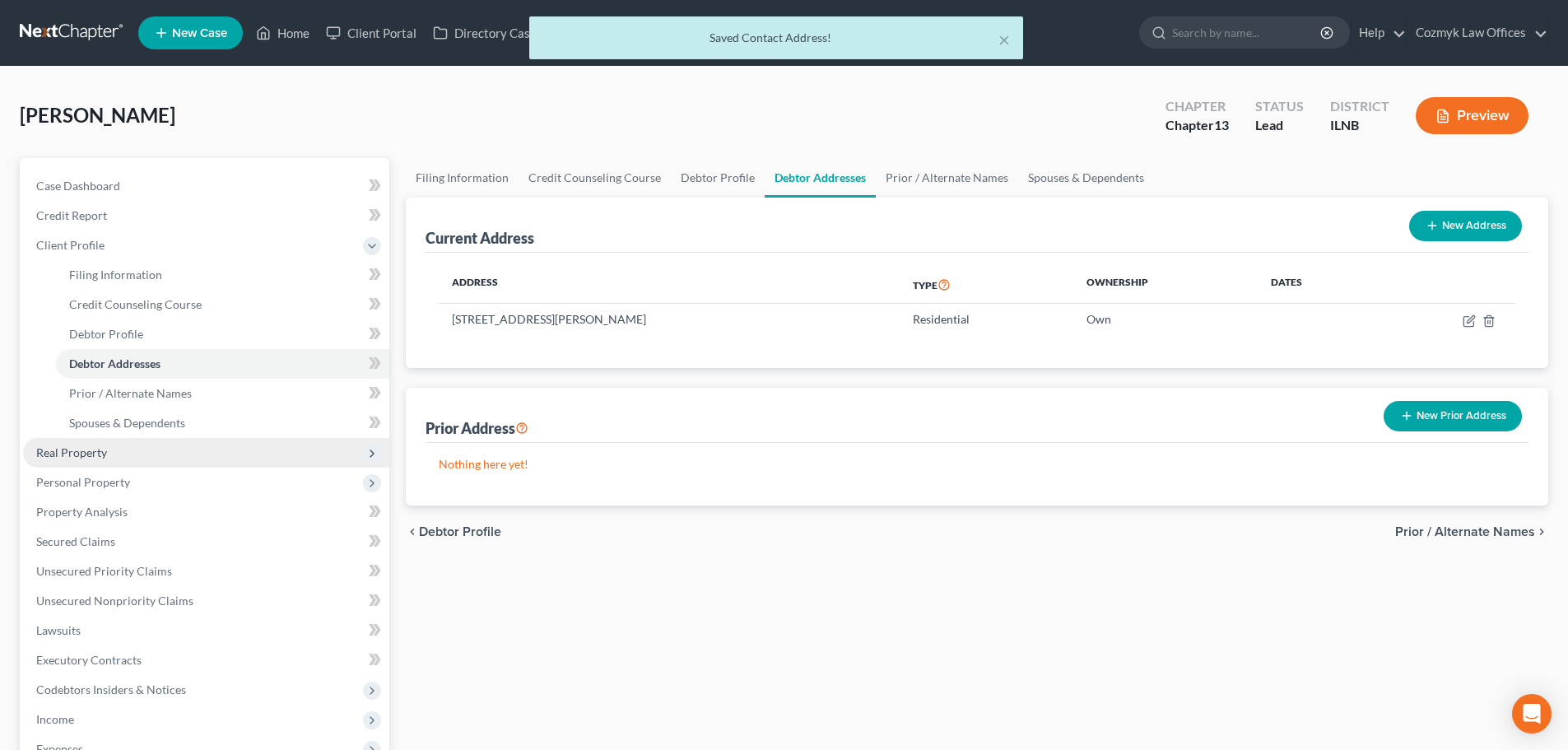
click at [137, 456] on span "Real Property" at bounding box center [206, 453] width 367 height 29
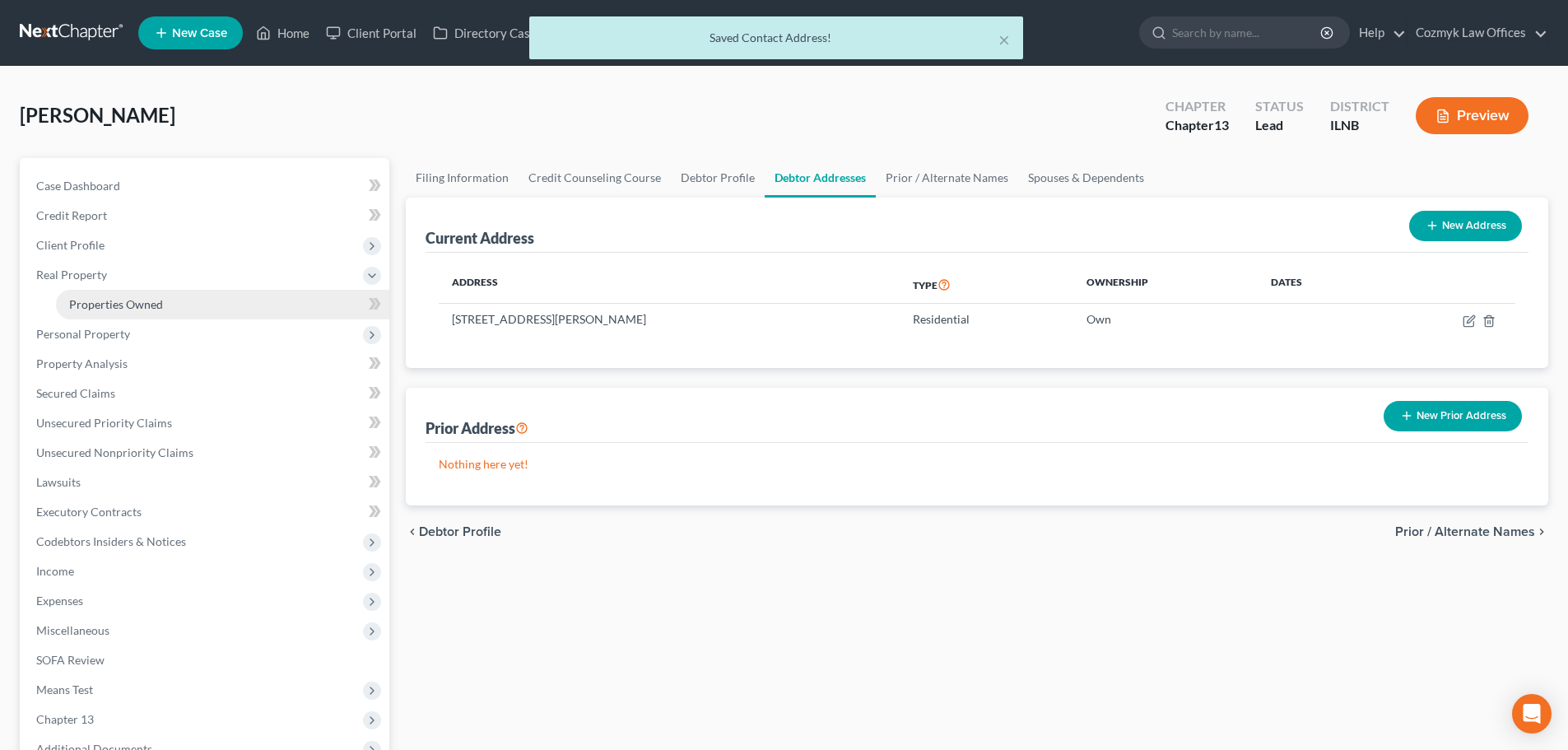
click at [126, 298] on span "Properties Owned" at bounding box center [116, 305] width 94 height 14
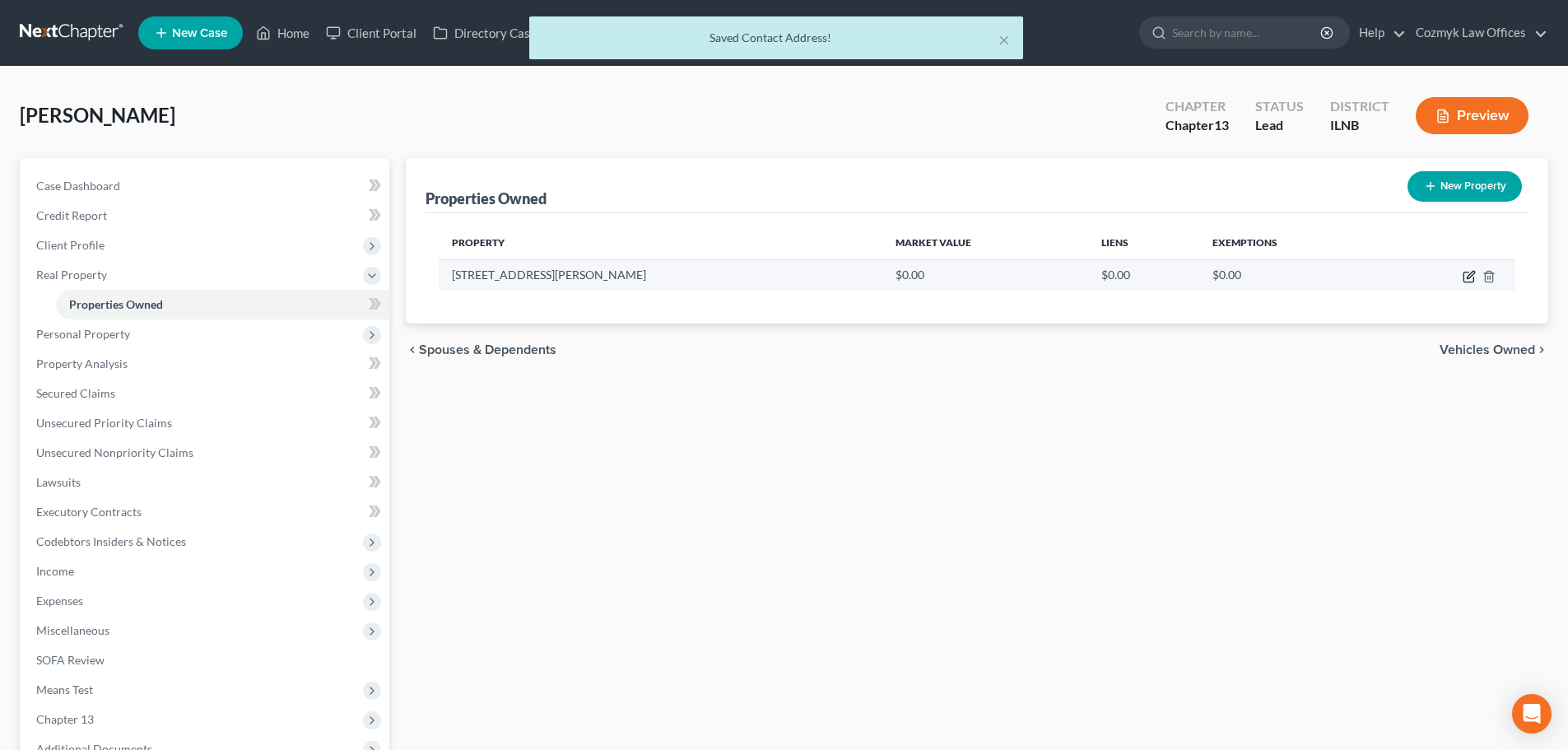
click at [1466, 274] on icon "button" at bounding box center [1469, 276] width 13 height 13
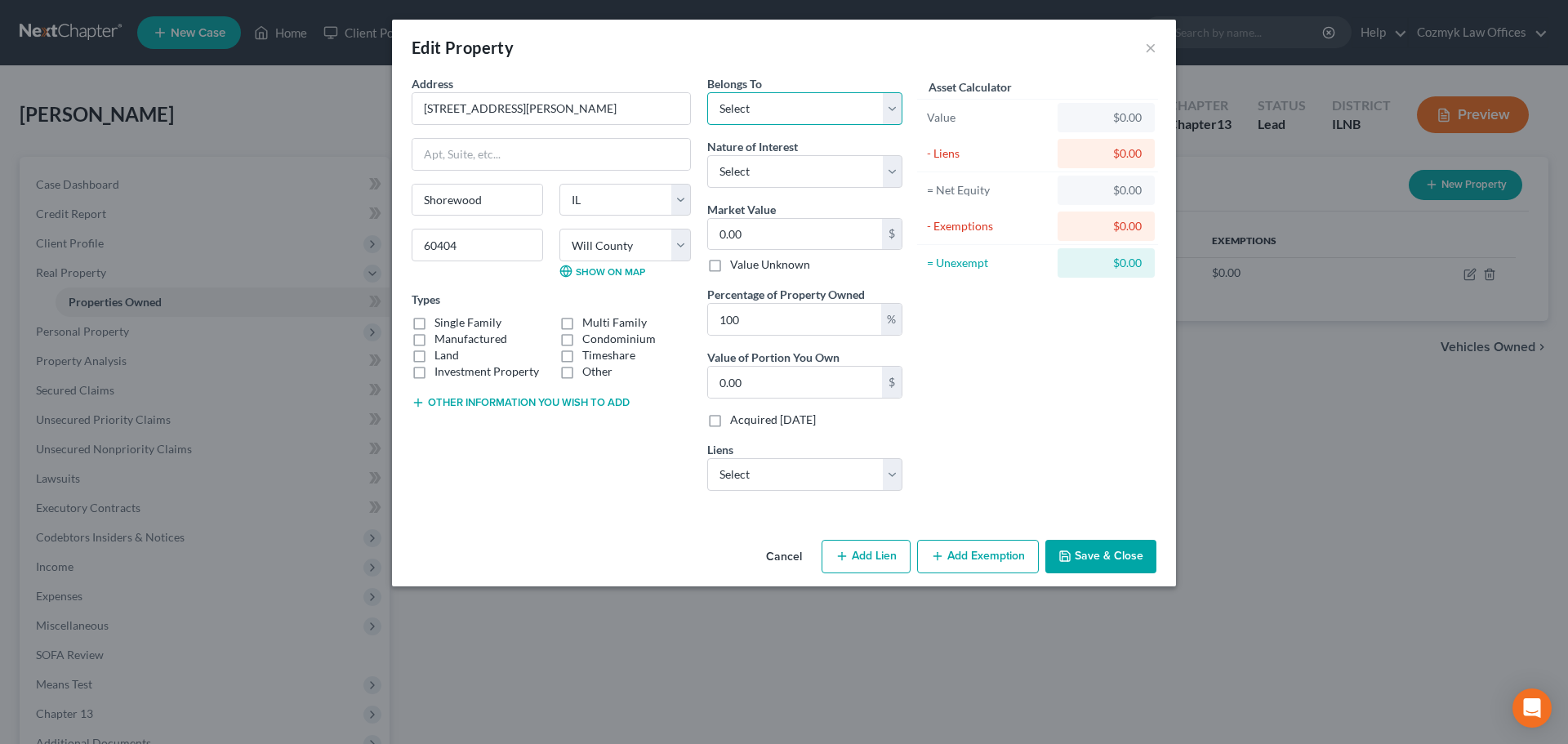
click at [807, 105] on select "Select Debtor 1 Only Debtor 2 Only Debtor 1 And Debtor 2 Only At Least One Of T…" at bounding box center [805, 109] width 195 height 33
click at [707, 92] on select "Select Debtor 1 Only Debtor 2 Only Debtor 1 And Debtor 2 Only At Least One Of T…" at bounding box center [805, 109] width 195 height 33
click at [793, 170] on select "Select Fee Simple Joint Tenant Life Estate Equitable Interest Future Interest T…" at bounding box center [805, 171] width 195 height 33
click at [707, 155] on select "Select Fee Simple Joint Tenant Life Estate Equitable Interest Future Interest T…" at bounding box center [805, 171] width 195 height 33
click at [789, 237] on input "0.00" at bounding box center [794, 235] width 174 height 31
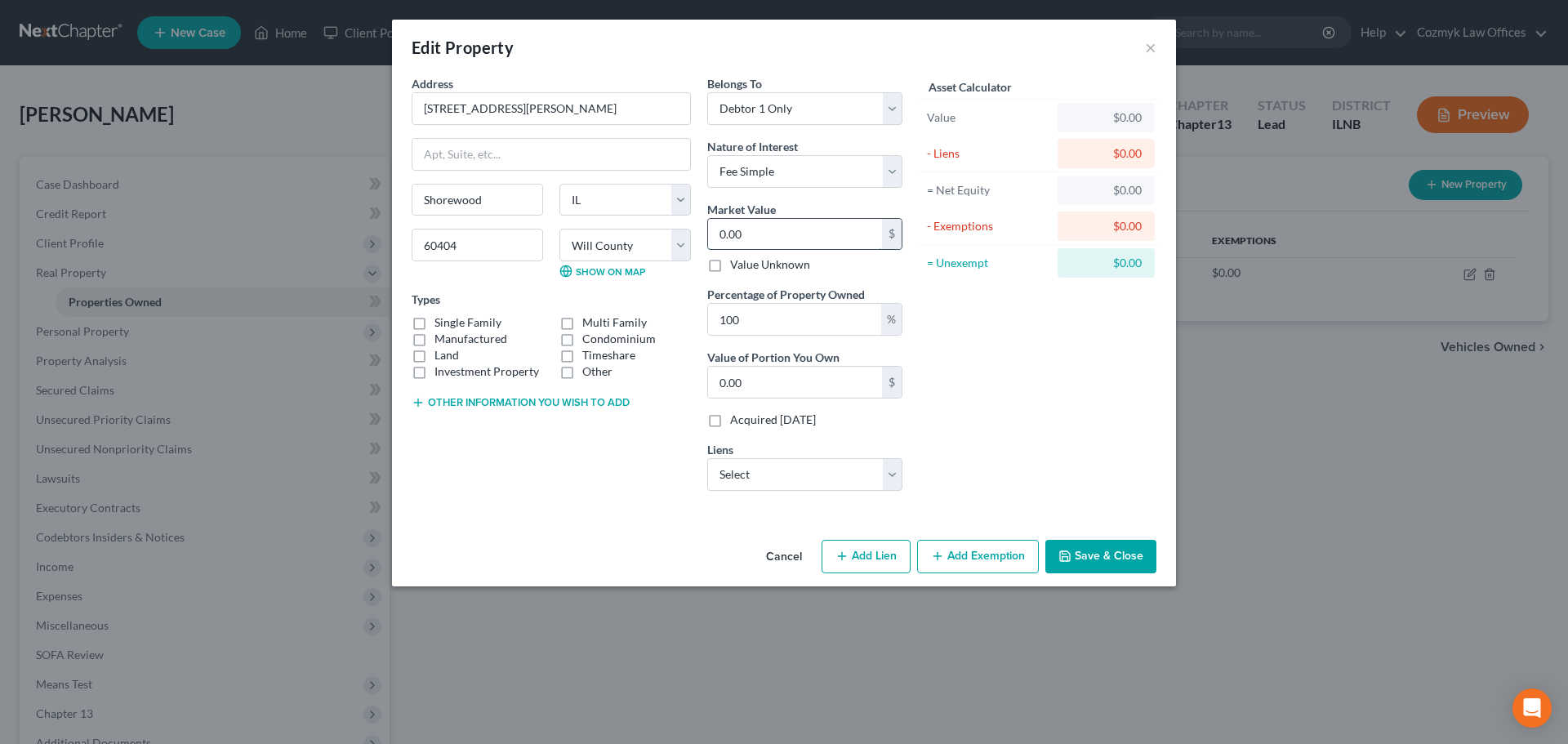
click at [789, 237] on input "0.00" at bounding box center [794, 235] width 174 height 31
click at [817, 472] on select "Select Capital One Auto Finance - $26,643.00" at bounding box center [805, 474] width 195 height 33
click at [983, 570] on button "Add Exemption" at bounding box center [978, 557] width 122 height 34
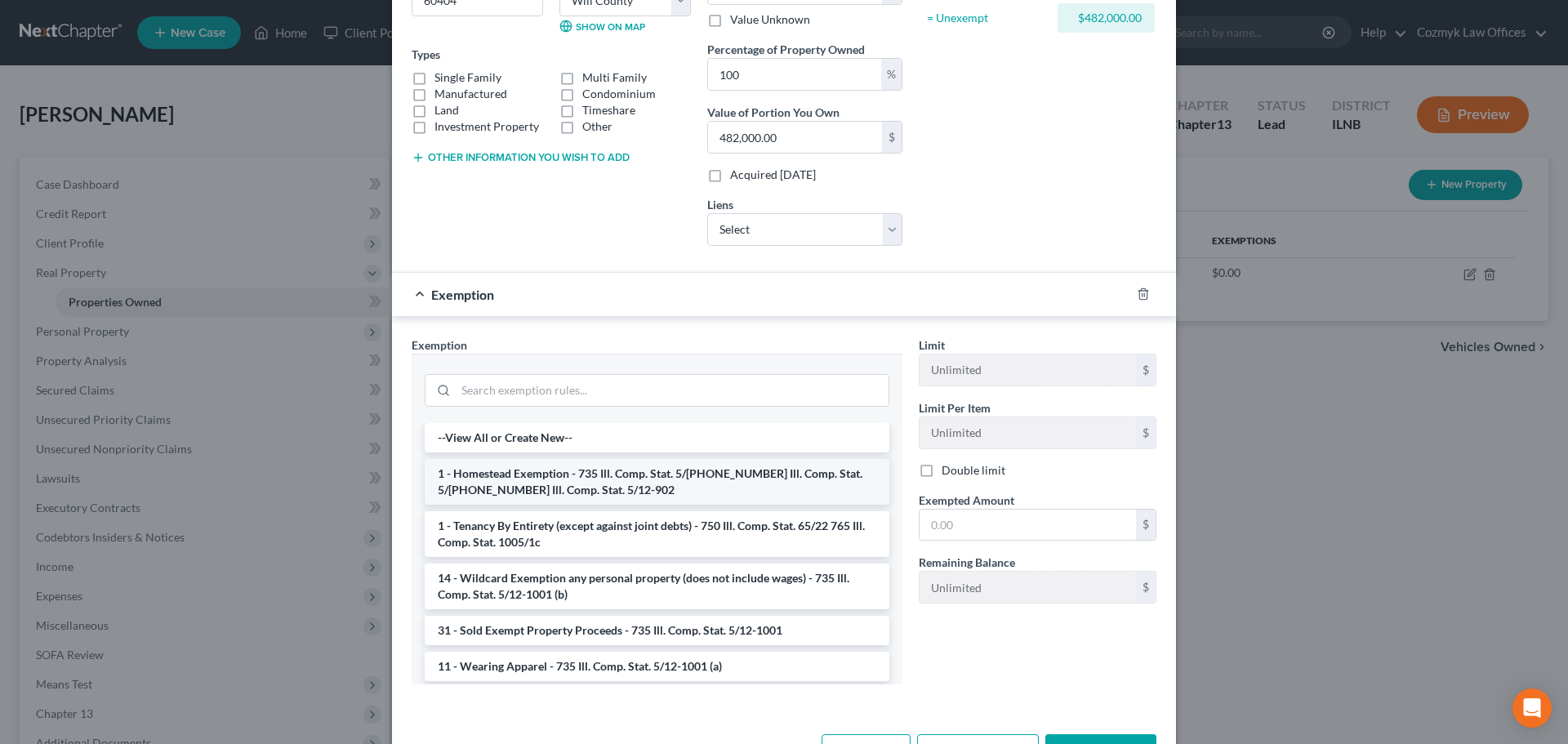
click at [758, 473] on li "1 - Homestead Exemption - 735 Ill. Comp. Stat. 5/[PHONE_NUMBER] Ill. Comp. Stat…" at bounding box center [656, 481] width 465 height 45
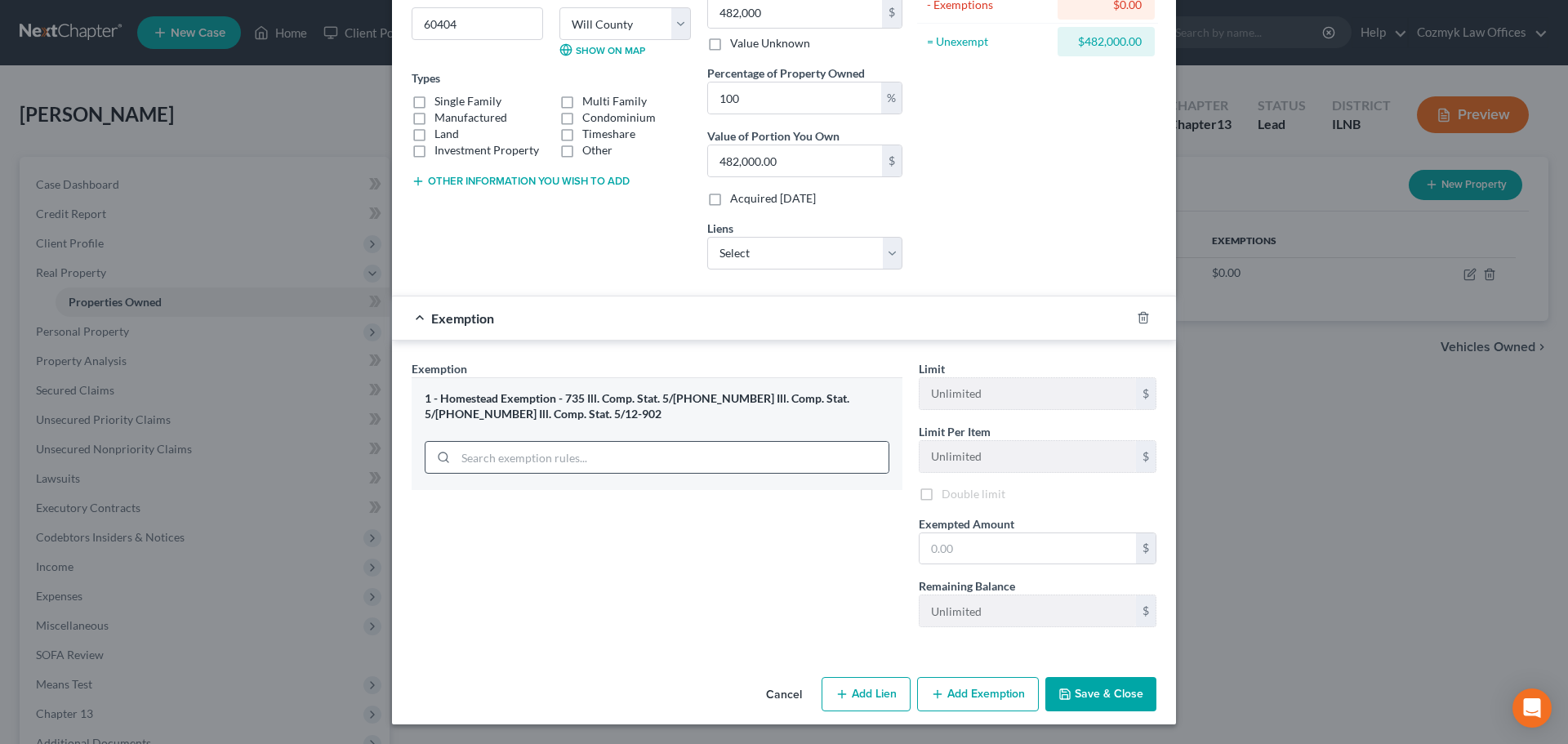
scroll to position [223, 0]
click at [939, 539] on input "text" at bounding box center [1028, 549] width 217 height 31
click at [1117, 696] on button "Save & Close" at bounding box center [1101, 694] width 111 height 34
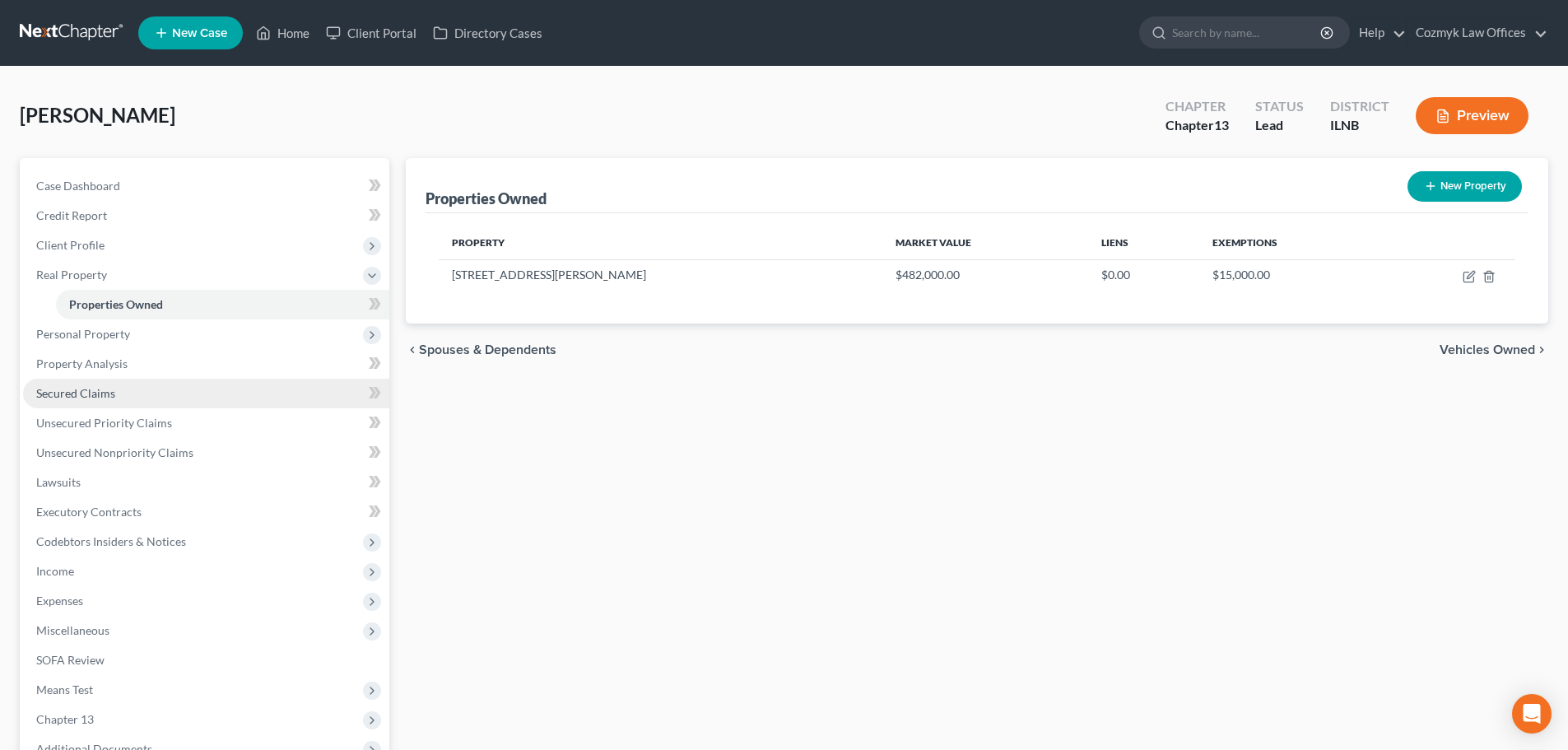
click at [158, 388] on link "Secured Claims" at bounding box center [206, 394] width 367 height 29
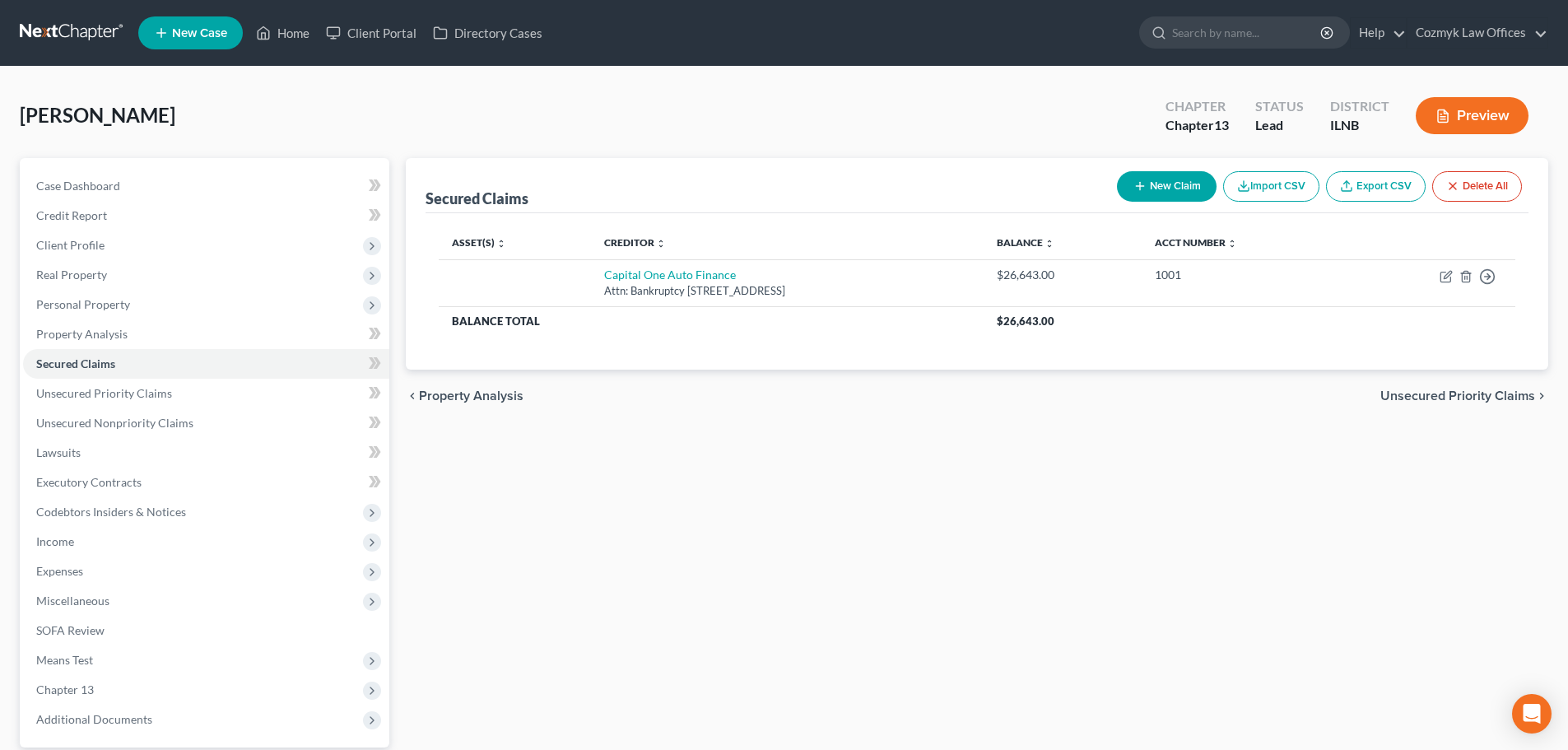
click at [1214, 164] on div "Secured Claims New Claim Import CSV Export CSV Delete All" at bounding box center [976, 186] width 1103 height 55
click at [1144, 183] on button "New Claim" at bounding box center [1166, 186] width 99 height 30
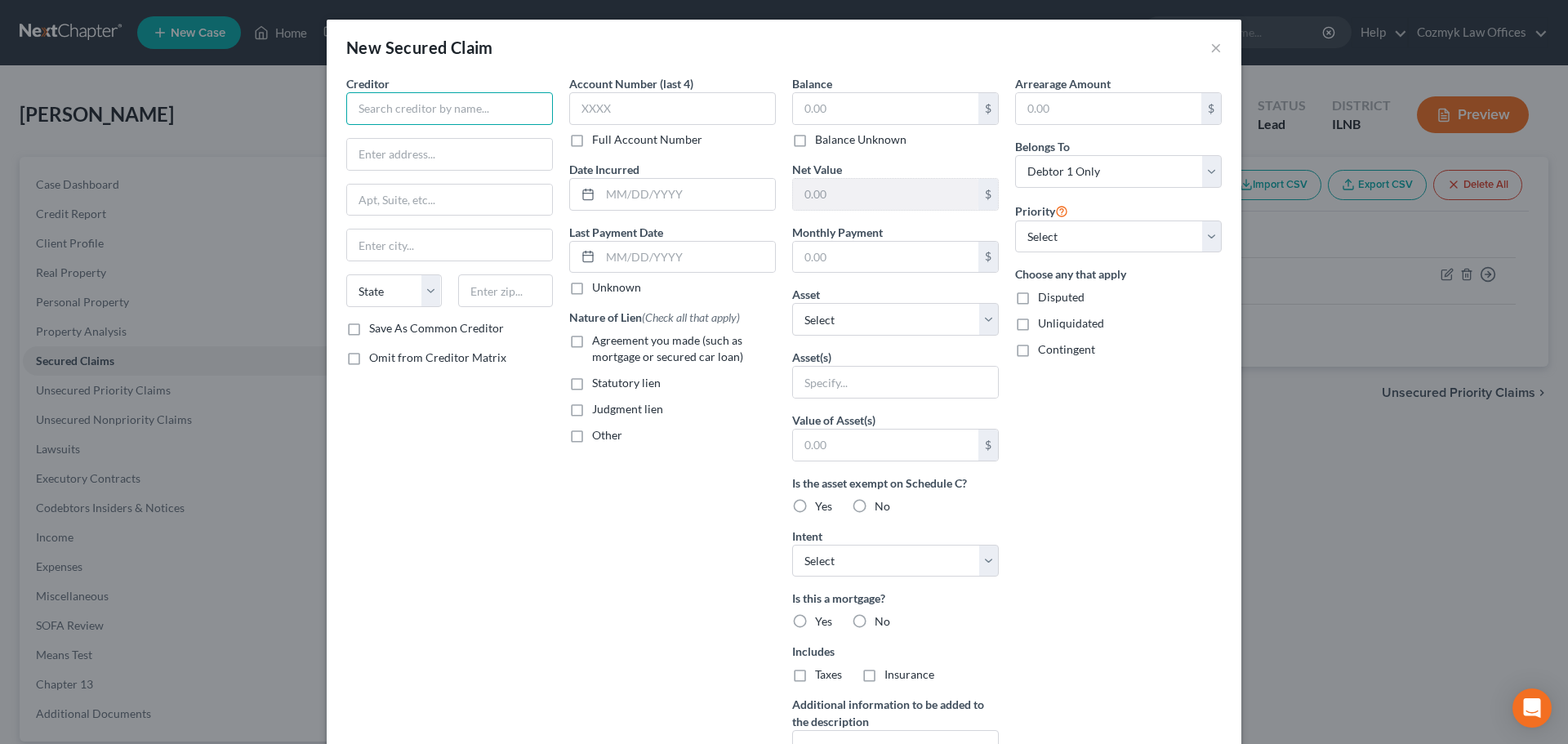
click at [467, 112] on input "text" at bounding box center [449, 109] width 206 height 33
click at [495, 112] on input "Lakeview Loan" at bounding box center [449, 109] width 206 height 33
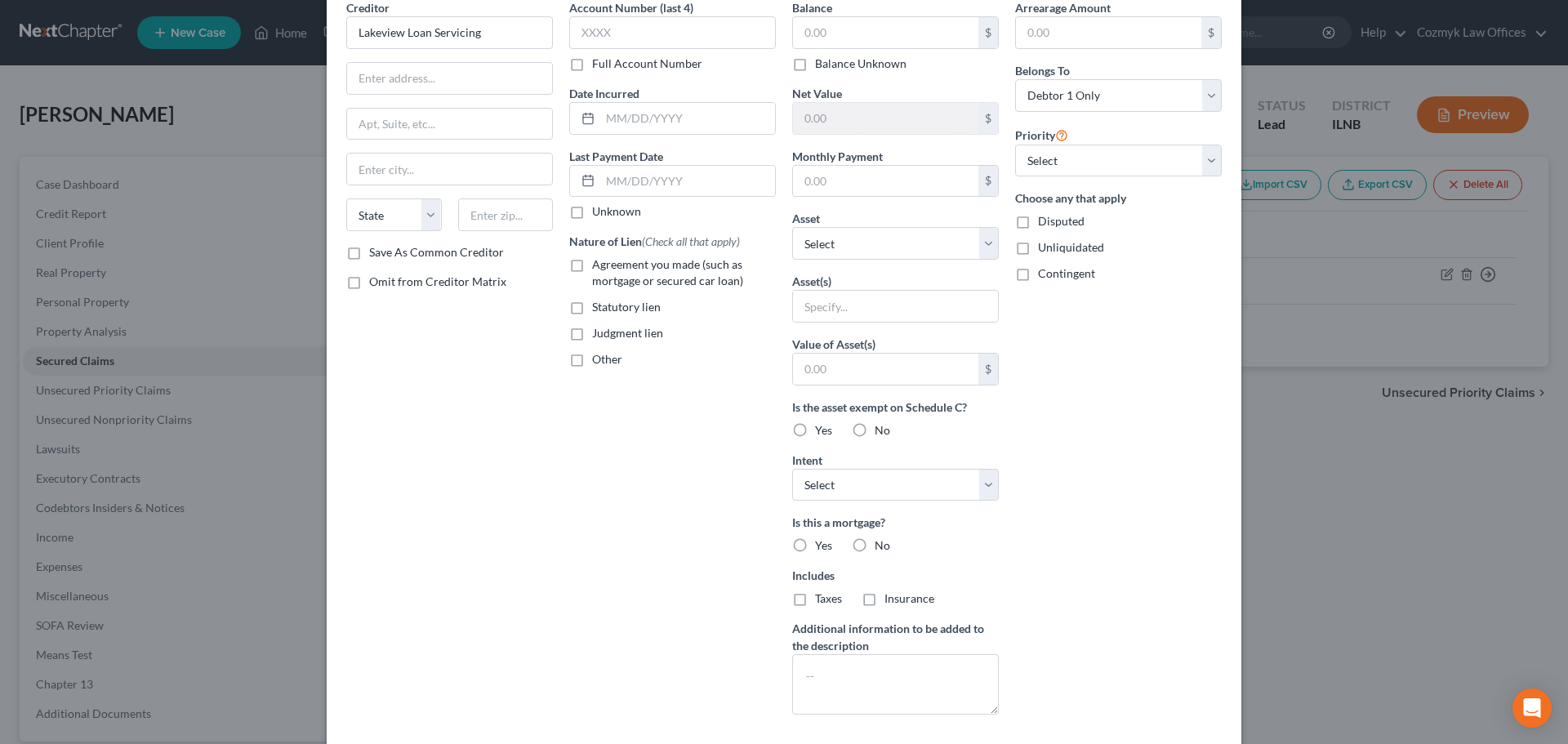
scroll to position [163, 0]
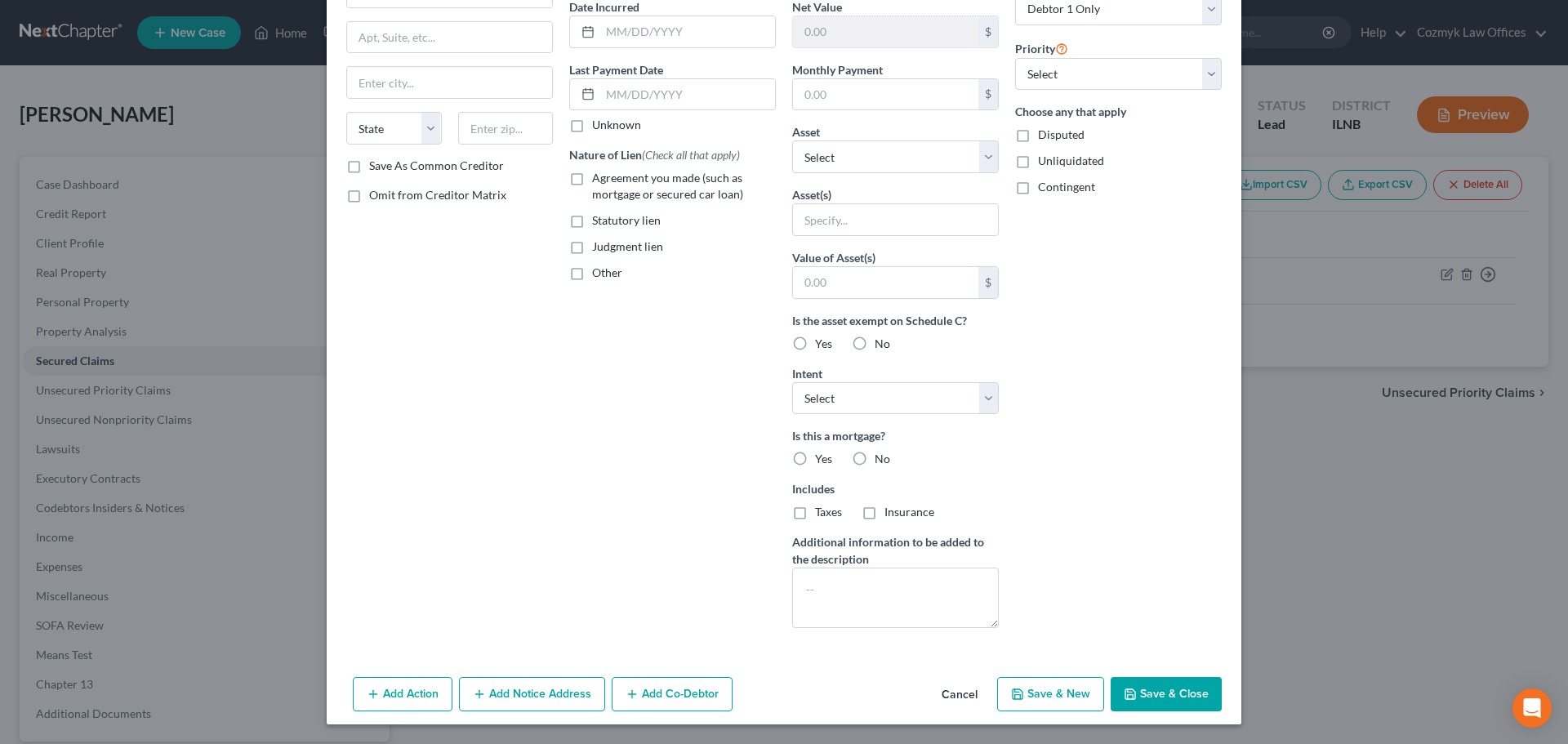
click at [500, 702] on button "Add Notice Address" at bounding box center [532, 694] width 146 height 34
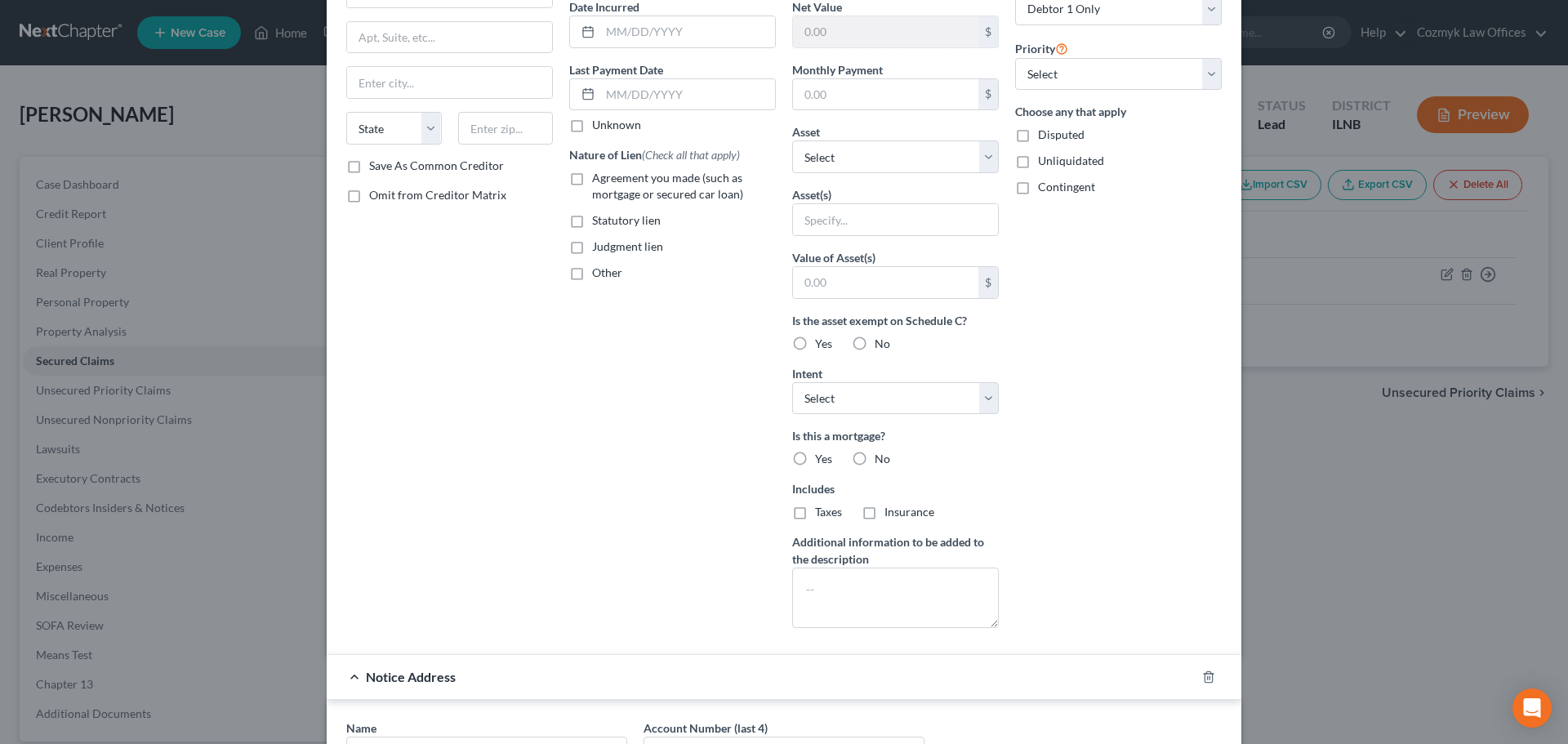
scroll to position [490, 0]
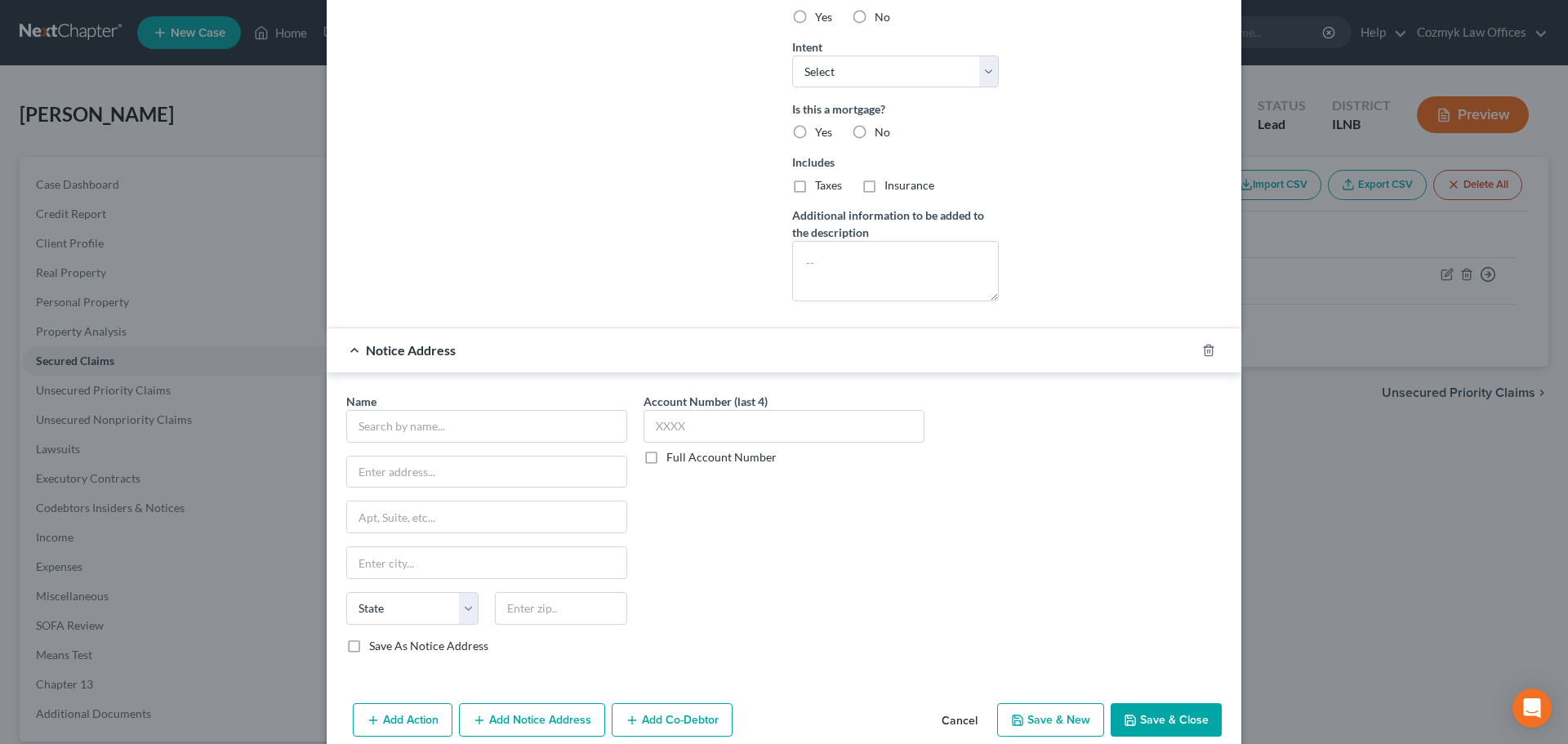
click at [667, 461] on label "Full Account Number" at bounding box center [722, 457] width 110 height 16
click at [673, 460] on input "Full Account Number" at bounding box center [678, 455] width 10 height 10
click at [424, 433] on input "text" at bounding box center [487, 426] width 281 height 33
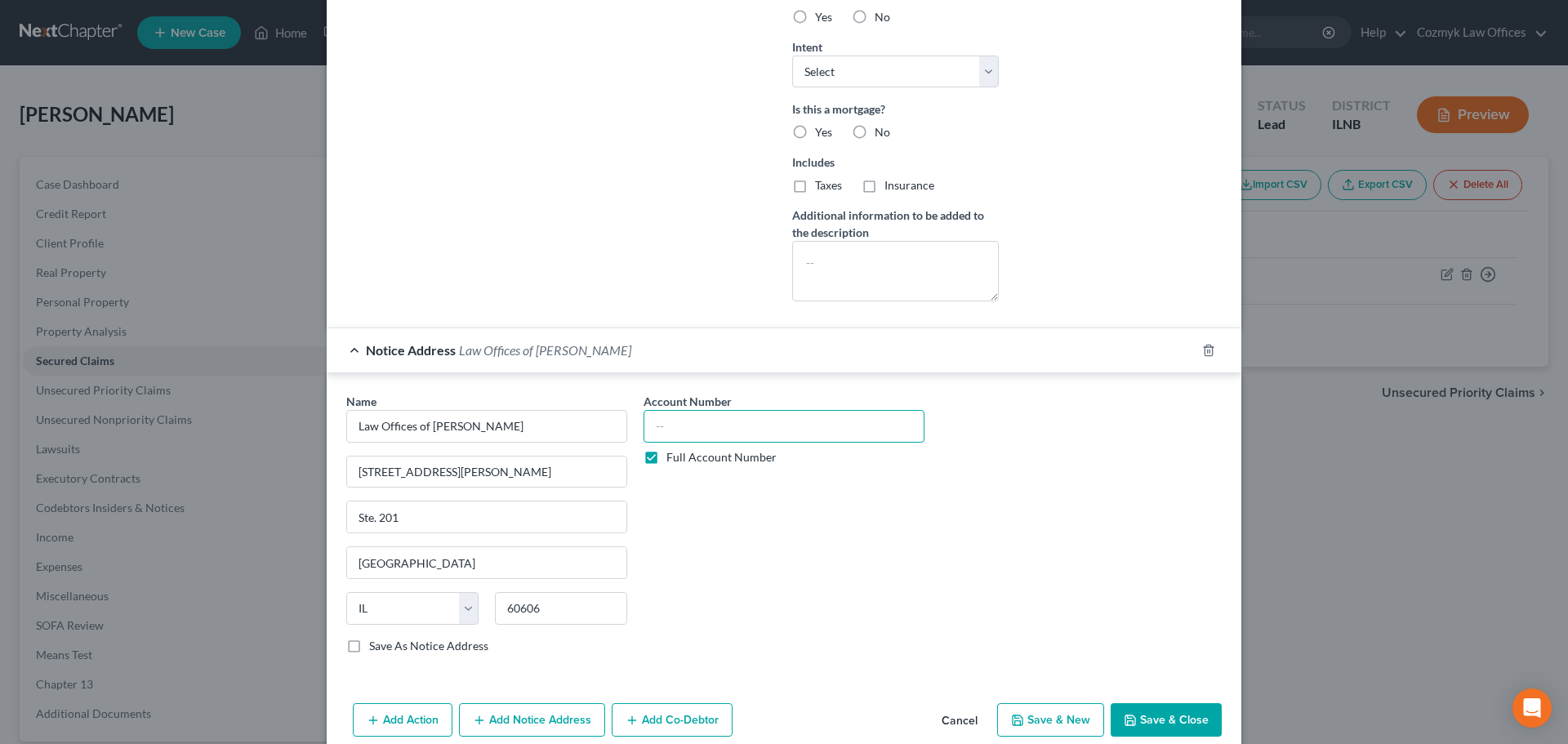
drag, startPoint x: 672, startPoint y: 433, endPoint x: 685, endPoint y: 429, distance: 13.6
click at [674, 433] on input "text" at bounding box center [784, 426] width 281 height 33
click at [704, 348] on div "Notice Address Law Offices of [PERSON_NAME]" at bounding box center [761, 350] width 869 height 44
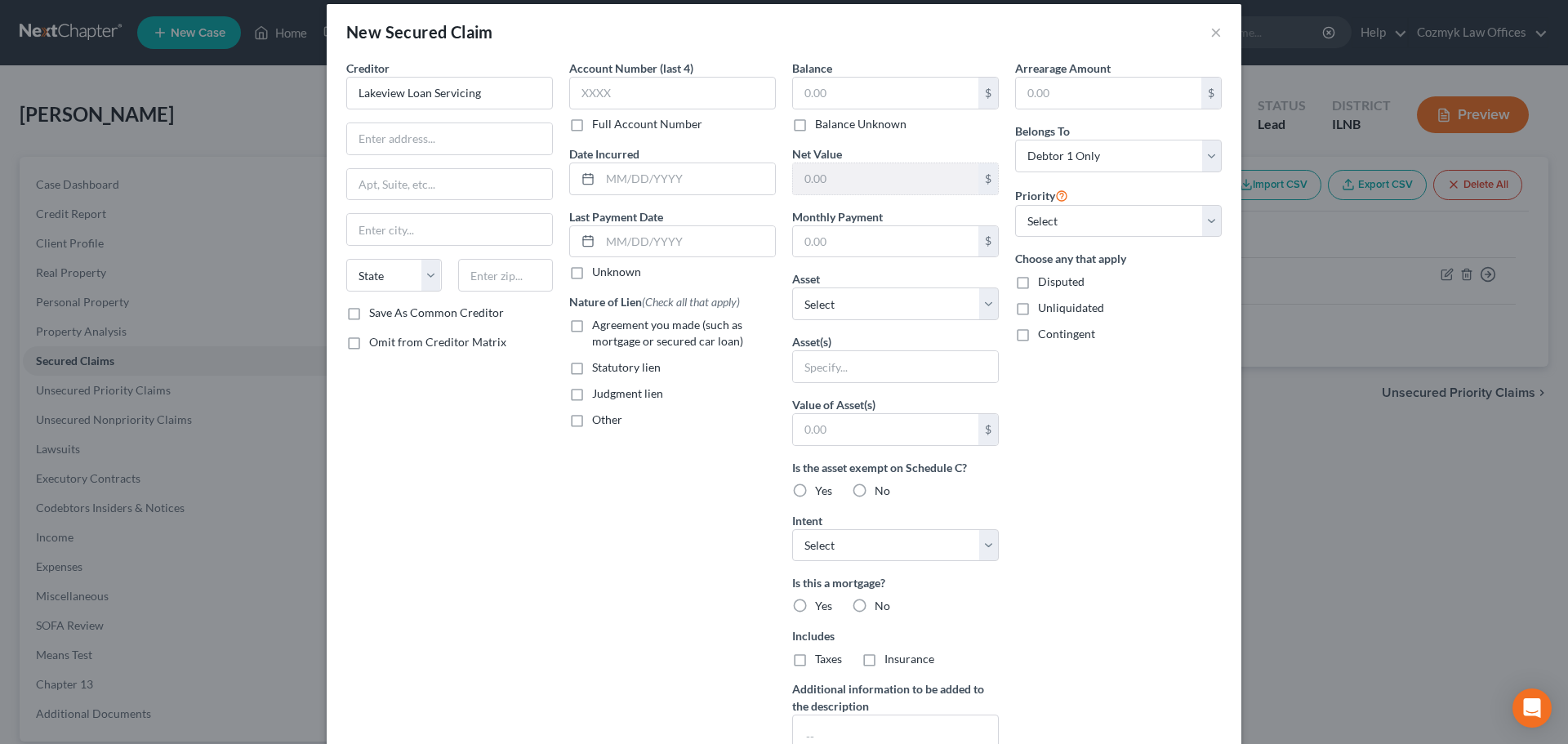
scroll to position [0, 0]
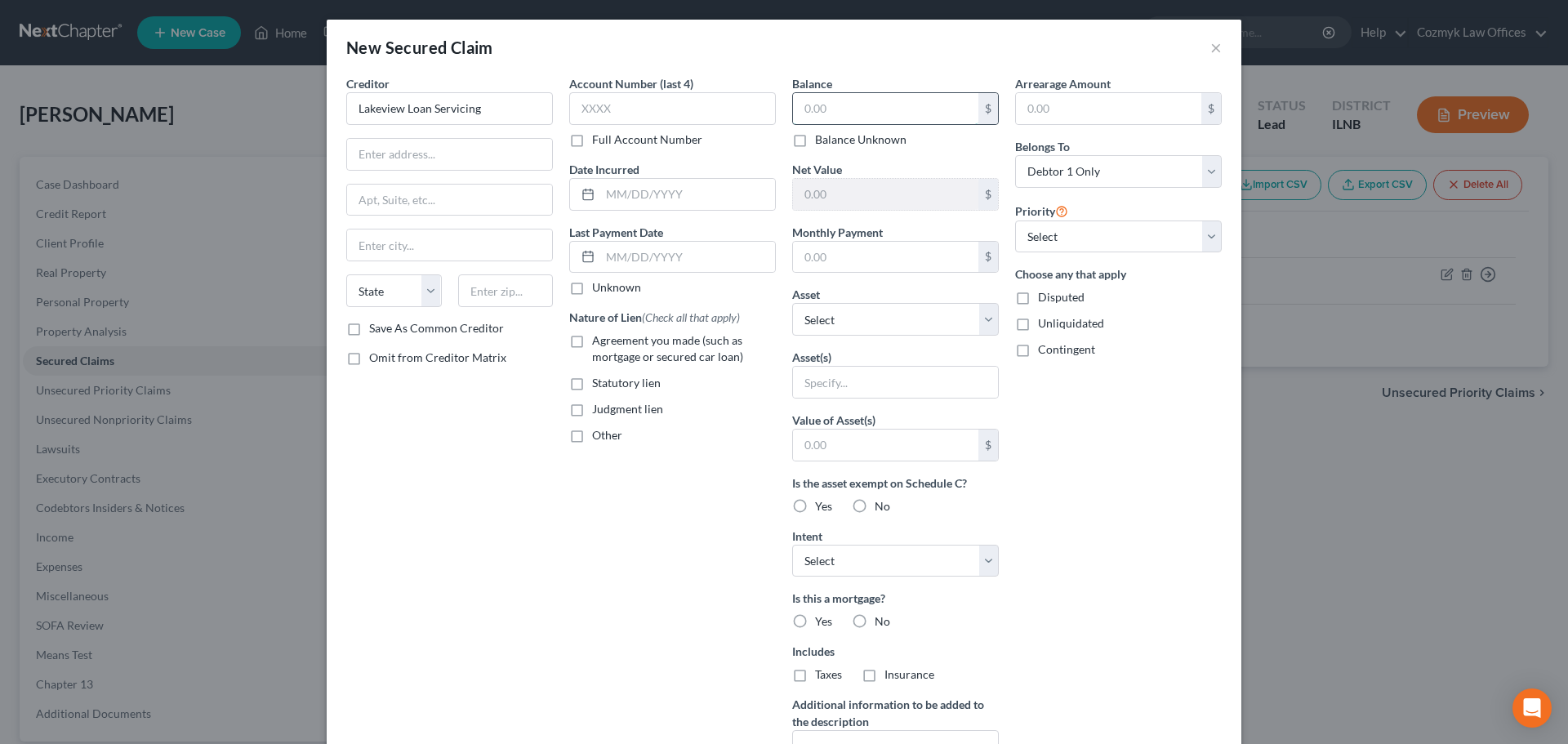
click at [817, 103] on input "text" at bounding box center [886, 109] width 186 height 31
click at [607, 460] on div "Account Number (last 4) Full Account Number Date Incurred Last Payment Date Unk…" at bounding box center [673, 439] width 223 height 729
click at [844, 321] on select "Select Other Multiple Assets [STREET_ADDRESS][PERSON_NAME] - $482000.0" at bounding box center [895, 319] width 206 height 33
click at [793, 303] on select "Select Other Multiple Assets [STREET_ADDRESS][PERSON_NAME] - $482000.0" at bounding box center [895, 319] width 206 height 33
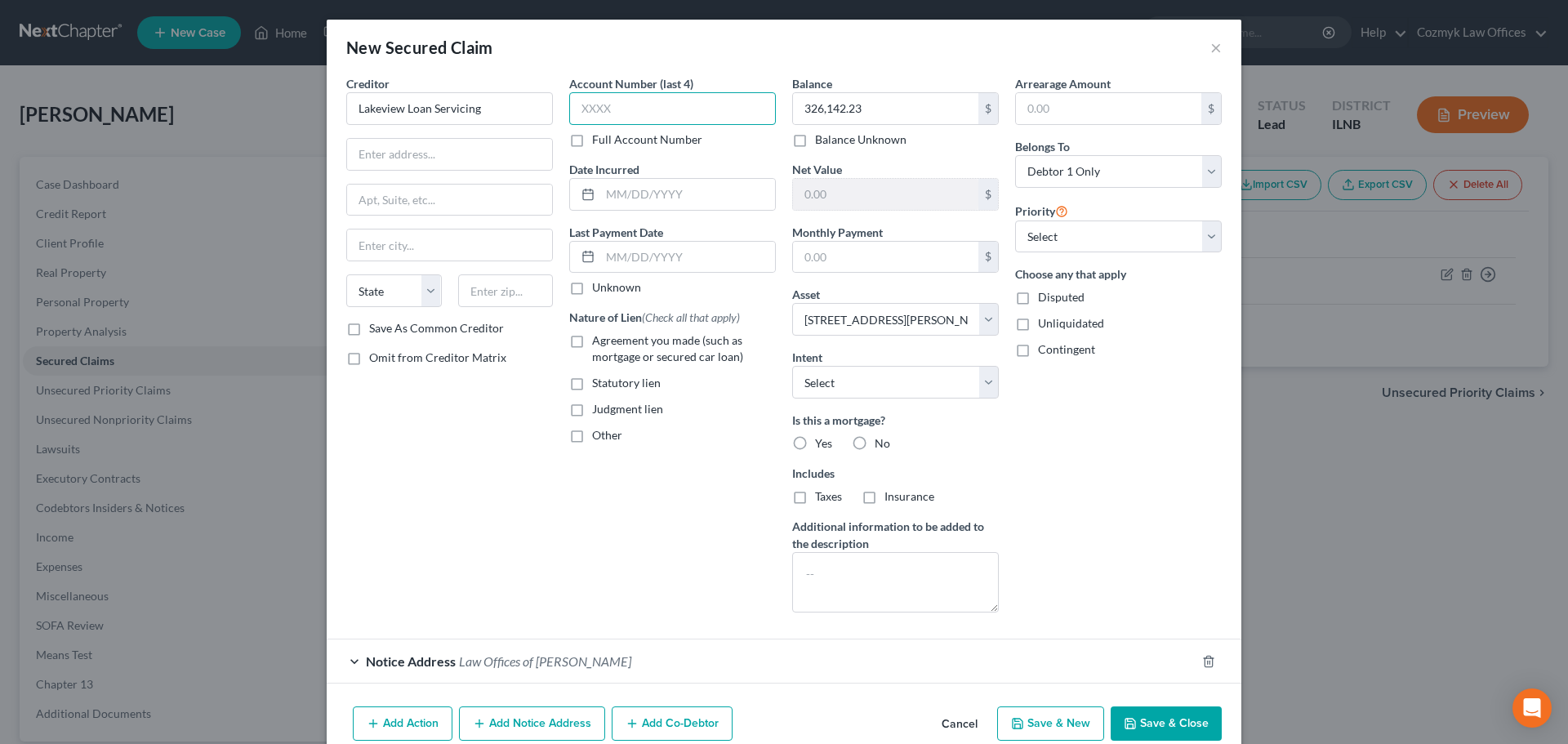
drag, startPoint x: 724, startPoint y: 106, endPoint x: 757, endPoint y: 116, distance: 34.5
click at [724, 106] on input "text" at bounding box center [672, 109] width 206 height 33
drag, startPoint x: 427, startPoint y: 108, endPoint x: 330, endPoint y: 113, distance: 97.1
click at [330, 113] on div "Creditor * Lakeview Loan Servicing State [US_STATE] AK AR [GEOGRAPHIC_DATA] [GE…" at bounding box center [784, 388] width 915 height 625
click at [592, 340] on label "Agreement you made (such as mortgage or secured car loan)" at bounding box center [684, 348] width 184 height 33
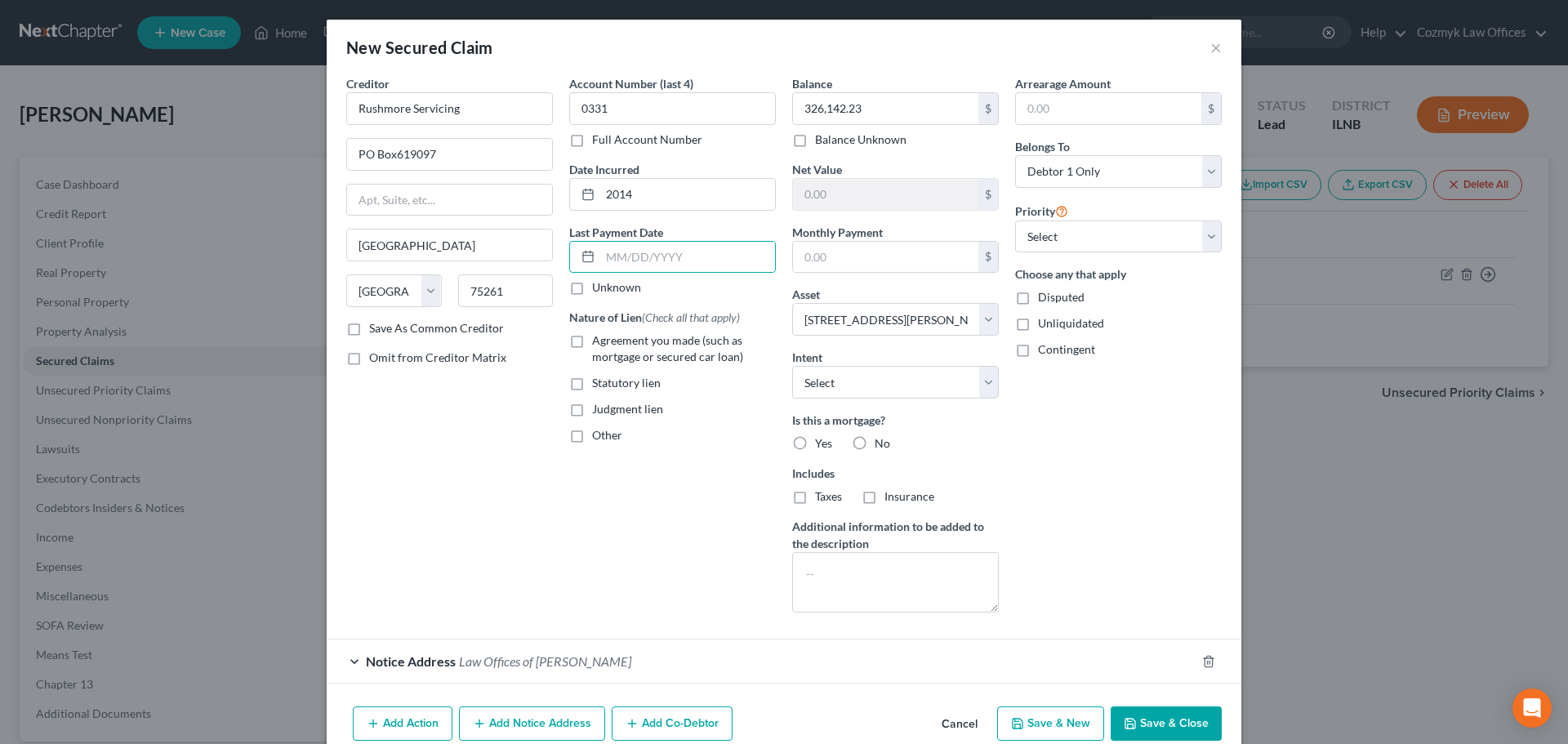
click at [598, 340] on input "Agreement you made (such as mortgage or secured car loan)" at bounding box center [603, 337] width 10 height 10
click at [864, 269] on input "text" at bounding box center [886, 257] width 186 height 31
click at [1113, 233] on select "Select 1st 2nd 3rd 4th 5th 6th 7th 8th 9th 10th 11th 12th 13th 14th 15th 16th 1…" at bounding box center [1118, 237] width 206 height 33
click at [1015, 221] on select "Select 1st 2nd 3rd 4th 5th 6th 7th 8th 9th 10th 11th 12th 13th 14th 15th 16th 1…" at bounding box center [1118, 237] width 206 height 33
click at [894, 372] on select "Select Surrender Redeem Reaffirm Avoid Other" at bounding box center [895, 383] width 206 height 33
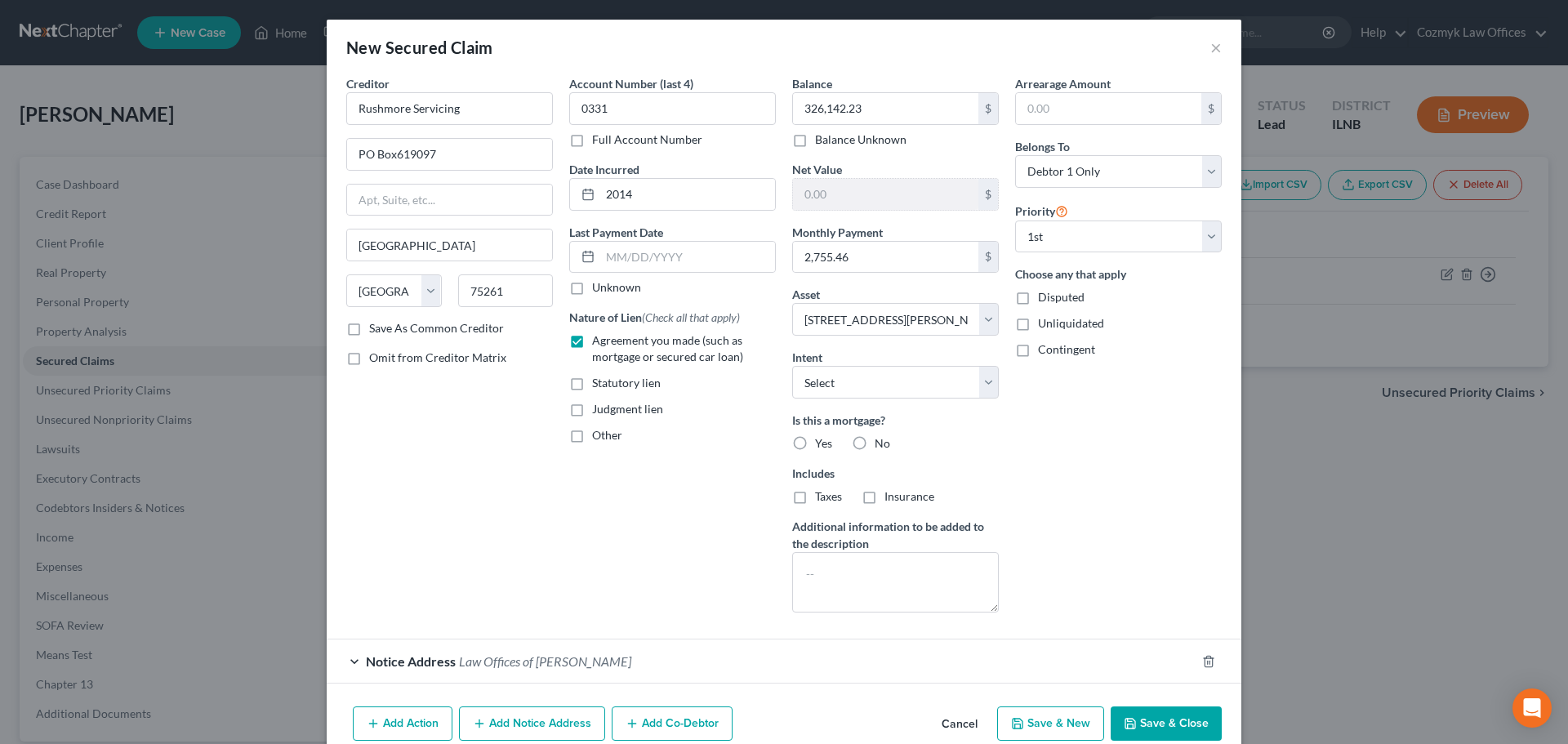
click at [864, 524] on label "Additional information to be added to the description" at bounding box center [895, 535] width 206 height 34
click at [870, 389] on select "Select Surrender Redeem Reaffirm Avoid Other" at bounding box center [895, 383] width 206 height 33
click at [793, 366] on select "Select Surrender Redeem Reaffirm Avoid Other" at bounding box center [895, 383] width 206 height 33
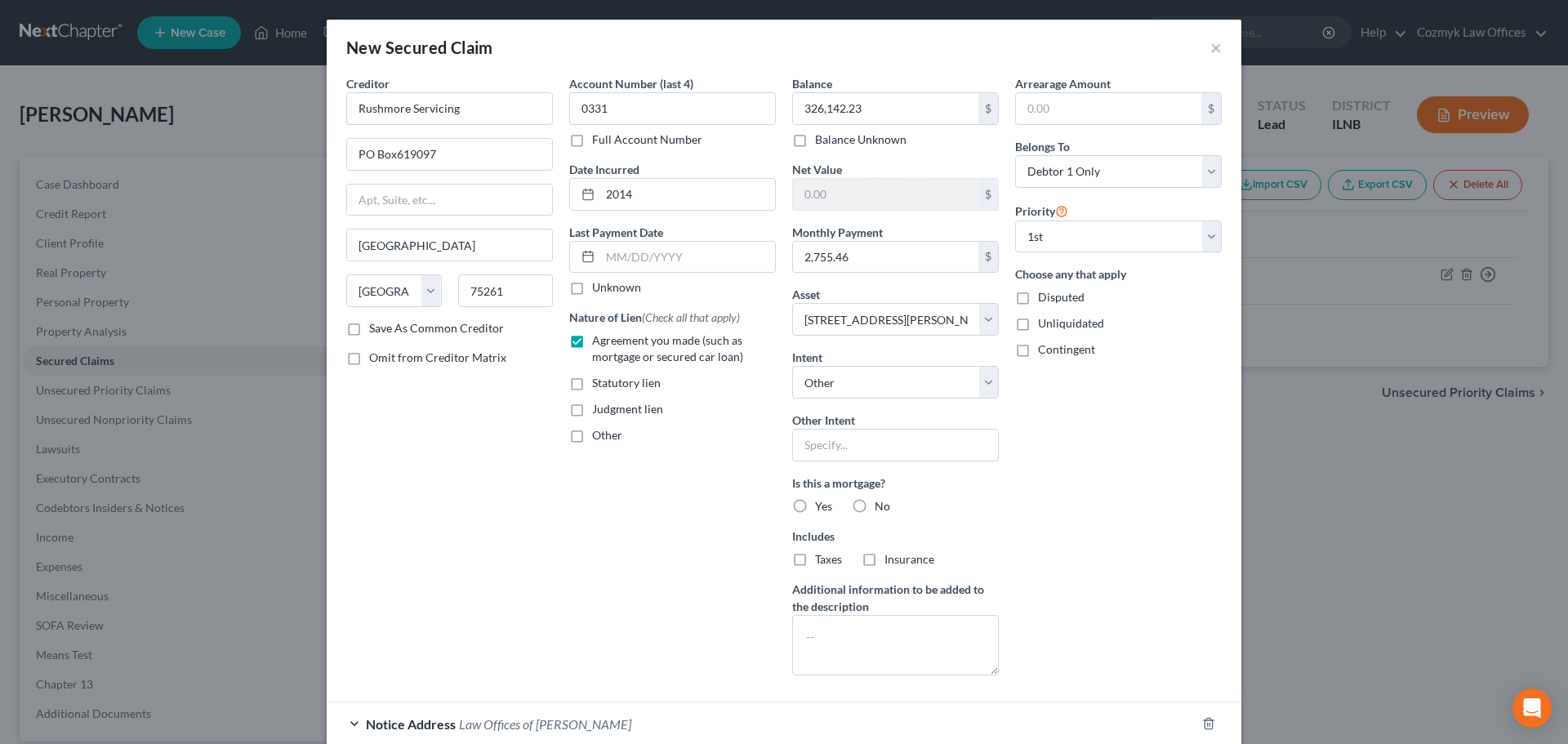
click at [815, 507] on label "Yes" at bounding box center [823, 506] width 17 height 16
click at [822, 507] on input "Yes" at bounding box center [827, 503] width 10 height 10
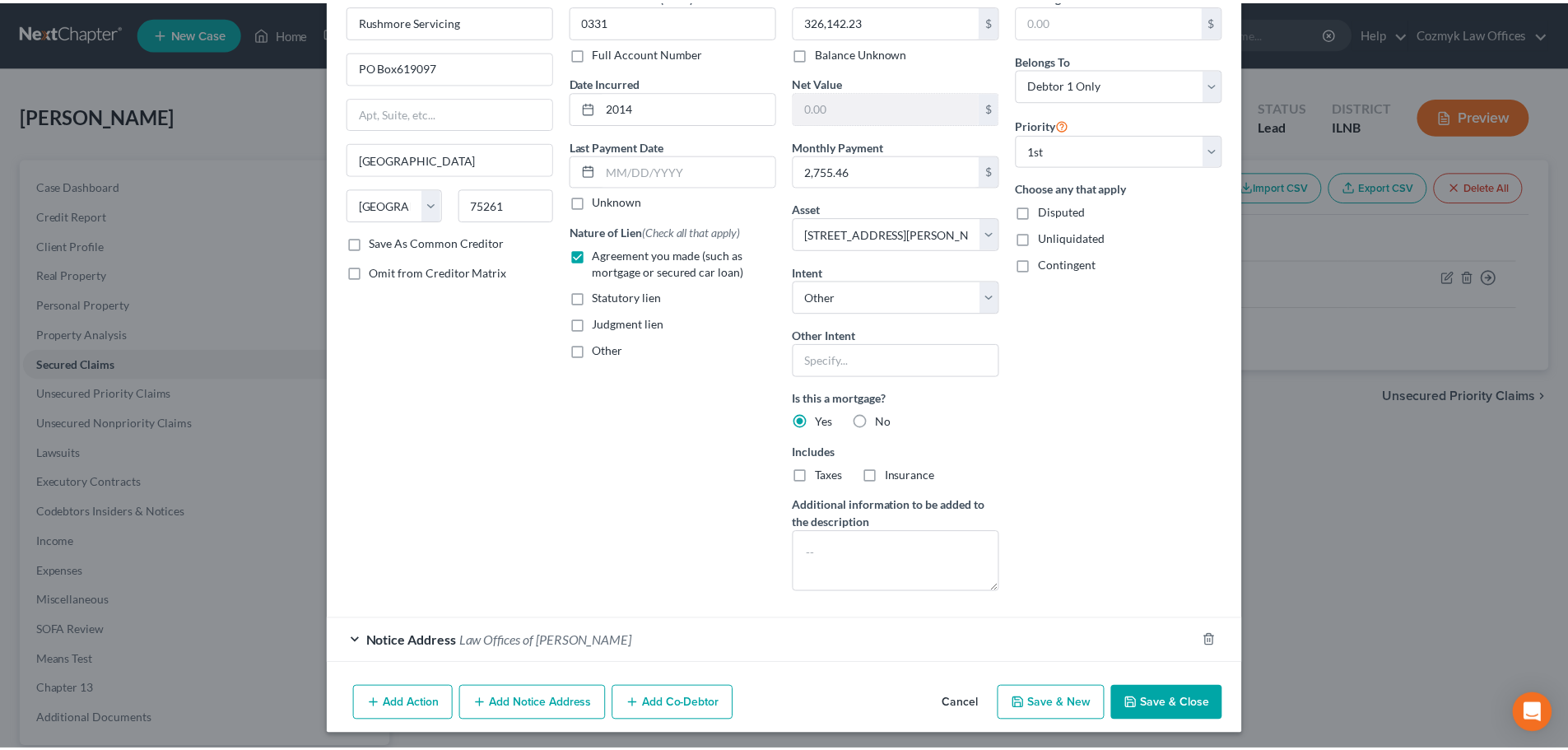
scroll to position [93, 0]
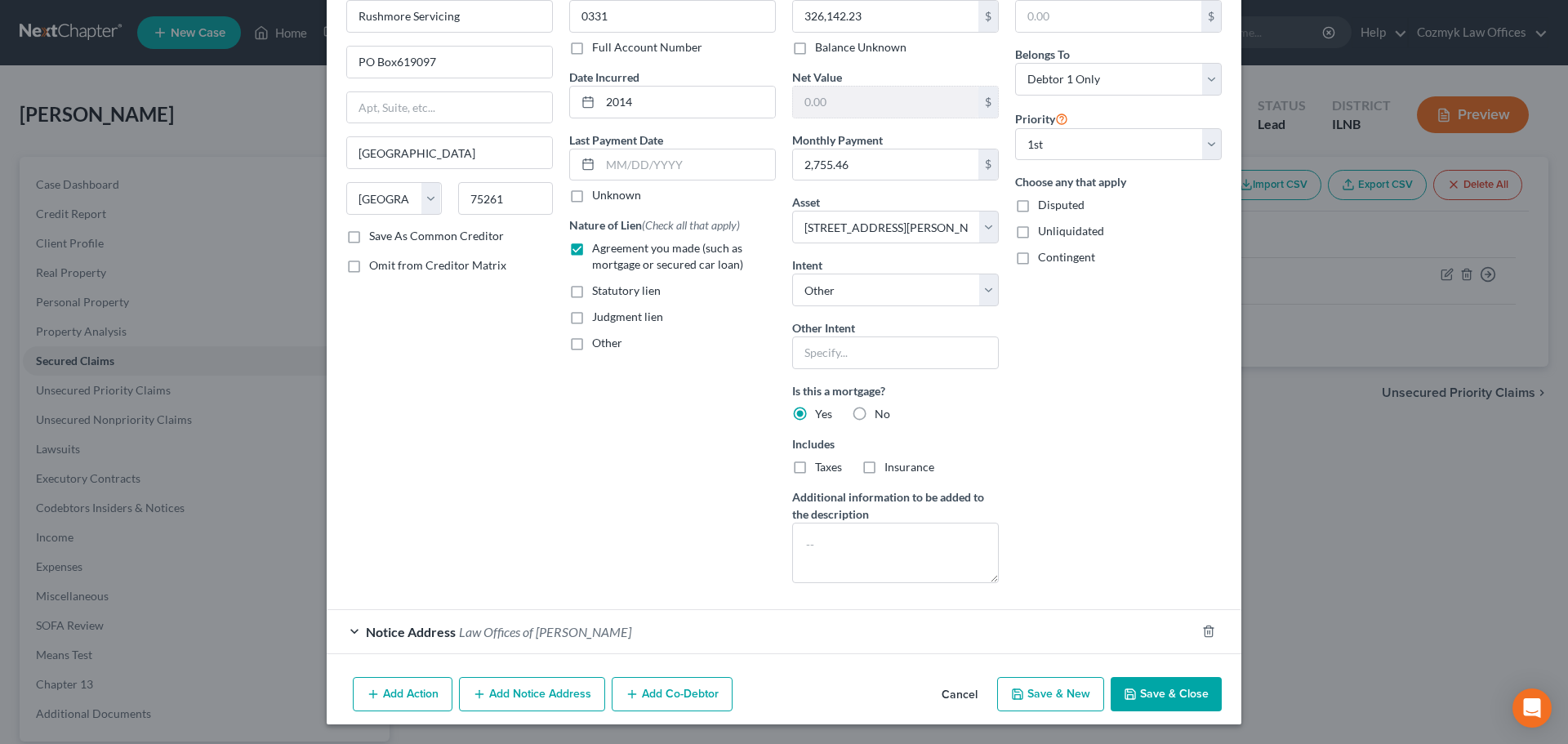
click at [815, 467] on label "Taxes" at bounding box center [828, 467] width 27 height 16
click at [822, 467] on input "Taxes" at bounding box center [827, 464] width 10 height 10
click at [885, 468] on label "Insurance" at bounding box center [910, 467] width 50 height 16
click at [891, 468] on input "Insurance" at bounding box center [896, 464] width 10 height 10
click at [1144, 687] on button "Save & Close" at bounding box center [1167, 694] width 111 height 34
